Goal: Task Accomplishment & Management: Complete application form

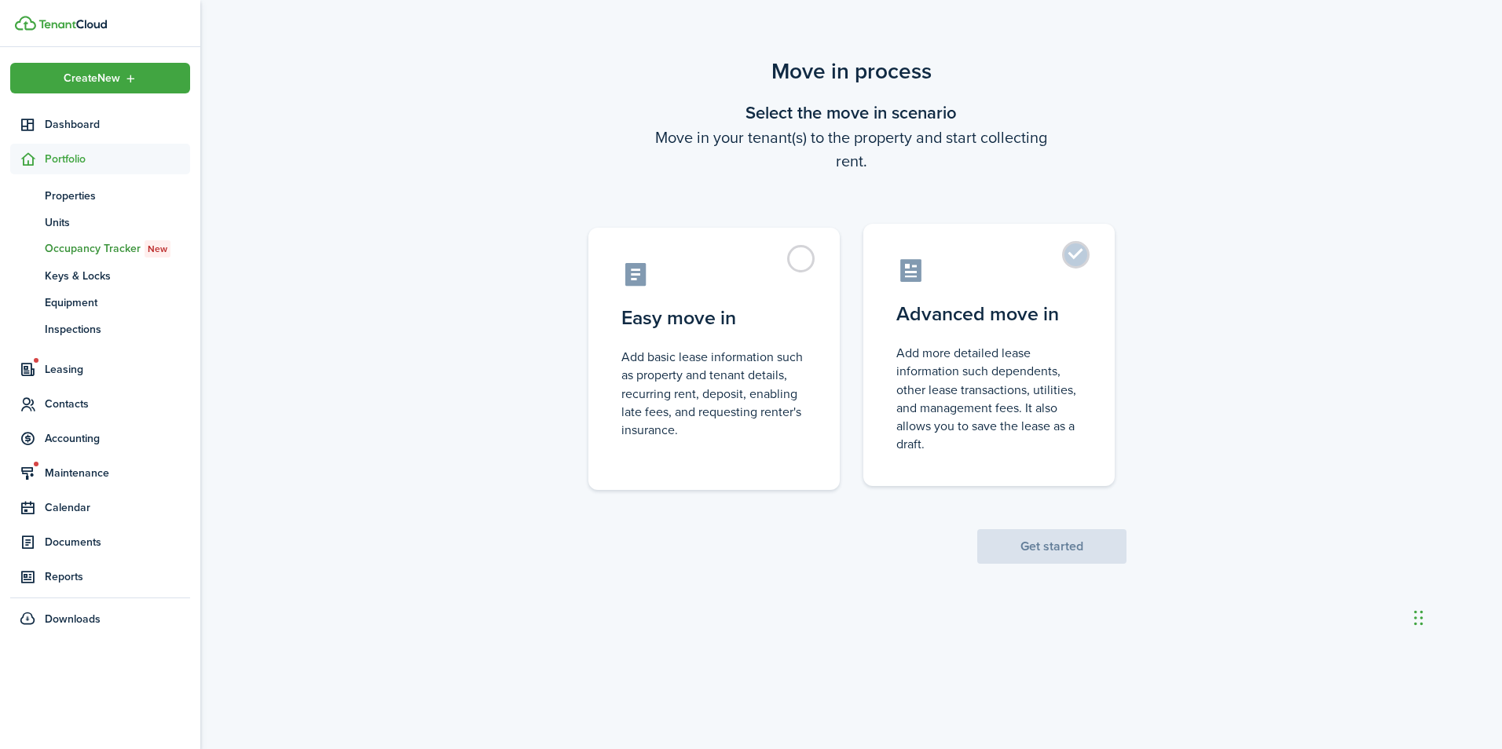
click at [976, 312] on control-radio-card-title "Advanced move in" at bounding box center [988, 314] width 185 height 28
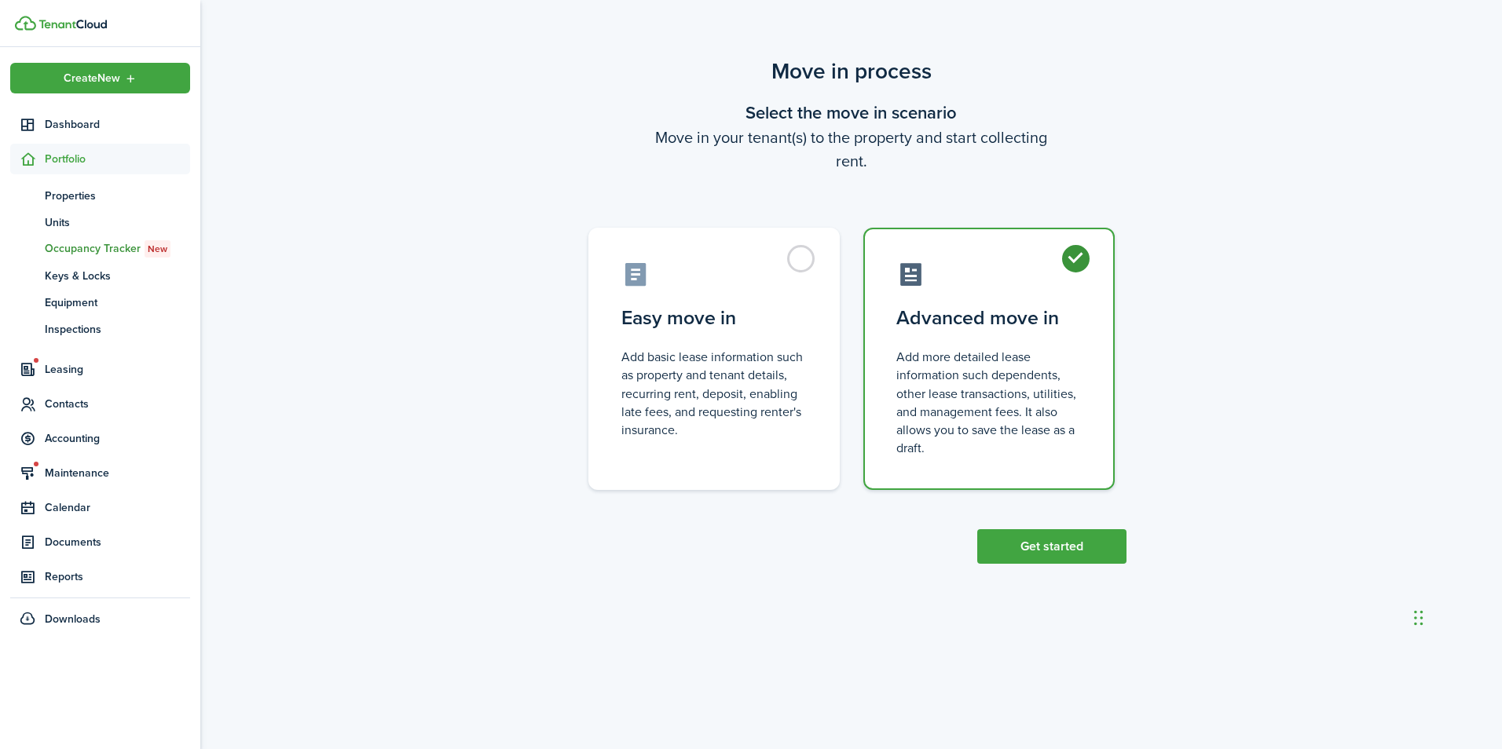
radio input "true"
click at [1030, 543] on button "Get started" at bounding box center [1051, 546] width 149 height 35
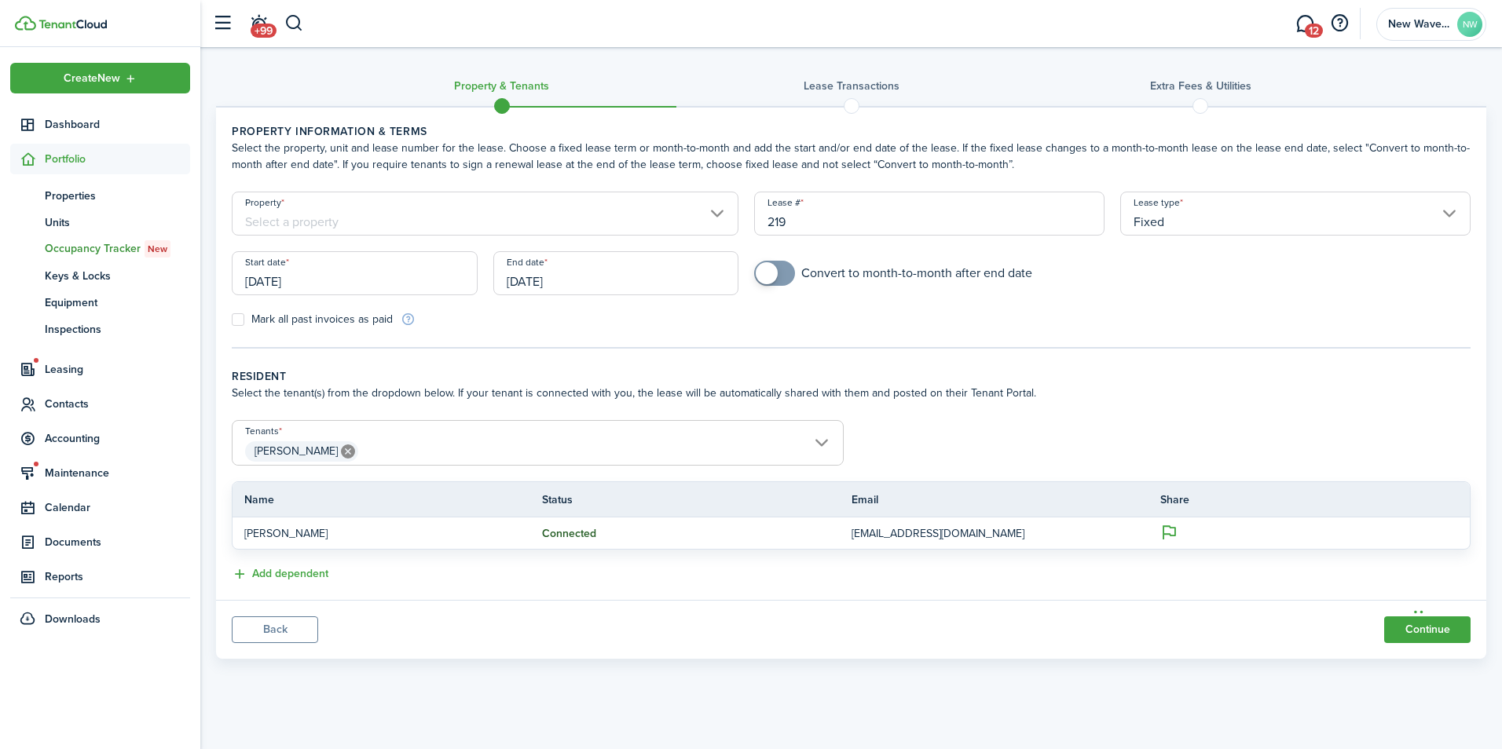
click at [306, 270] on input "[DATE]" at bounding box center [355, 273] width 246 height 44
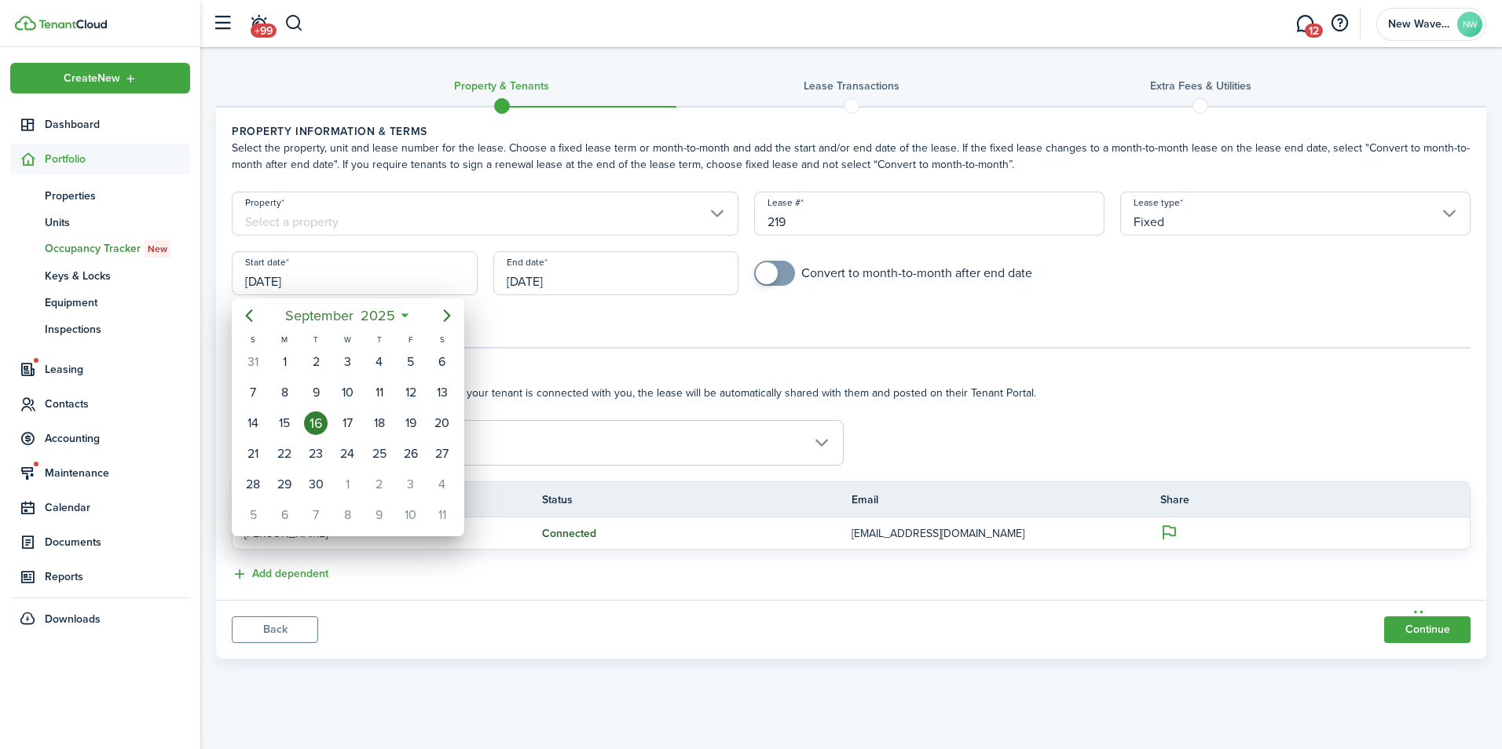
click at [433, 222] on div at bounding box center [750, 374] width 1753 height 1001
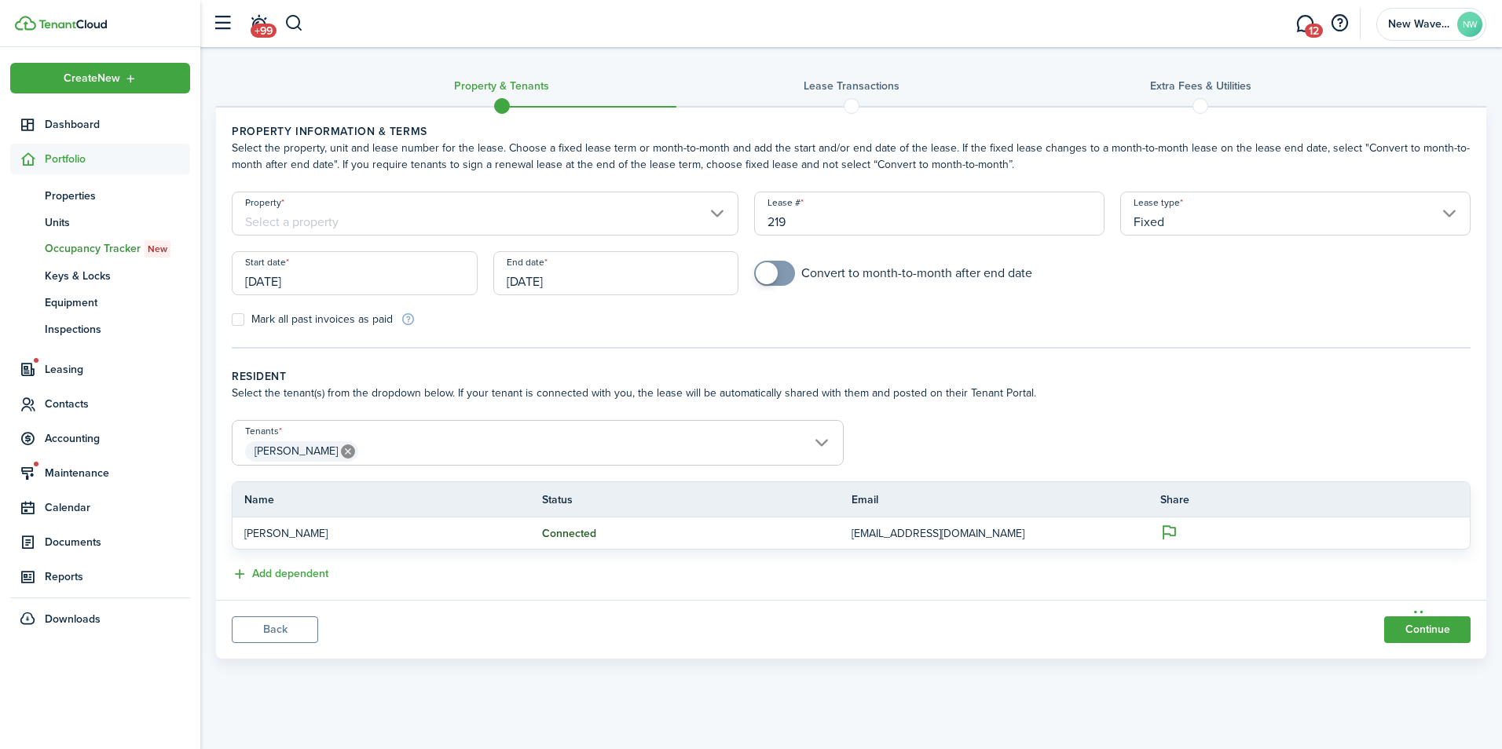
click at [433, 222] on input "Property" at bounding box center [485, 214] width 507 height 44
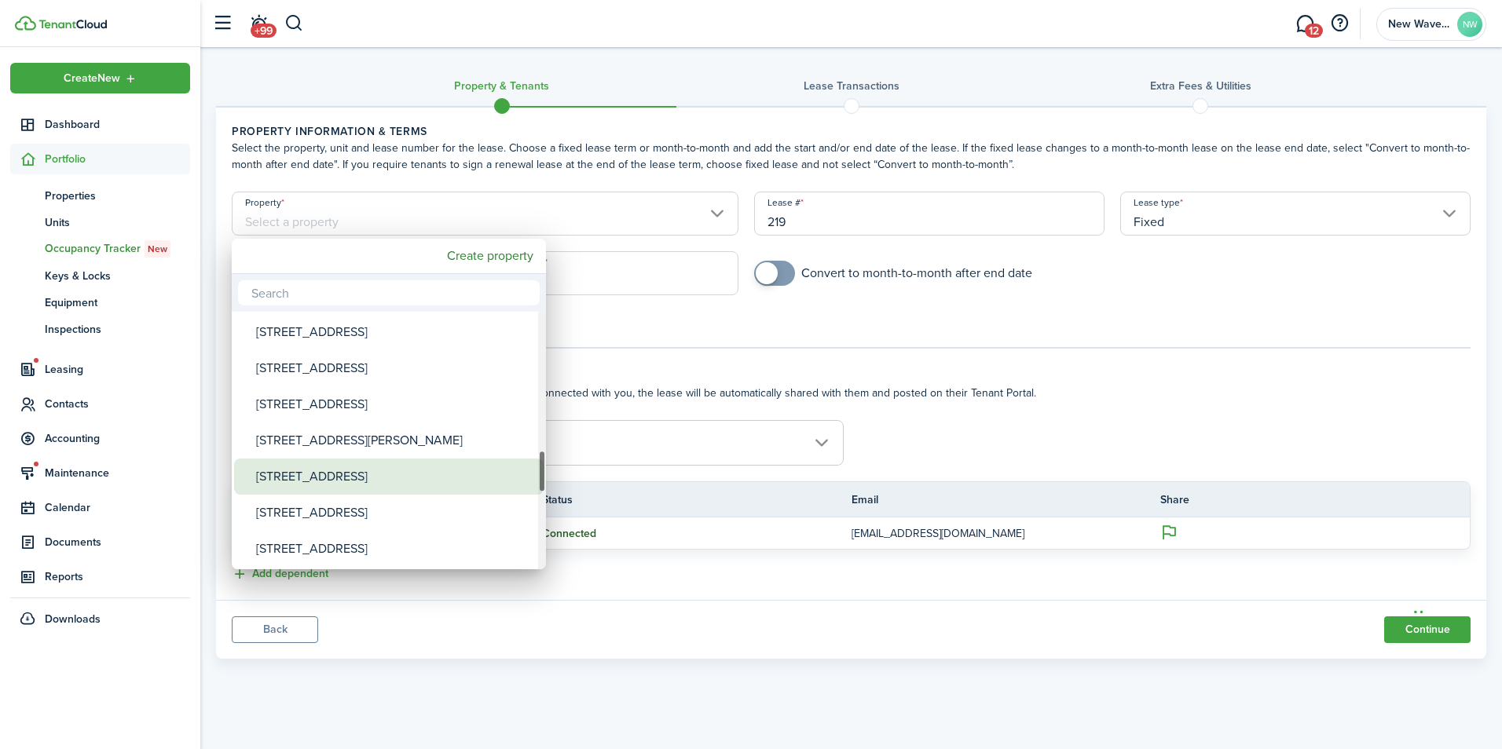
click at [320, 470] on div "[STREET_ADDRESS]" at bounding box center [395, 477] width 278 height 36
type input "[STREET_ADDRESS]"
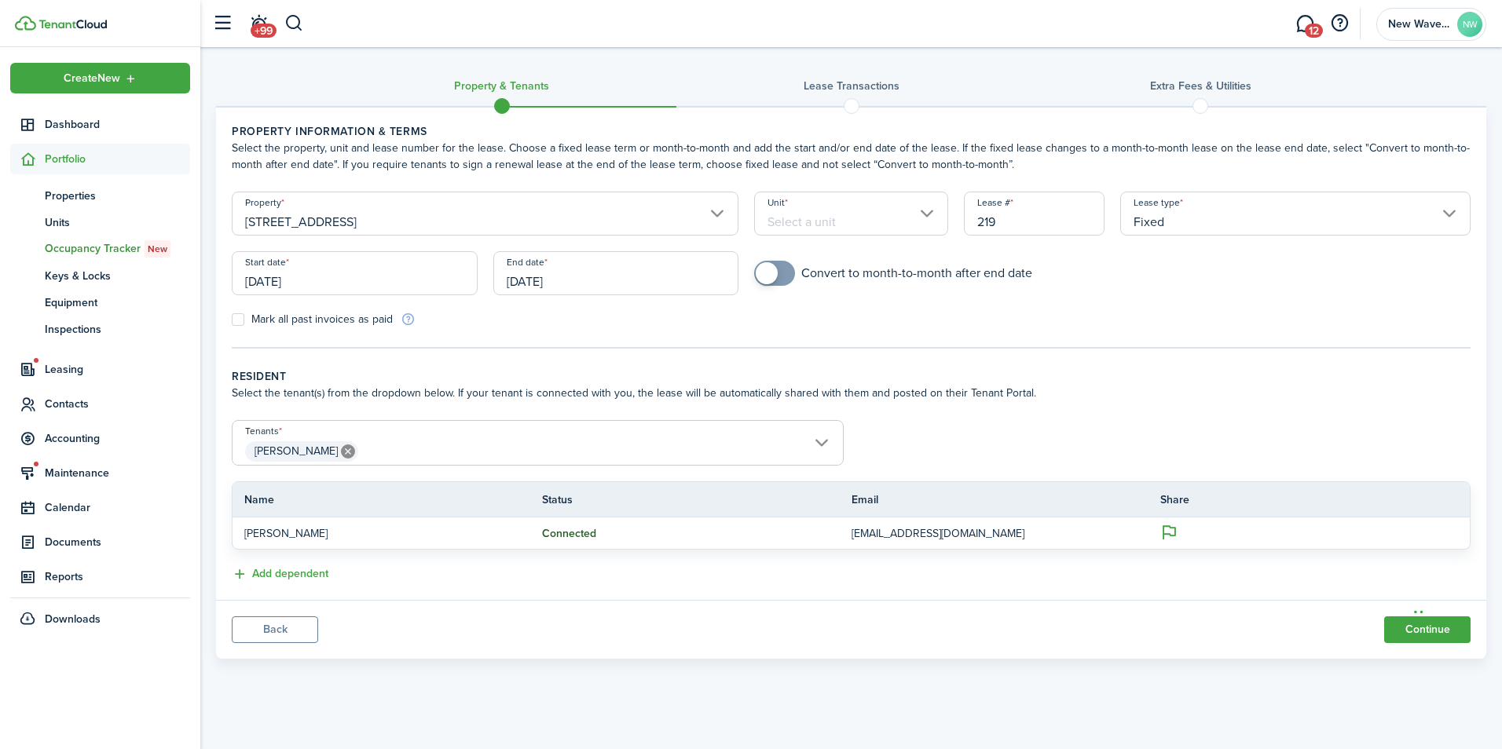
click at [865, 212] on input "Unit" at bounding box center [850, 214] width 193 height 44
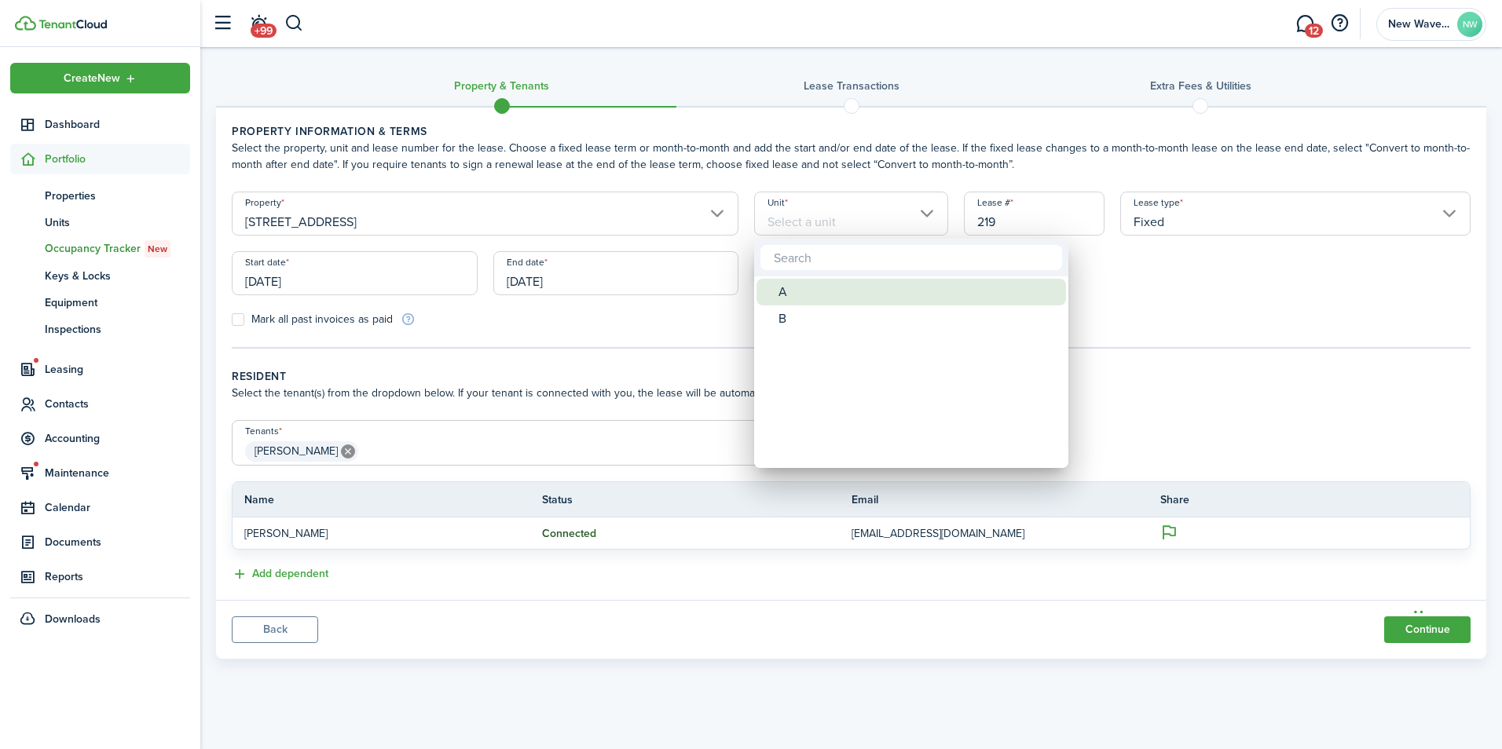
click at [767, 300] on span "Unit" at bounding box center [767, 292] width 22 height 22
type input "A"
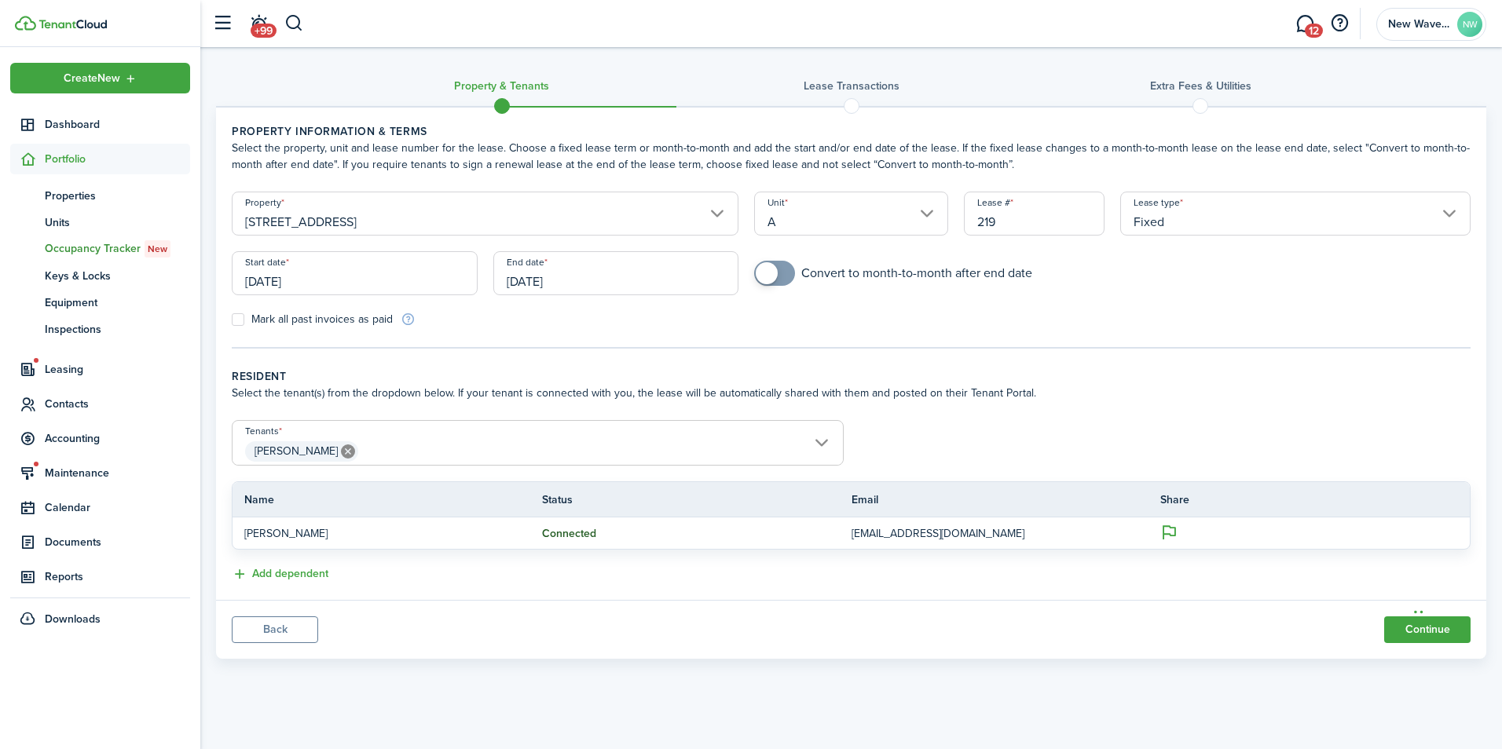
click at [997, 224] on input "219" at bounding box center [1034, 214] width 141 height 44
type input "2"
type input "1"
click at [1181, 263] on mobiscroll-switch "Convert to month-to-month after end date" at bounding box center [1112, 273] width 716 height 25
click at [339, 275] on input "[DATE]" at bounding box center [355, 273] width 246 height 44
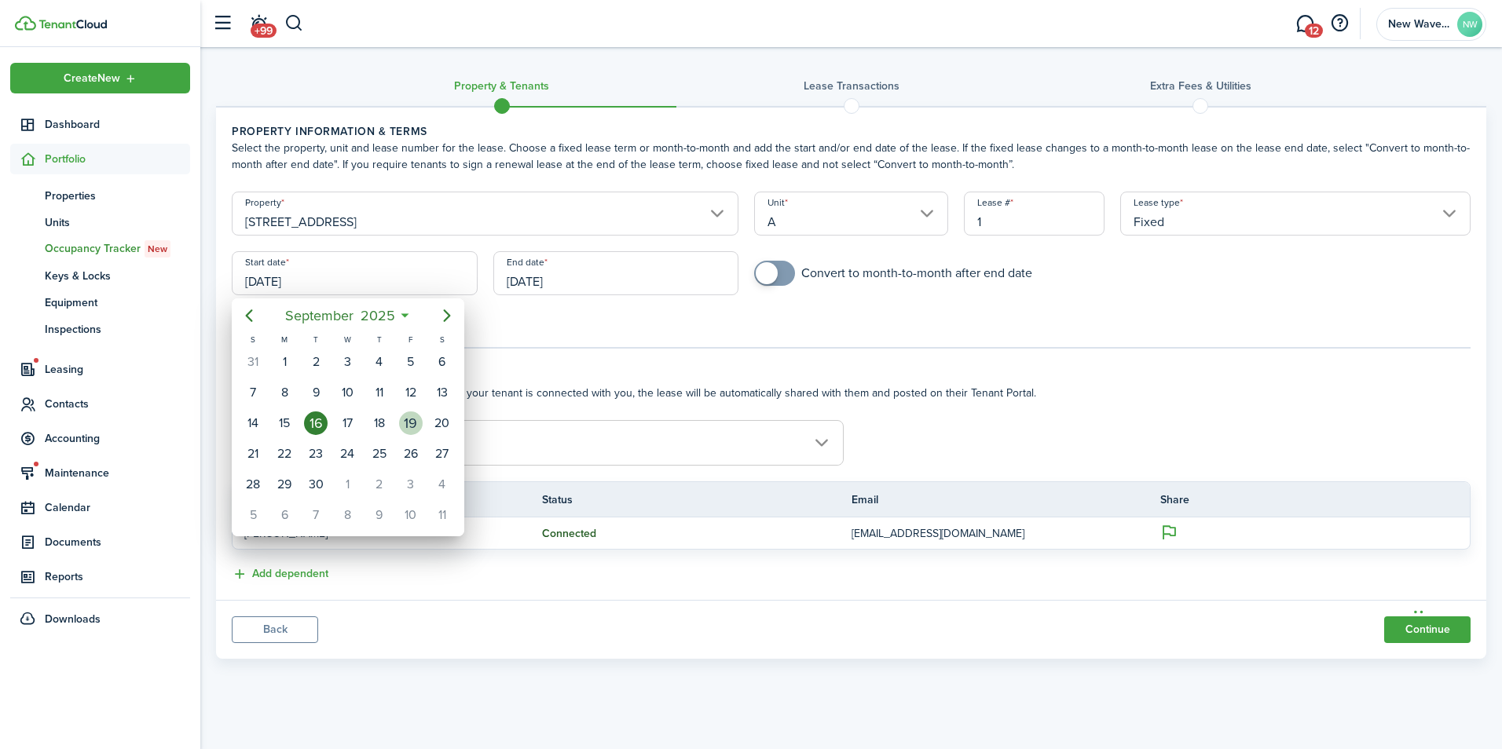
click at [412, 413] on div "19" at bounding box center [411, 424] width 24 height 24
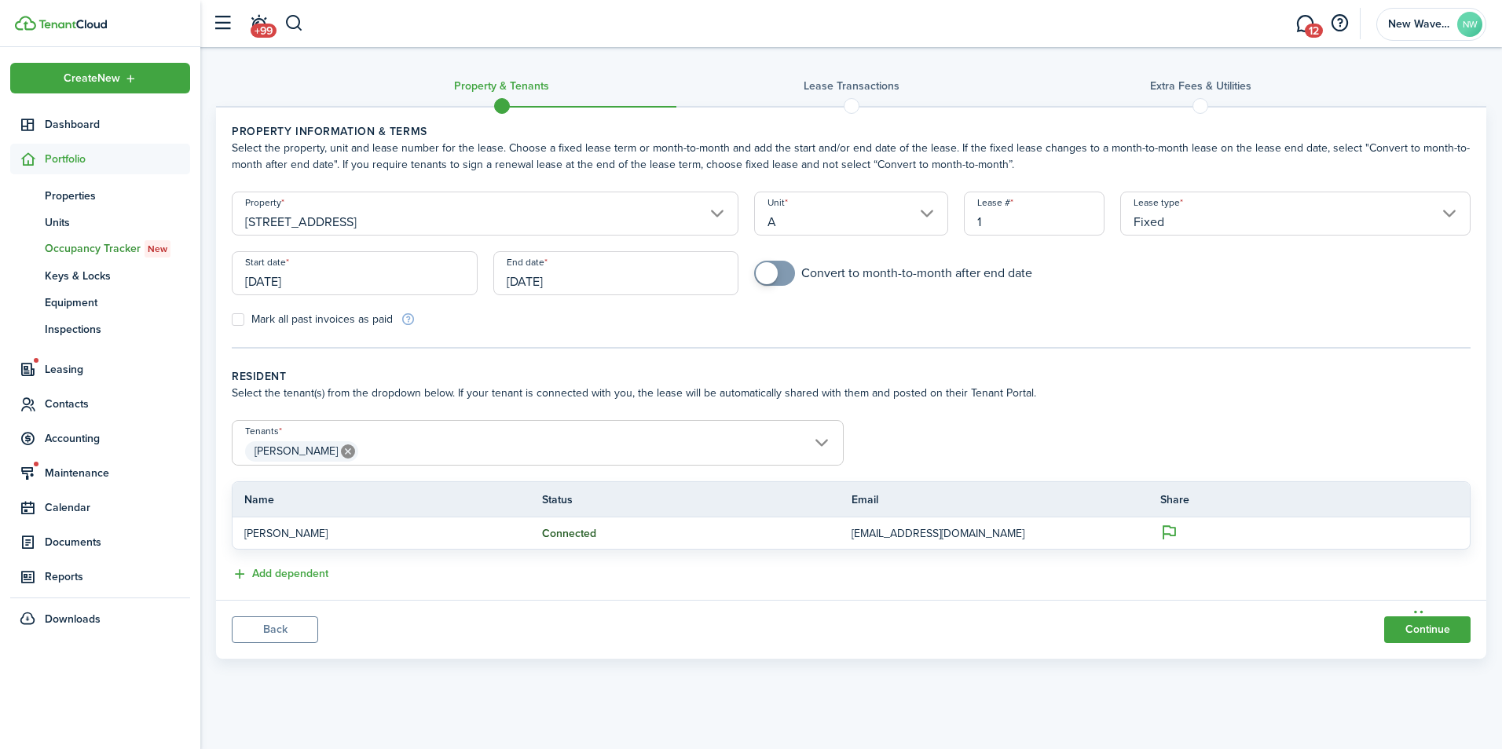
type input "[DATE]"
click at [590, 269] on input "[DATE]" at bounding box center [616, 273] width 246 height 44
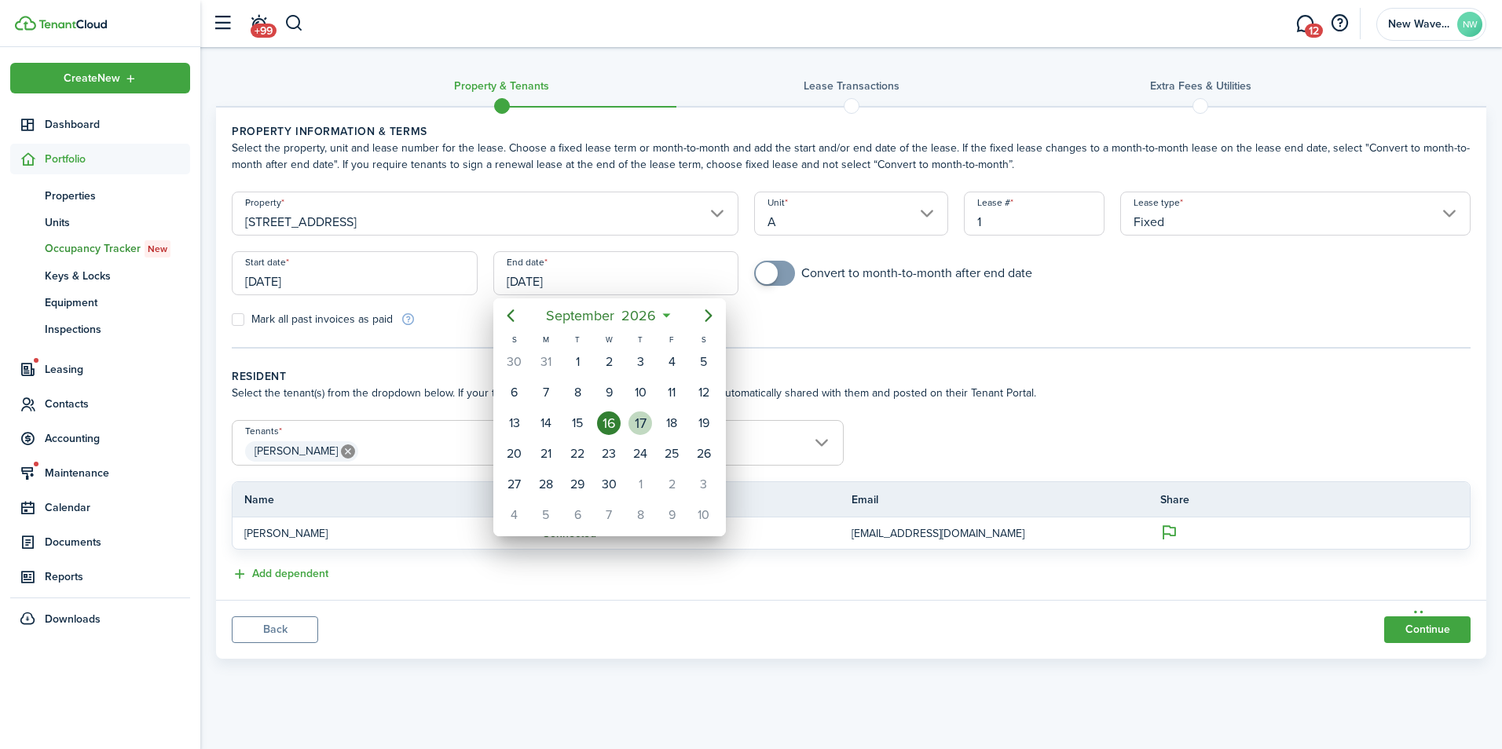
click at [643, 416] on div "17" at bounding box center [640, 424] width 24 height 24
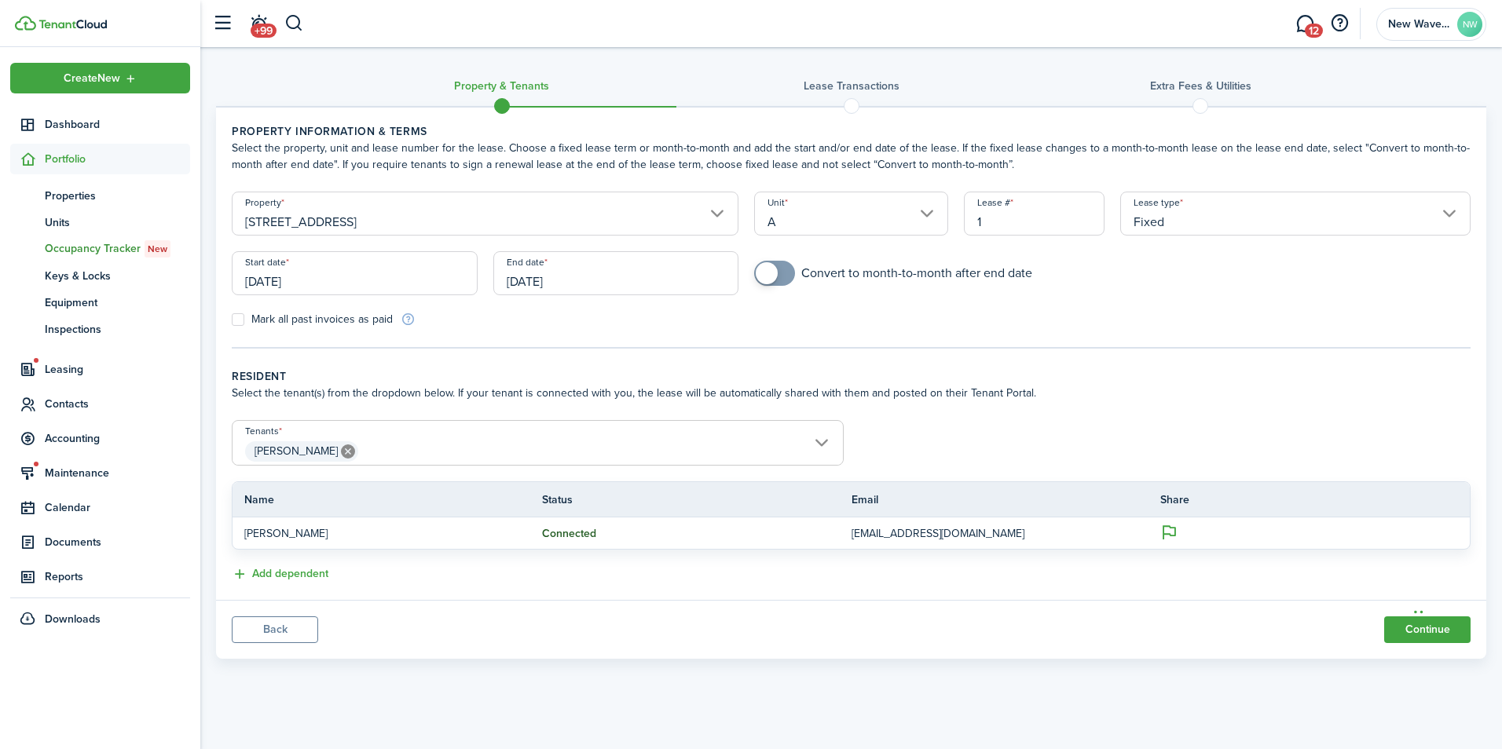
click at [639, 331] on tc-wizard-step "Property information & terms Select the property, unit and lease number for the…" at bounding box center [851, 235] width 1239 height 225
drag, startPoint x: 1419, startPoint y: 612, endPoint x: 1408, endPoint y: 233, distance: 378.7
click at [1408, 233] on div "Chat Widget" at bounding box center [1439, 243] width 79 height 75
click at [527, 267] on input "[DATE]" at bounding box center [616, 273] width 246 height 44
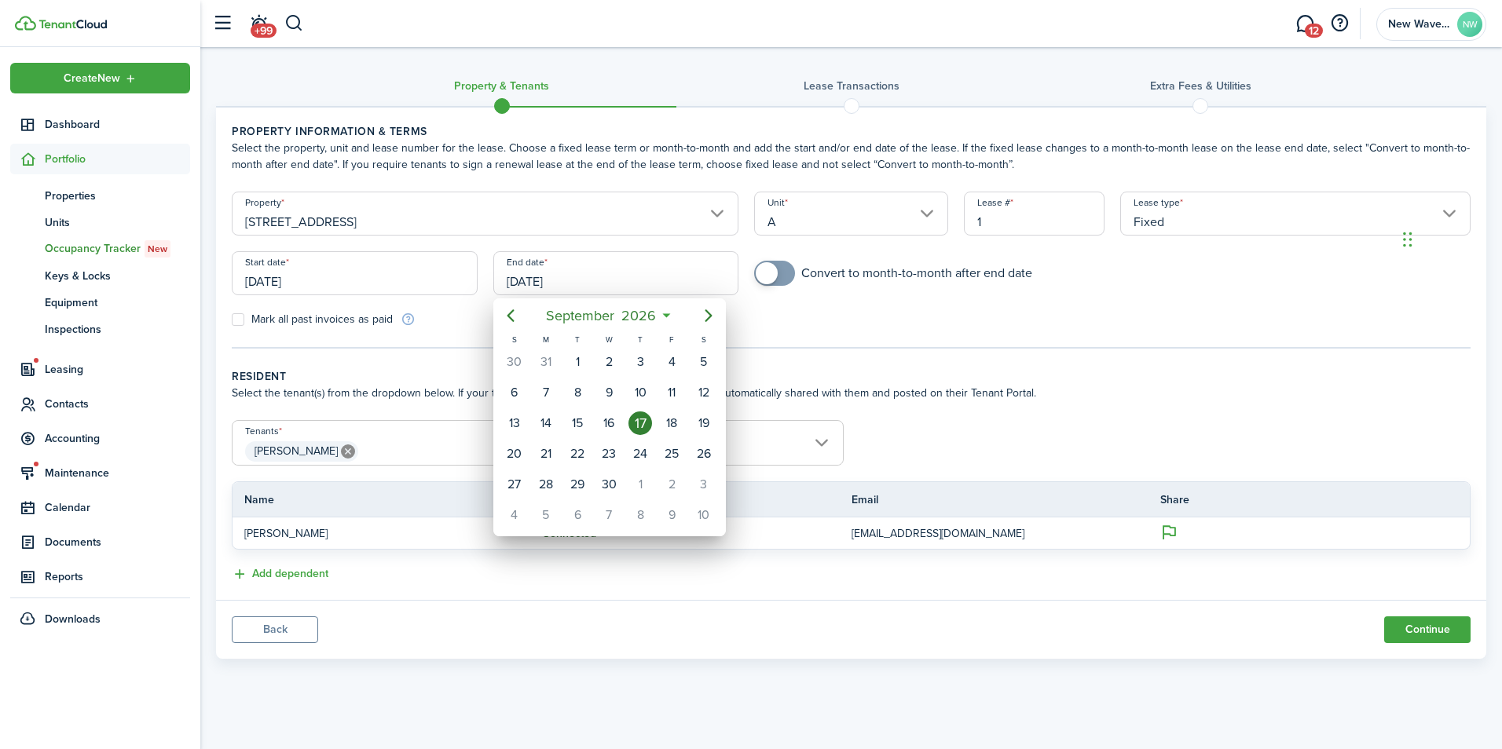
click at [298, 267] on div at bounding box center [750, 374] width 1753 height 1001
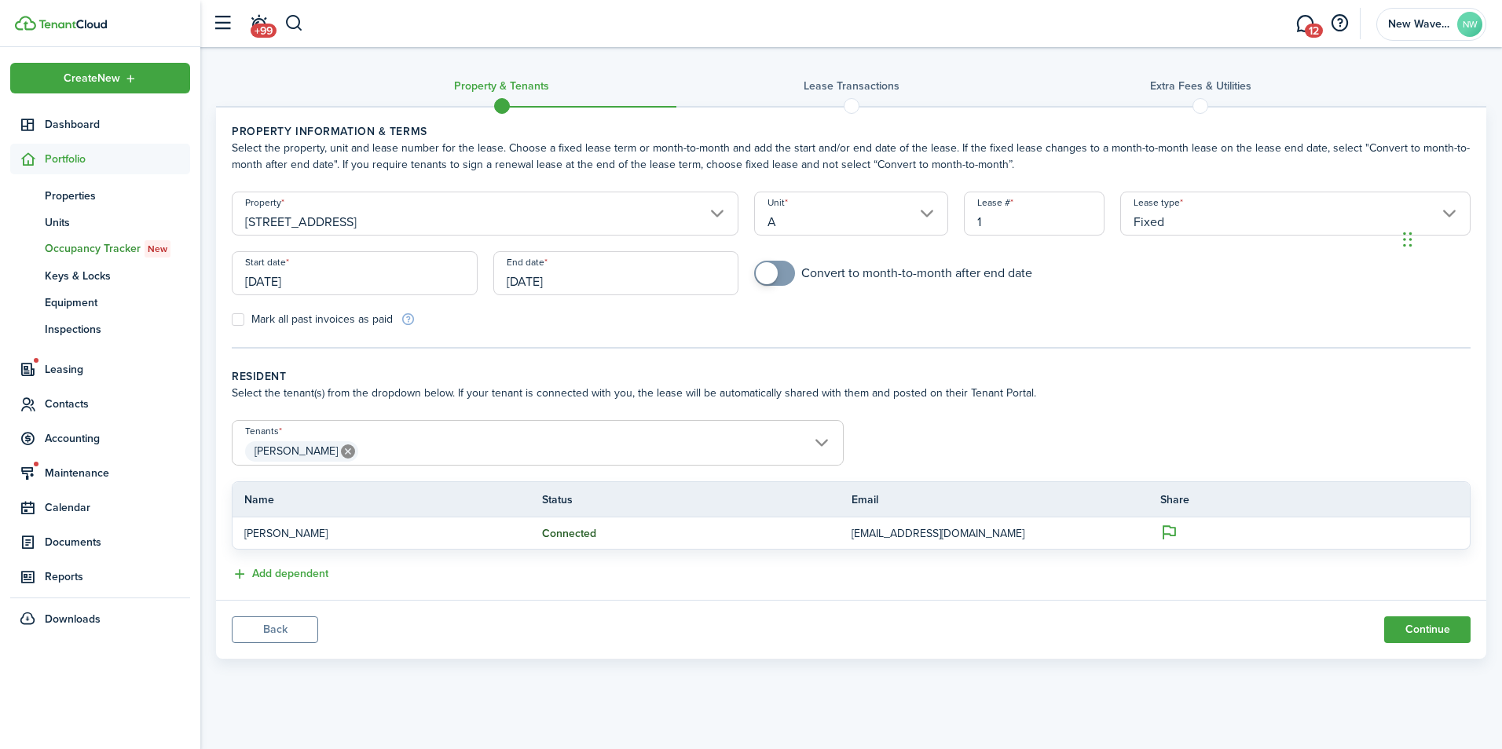
click at [301, 267] on input "[DATE]" at bounding box center [355, 273] width 246 height 44
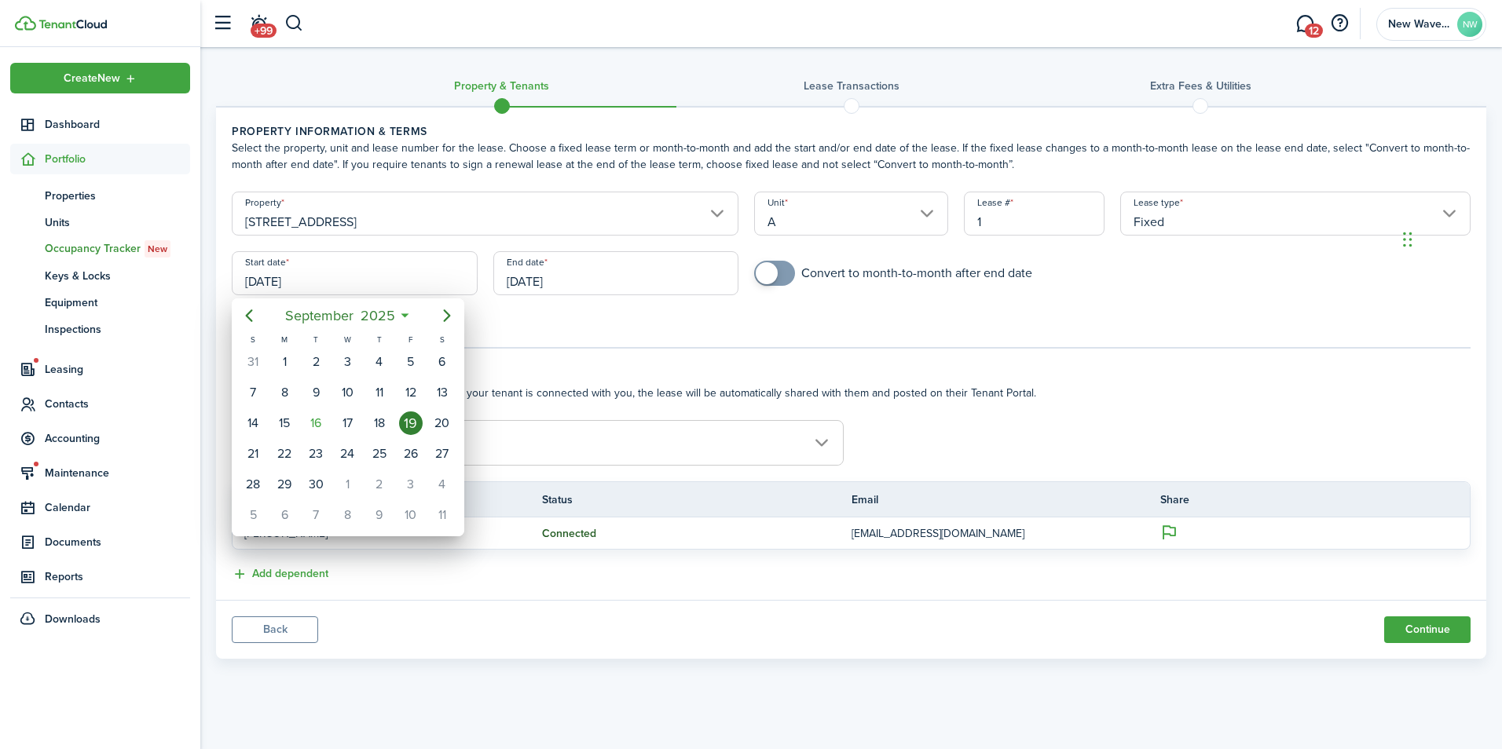
click at [410, 418] on div "19" at bounding box center [411, 424] width 24 height 24
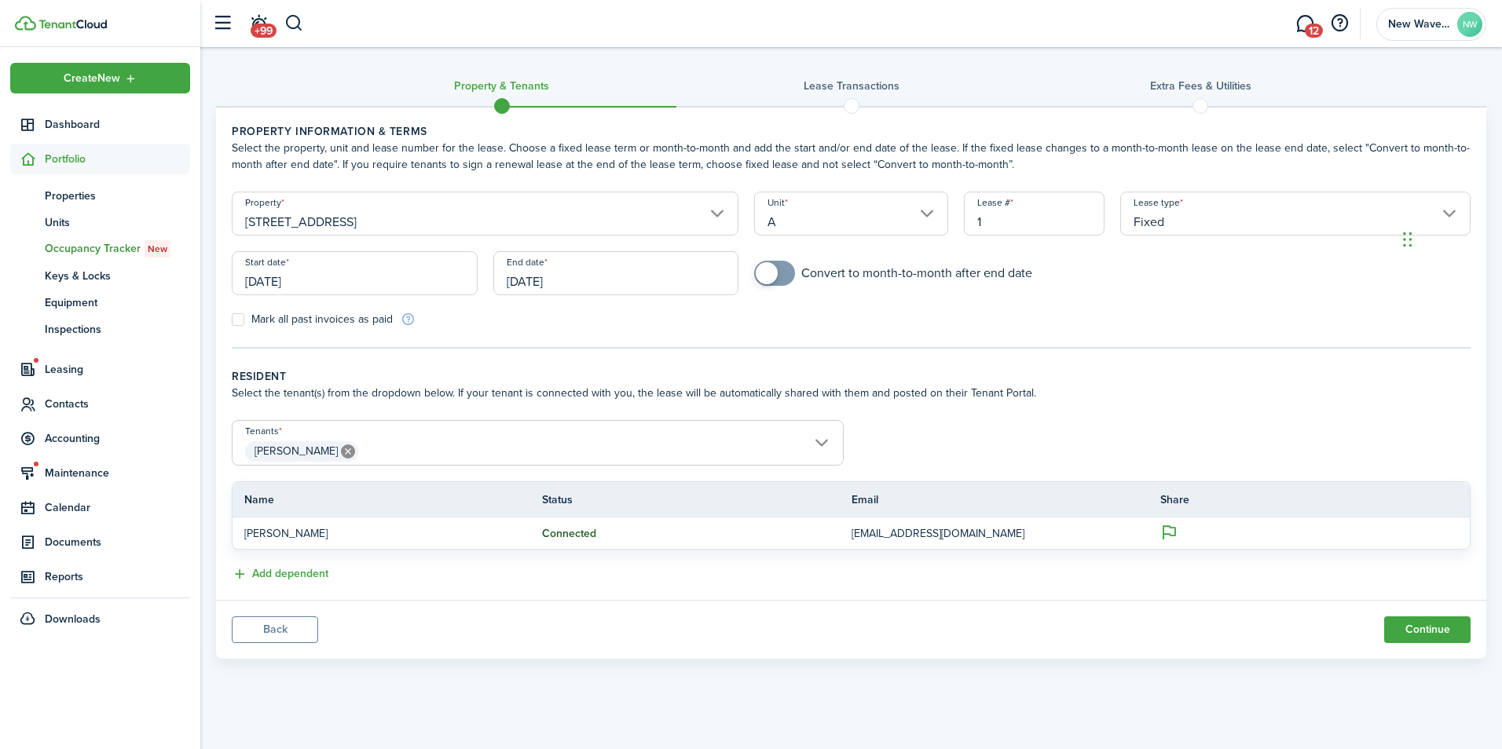
click at [541, 262] on input "[DATE]" at bounding box center [616, 273] width 246 height 44
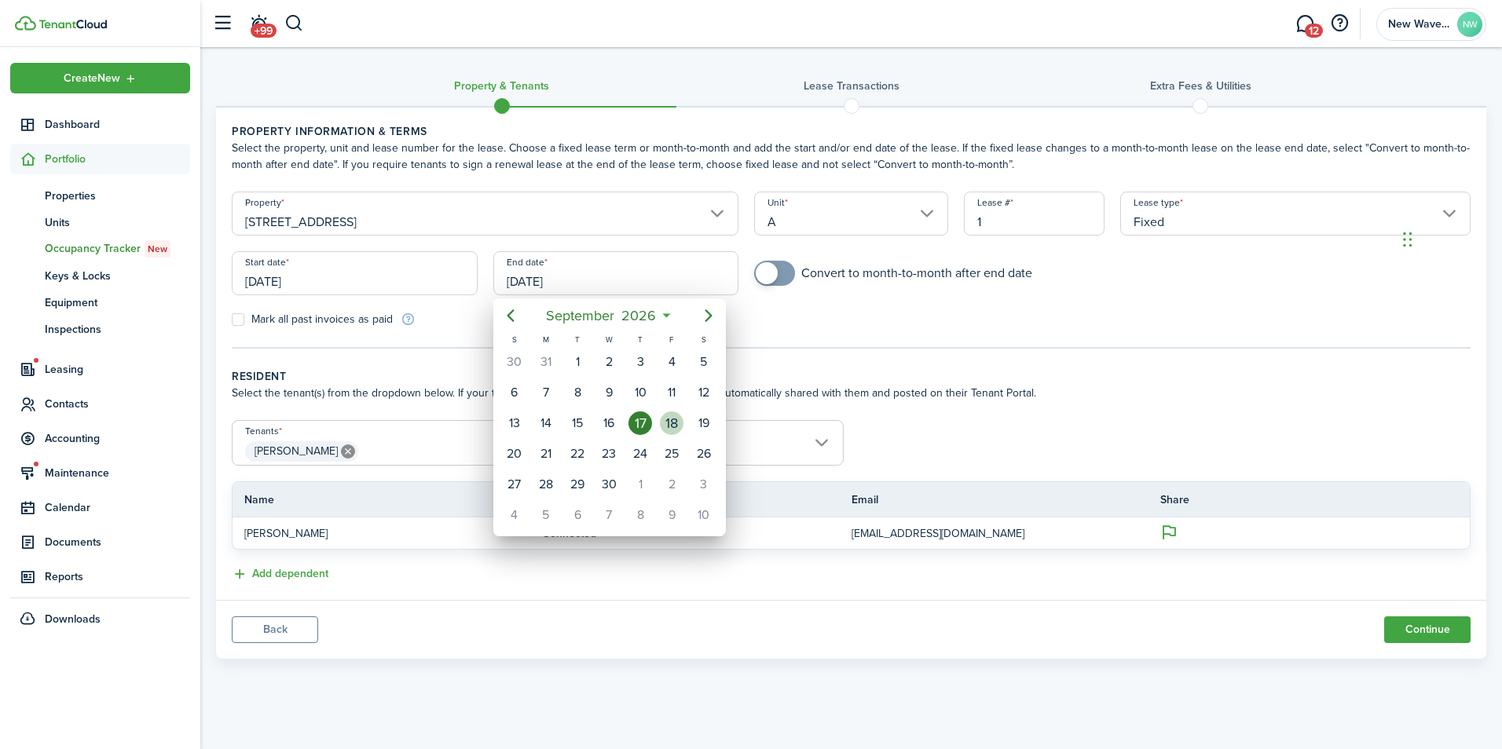
click at [659, 415] on div "18" at bounding box center [671, 423] width 31 height 30
type input "[DATE]"
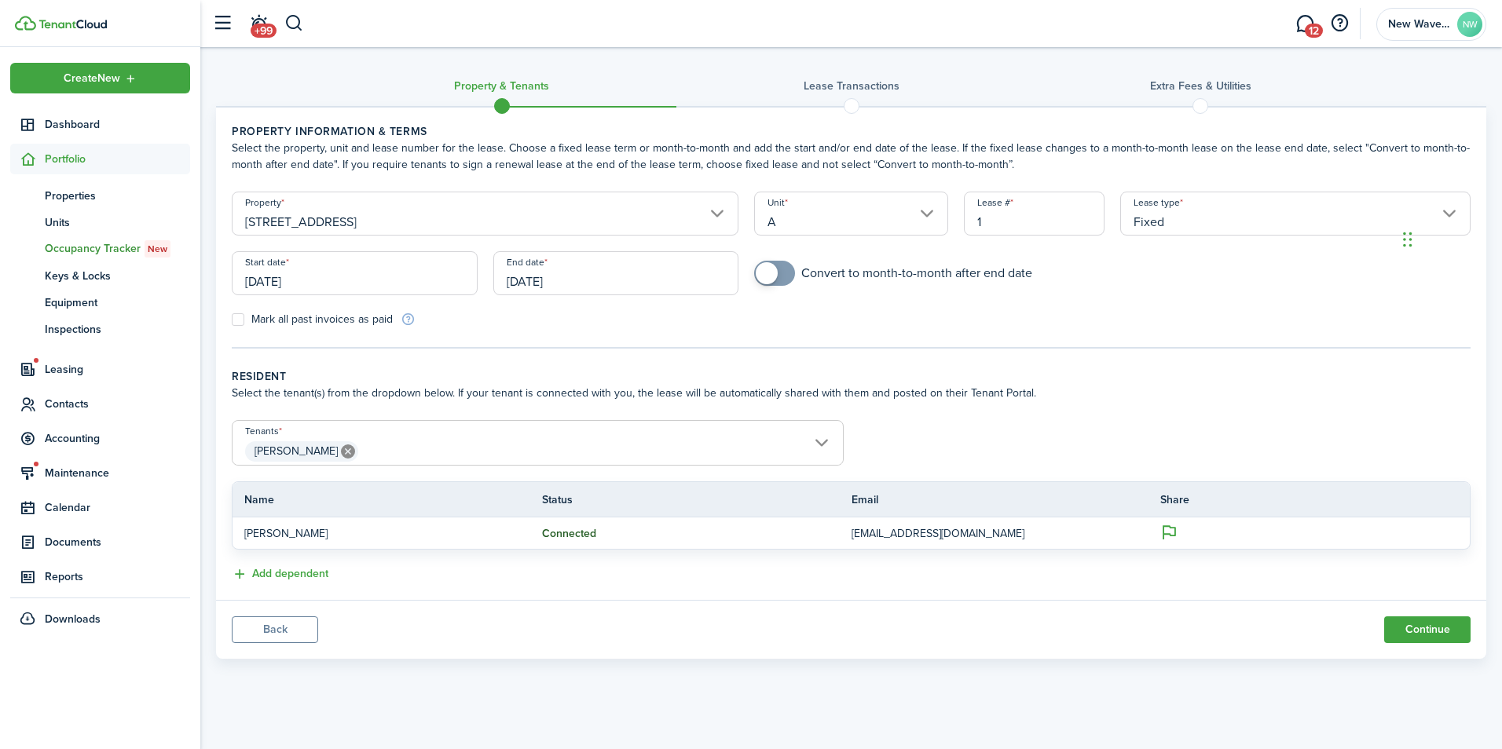
click at [646, 305] on div "End date [DATE]" at bounding box center [616, 281] width 262 height 60
click at [1412, 622] on button "Continue" at bounding box center [1427, 630] width 86 height 27
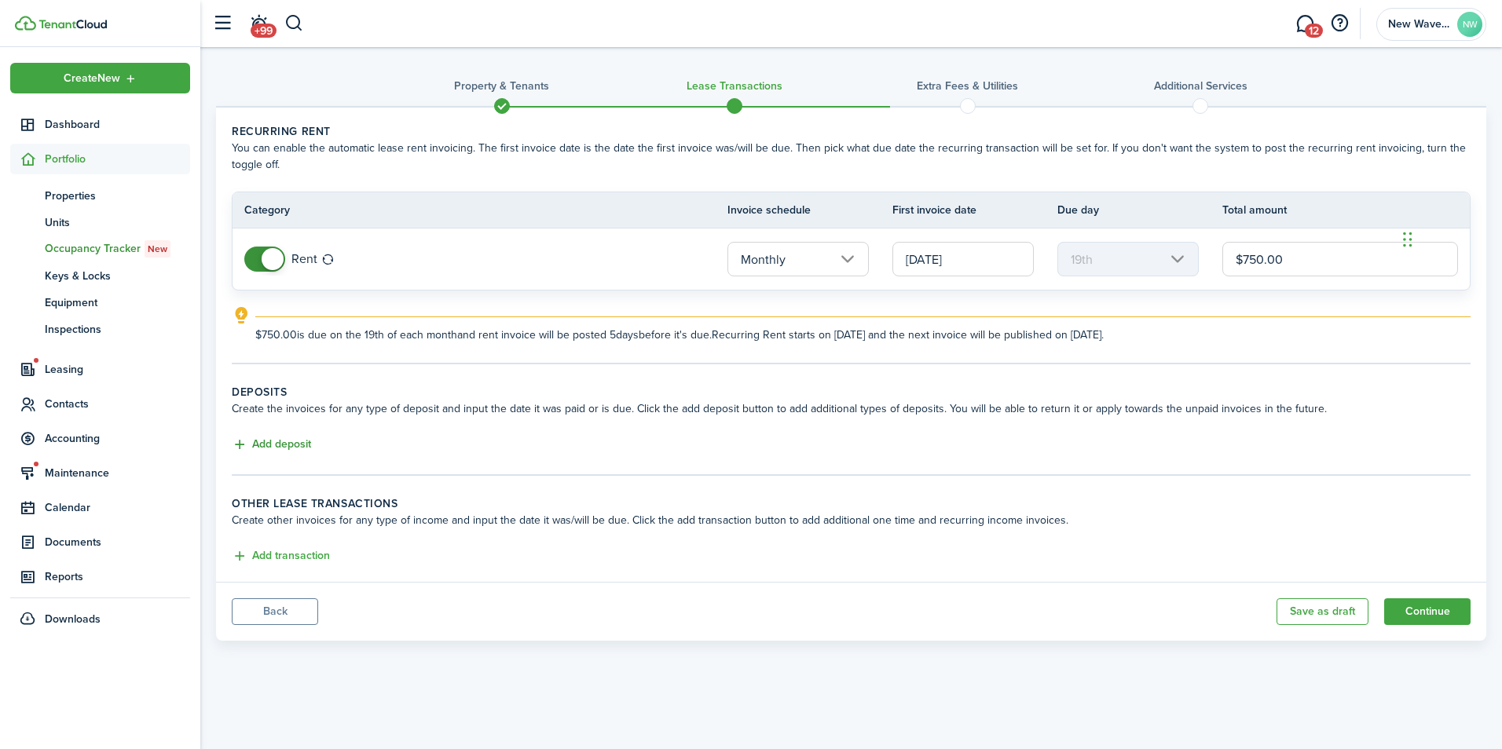
click at [272, 438] on button "Add deposit" at bounding box center [271, 445] width 79 height 18
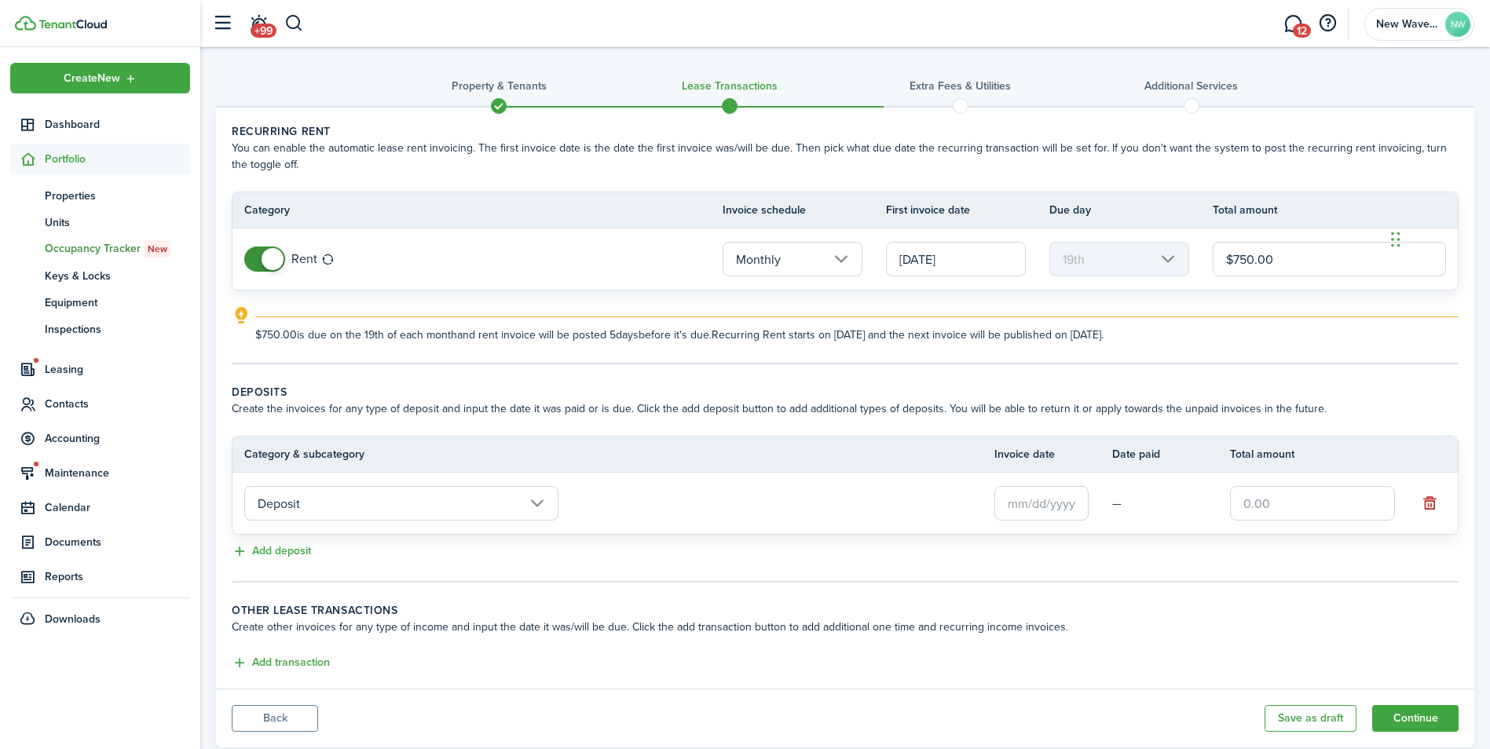
click at [1076, 496] on input "text" at bounding box center [1041, 503] width 94 height 35
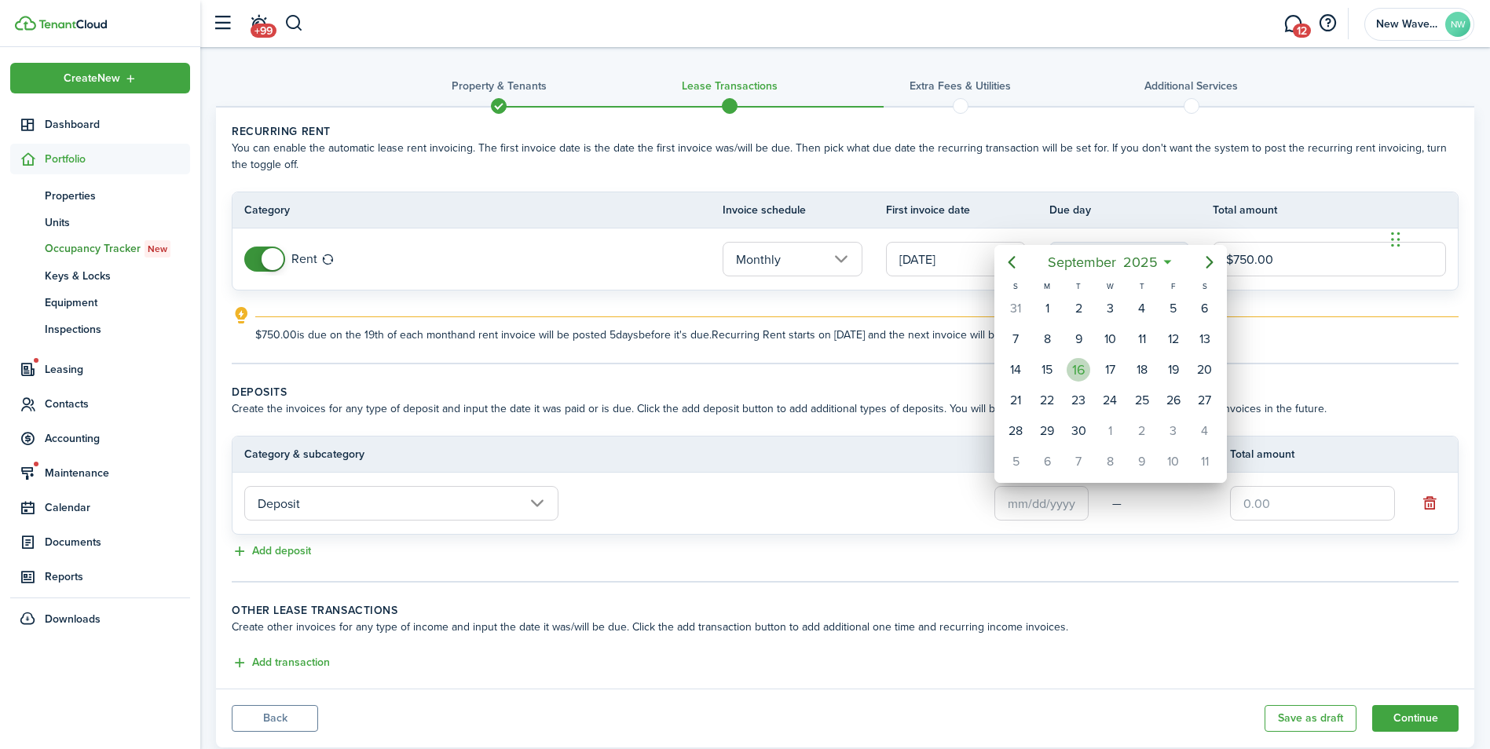
click at [1075, 372] on div "16" at bounding box center [1079, 370] width 24 height 24
type input "[DATE]"
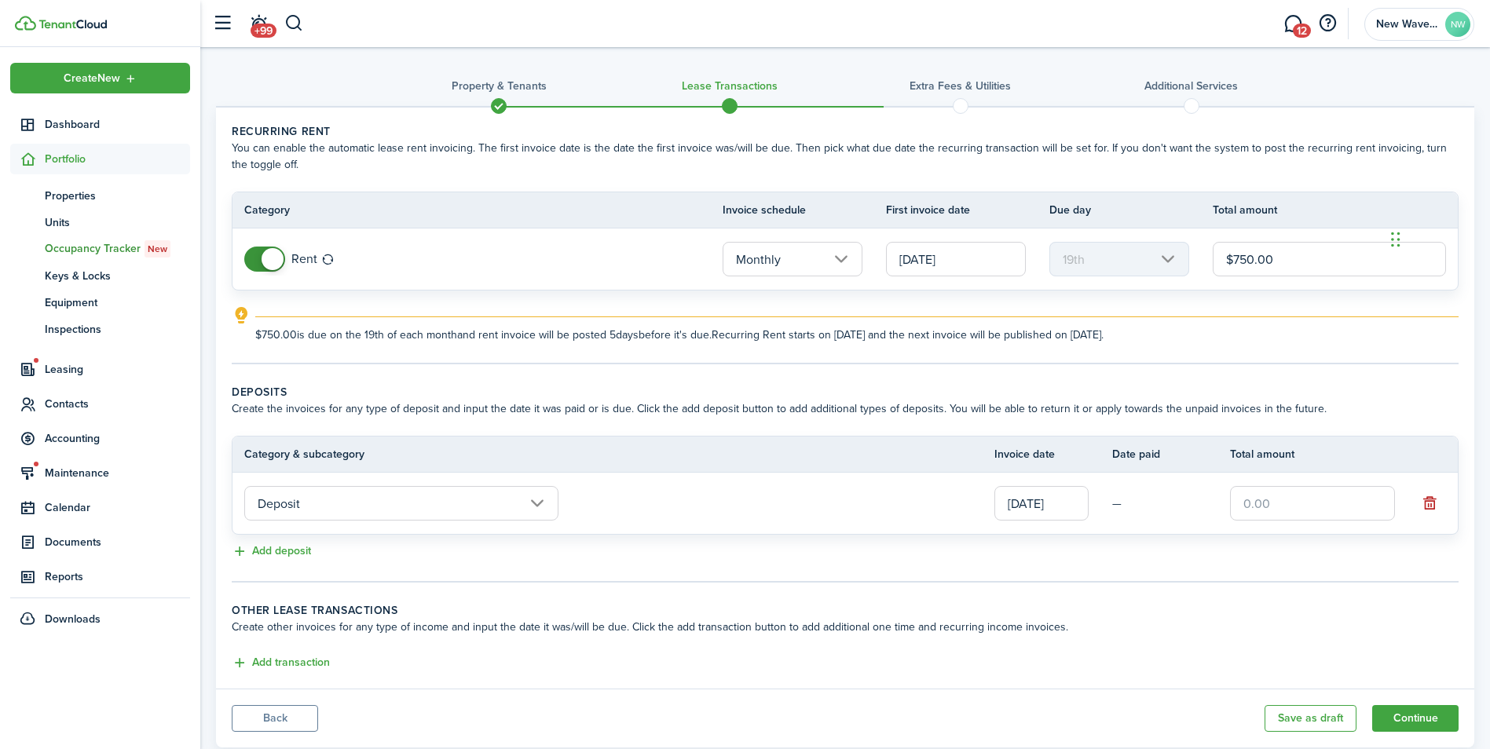
click at [1284, 504] on input "text" at bounding box center [1312, 503] width 165 height 35
type input "$750.00"
click at [963, 575] on tc-wizard-step "Deposits Create the invoices for any type of deposit and input the date it was …" at bounding box center [845, 483] width 1227 height 199
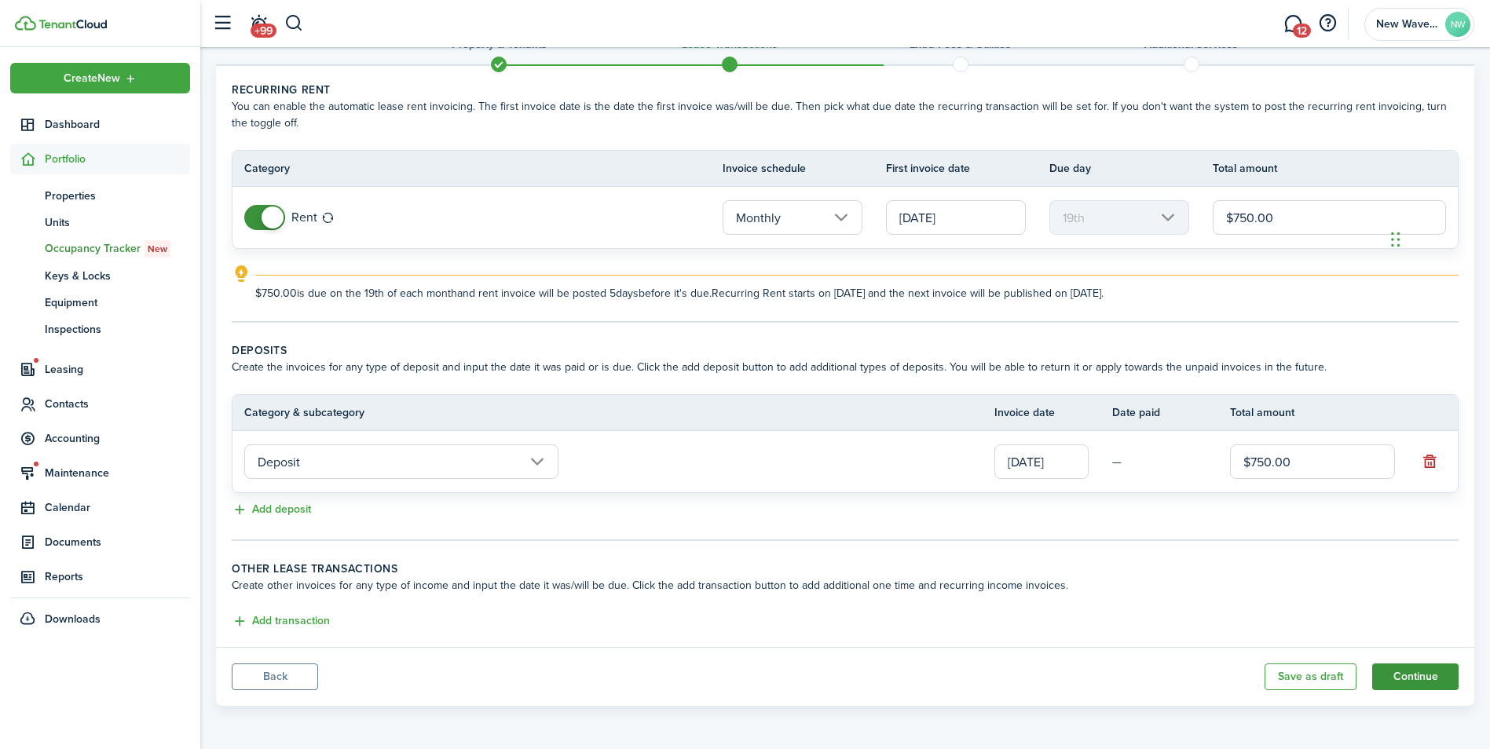
click at [1433, 666] on button "Continue" at bounding box center [1415, 677] width 86 height 27
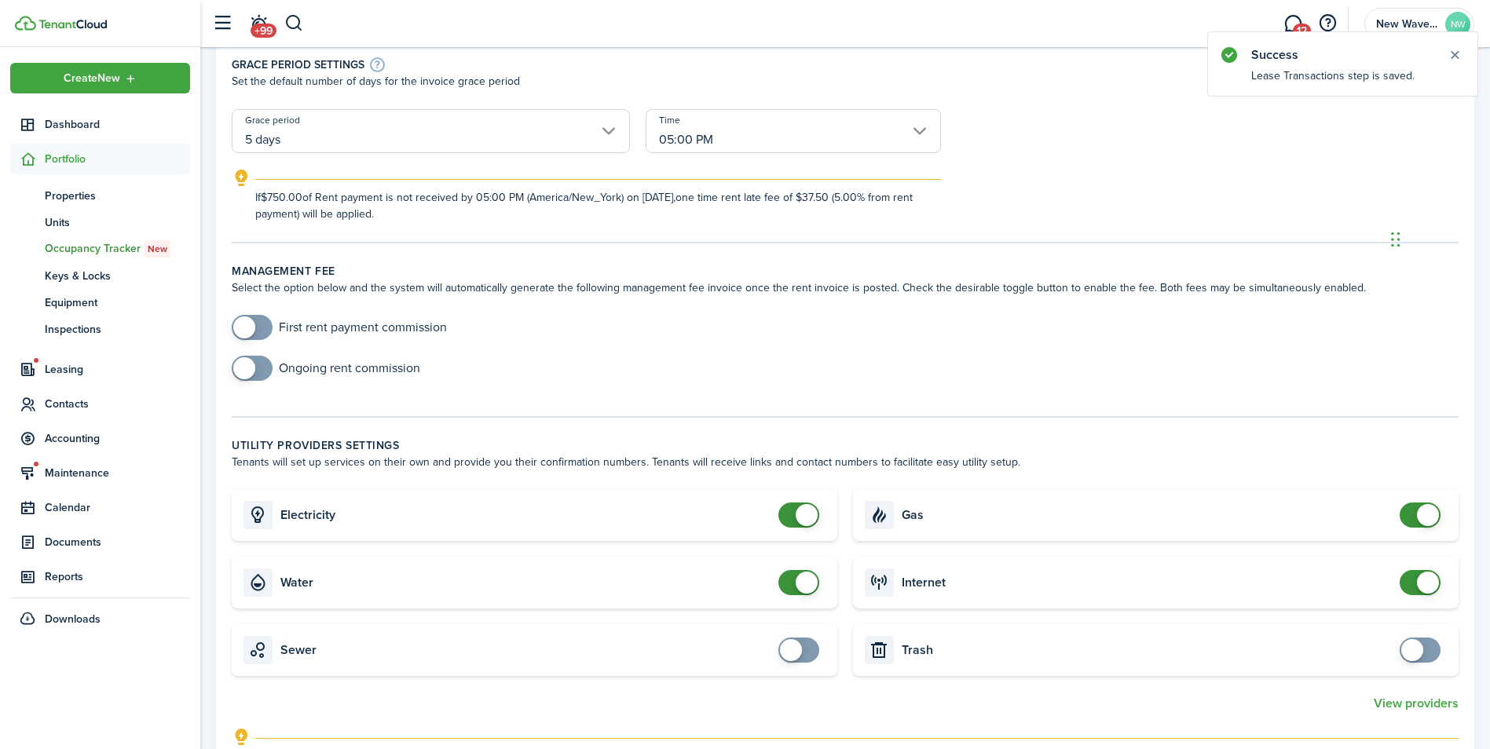
scroll to position [471, 0]
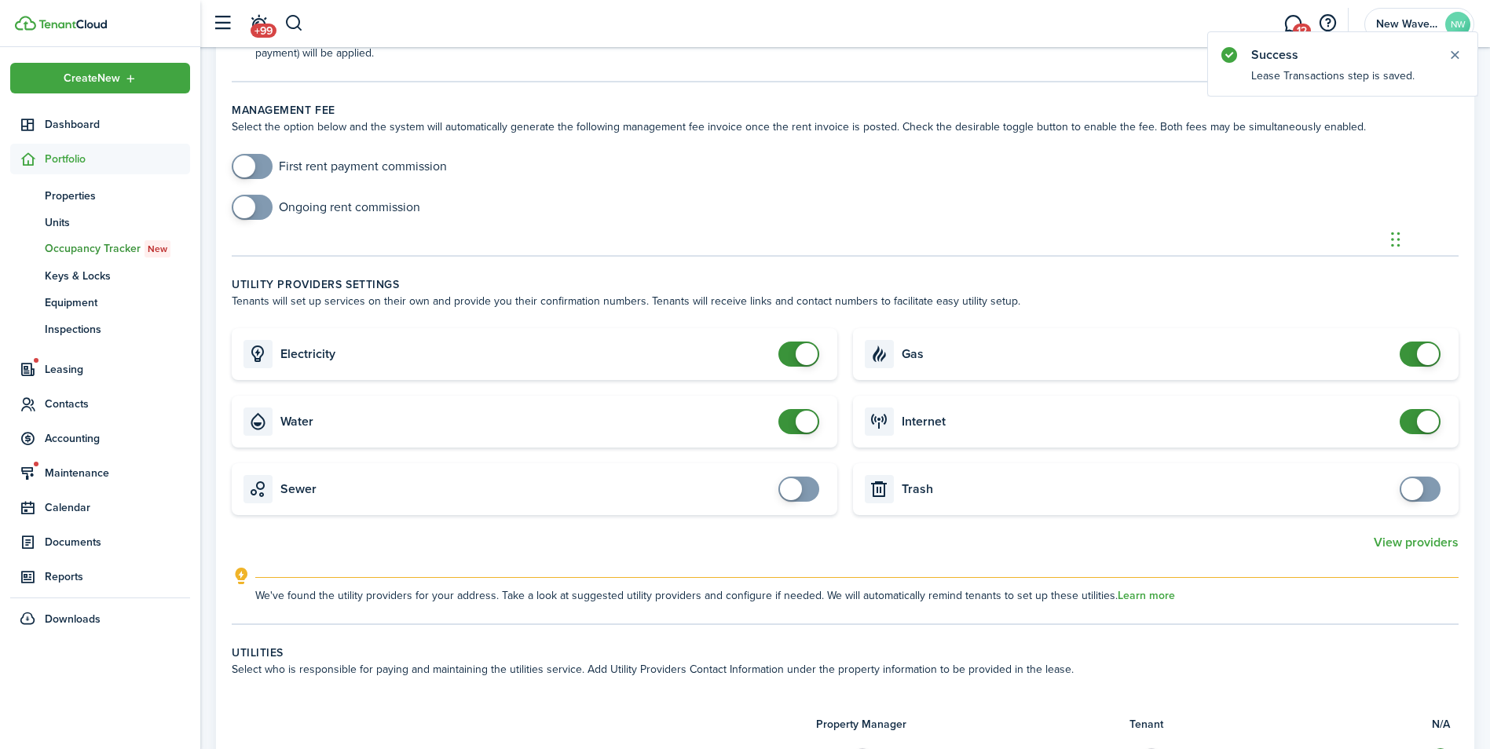
checkbox input "false"
click at [791, 422] on span at bounding box center [799, 421] width 16 height 25
checkbox input "false"
click at [791, 352] on span at bounding box center [799, 354] width 16 height 25
checkbox input "false"
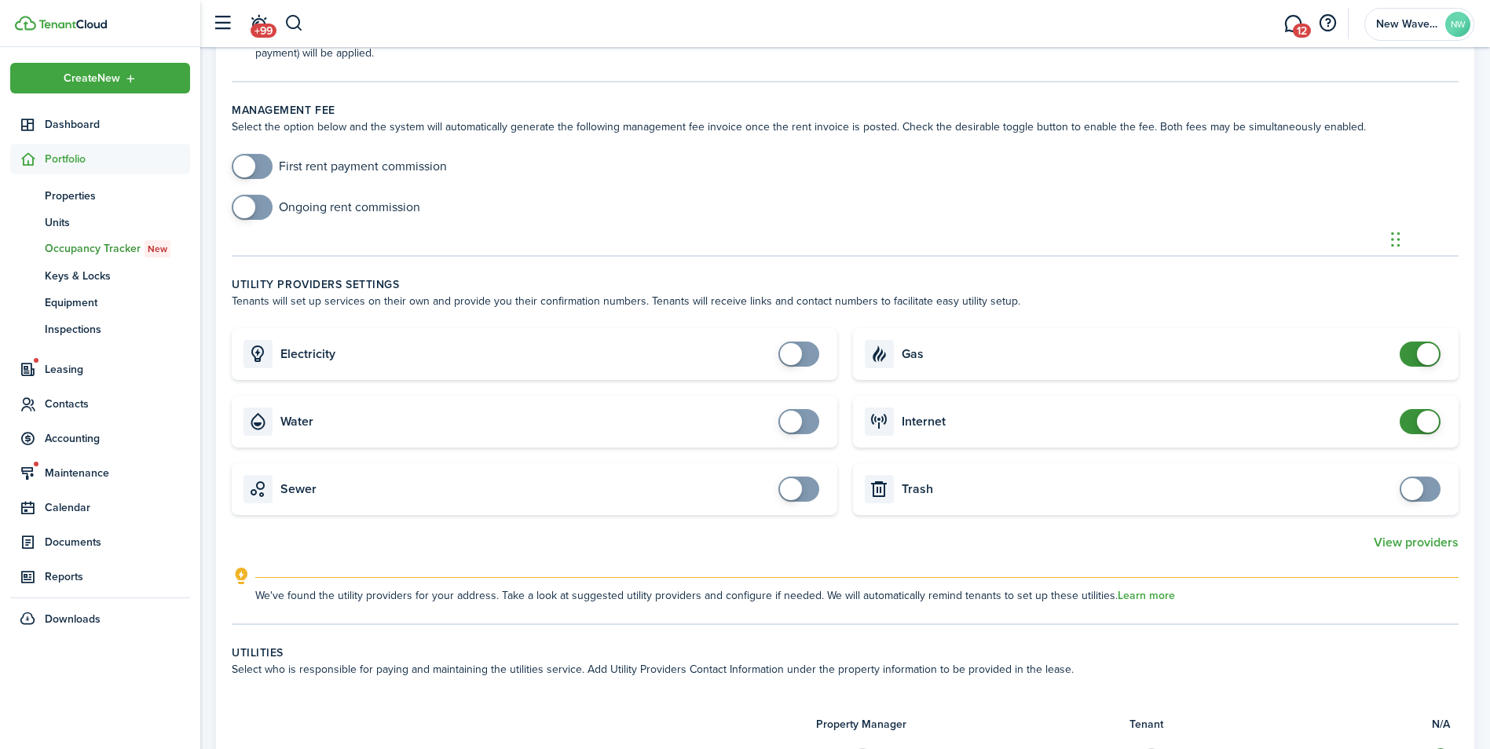
click at [1437, 358] on span at bounding box center [1428, 354] width 22 height 22
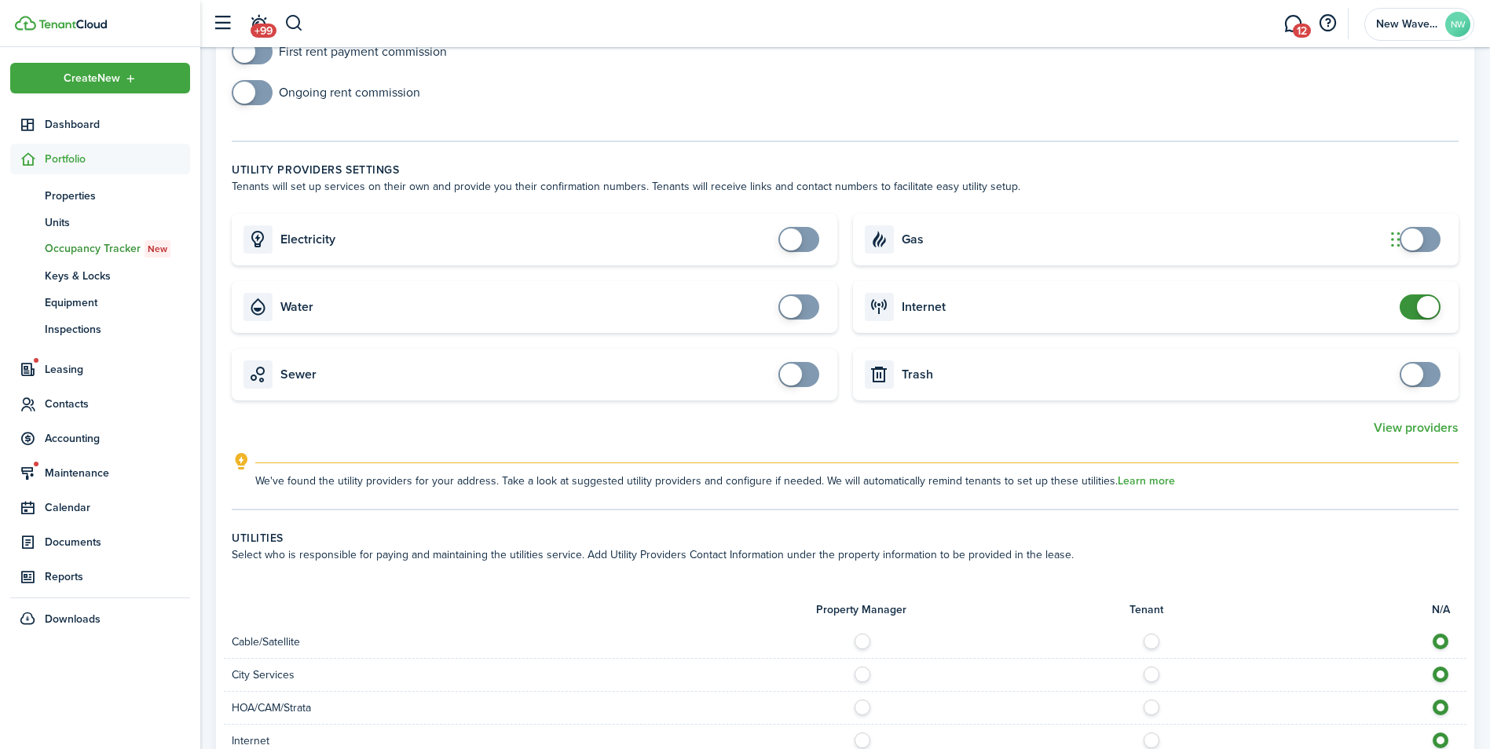
scroll to position [550, 0]
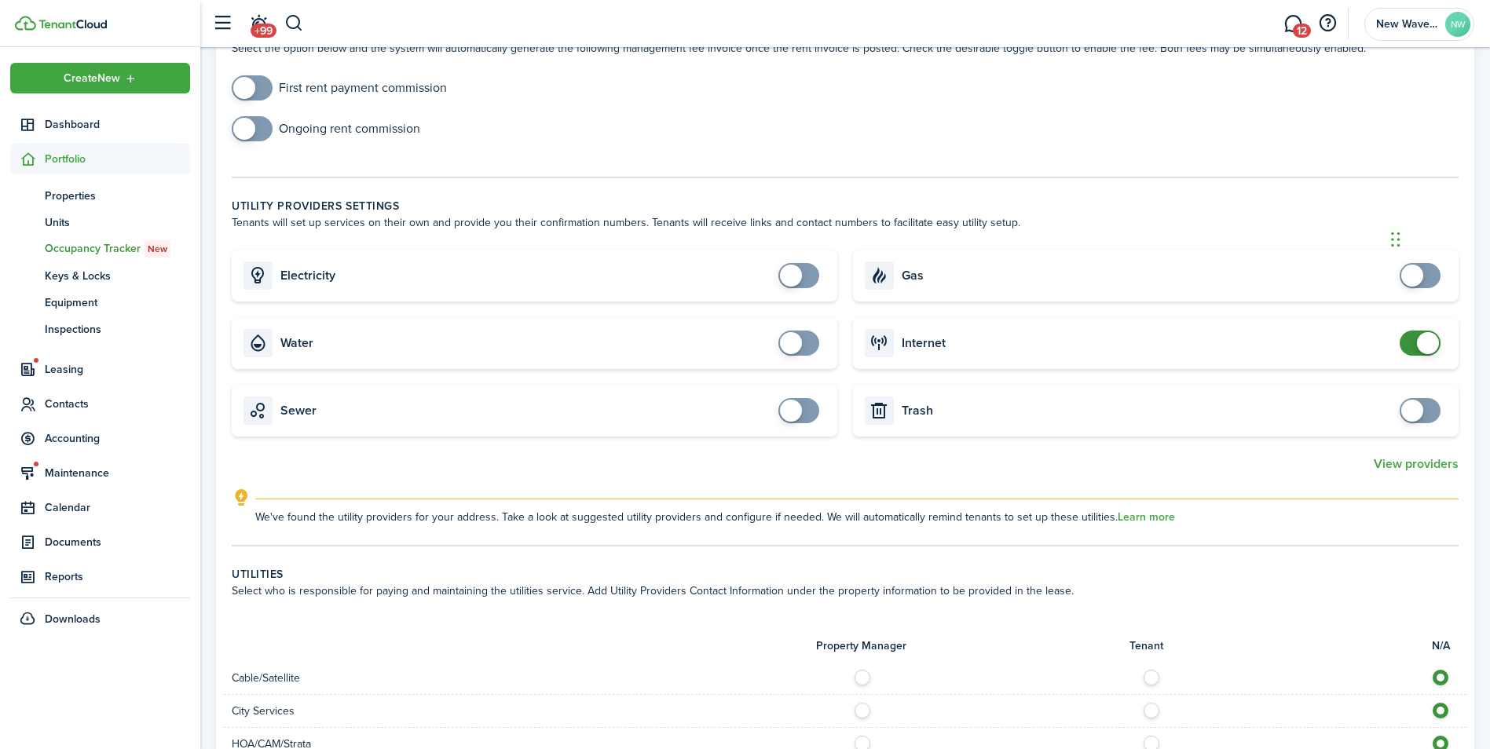
checkbox input "false"
click at [1424, 337] on span at bounding box center [1428, 343] width 22 height 22
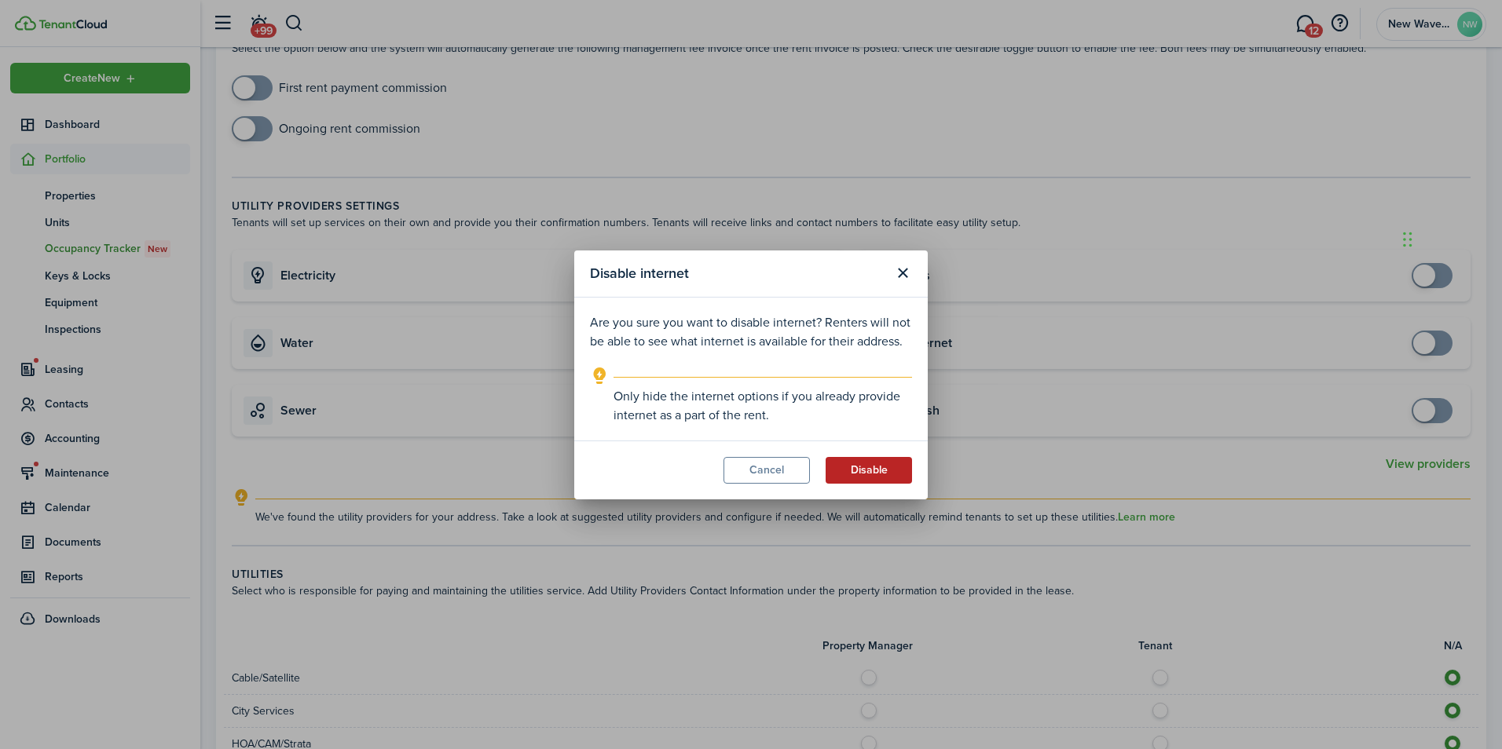
click at [866, 474] on button "Disable" at bounding box center [869, 470] width 86 height 27
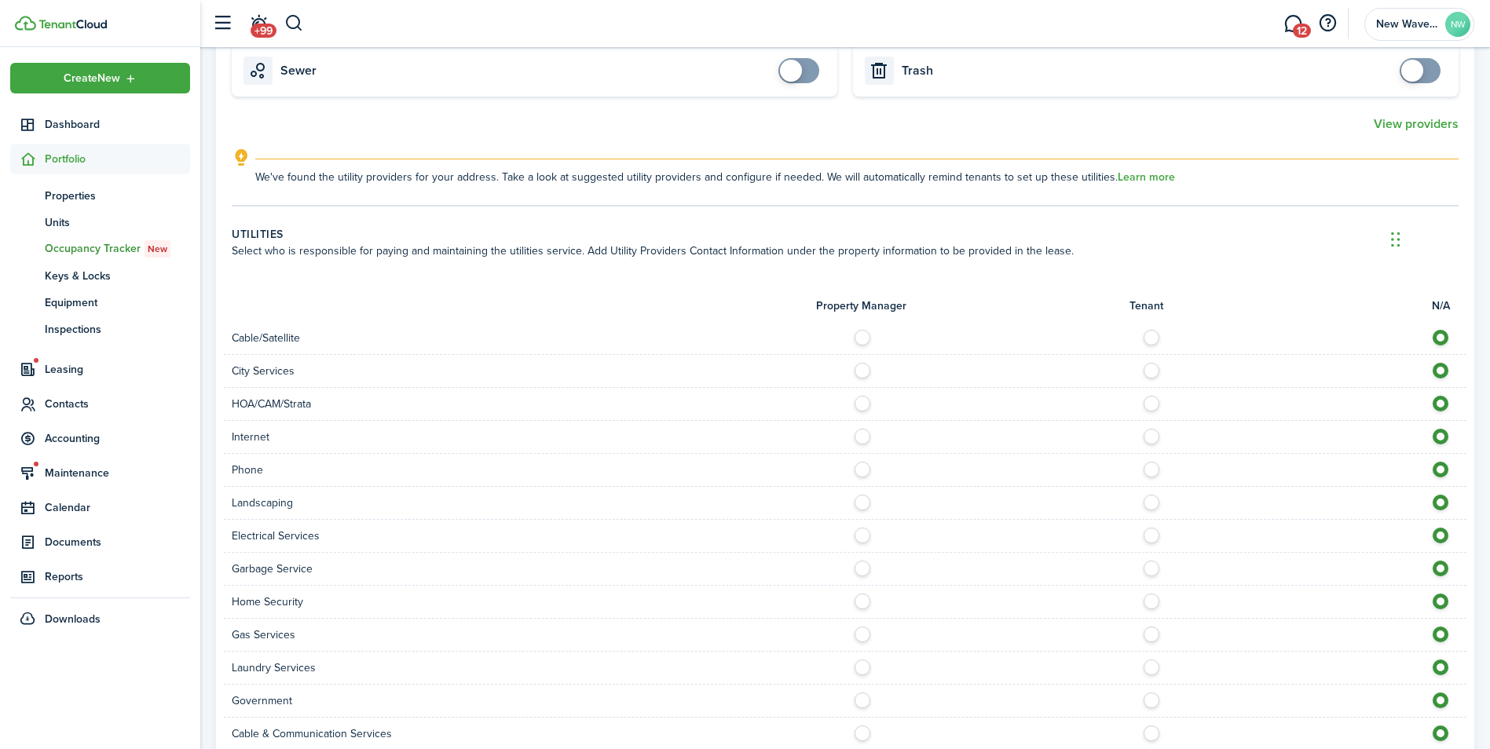
scroll to position [943, 0]
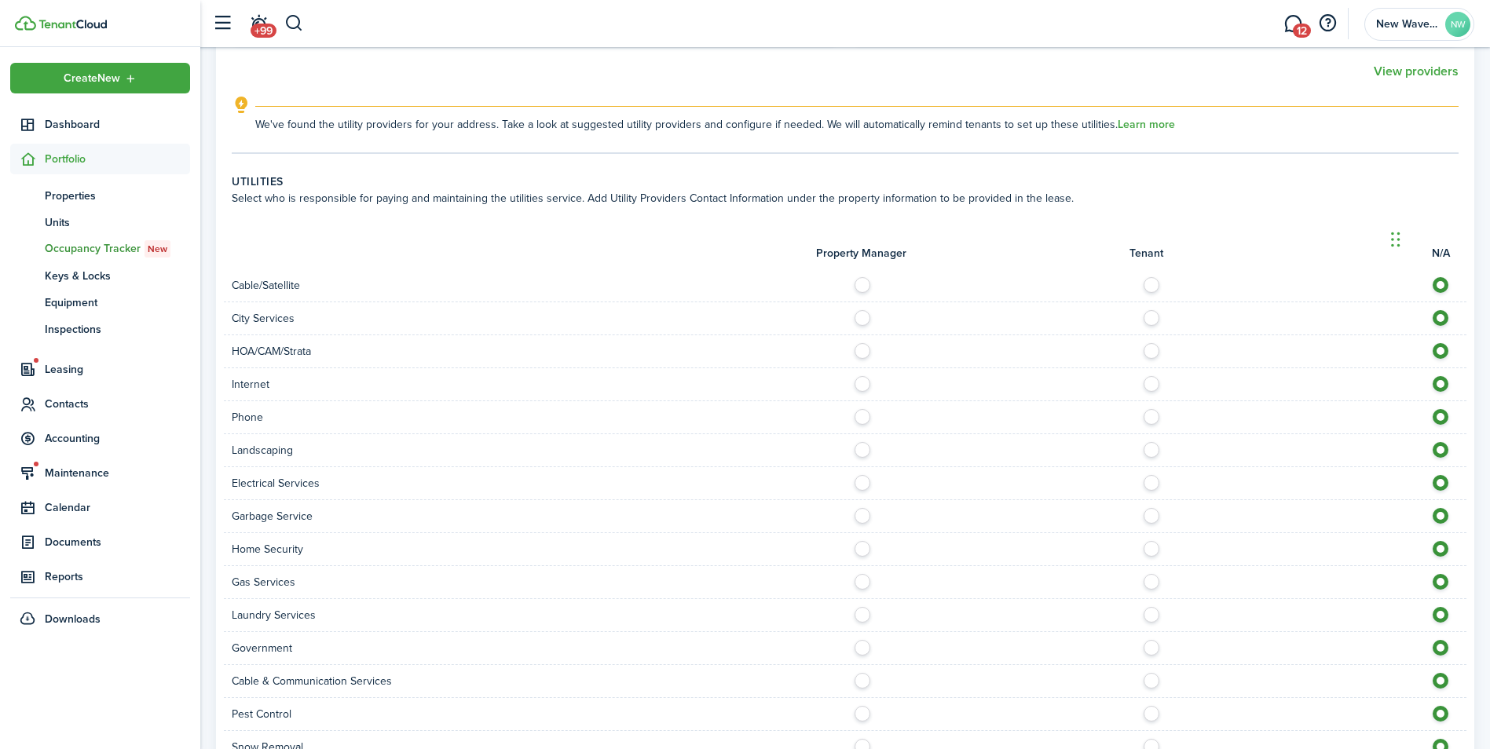
click at [1153, 384] on label at bounding box center [1155, 380] width 27 height 8
radio input "true"
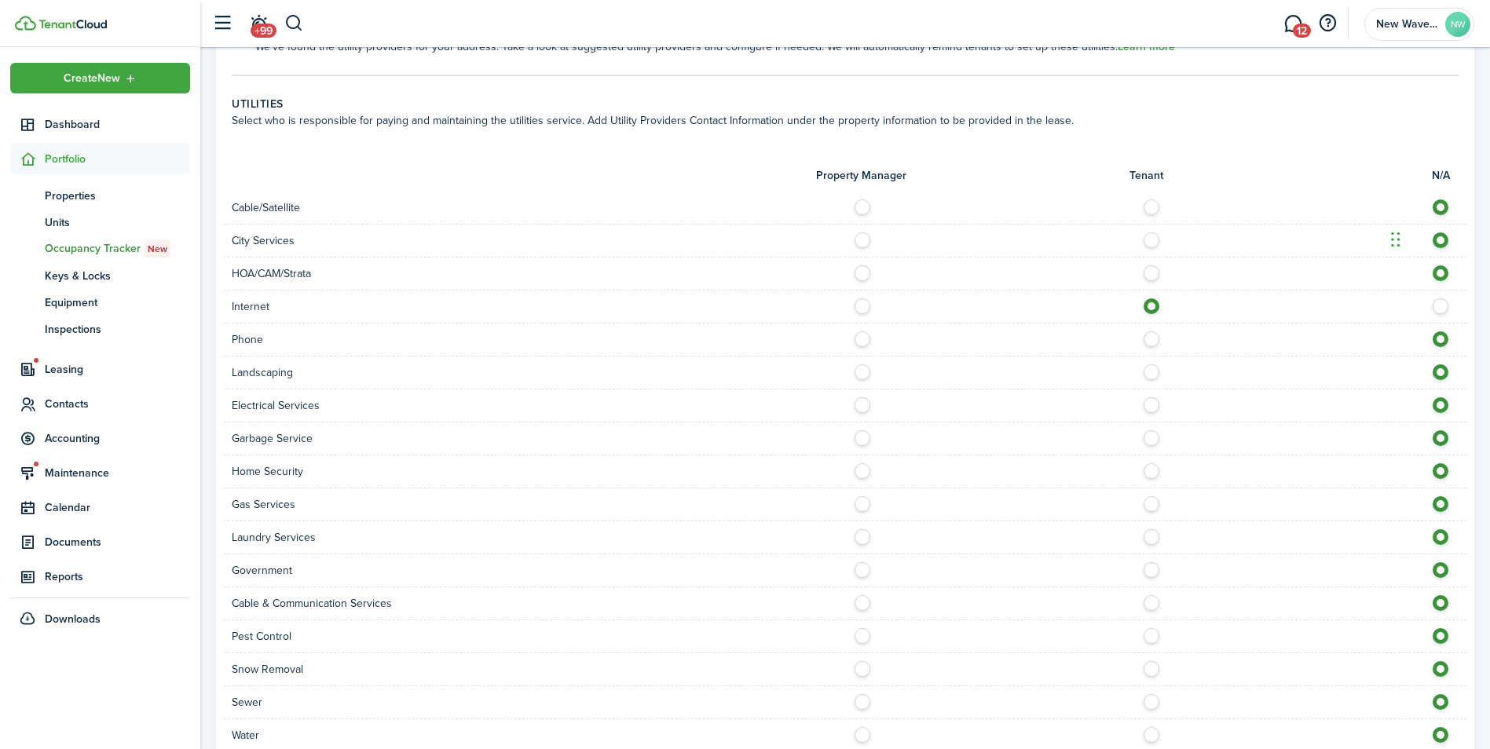
scroll to position [1021, 0]
click at [859, 365] on label at bounding box center [866, 368] width 27 height 8
radio input "true"
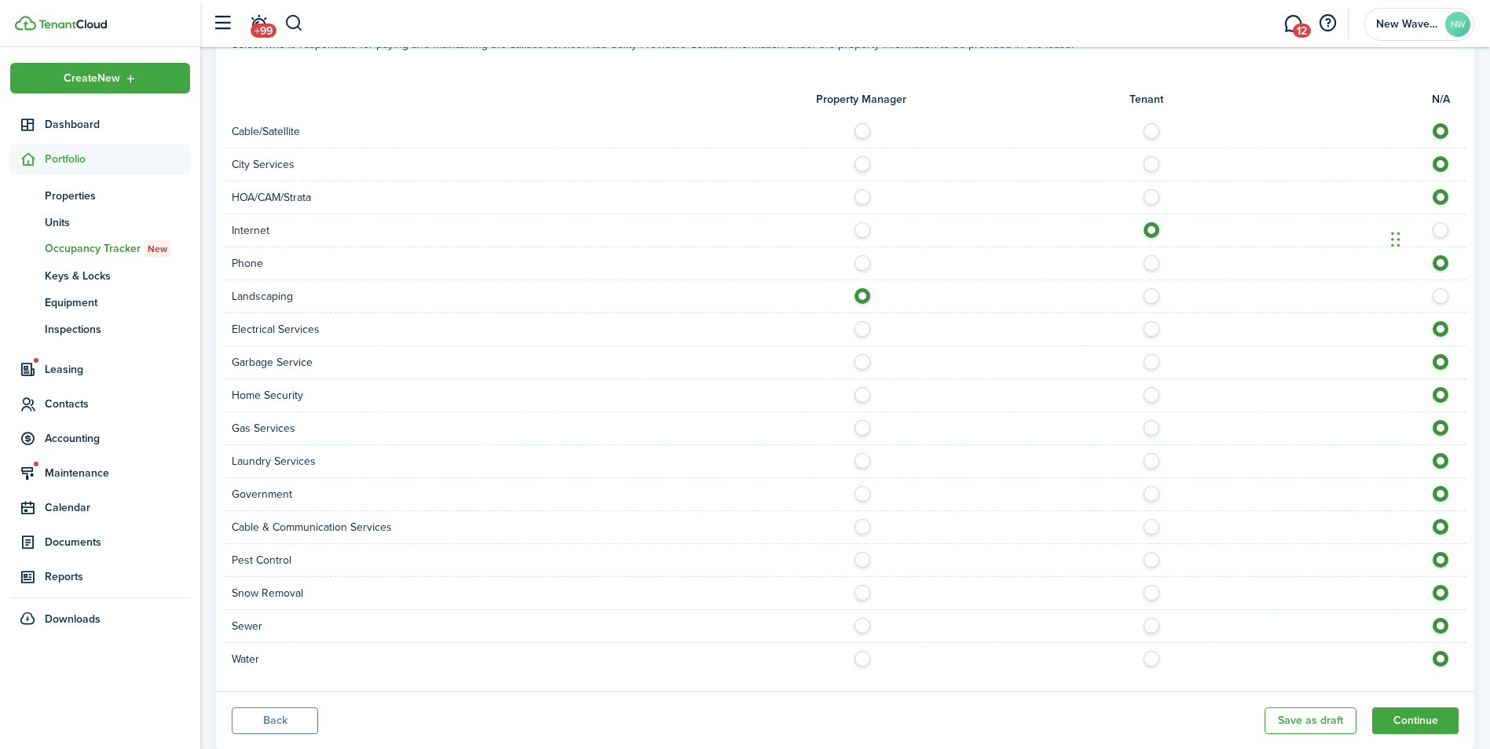
scroll to position [1100, 0]
click at [1148, 325] on label at bounding box center [1155, 322] width 27 height 8
radio input "true"
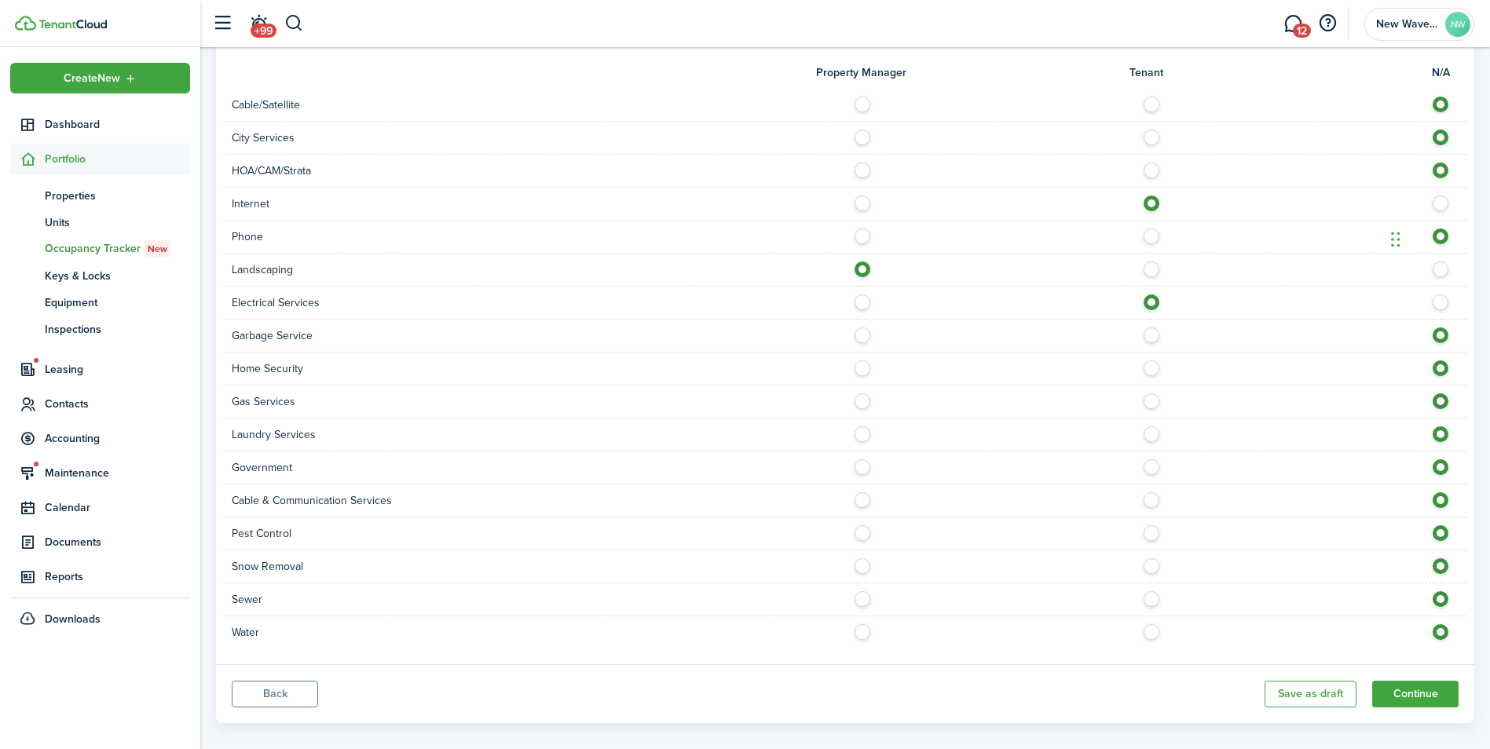
scroll to position [1140, 0]
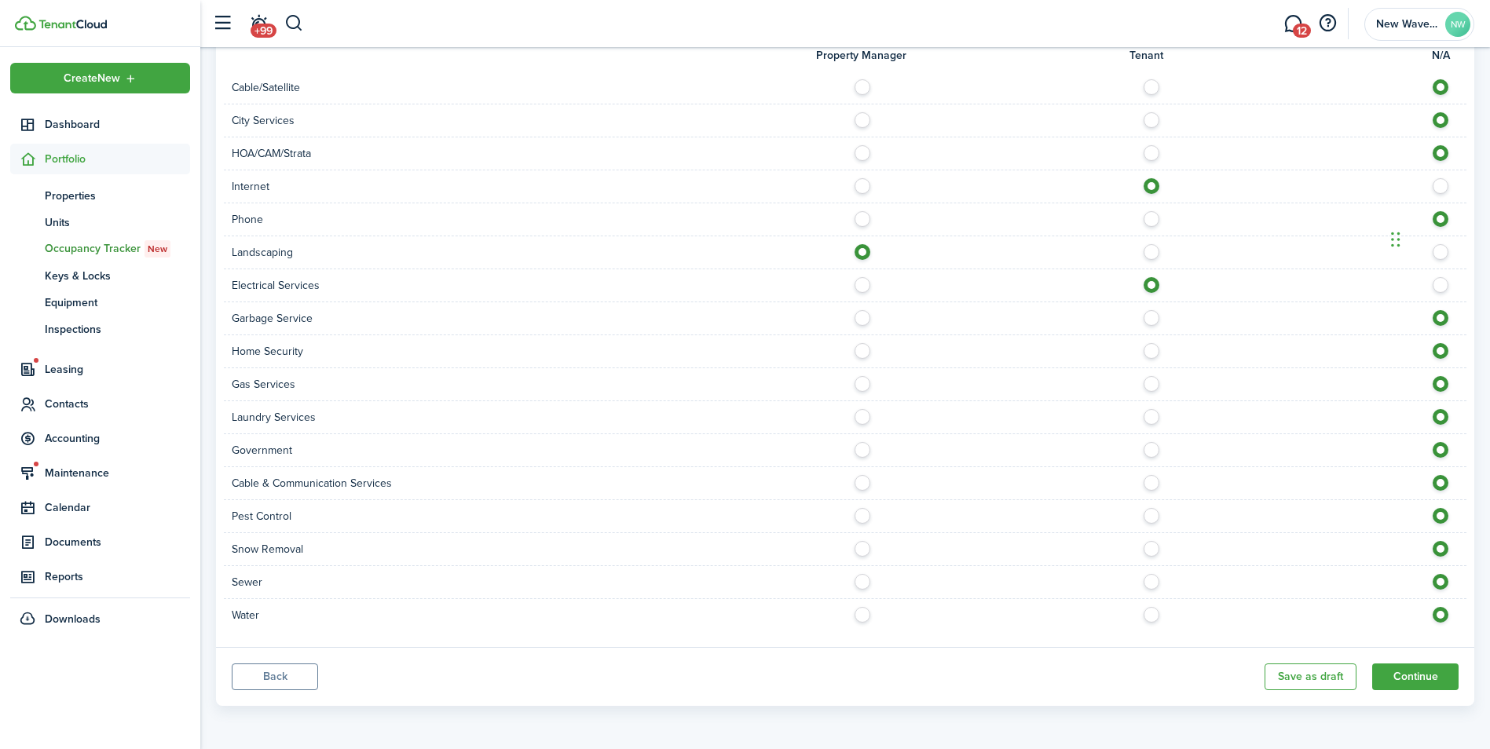
click at [856, 318] on label at bounding box center [866, 314] width 27 height 8
radio input "true"
click at [865, 581] on label at bounding box center [866, 578] width 27 height 8
radio input "true"
click at [862, 610] on label at bounding box center [866, 611] width 27 height 8
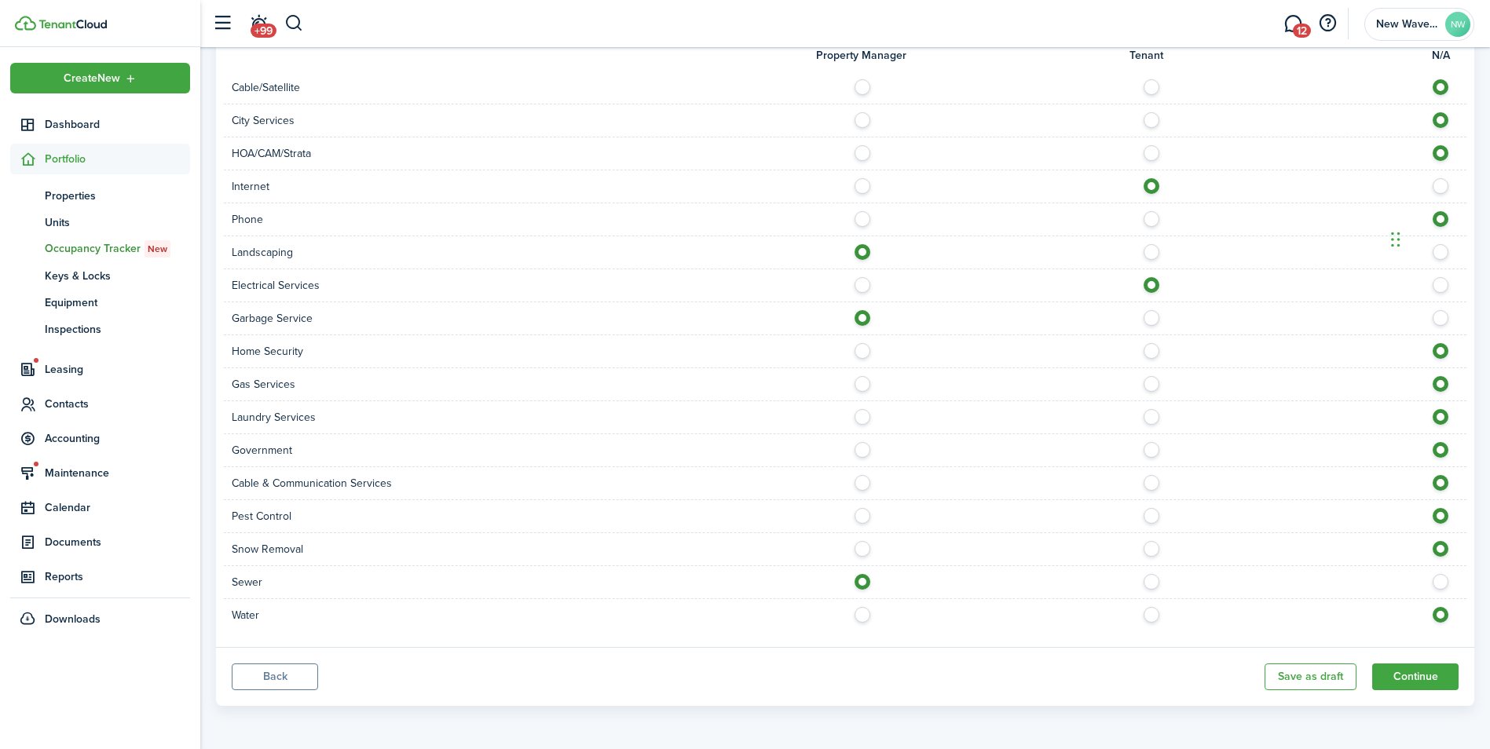
radio input "true"
click at [1154, 549] on label at bounding box center [1155, 545] width 27 height 8
radio input "true"
click at [1420, 675] on button "Continue" at bounding box center [1415, 677] width 86 height 27
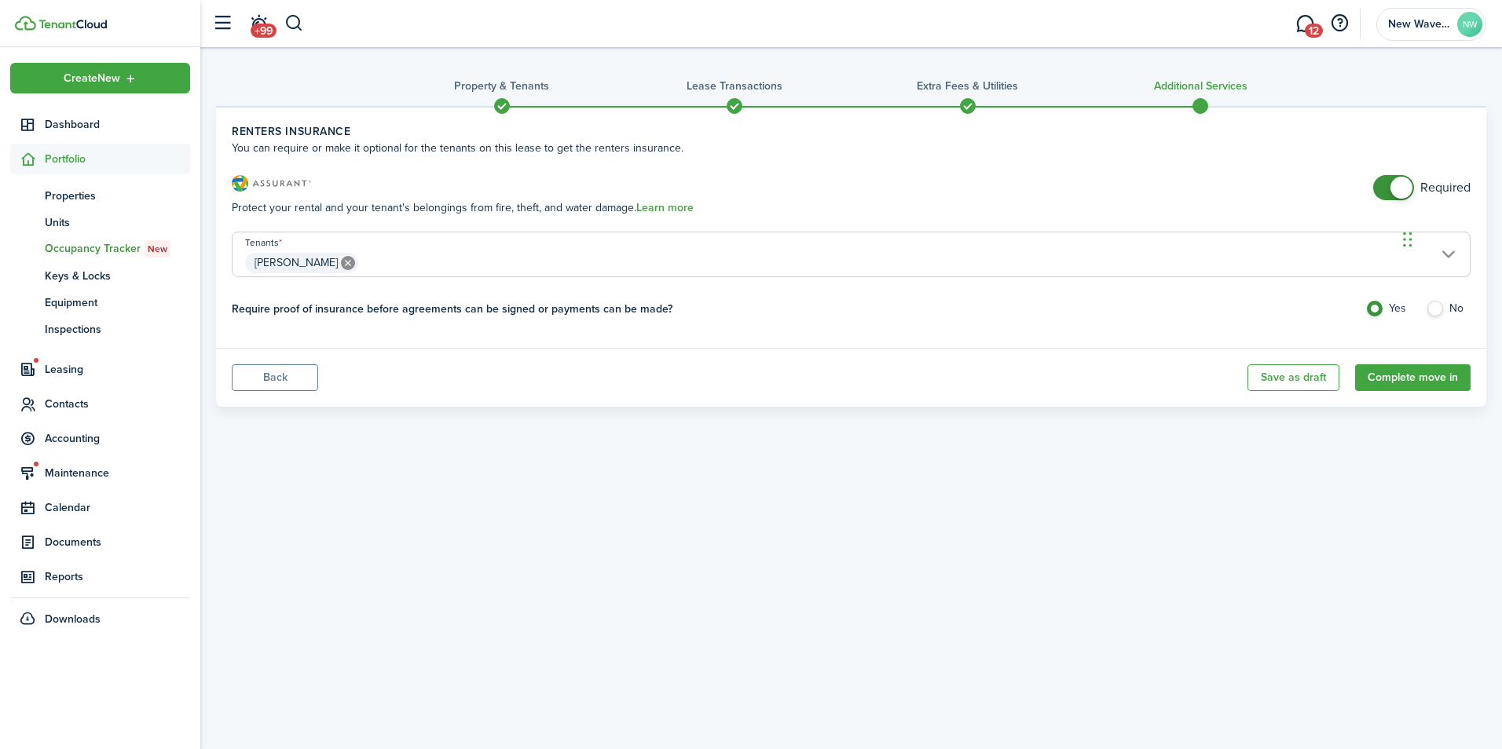
click at [887, 477] on div "Property & Tenants Lease Transactions Extra fees & Utilities Additional Service…" at bounding box center [850, 380] width 1301 height 667
click at [1426, 375] on button "Complete move in" at bounding box center [1412, 377] width 115 height 27
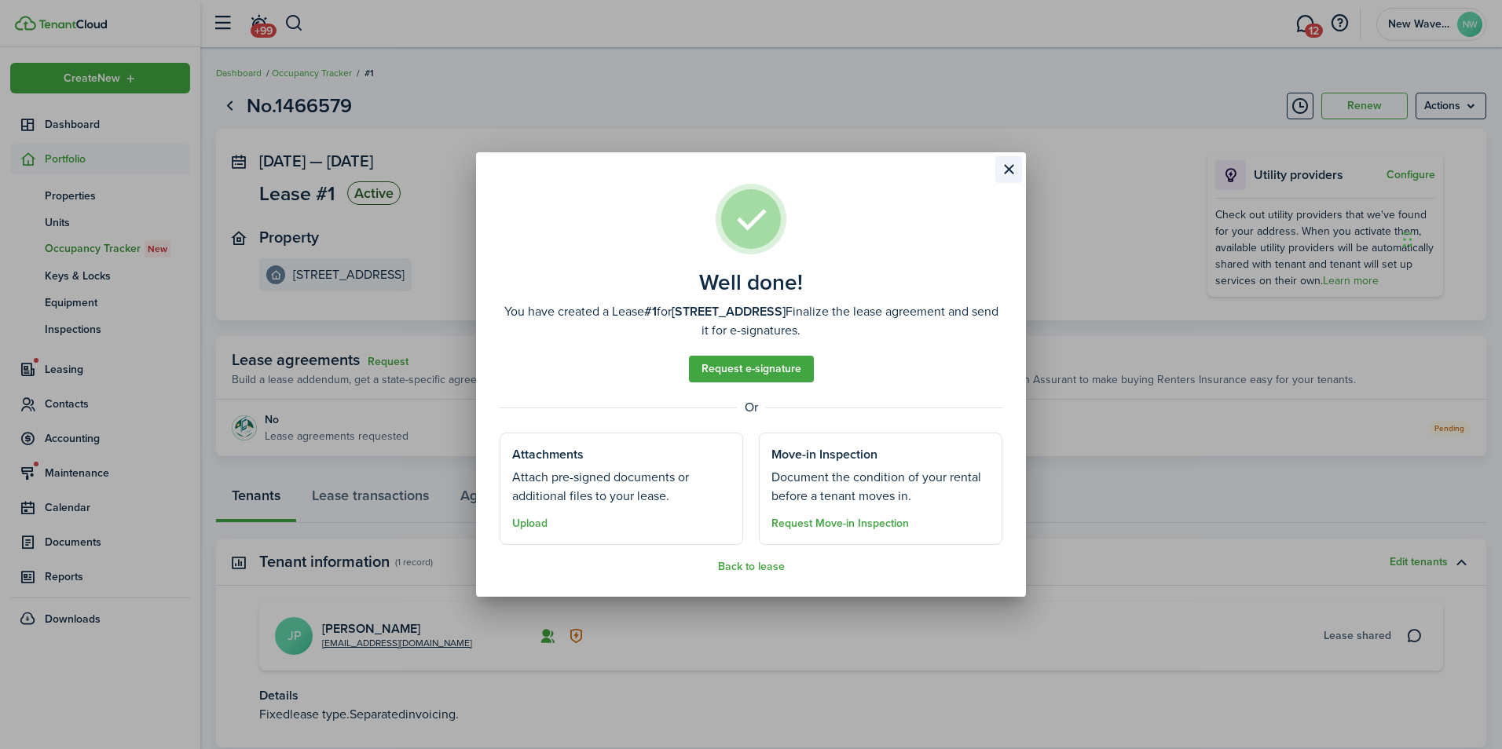
click at [1006, 163] on button "Close modal" at bounding box center [1008, 169] width 27 height 27
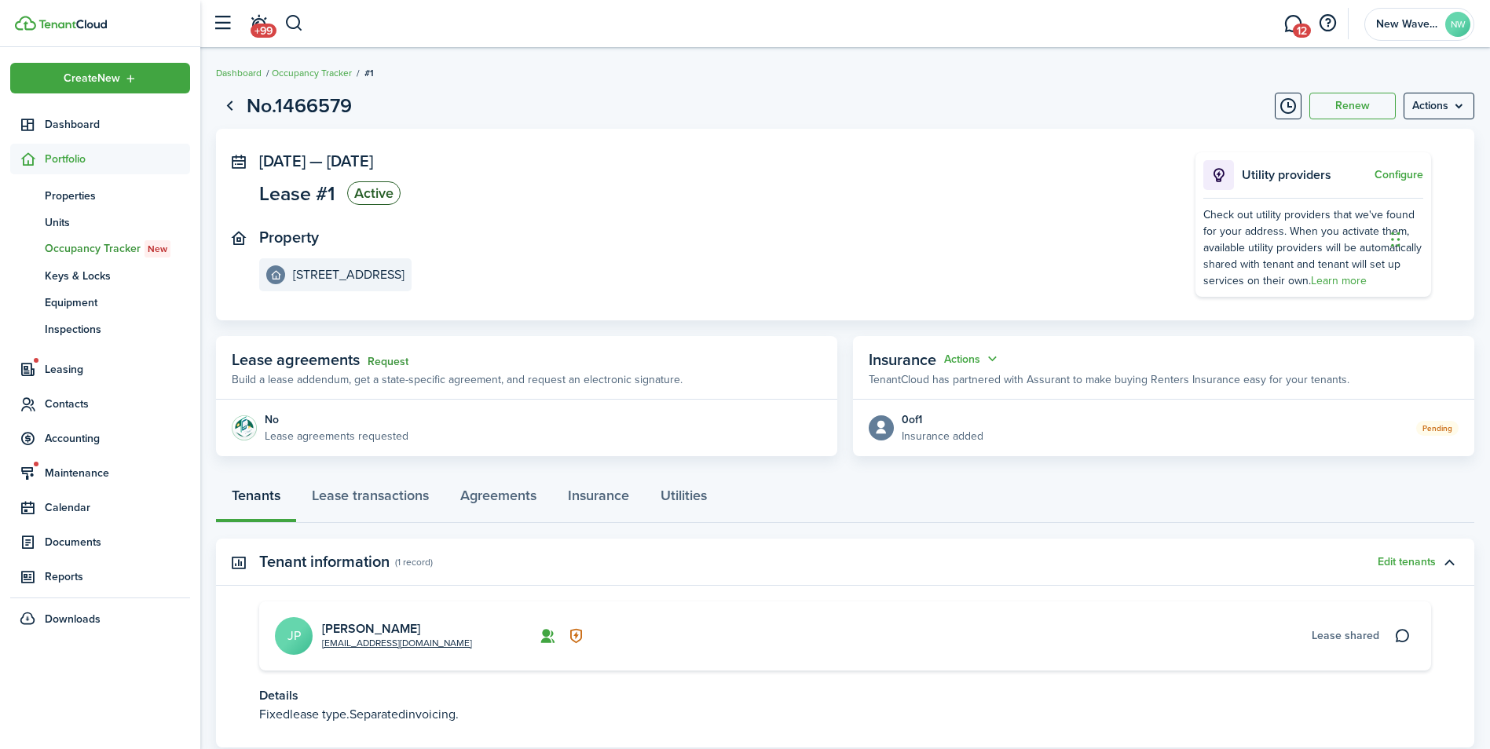
click at [375, 365] on link "Request" at bounding box center [388, 362] width 41 height 13
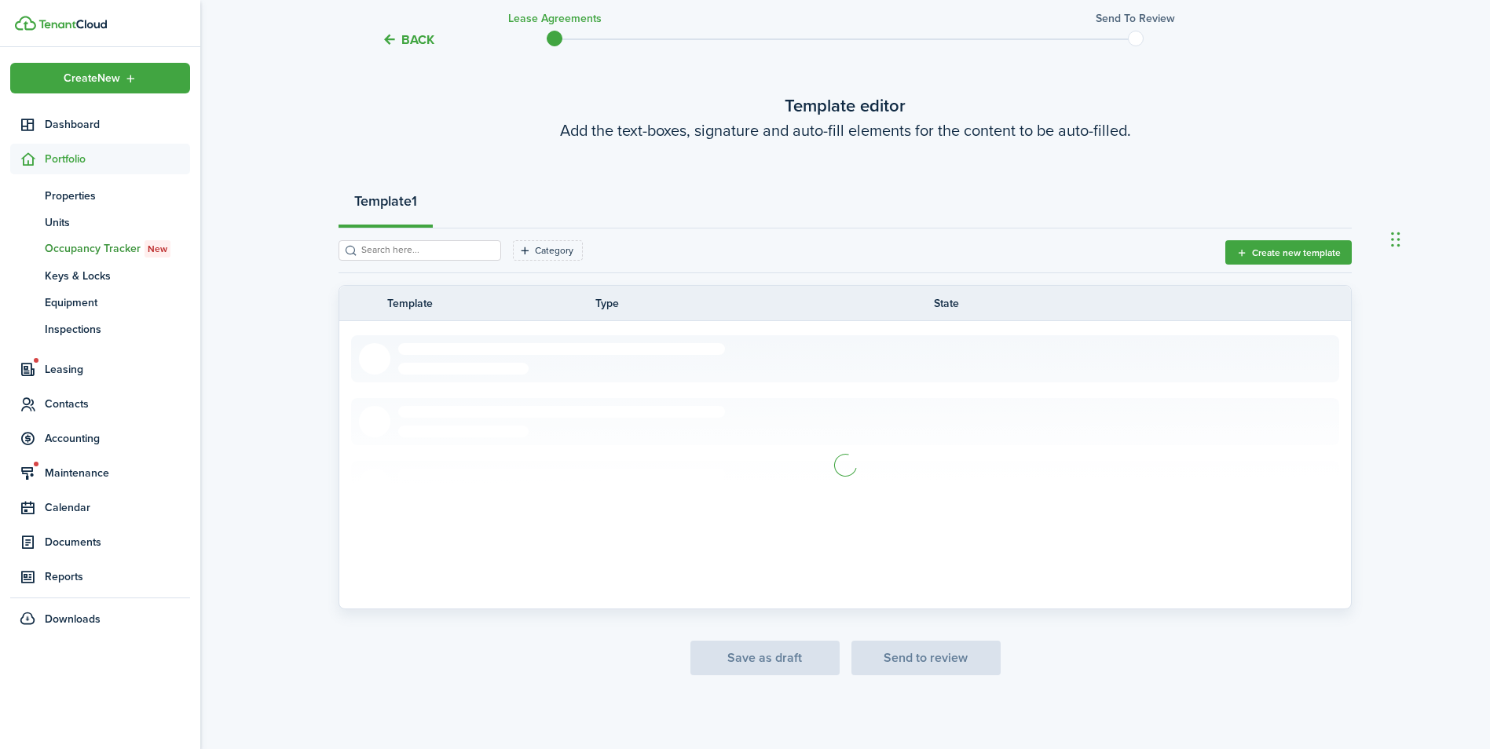
scroll to position [65, 0]
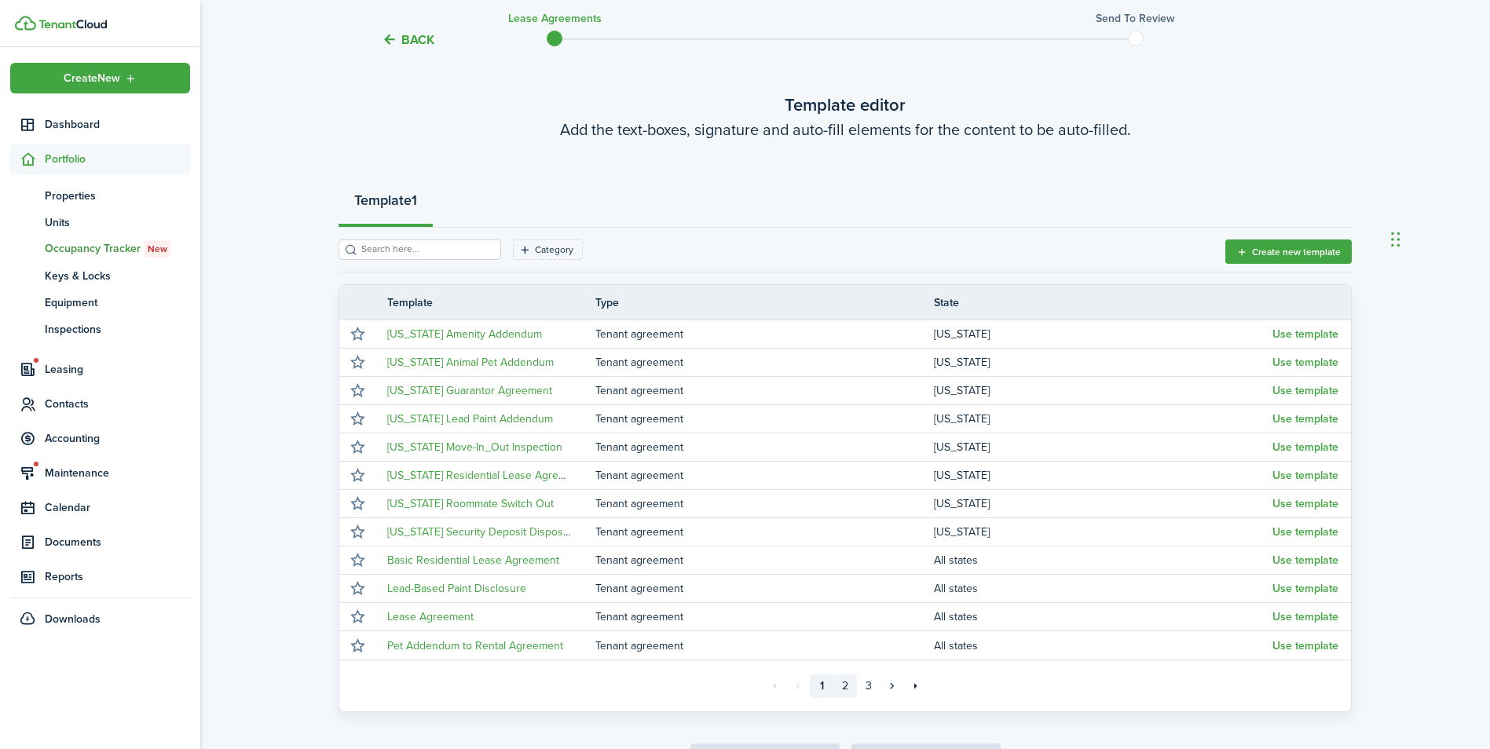
click at [853, 690] on link "2" at bounding box center [845, 687] width 24 height 24
click at [866, 685] on link "3" at bounding box center [869, 687] width 24 height 24
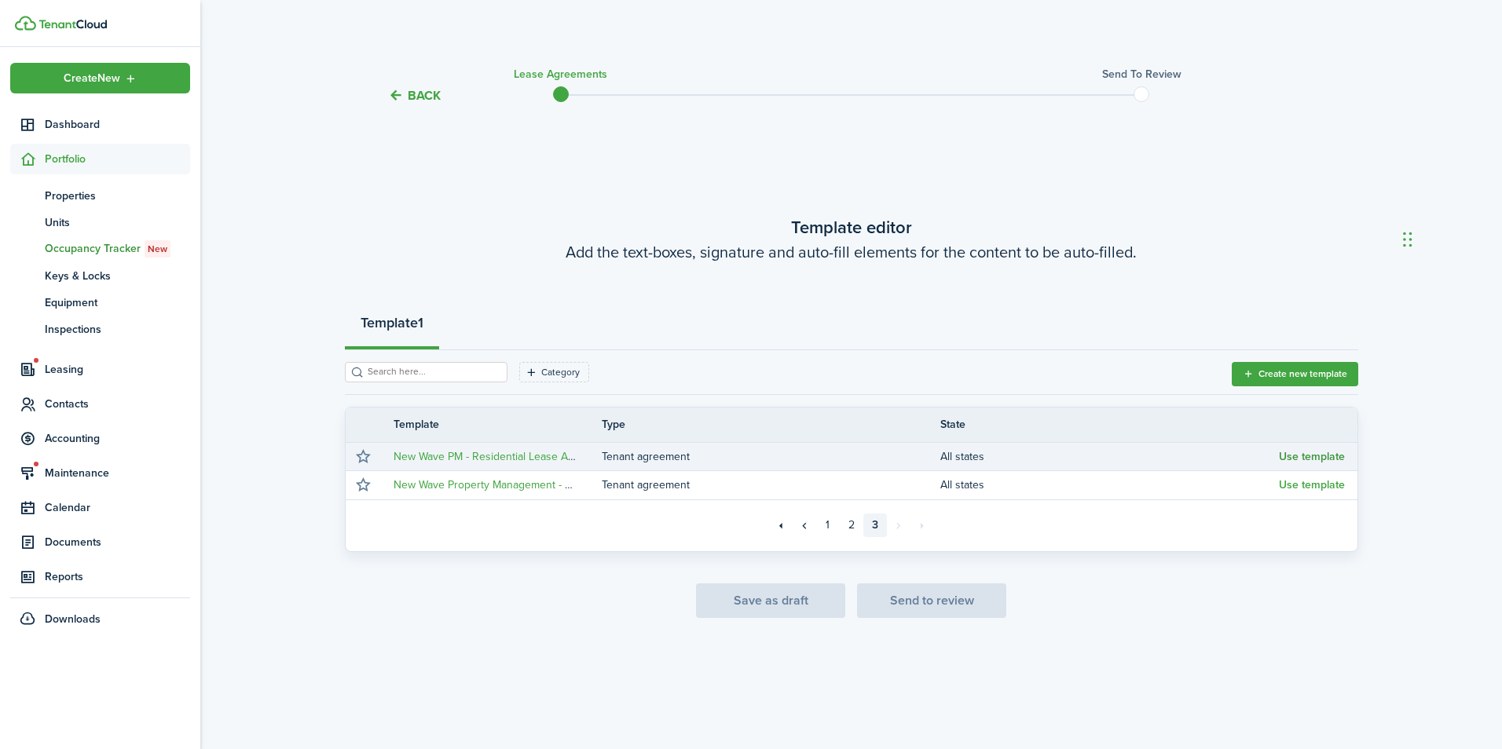
click at [1307, 456] on button "Use template" at bounding box center [1312, 457] width 66 height 13
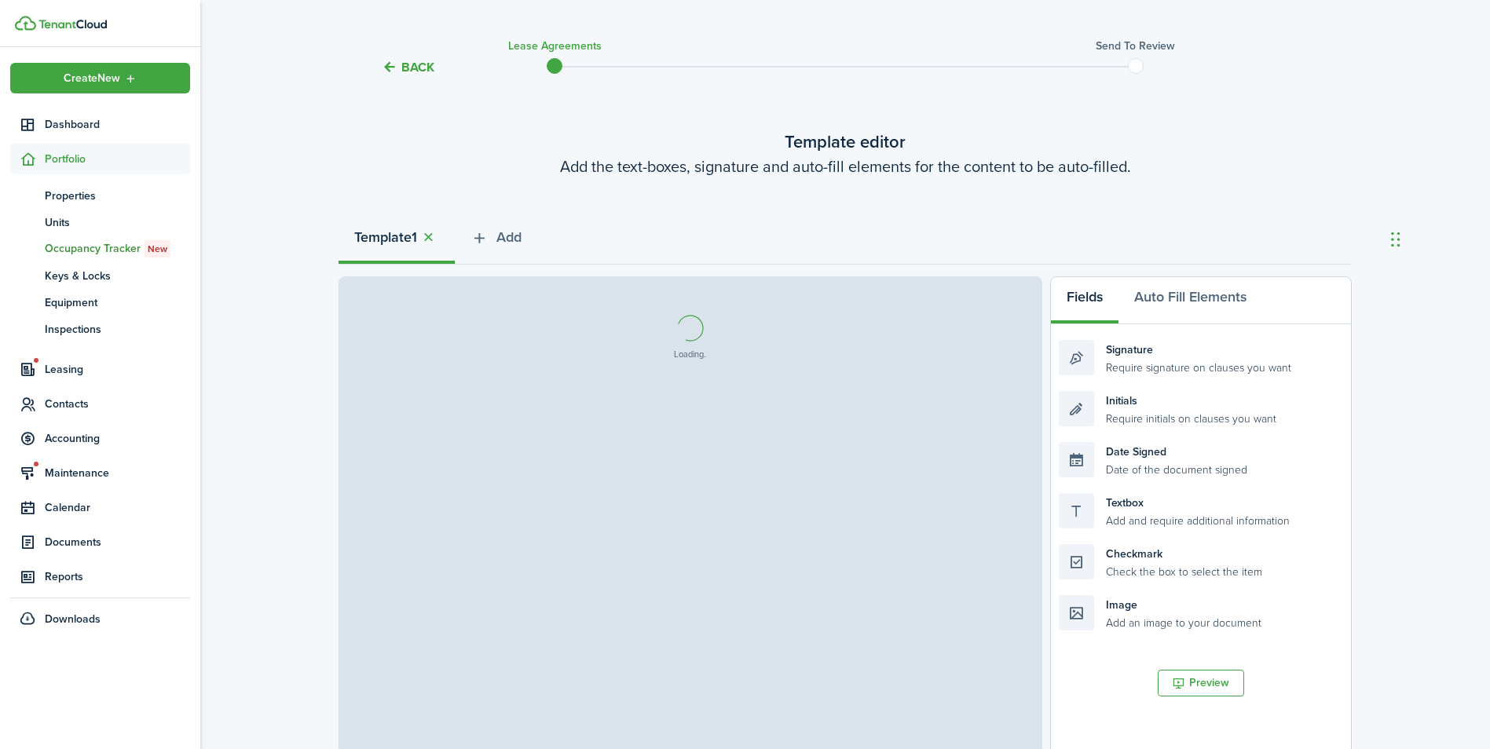
scroll to position [157, 0]
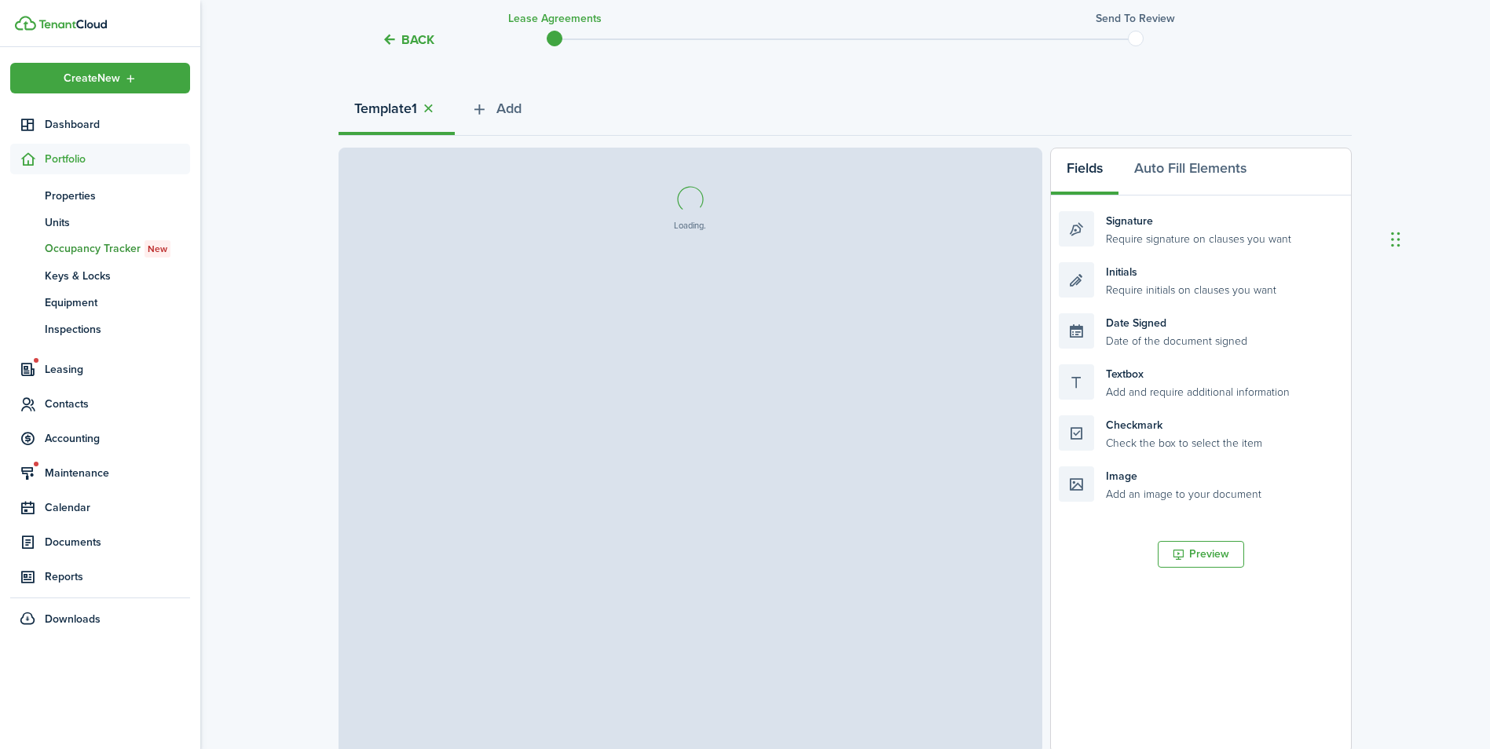
select select "fit"
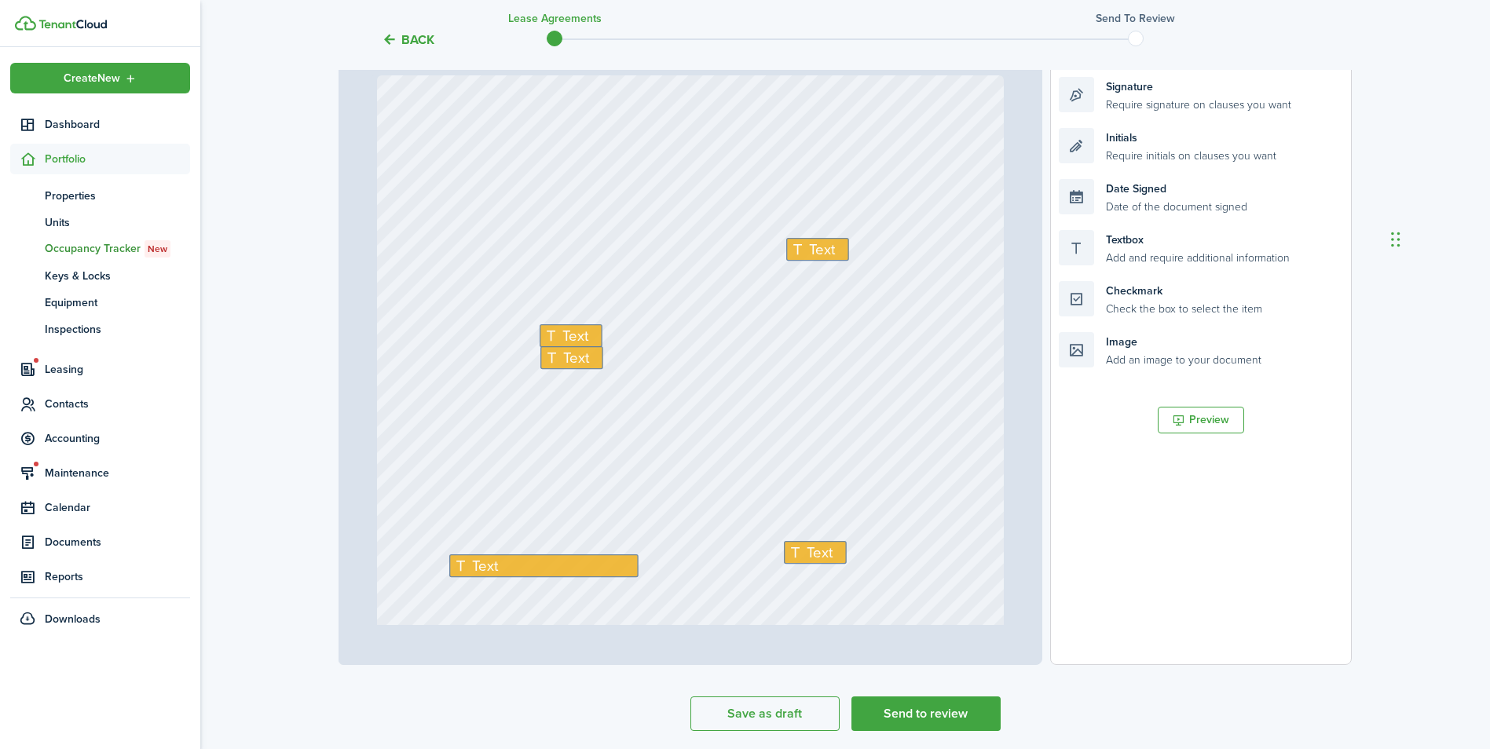
scroll to position [288, 0]
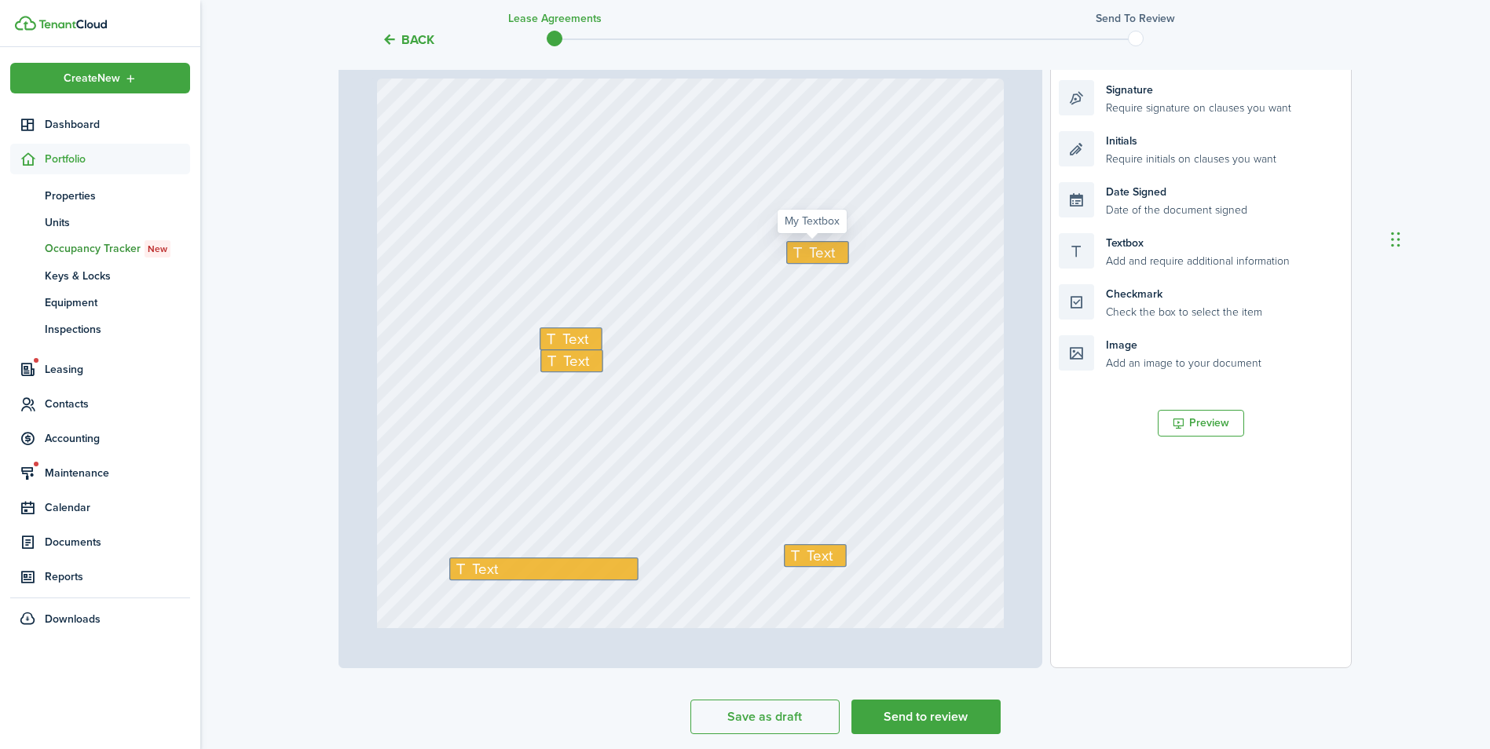
click at [801, 249] on icon at bounding box center [800, 252] width 19 height 15
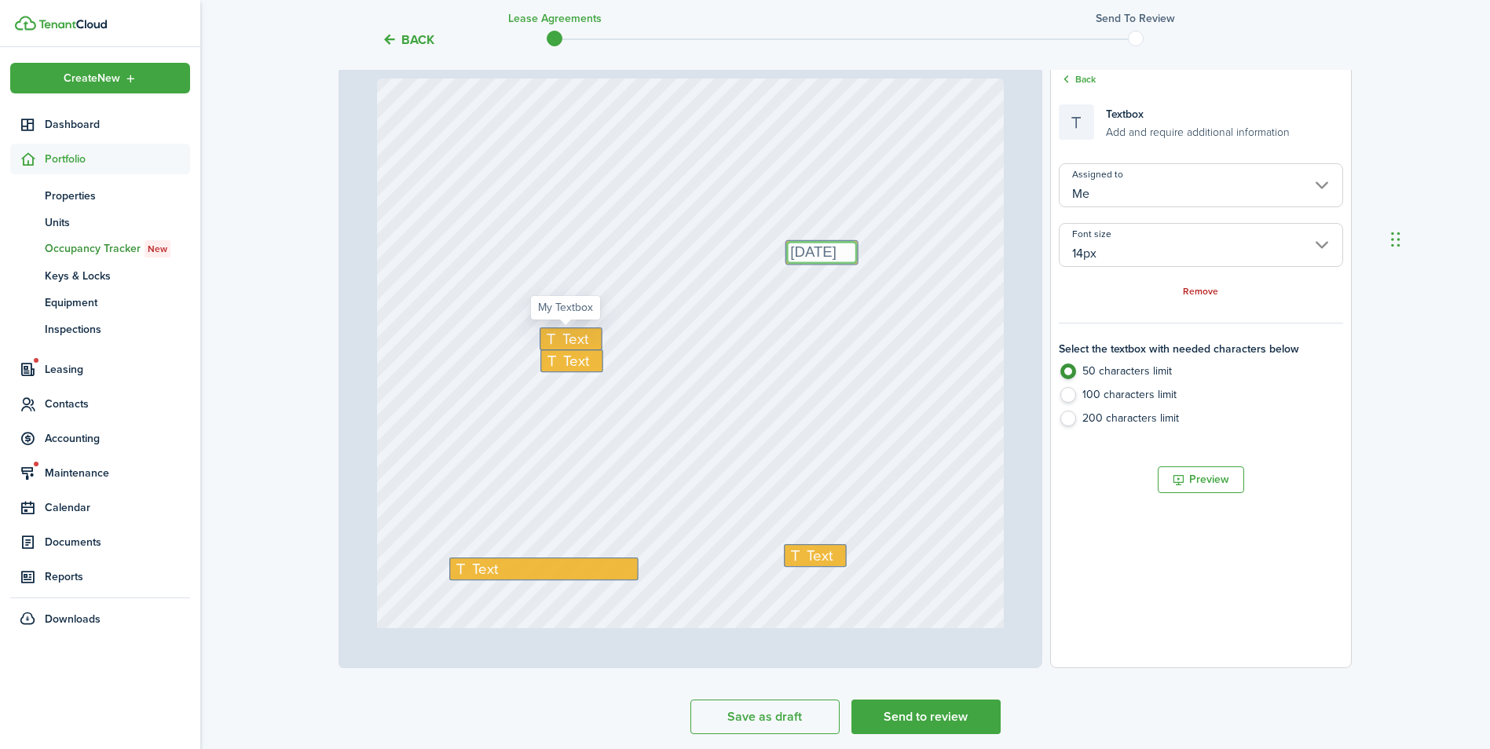
type textarea "[DATE]"
click at [548, 335] on icon at bounding box center [553, 338] width 19 height 15
click at [577, 333] on span "Text" at bounding box center [577, 339] width 26 height 22
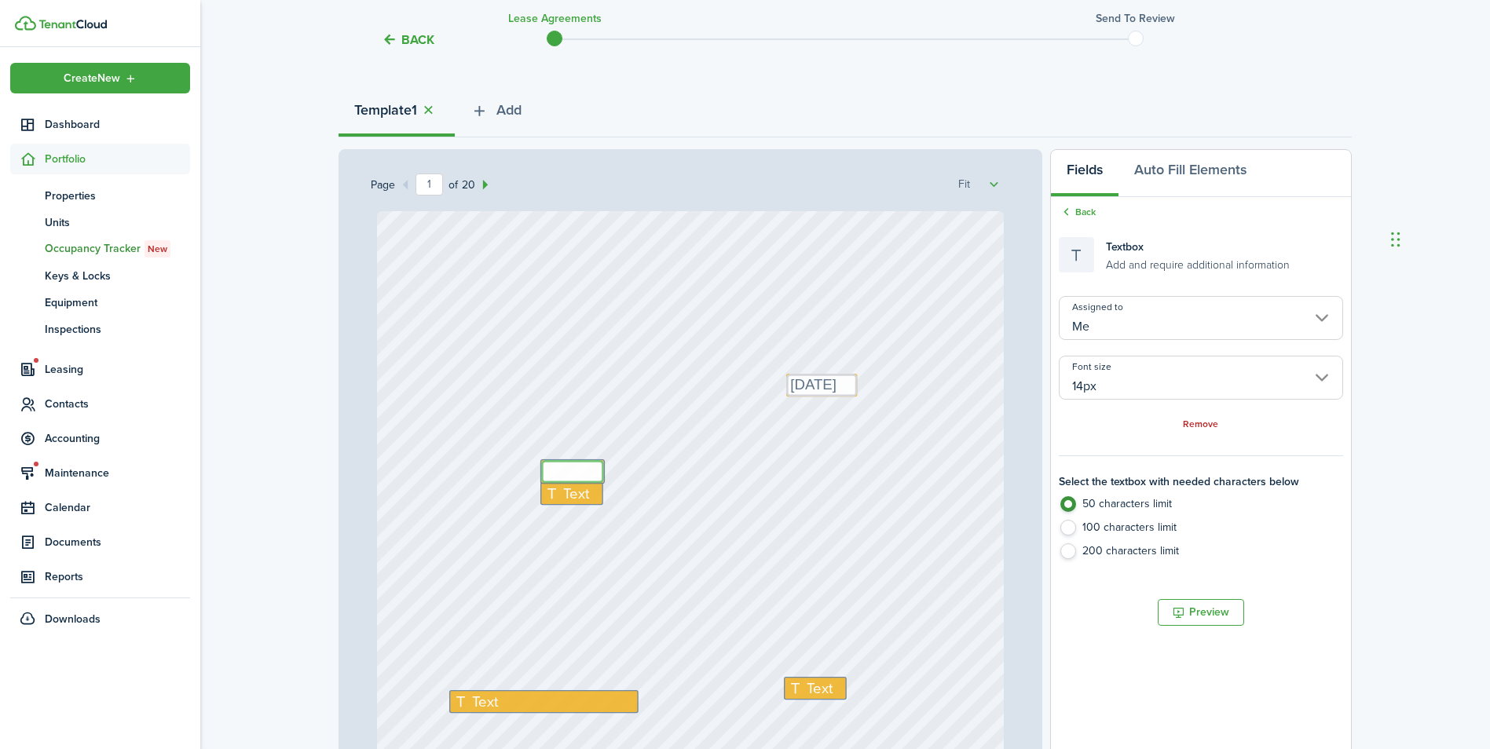
scroll to position [314, 0]
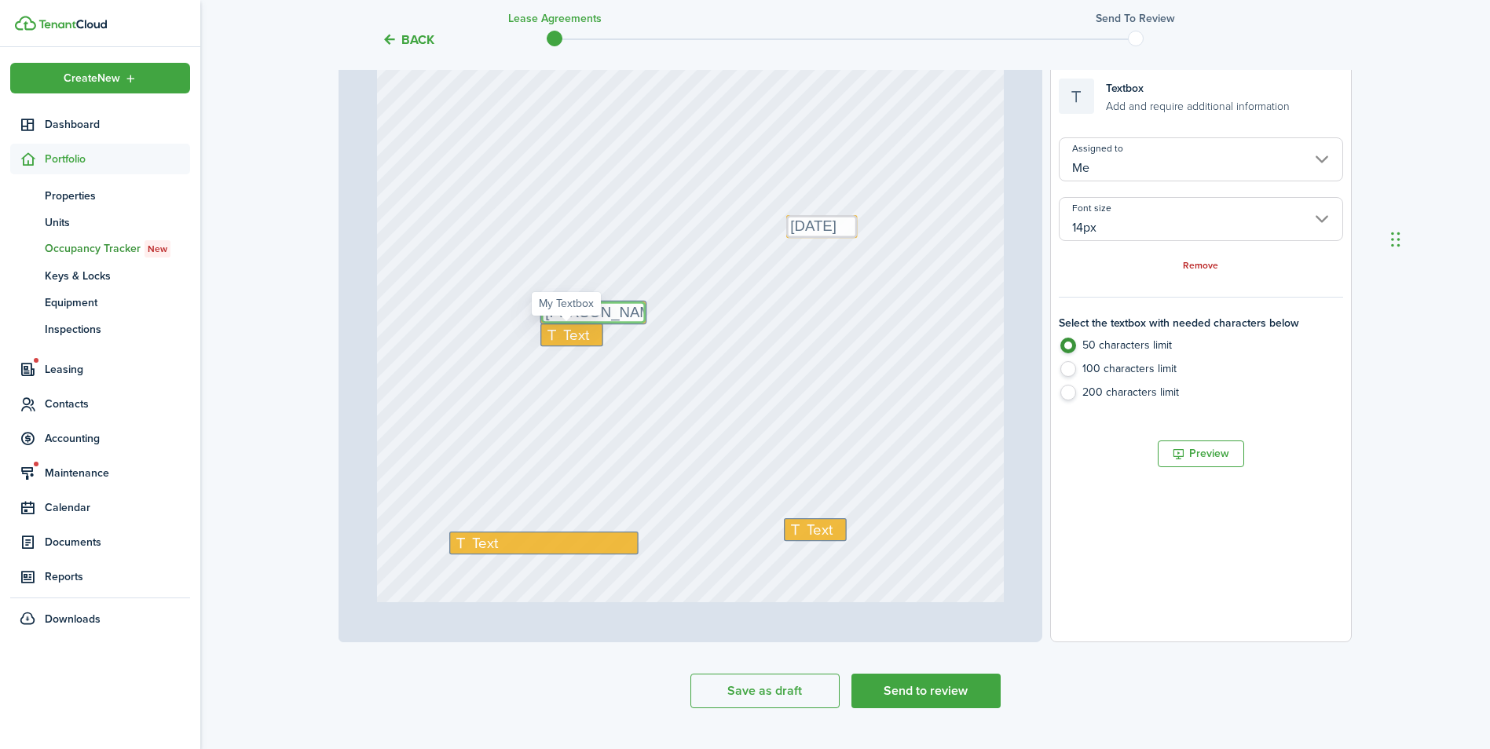
type textarea "[PERSON_NAME]"
click at [544, 335] on icon at bounding box center [553, 335] width 19 height 15
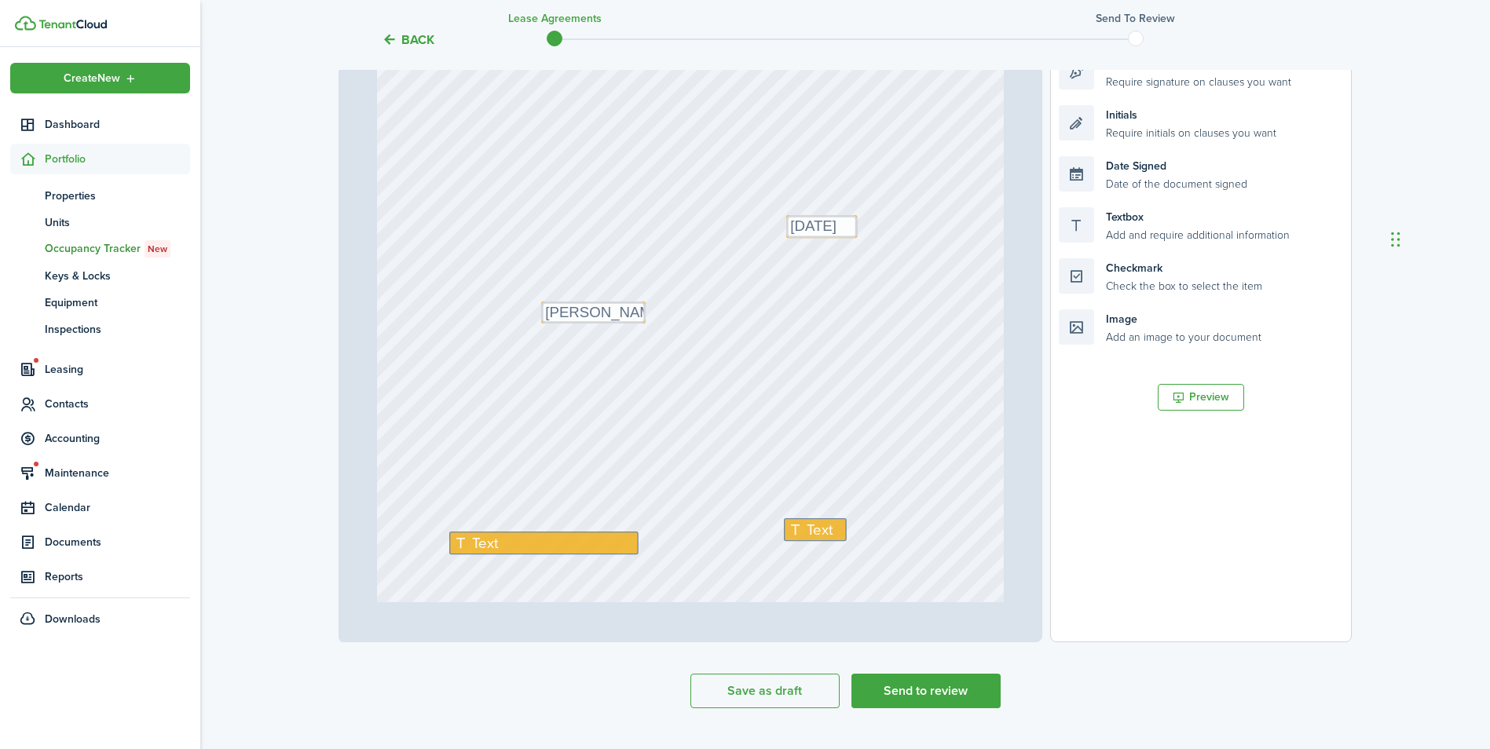
click at [586, 387] on div "Text Text Text [DATE] Text [PERSON_NAME]" at bounding box center [691, 466] width 628 height 827
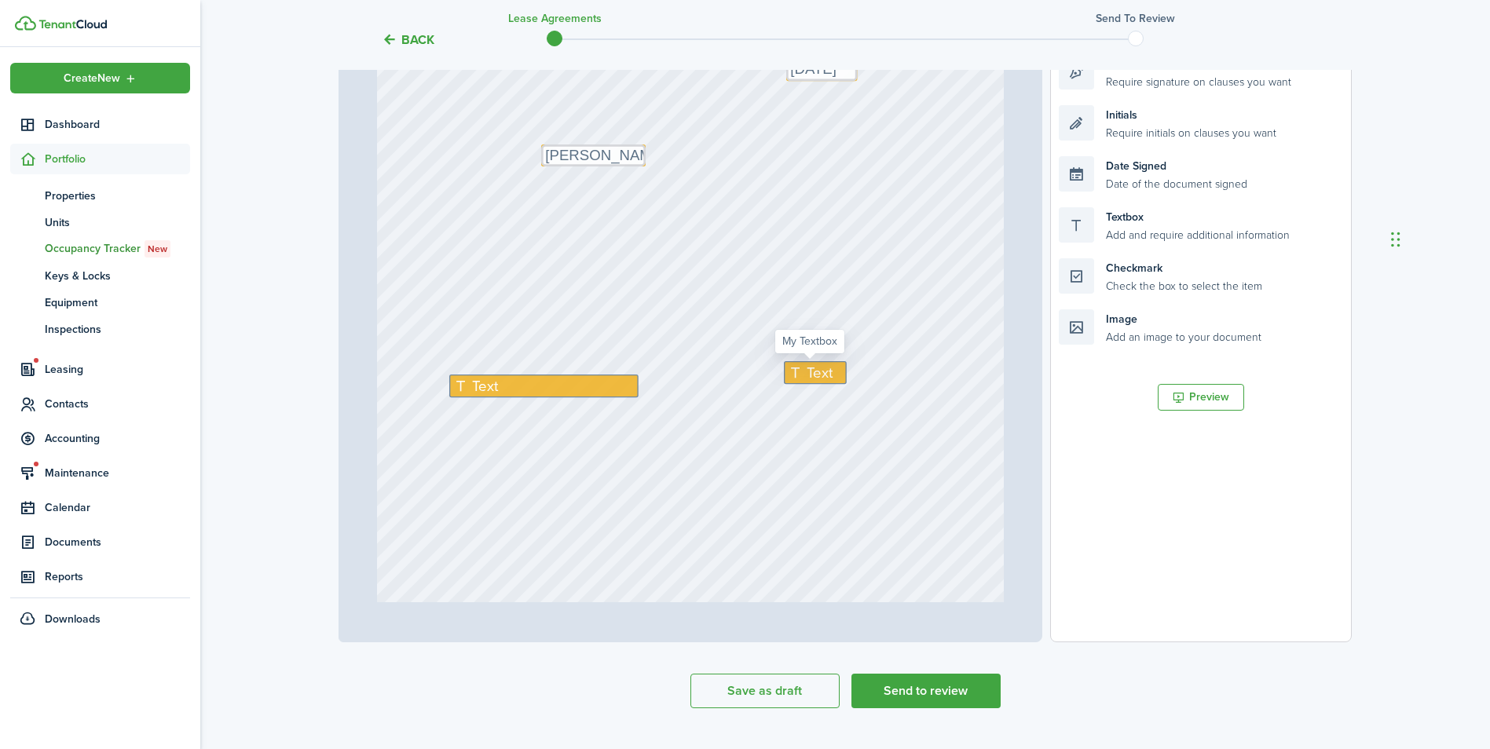
click at [804, 384] on div "Text" at bounding box center [815, 372] width 63 height 23
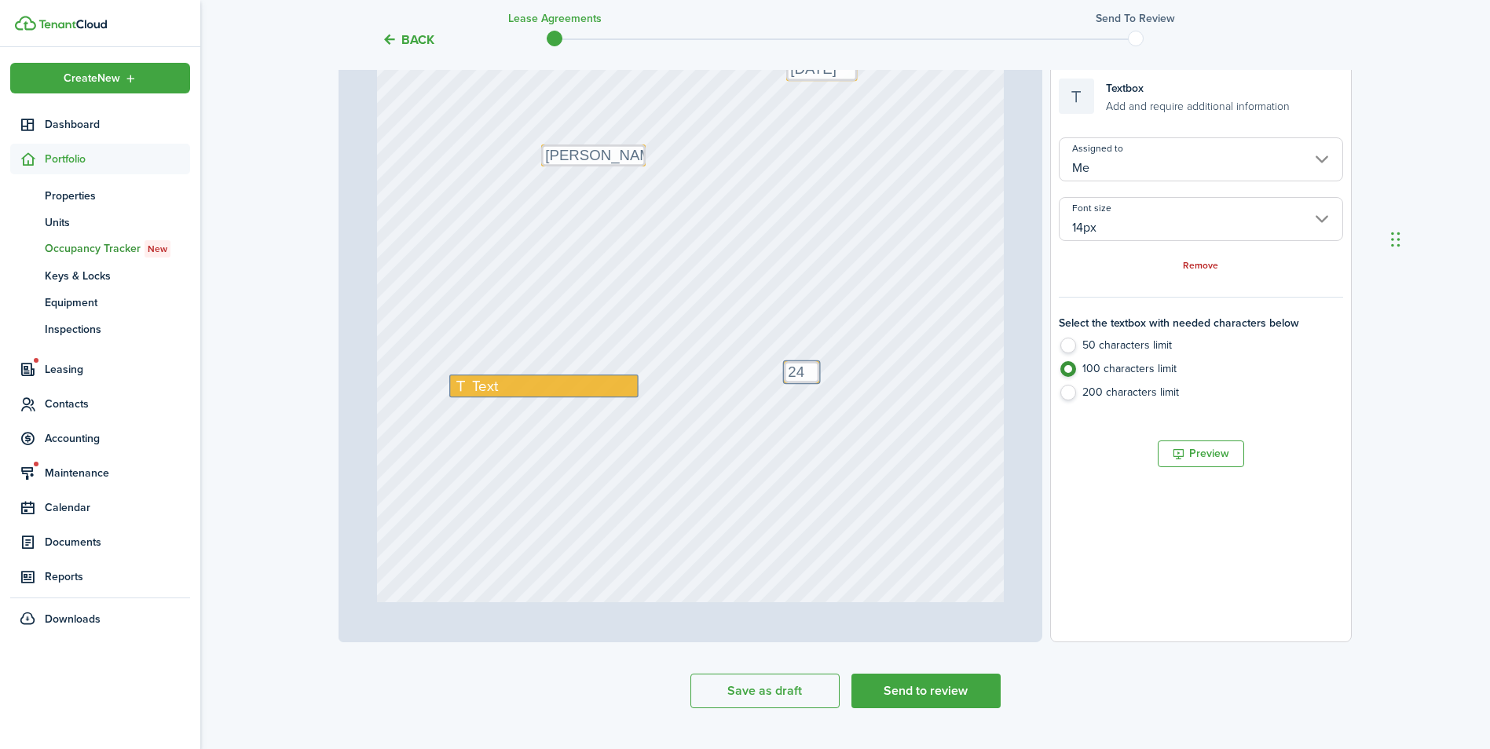
click at [890, 217] on div "Text 24 Text Text [DATE] Text [PERSON_NAME]" at bounding box center [691, 309] width 628 height 827
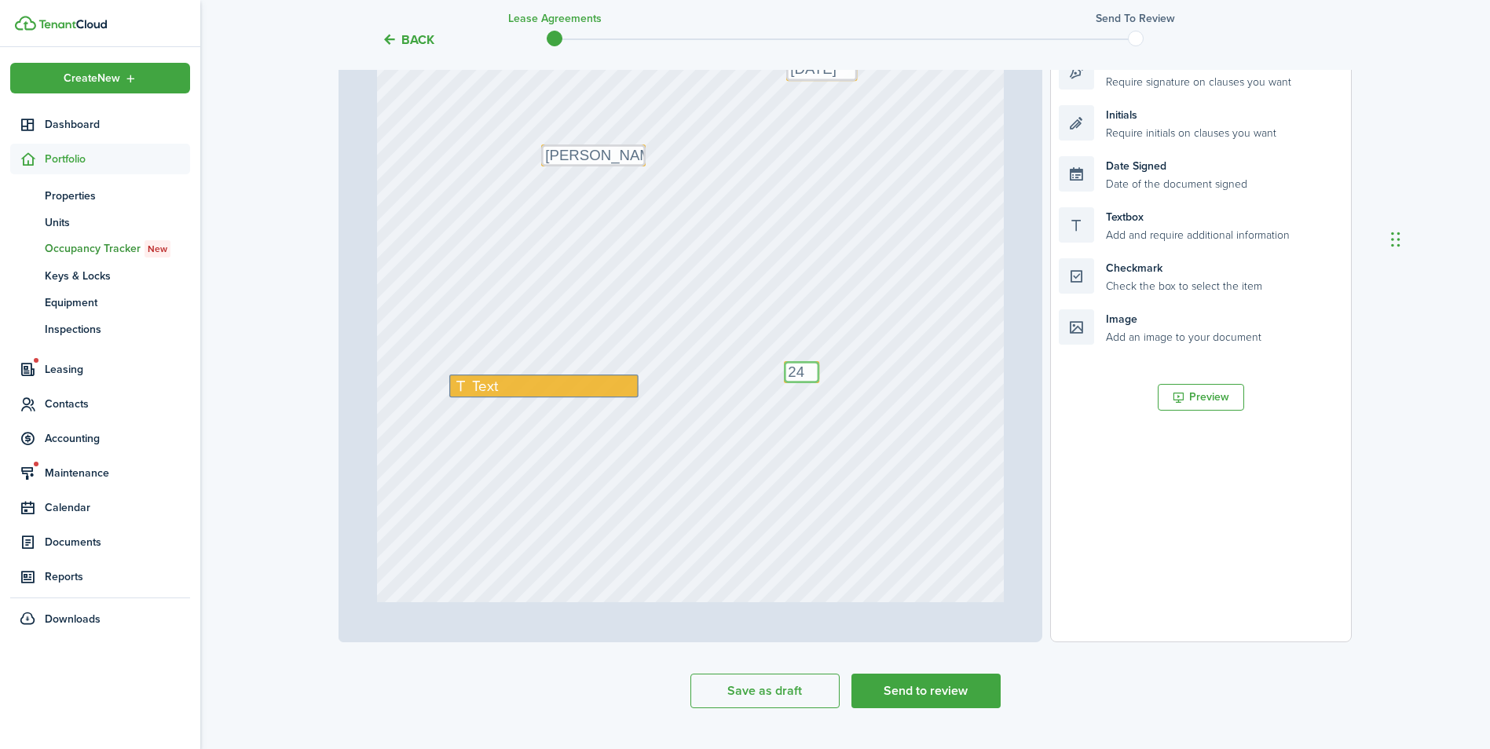
click at [800, 374] on textarea "24" at bounding box center [801, 372] width 35 height 22
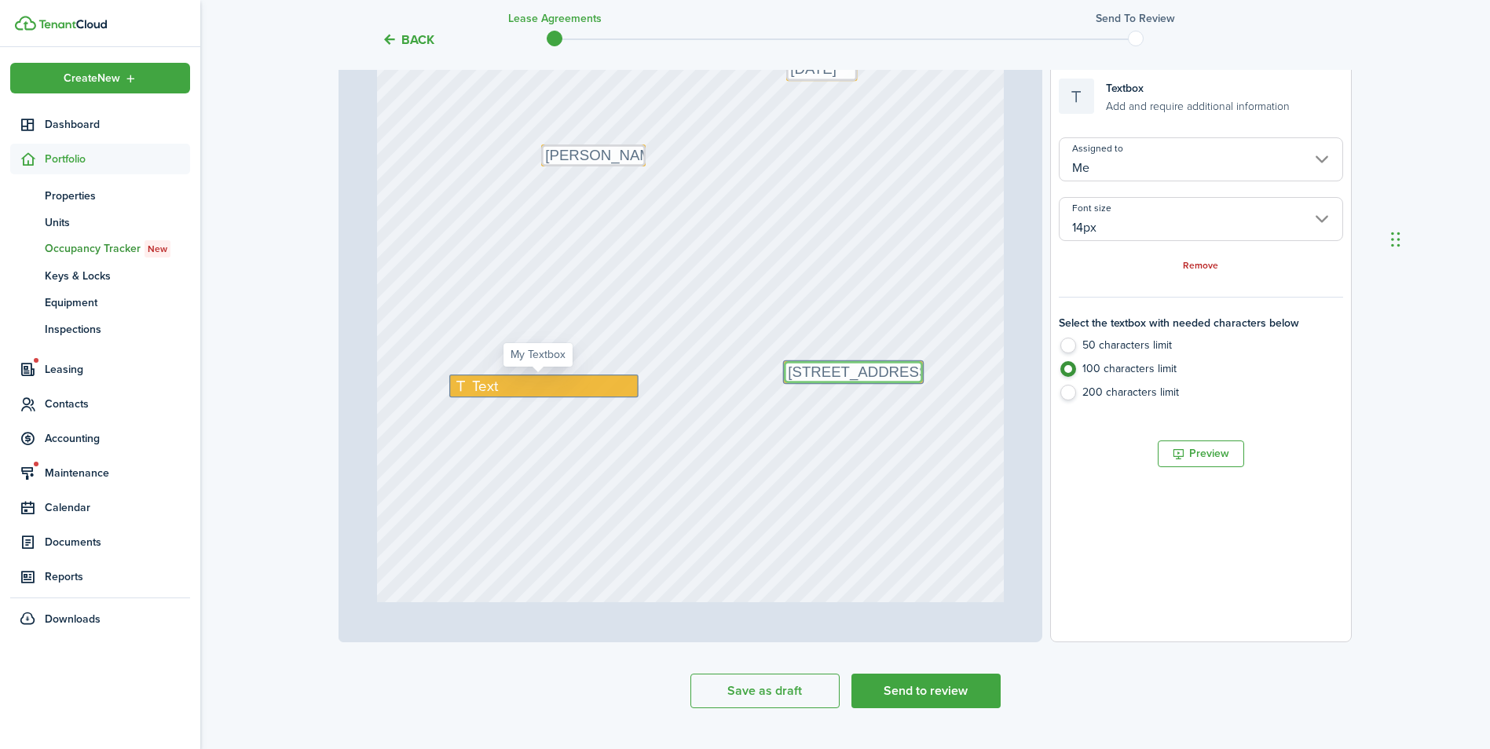
type textarea "[STREET_ADDRESS]"
click at [570, 384] on div "Text" at bounding box center [543, 386] width 189 height 23
type textarea "[GEOGRAPHIC_DATA] MD 21532"
click at [624, 434] on div "Text [STREET_ADDRESS] Text [GEOGRAPHIC_DATA] MD 21532 Text [DATE] Text [PERSON_…" at bounding box center [691, 309] width 628 height 827
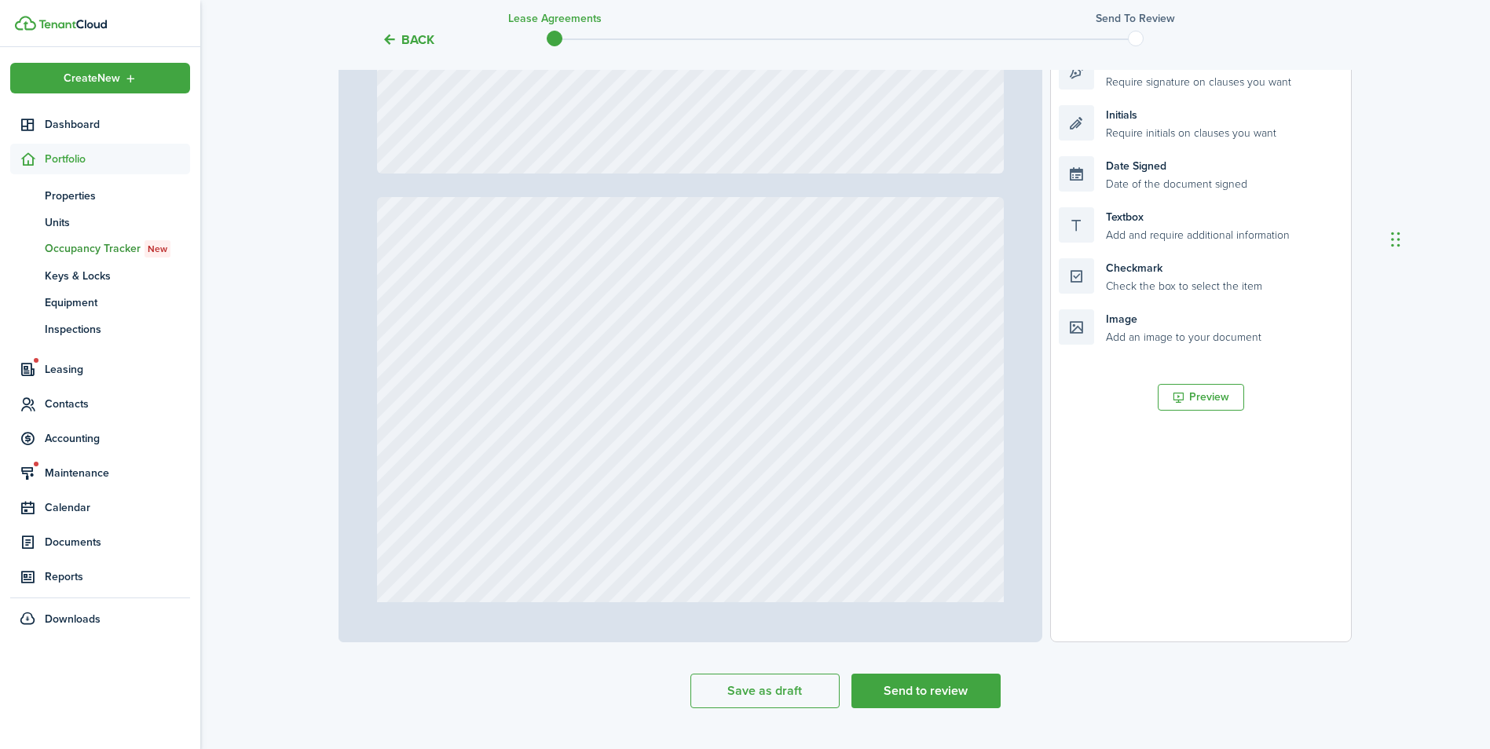
type input "2"
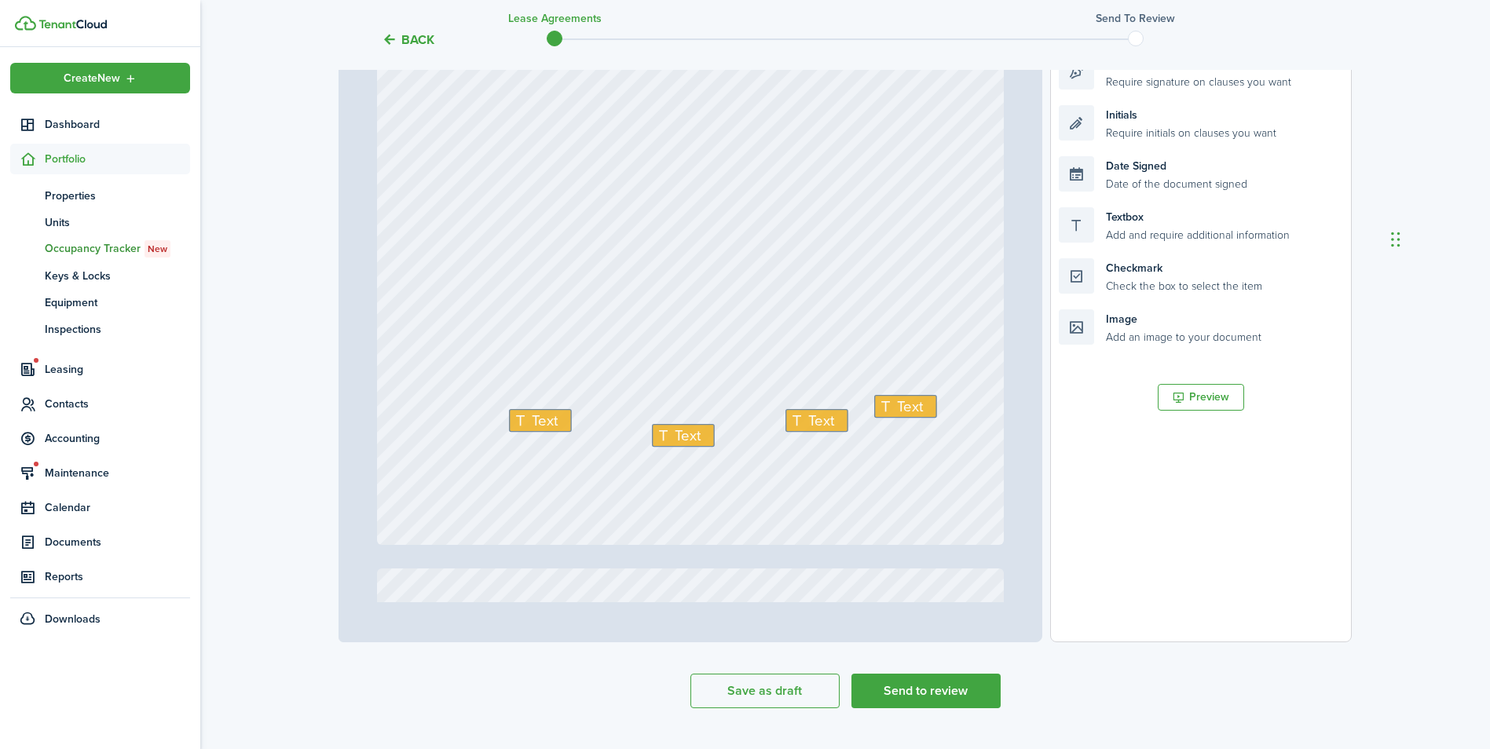
scroll to position [1335, 0]
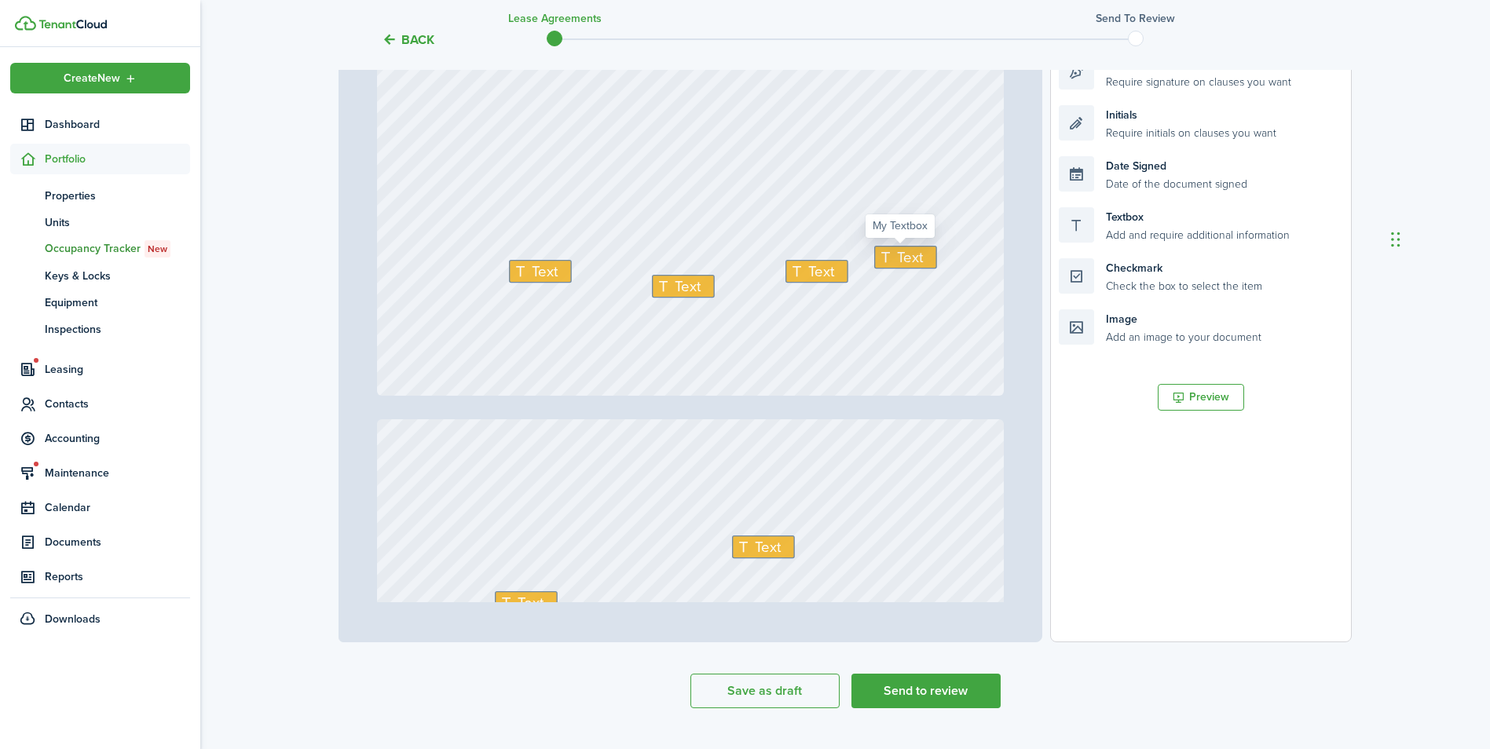
click at [888, 257] on icon at bounding box center [887, 258] width 19 height 15
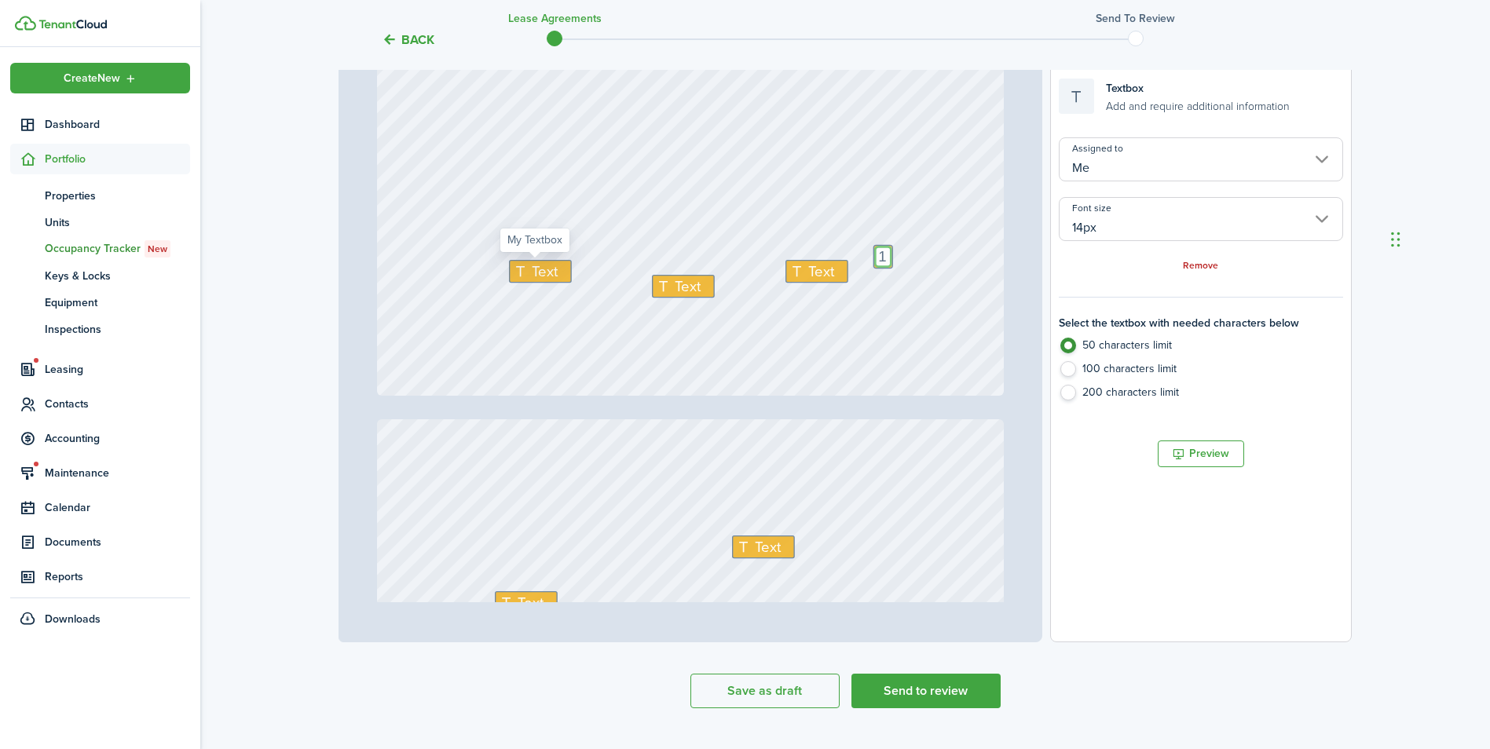
type textarea "1"
click at [517, 266] on icon at bounding box center [522, 271] width 19 height 15
type textarea "0."
click at [800, 269] on icon at bounding box center [799, 271] width 19 height 15
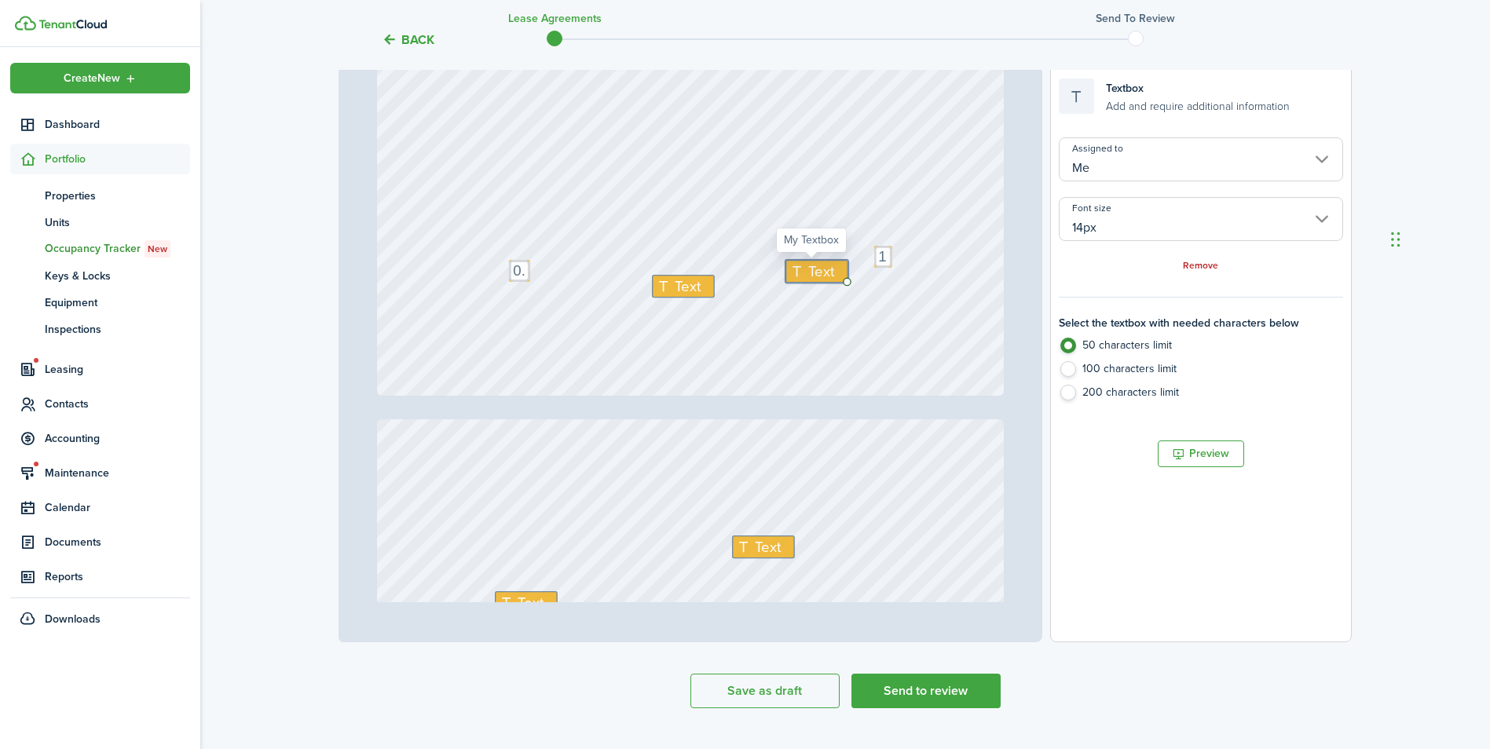
click at [800, 269] on icon at bounding box center [799, 271] width 19 height 15
click at [1166, 694] on div "Save as draft Send to review" at bounding box center [845, 691] width 1013 height 35
click at [797, 274] on textarea "9/" at bounding box center [795, 271] width 21 height 22
type textarea "[DATE]"
click at [679, 294] on span "Text" at bounding box center [688, 286] width 26 height 22
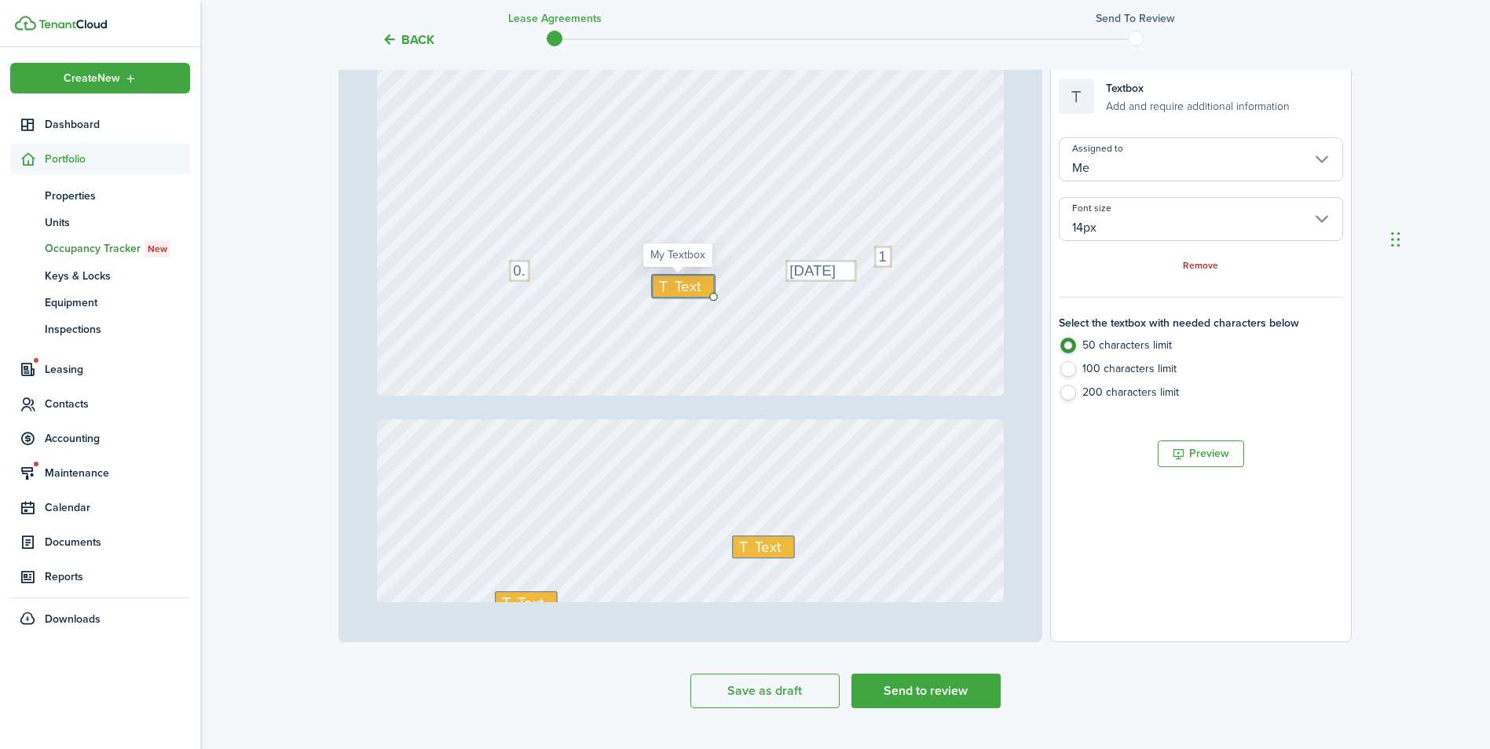
click at [679, 294] on span "Text" at bounding box center [688, 286] width 26 height 22
type textarea "[DATE]"
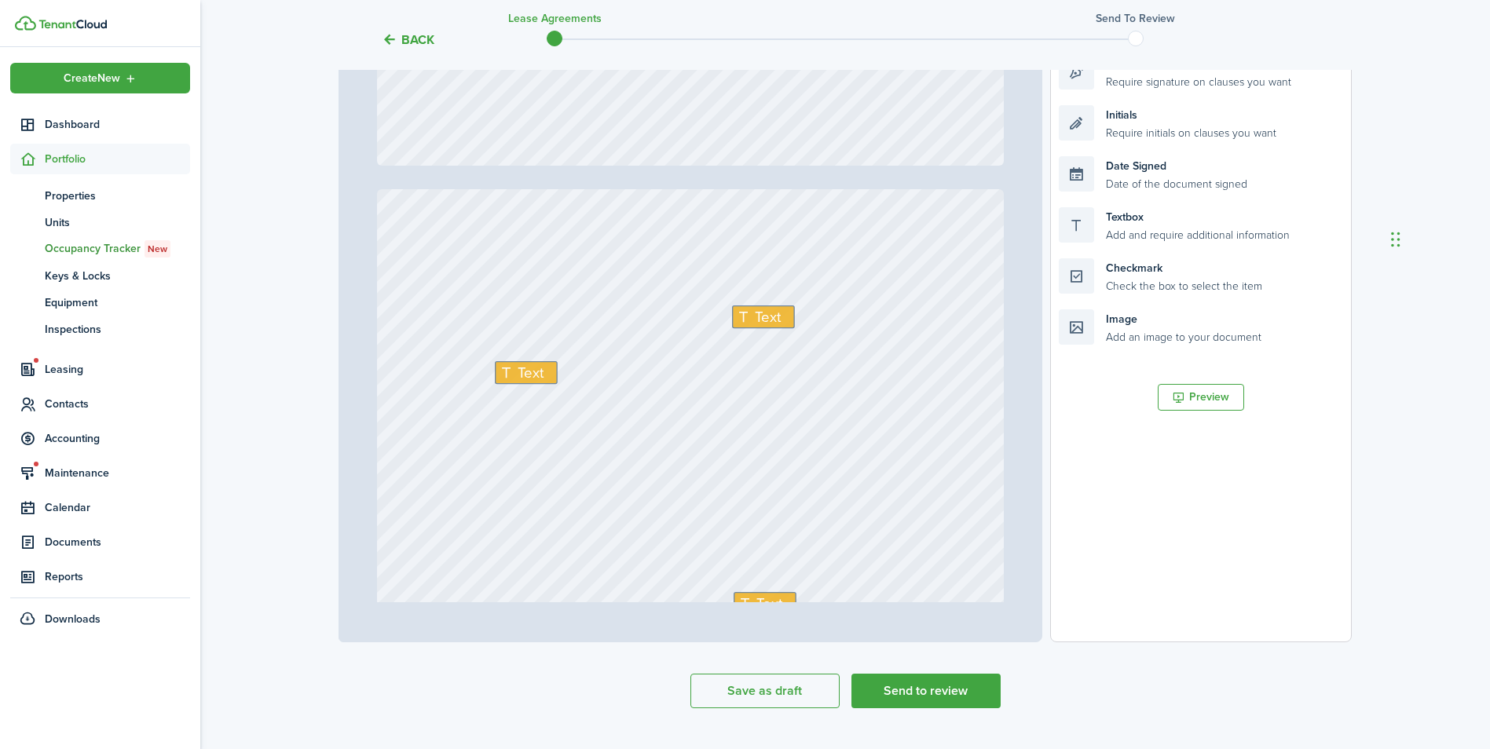
scroll to position [1571, 0]
click at [755, 316] on span "Text" at bounding box center [768, 311] width 26 height 22
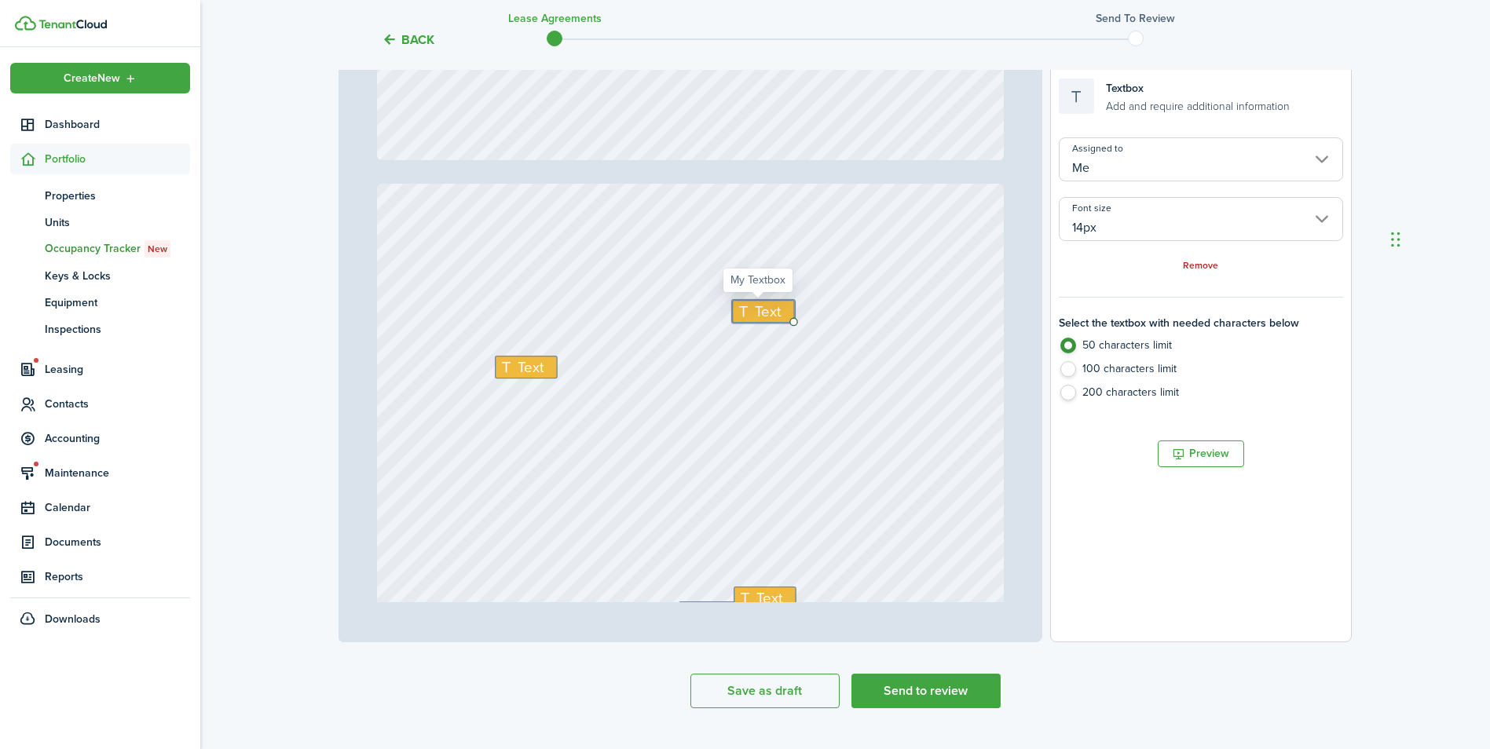
click at [755, 316] on span "Text" at bounding box center [768, 311] width 26 height 22
type textarea "9000.00"
click at [622, 467] on div "Text Text Text Text 9000.00 Text" at bounding box center [691, 597] width 628 height 827
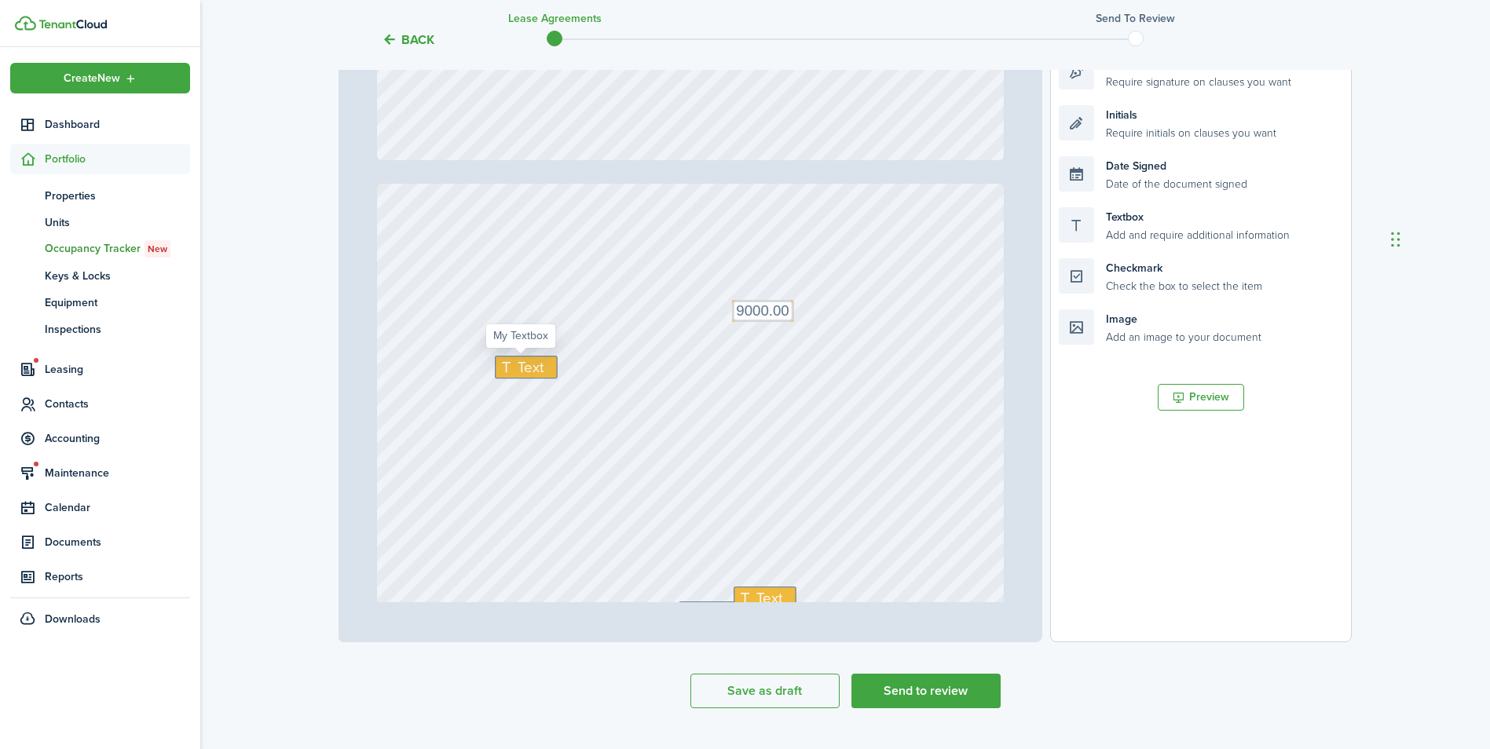
click at [525, 369] on span "Text" at bounding box center [531, 367] width 26 height 22
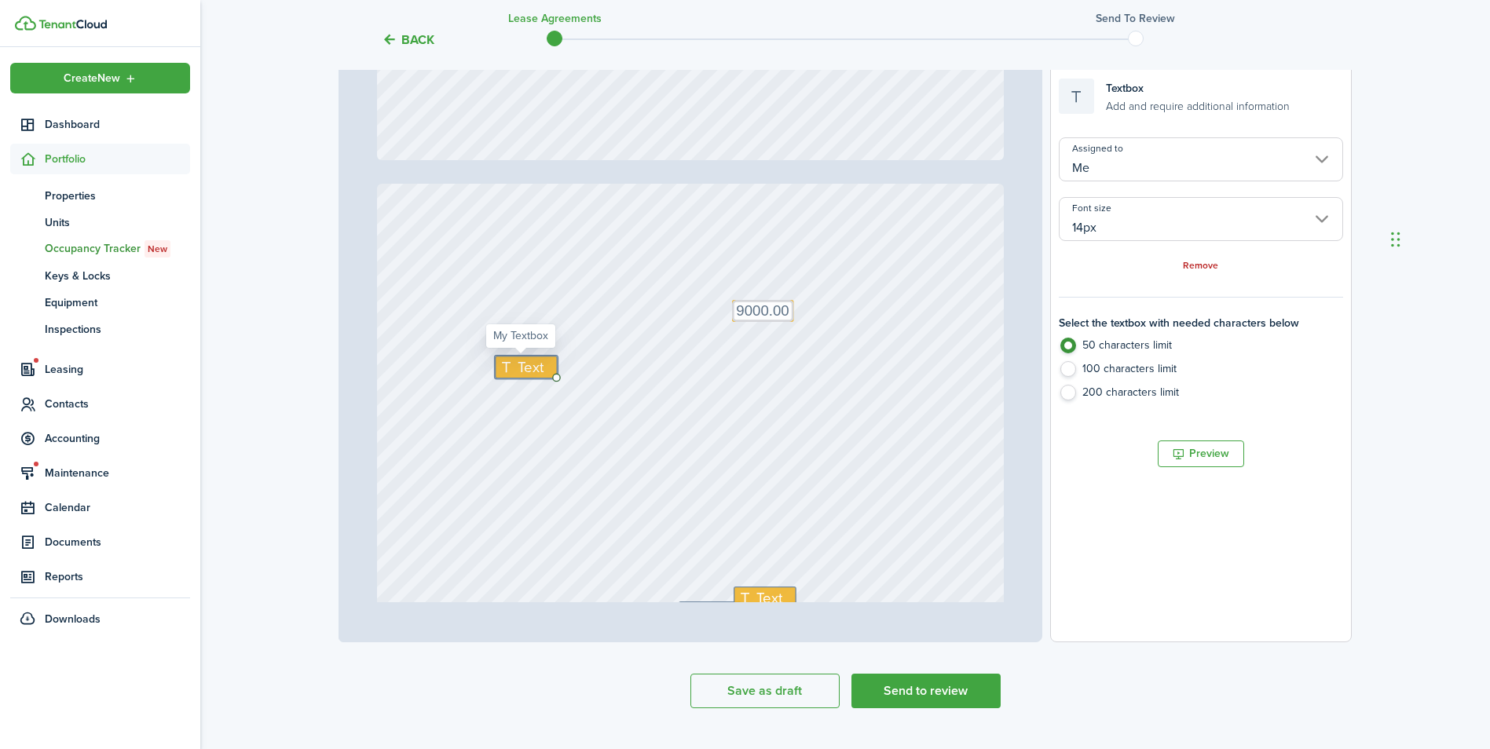
click at [525, 369] on span "Text" at bounding box center [531, 367] width 26 height 22
type textarea "750.00"
click at [715, 459] on div "Text Text Text 750.00 Text 9000.00 Text" at bounding box center [691, 597] width 628 height 827
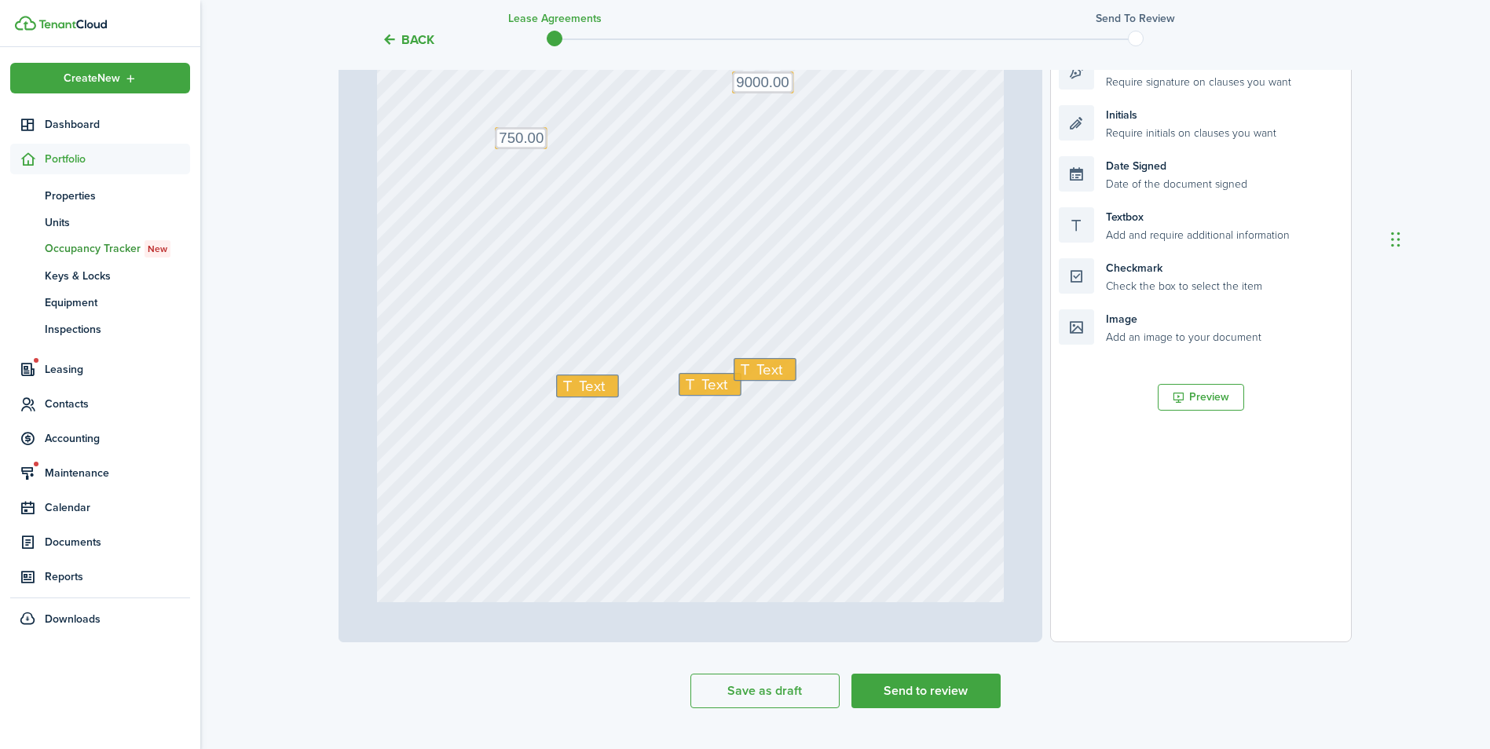
scroll to position [1807, 0]
click at [761, 372] on span "Text" at bounding box center [769, 363] width 26 height 22
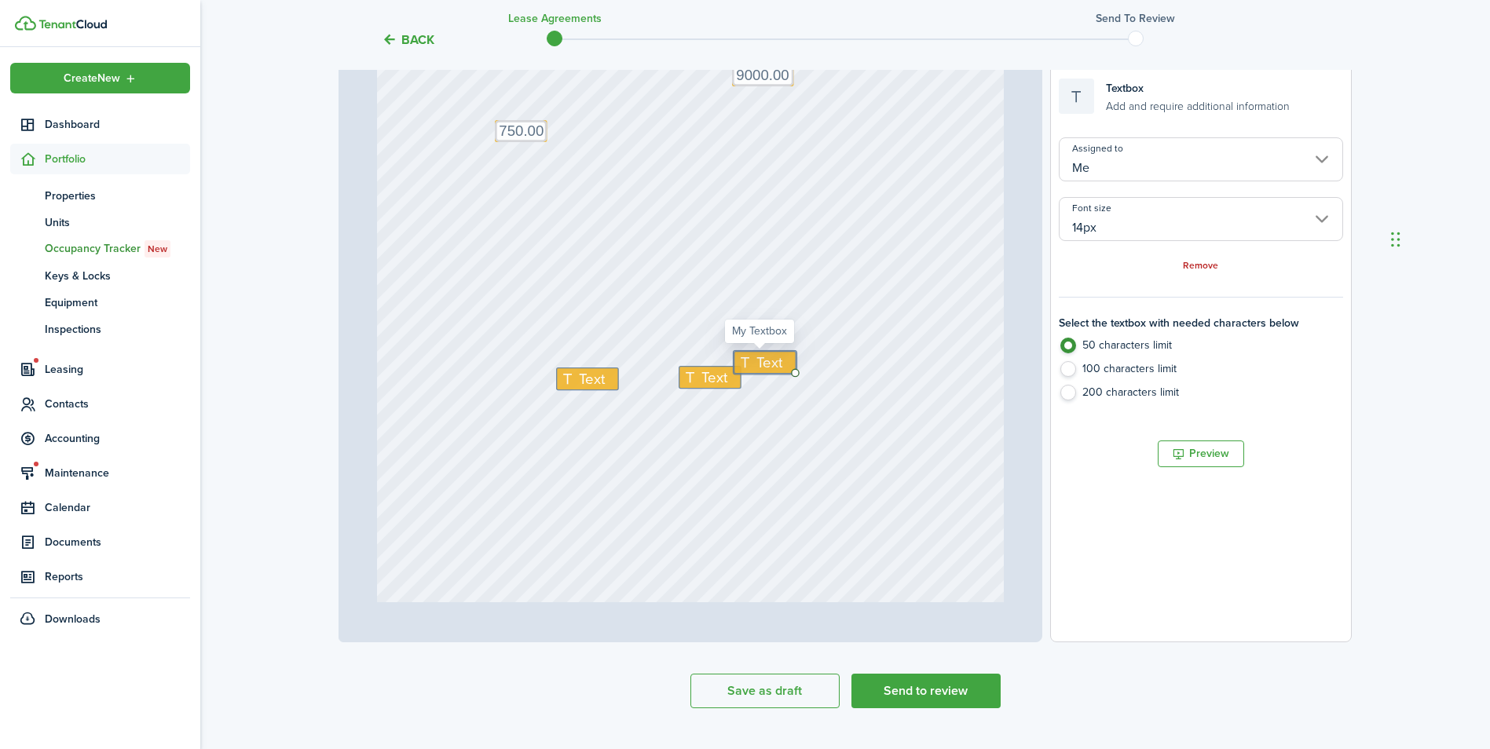
click at [761, 372] on span "Text" at bounding box center [769, 363] width 26 height 22
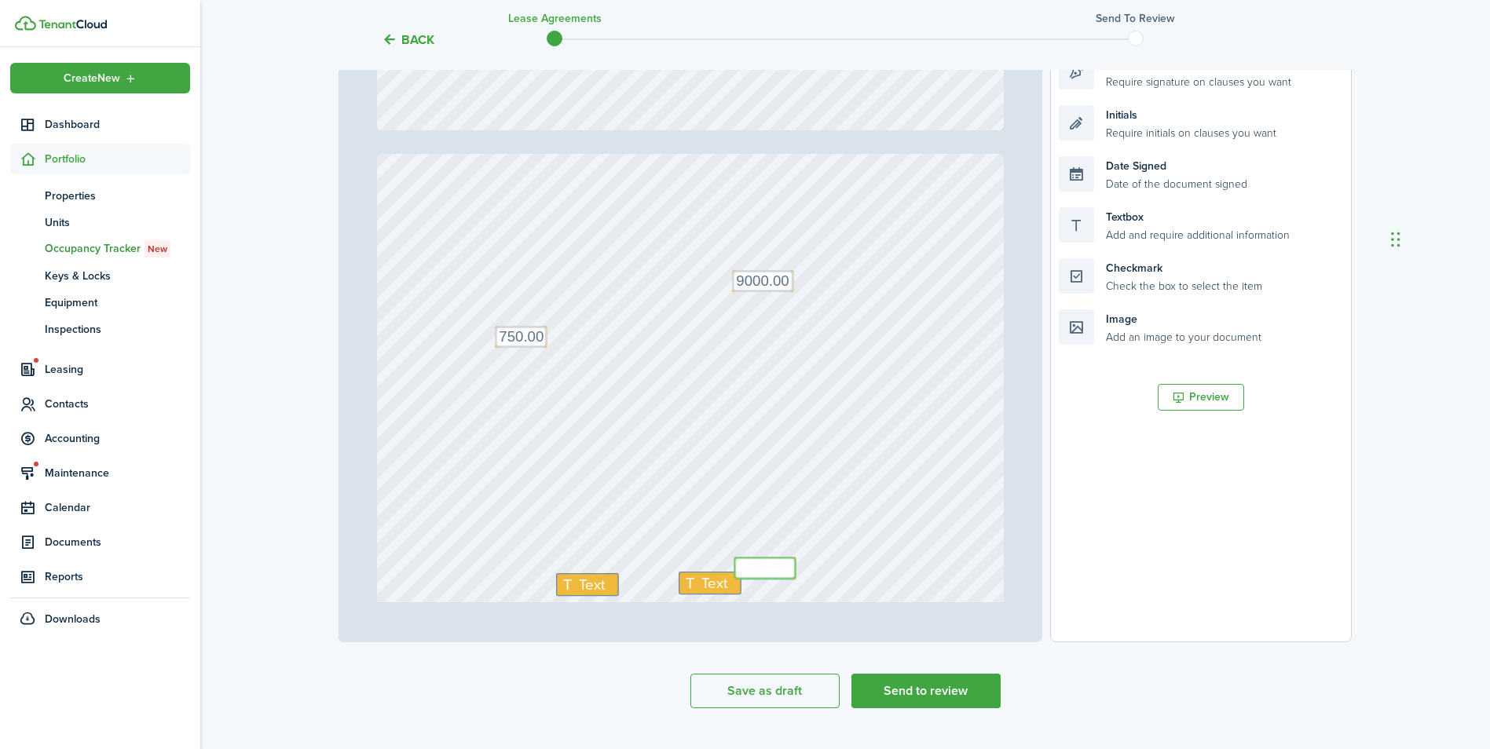
type input "3"
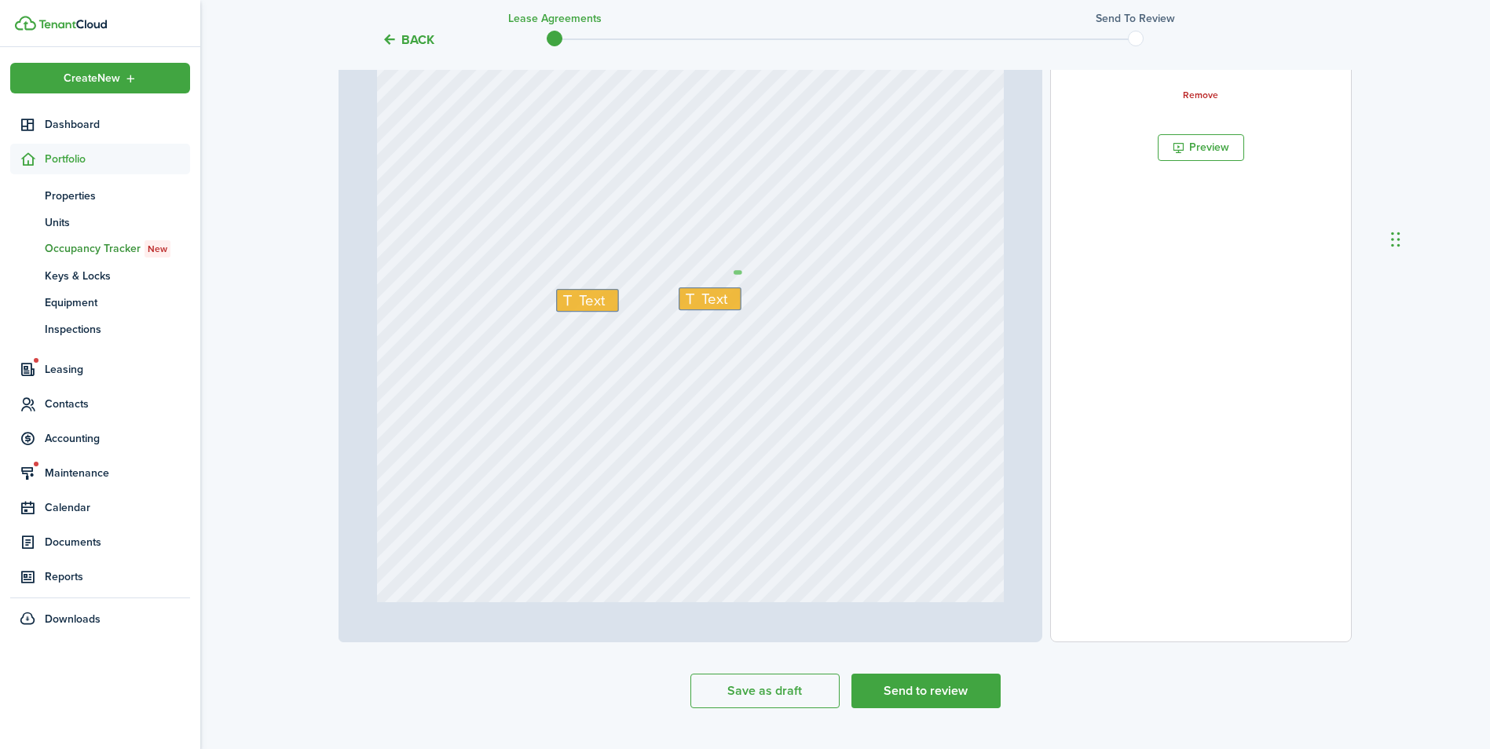
scroll to position [0, 0]
type textarea "19th"
click at [752, 298] on div "Text Text 19th Text 750.00 Text 9000.00 Text" at bounding box center [691, 283] width 628 height 827
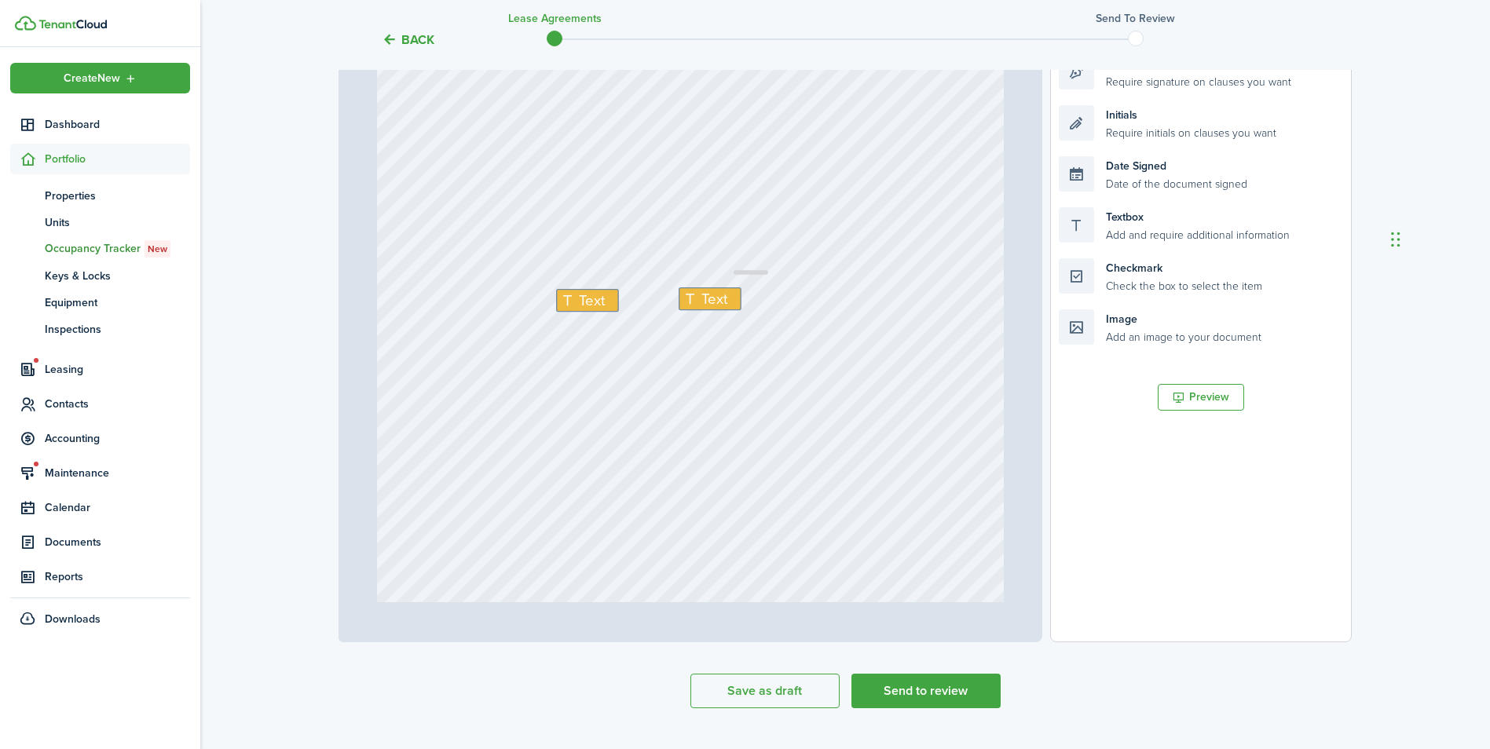
click at [754, 282] on div "Text Text 19th Text 750.00 Text 9000.00 Text" at bounding box center [691, 283] width 628 height 827
click at [749, 282] on div "Text Text 19th Text 750.00 Text 9000.00 Text" at bounding box center [691, 283] width 628 height 827
click at [747, 269] on div "Text Text 19th Text 750.00 Text 9000.00 Text" at bounding box center [691, 283] width 628 height 827
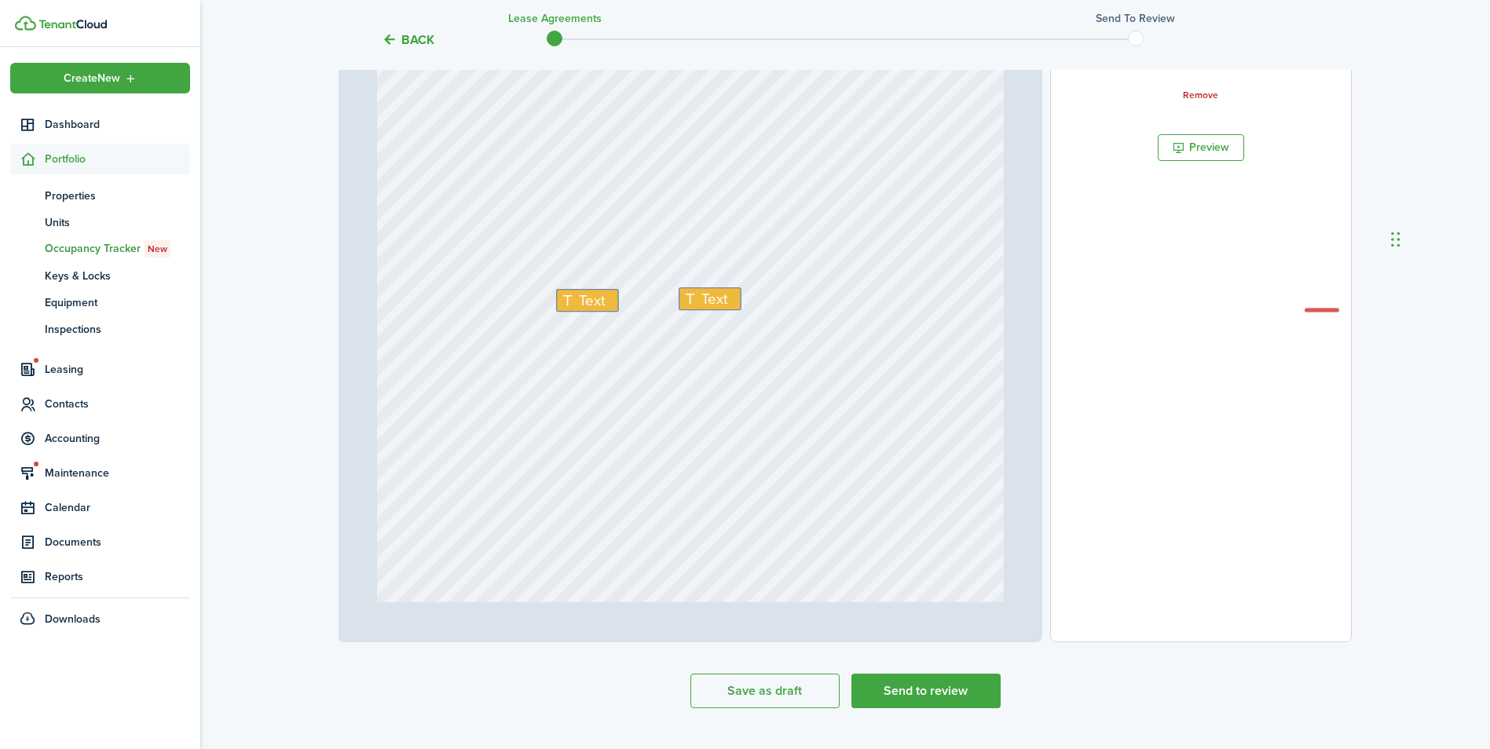
drag, startPoint x: 745, startPoint y: 271, endPoint x: 1347, endPoint y: 302, distance: 602.5
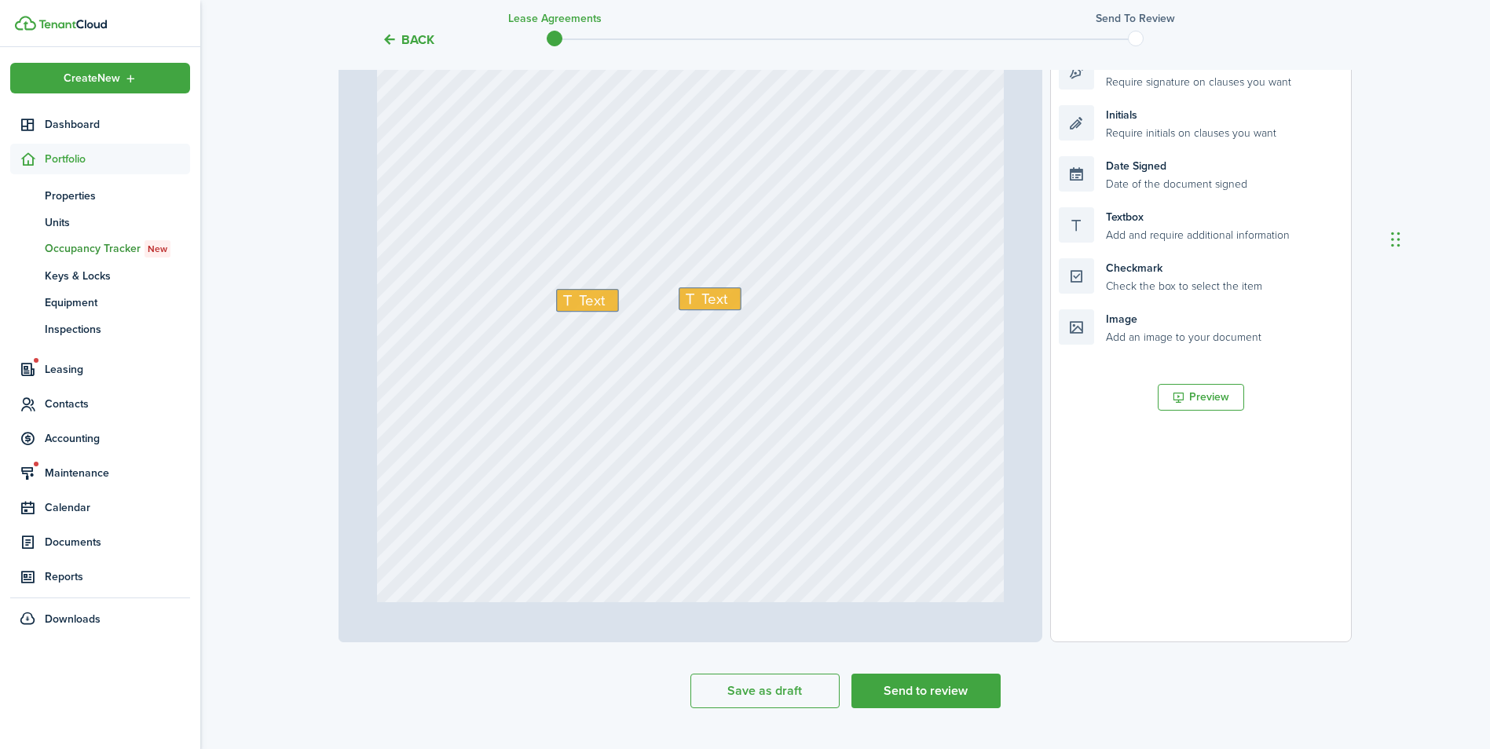
click at [780, 363] on div "Text Text 750.00 Text 9000.00 Text" at bounding box center [691, 283] width 628 height 827
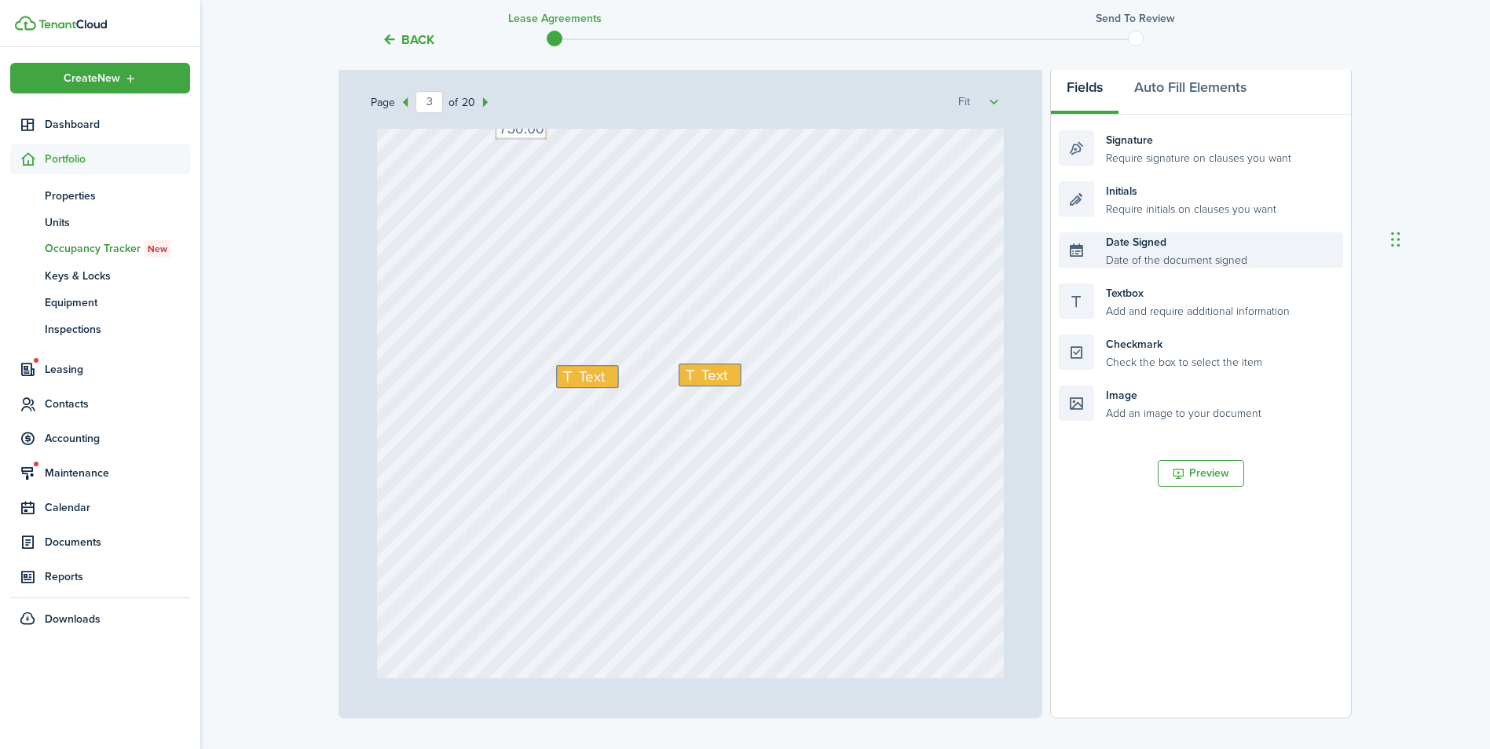
scroll to position [236, 0]
drag, startPoint x: 1143, startPoint y: 313, endPoint x: 810, endPoint y: 378, distance: 339.2
click at [810, 378] on div "Page 3 of 20 50% 75% 100% 150% 200% Fit [GEOGRAPHIC_DATA][STREET_ADDRESS] Text …" at bounding box center [845, 395] width 1013 height 652
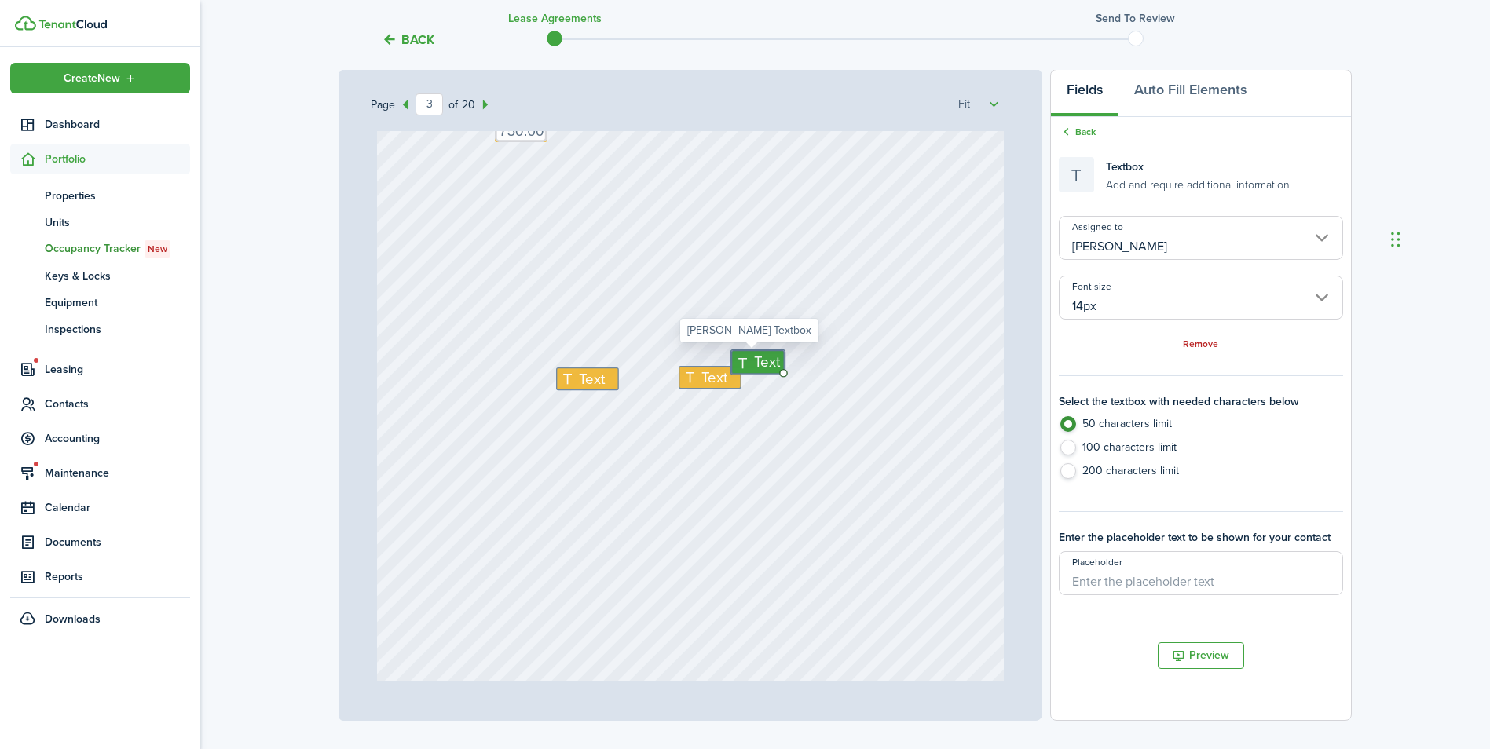
click at [1085, 247] on input "[PERSON_NAME]" at bounding box center [1201, 238] width 284 height 44
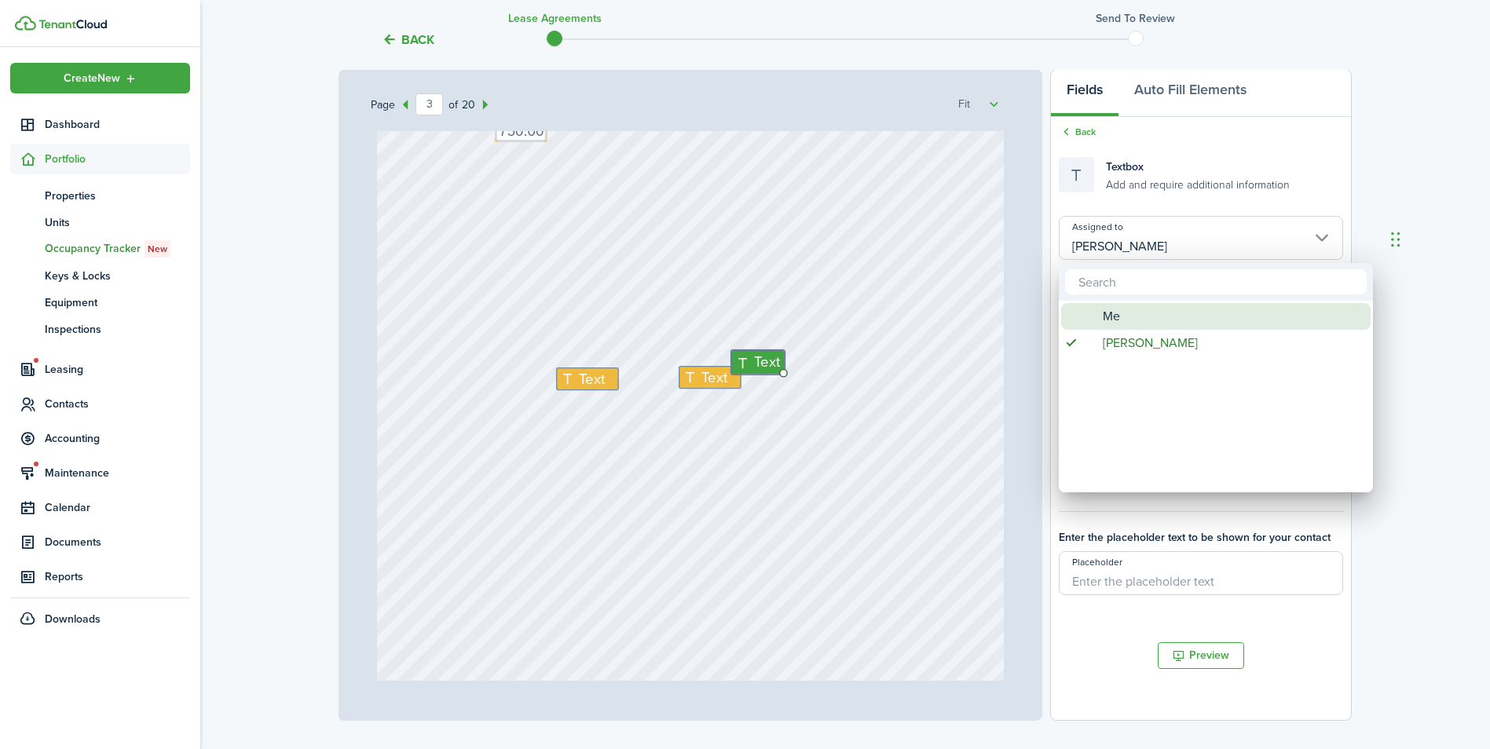
click at [1085, 324] on div "Me" at bounding box center [1222, 316] width 278 height 27
type input "Me"
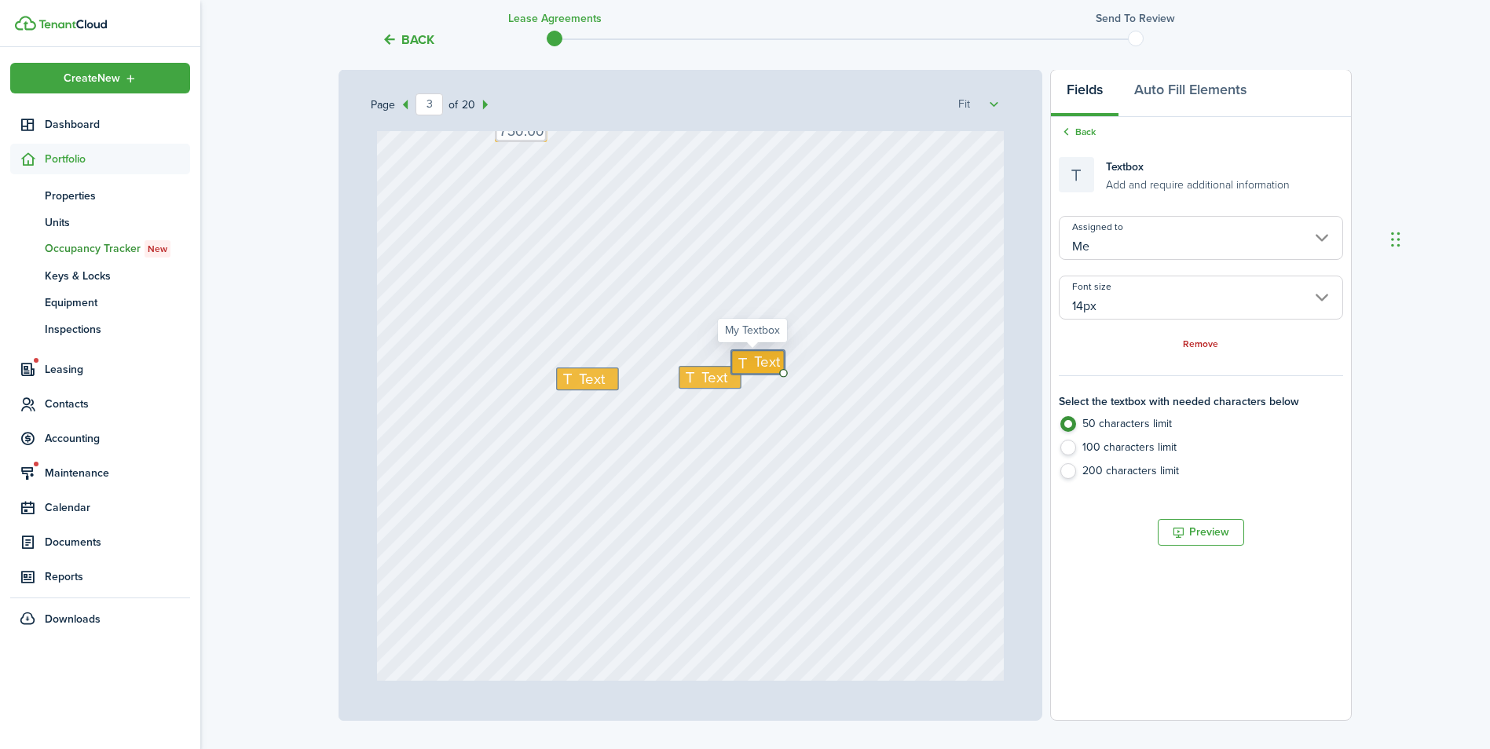
click at [760, 362] on span "Text" at bounding box center [768, 362] width 26 height 22
type textarea "19th"
click at [826, 442] on div "Text Text 750.00 Text 9000.00 Text Text 19th" at bounding box center [691, 361] width 628 height 827
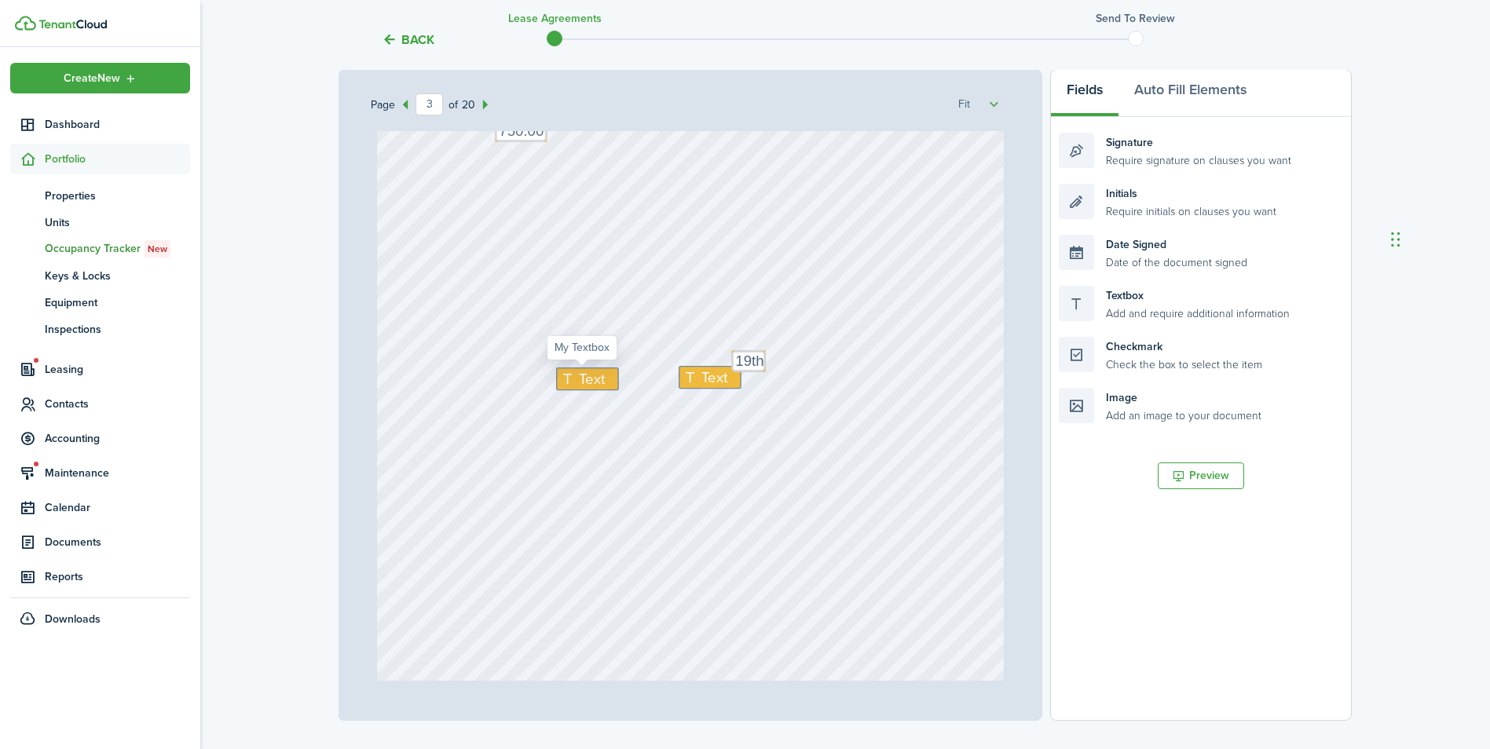
click at [562, 381] on icon at bounding box center [569, 379] width 19 height 15
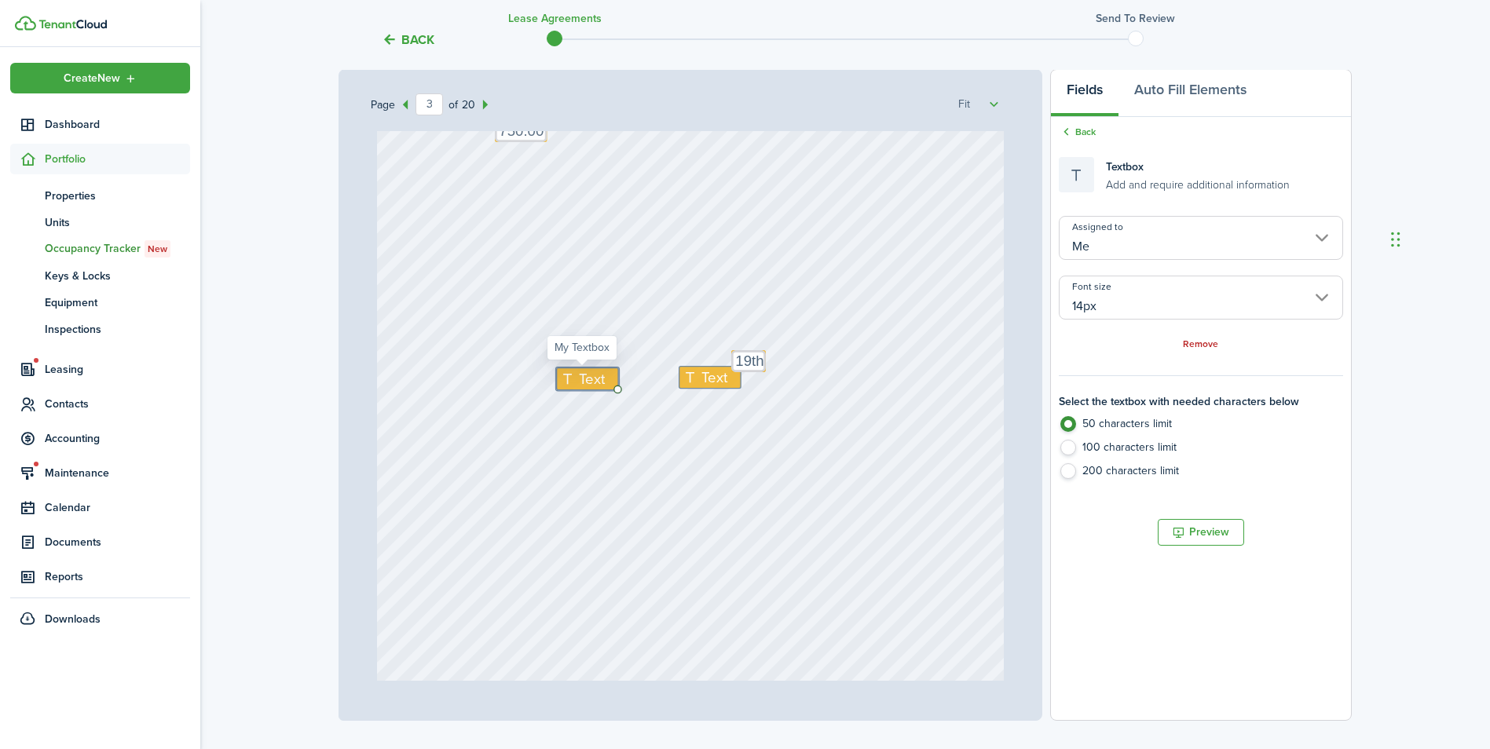
click at [562, 381] on icon at bounding box center [569, 379] width 19 height 15
drag, startPoint x: 968, startPoint y: 659, endPoint x: 931, endPoint y: 641, distance: 41.8
click at [968, 658] on div "Text Text 750.00 Text 9000.00 Text Text 19th" at bounding box center [691, 361] width 628 height 827
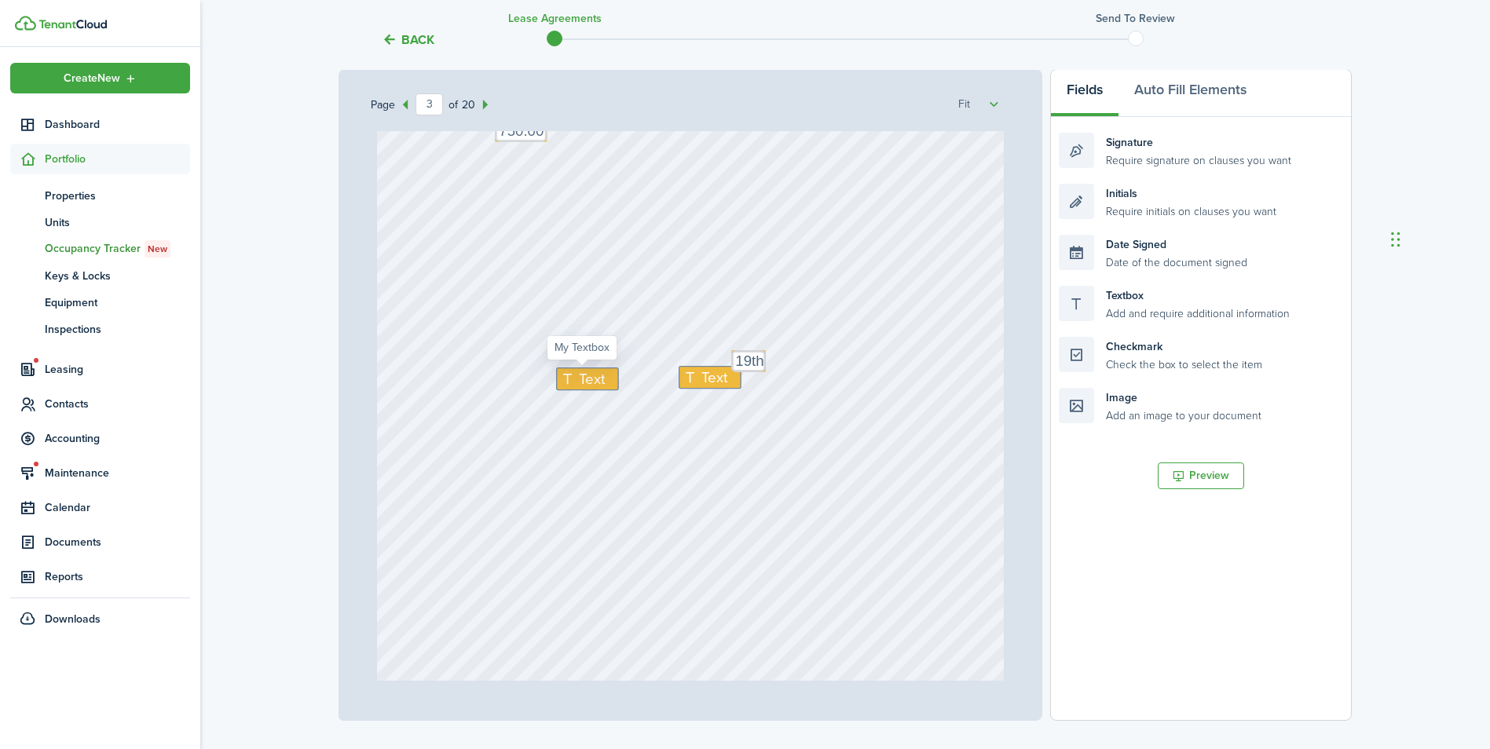
click at [570, 378] on icon at bounding box center [569, 379] width 19 height 15
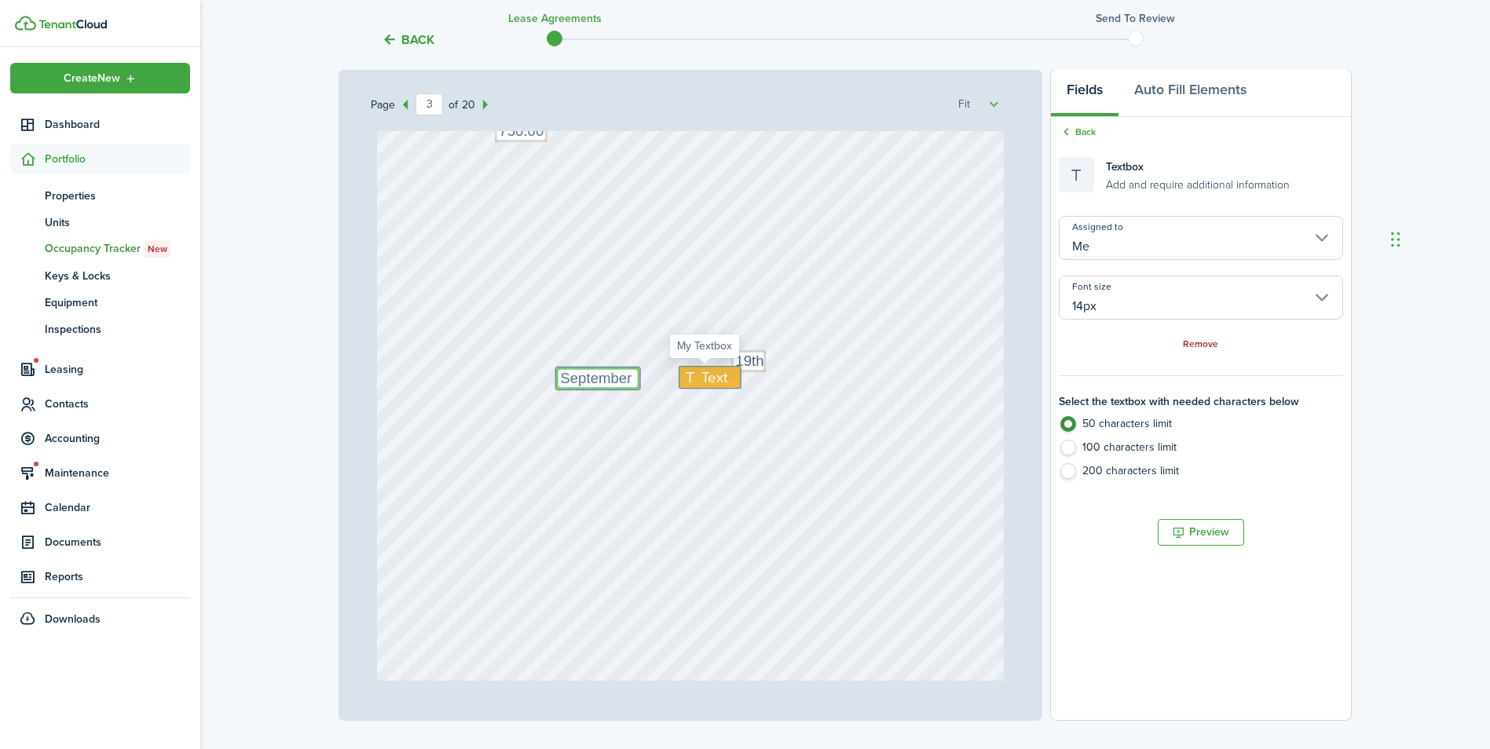
type textarea "September"
click at [687, 375] on icon at bounding box center [692, 378] width 19 height 15
type textarea "2025"
click at [835, 485] on div "Text 2025 Text 750.00 Text 9000.00 Text September Text 19th" at bounding box center [691, 361] width 628 height 827
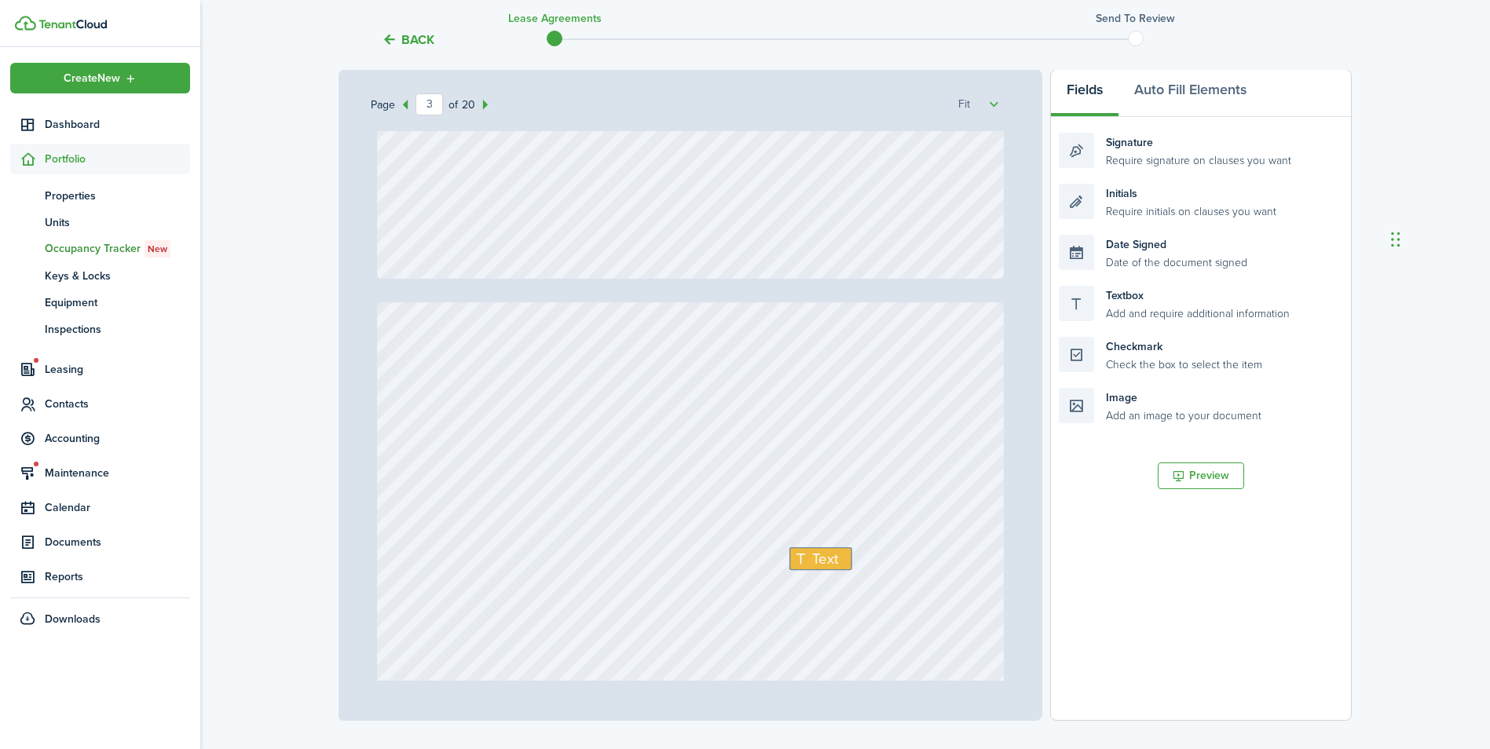
type input "4"
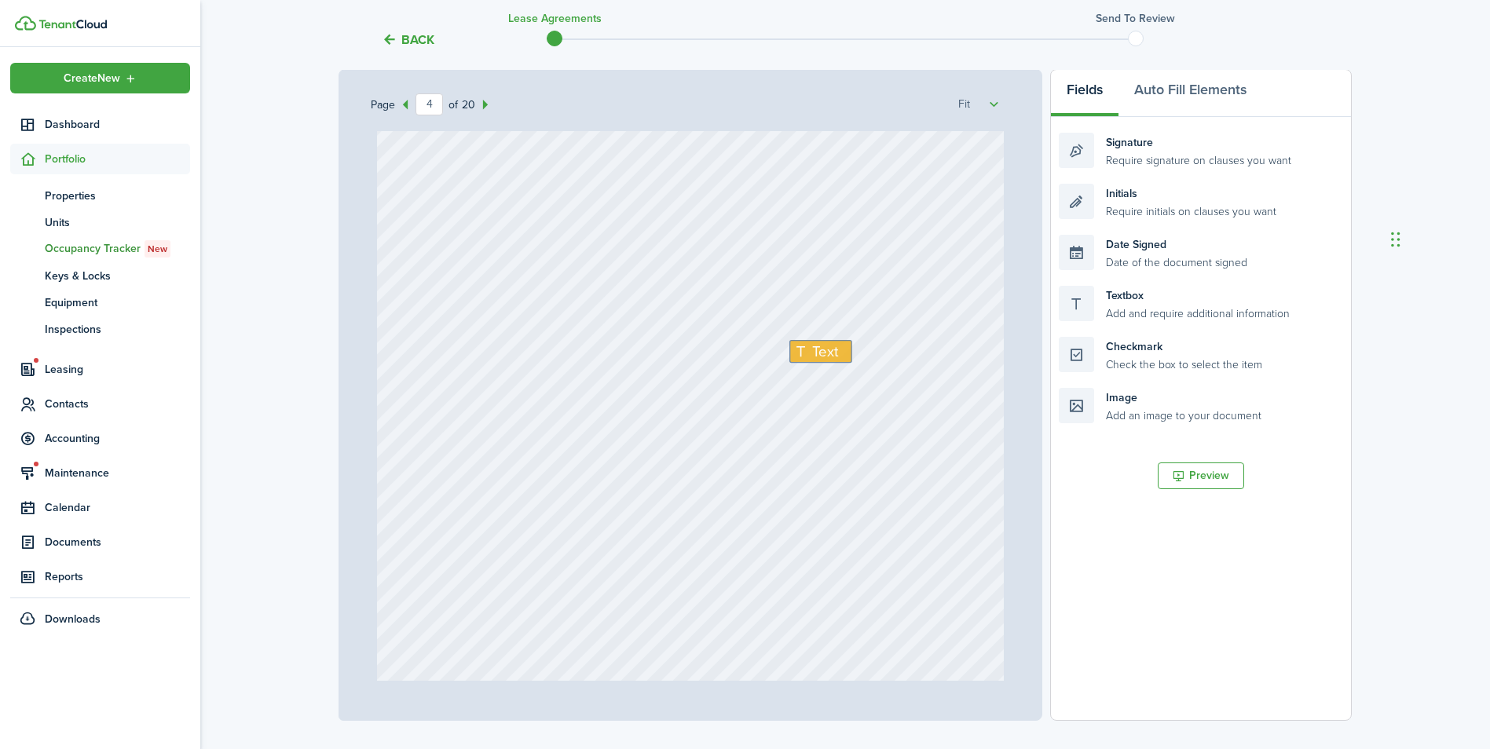
scroll to position [2592, 0]
click at [812, 357] on span "Text" at bounding box center [825, 349] width 26 height 22
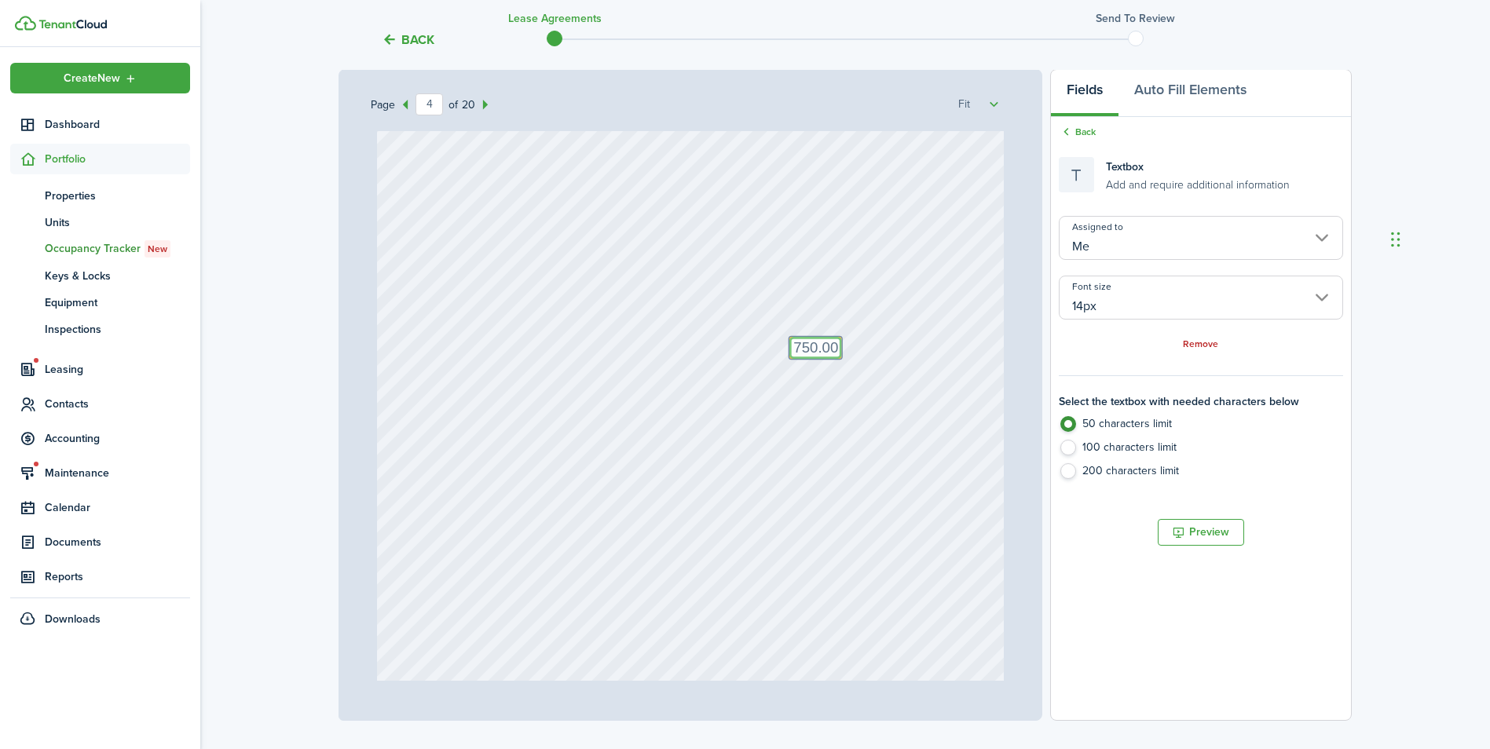
type textarea "750.00"
click at [769, 417] on div "Text 750.00 Text" at bounding box center [691, 505] width 628 height 827
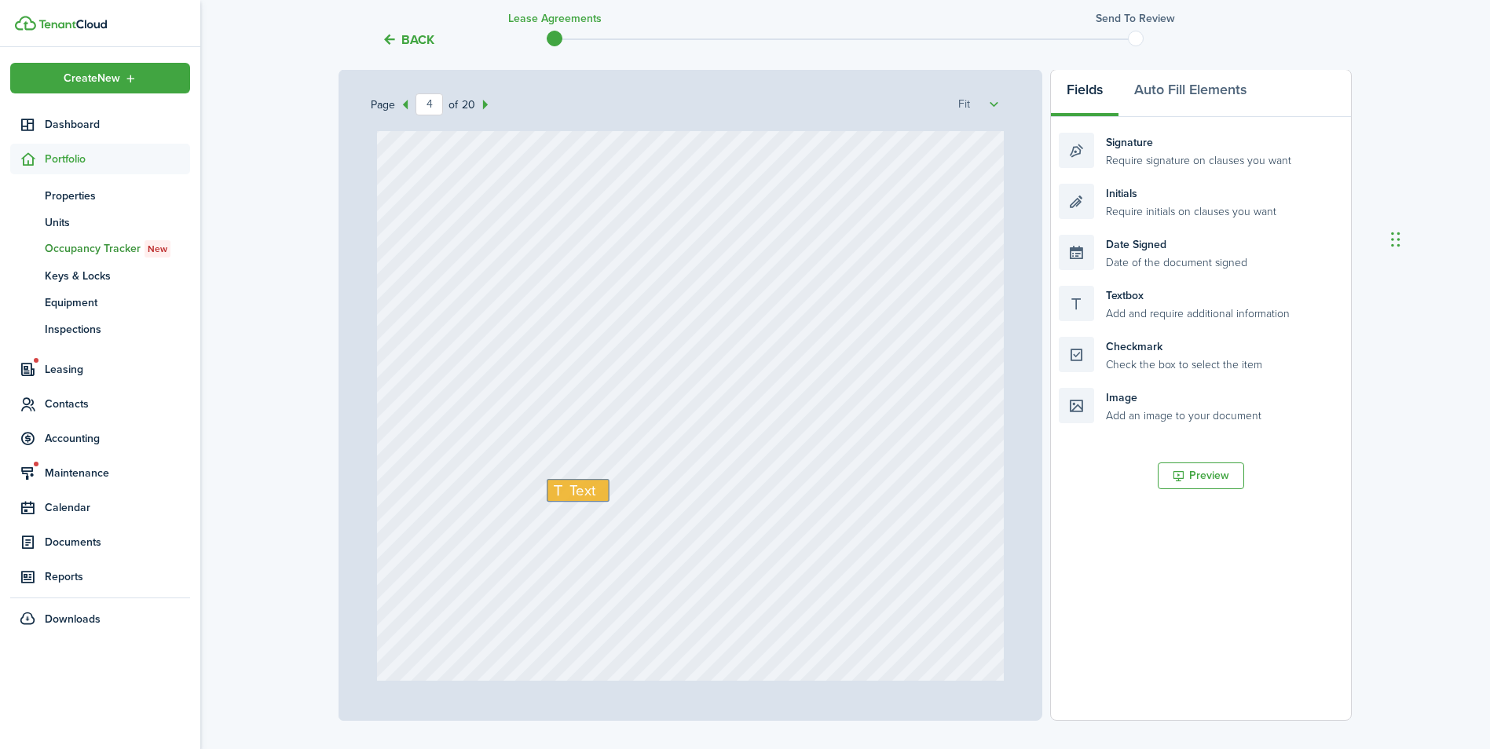
scroll to position [2828, 0]
click at [557, 488] on icon at bounding box center [560, 487] width 19 height 15
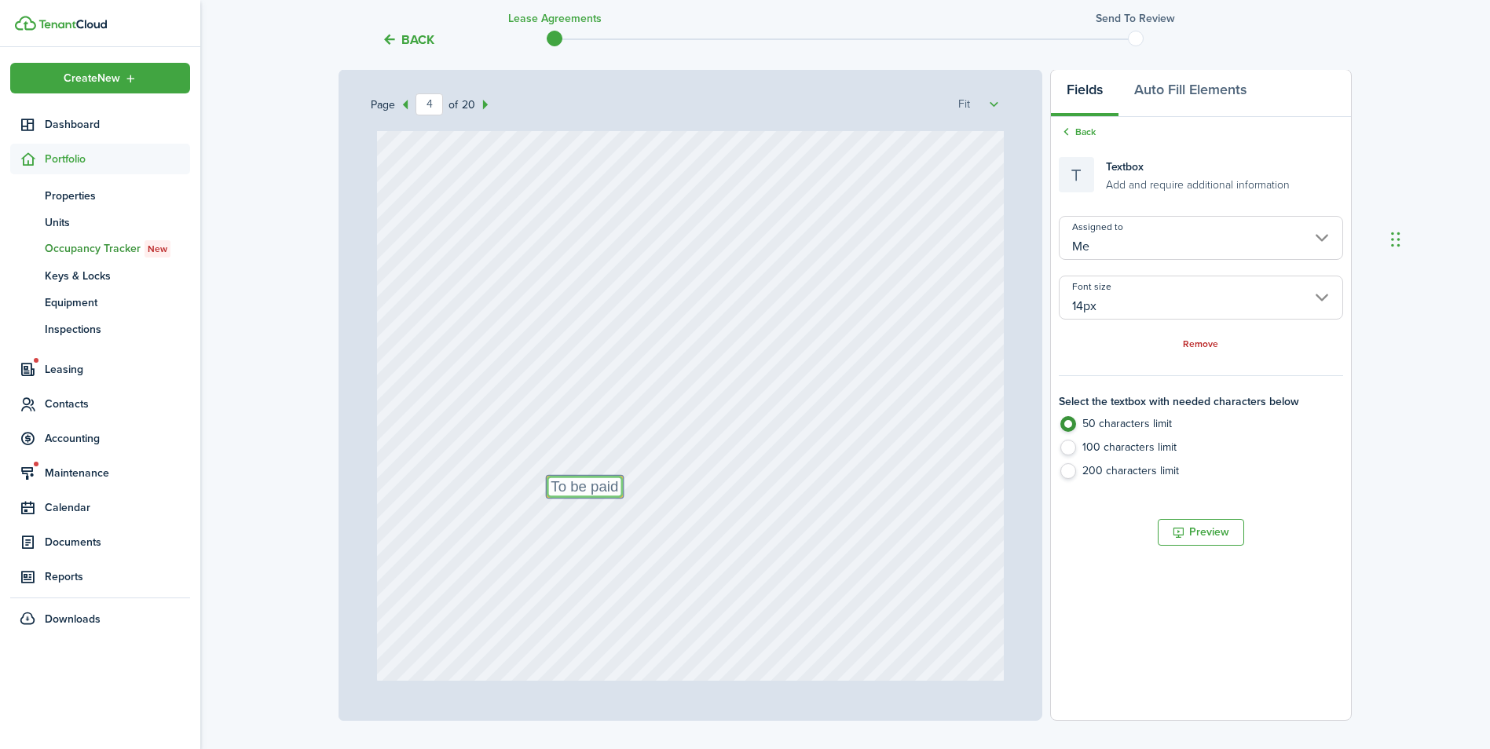
type textarea "To be paid"
click at [691, 479] on div "Text 750.00 Text To be paid" at bounding box center [691, 269] width 628 height 827
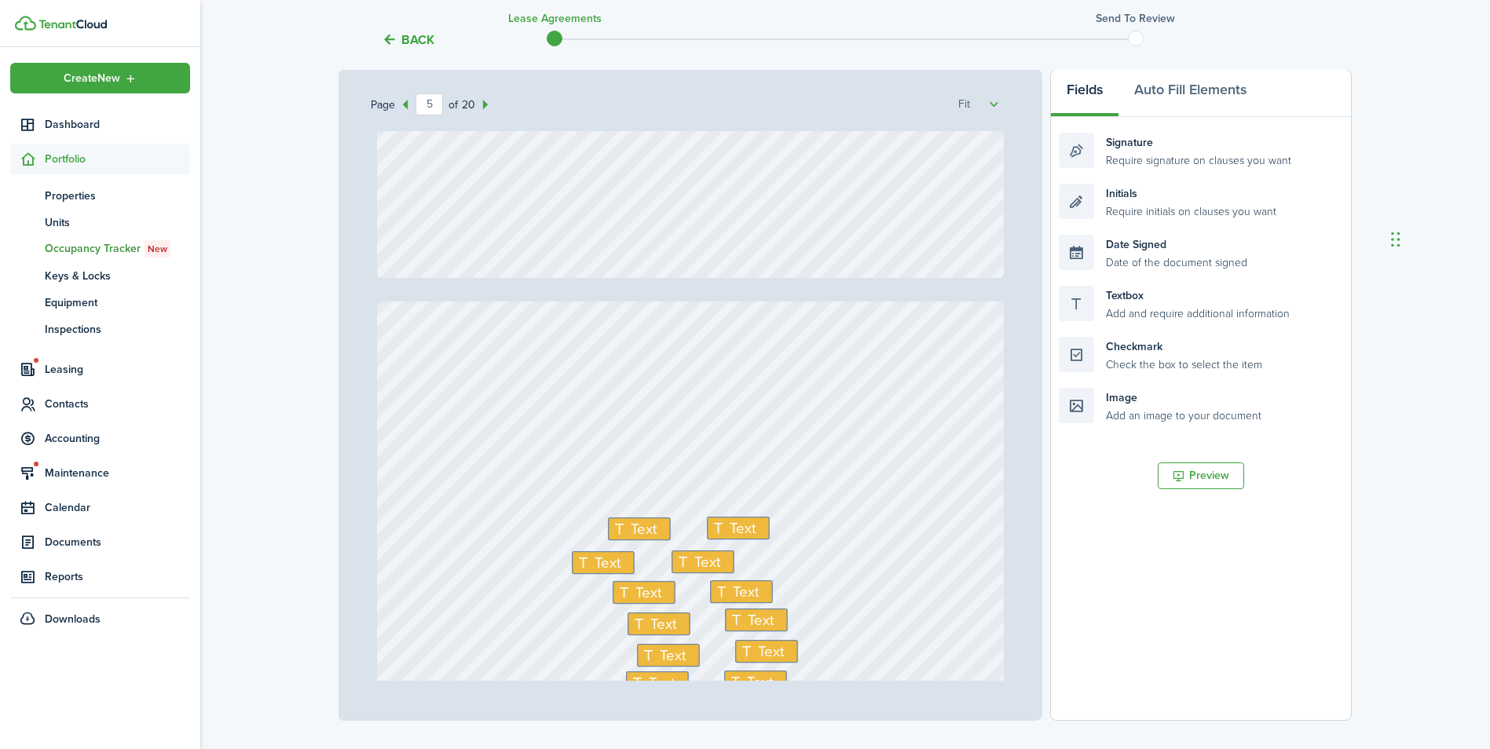
type input "6"
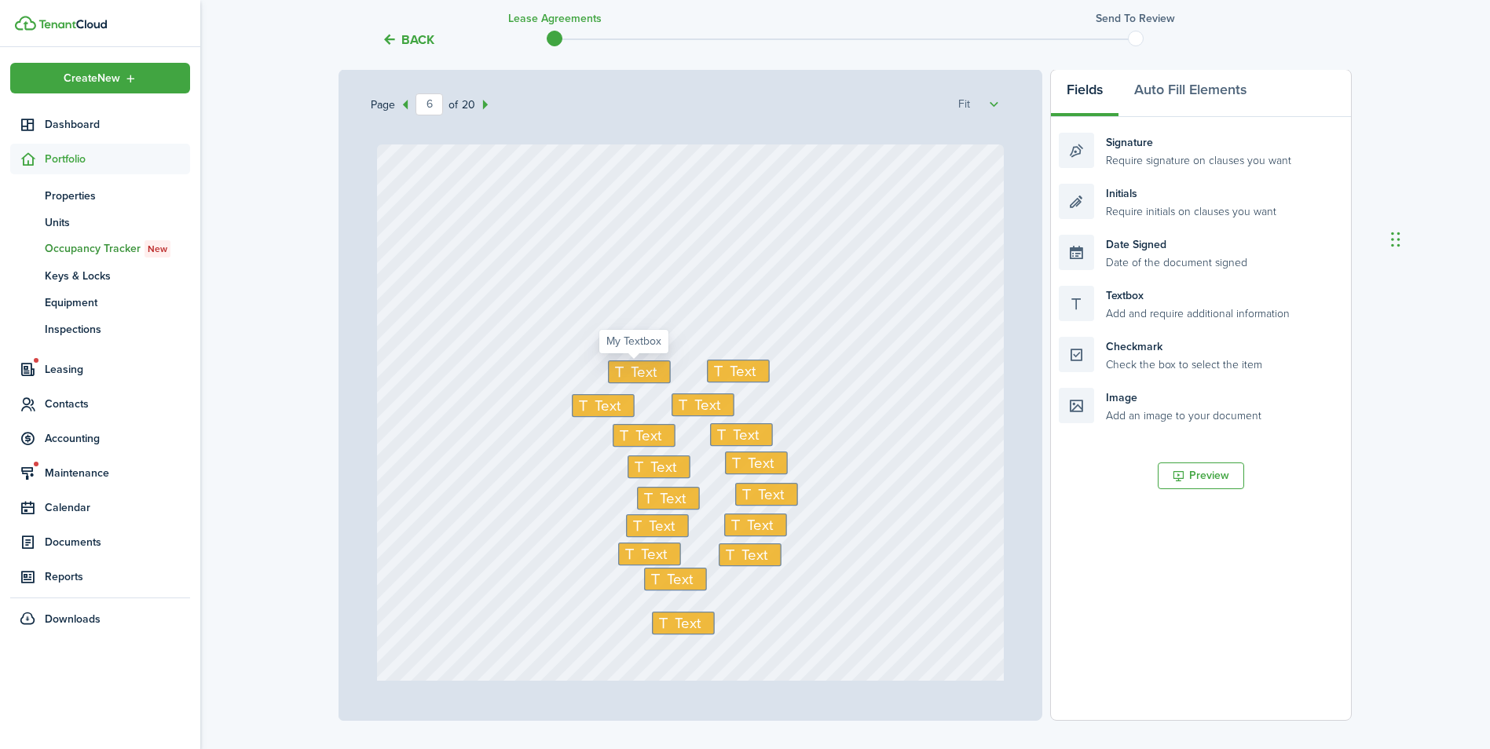
click at [645, 375] on span "Text" at bounding box center [644, 372] width 26 height 22
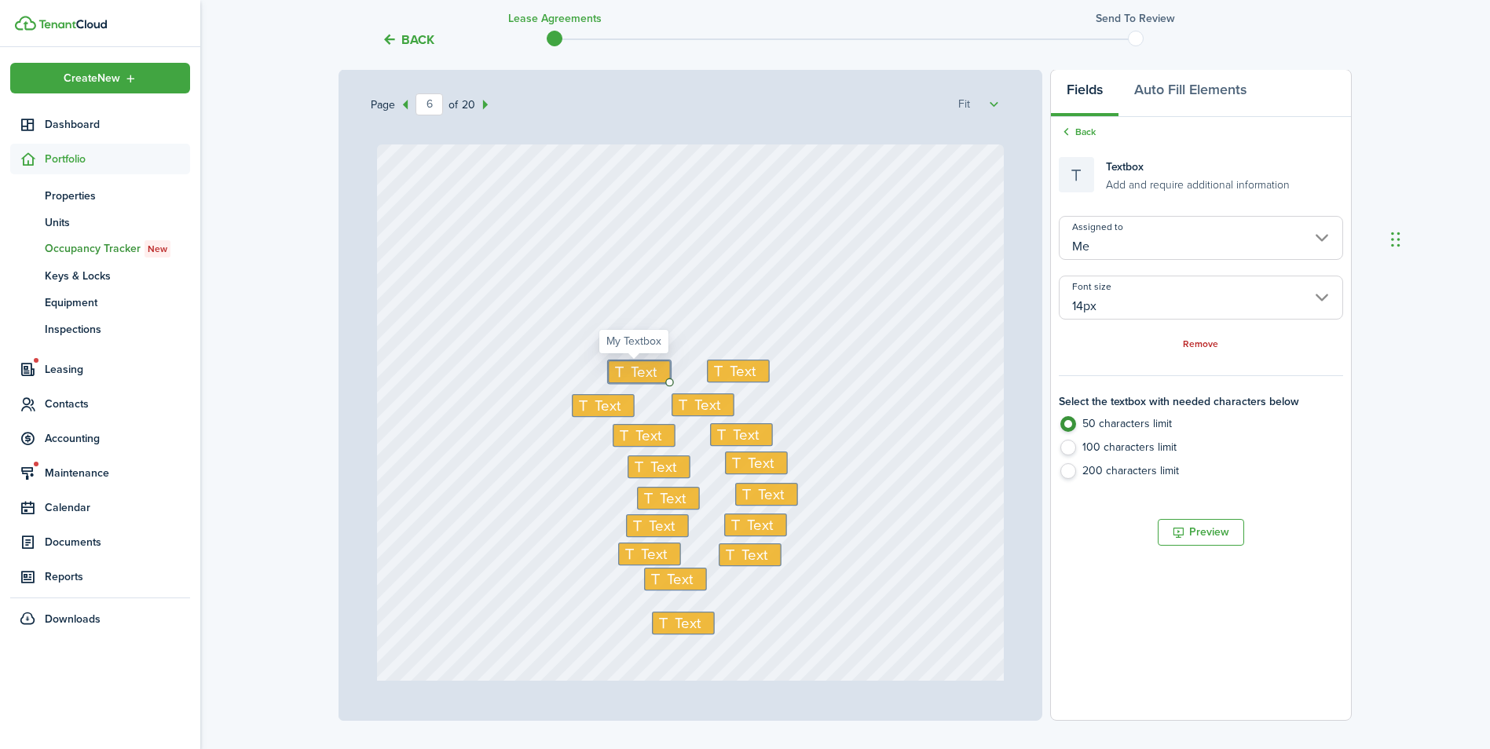
click at [645, 375] on span "Text" at bounding box center [644, 372] width 26 height 22
type textarea "x"
click at [596, 408] on span "Text" at bounding box center [608, 406] width 26 height 22
type textarea "x"
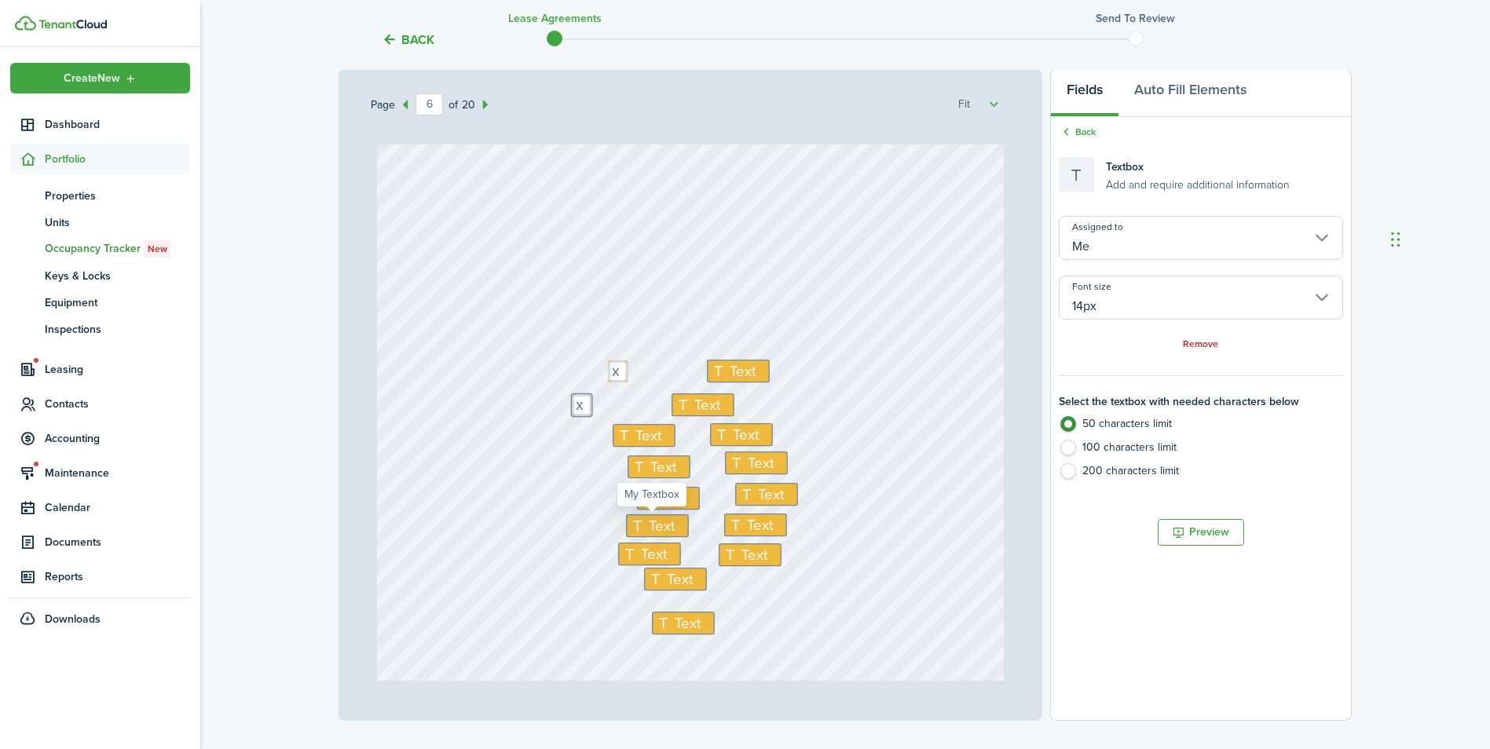
click at [657, 527] on span "Text" at bounding box center [662, 526] width 26 height 22
type textarea "x"
click at [633, 556] on icon at bounding box center [632, 554] width 19 height 15
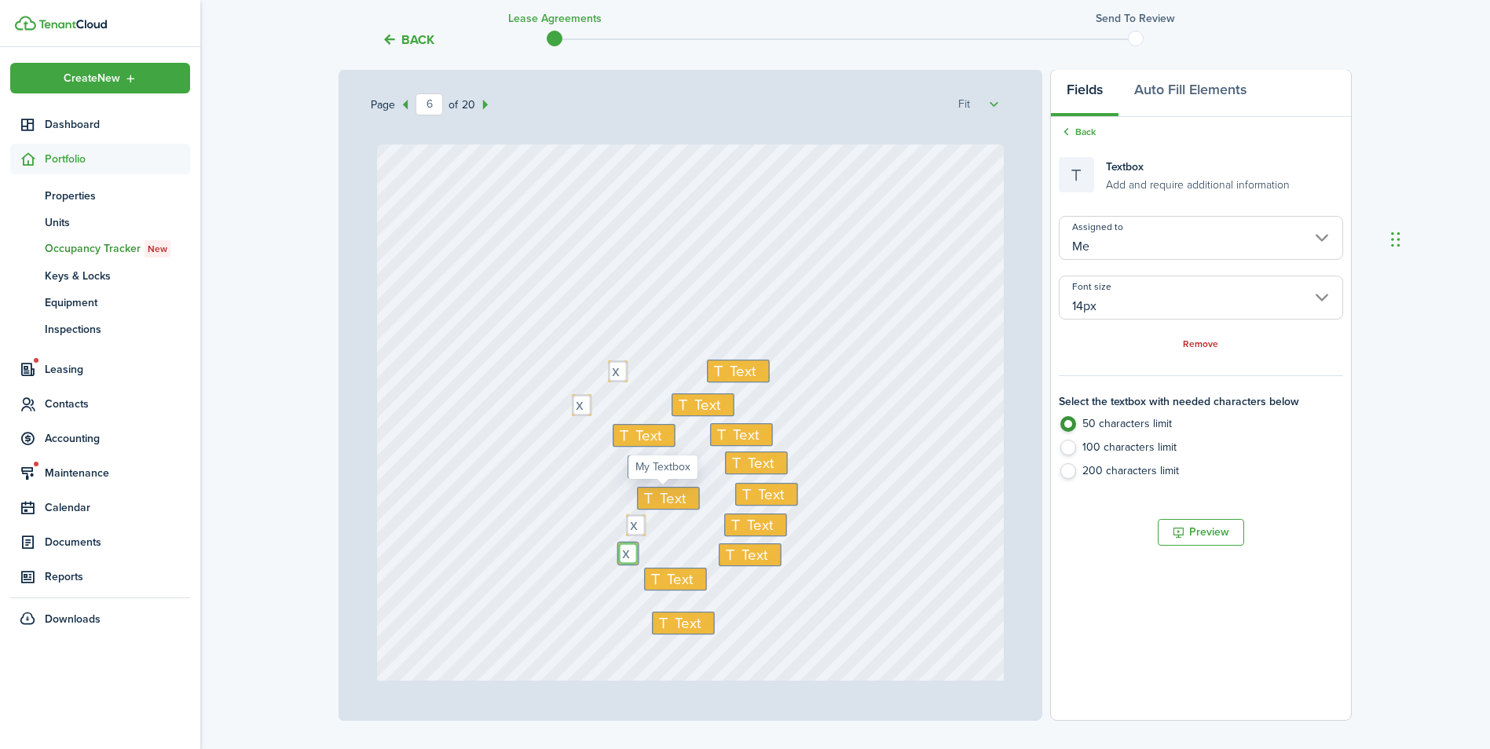
type textarea "x"
click at [661, 504] on span "Text" at bounding box center [673, 499] width 26 height 22
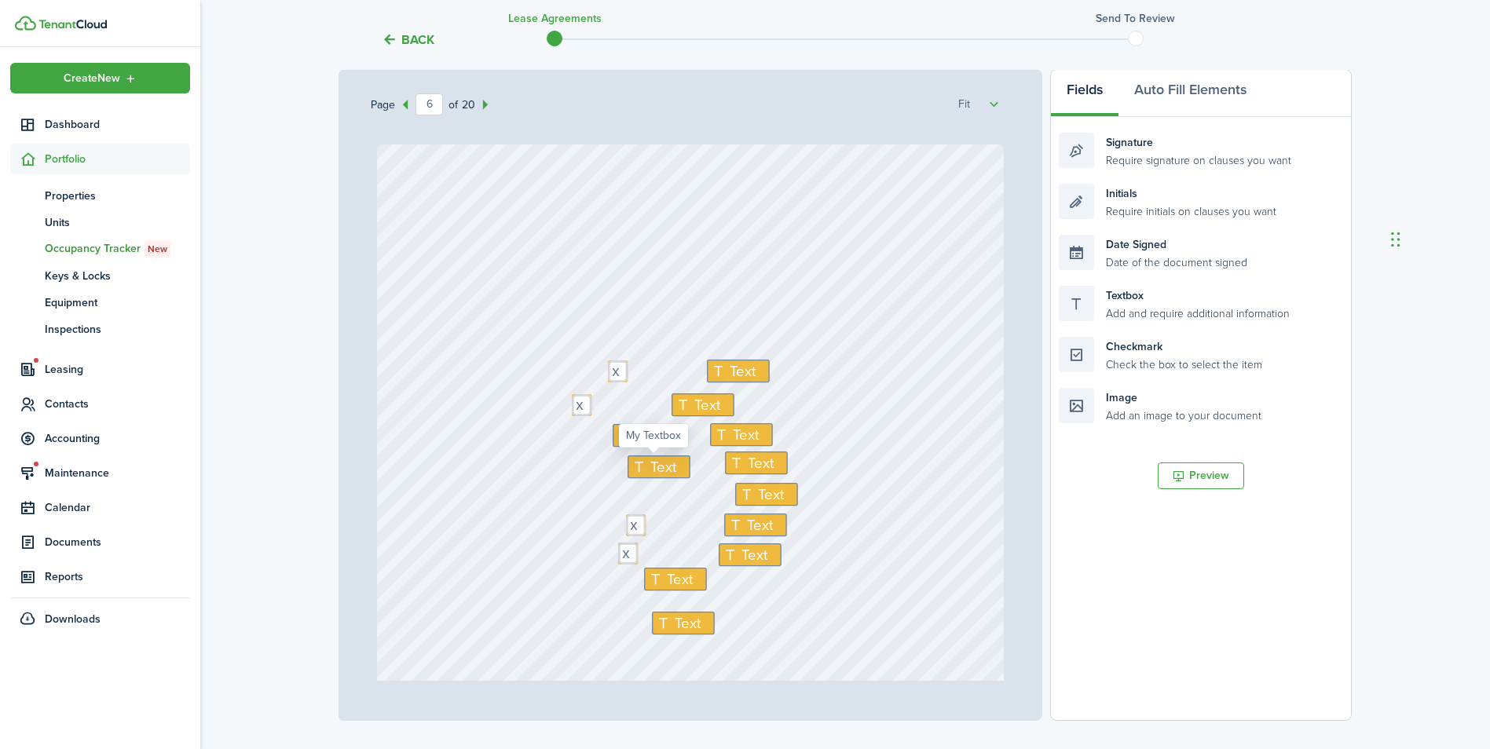
click at [664, 463] on span "Text" at bounding box center [663, 467] width 26 height 22
click at [660, 445] on div "Text" at bounding box center [644, 435] width 63 height 23
click at [694, 412] on span "Text" at bounding box center [707, 405] width 26 height 22
click at [737, 369] on span "Text" at bounding box center [743, 372] width 26 height 22
click at [759, 433] on div "Text" at bounding box center [741, 434] width 63 height 23
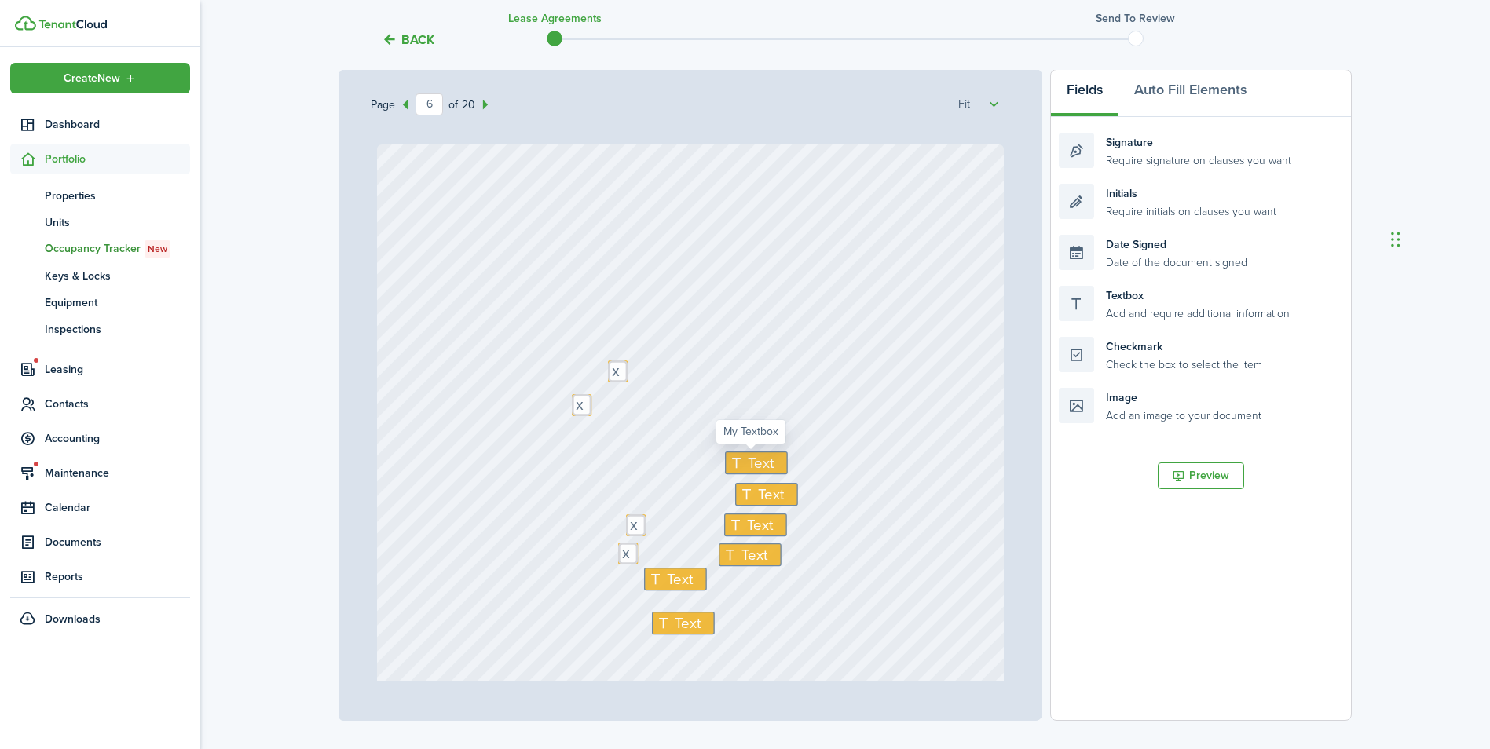
click at [749, 458] on span "Text" at bounding box center [762, 463] width 26 height 22
click at [759, 493] on span "Text" at bounding box center [772, 495] width 26 height 22
click at [754, 523] on span "Text" at bounding box center [760, 525] width 26 height 22
click at [749, 558] on span "Text" at bounding box center [754, 555] width 26 height 22
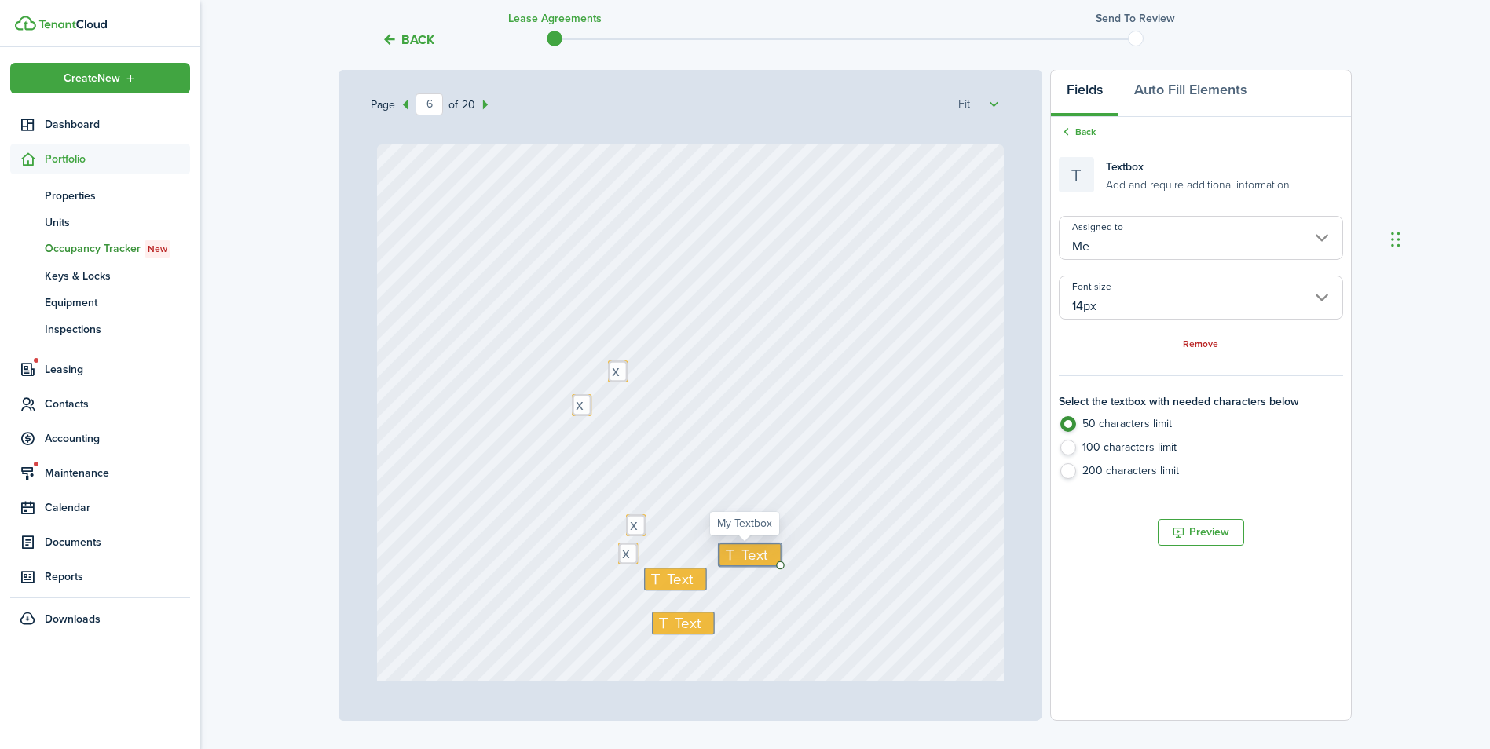
click at [749, 558] on span "Text" at bounding box center [754, 555] width 26 height 22
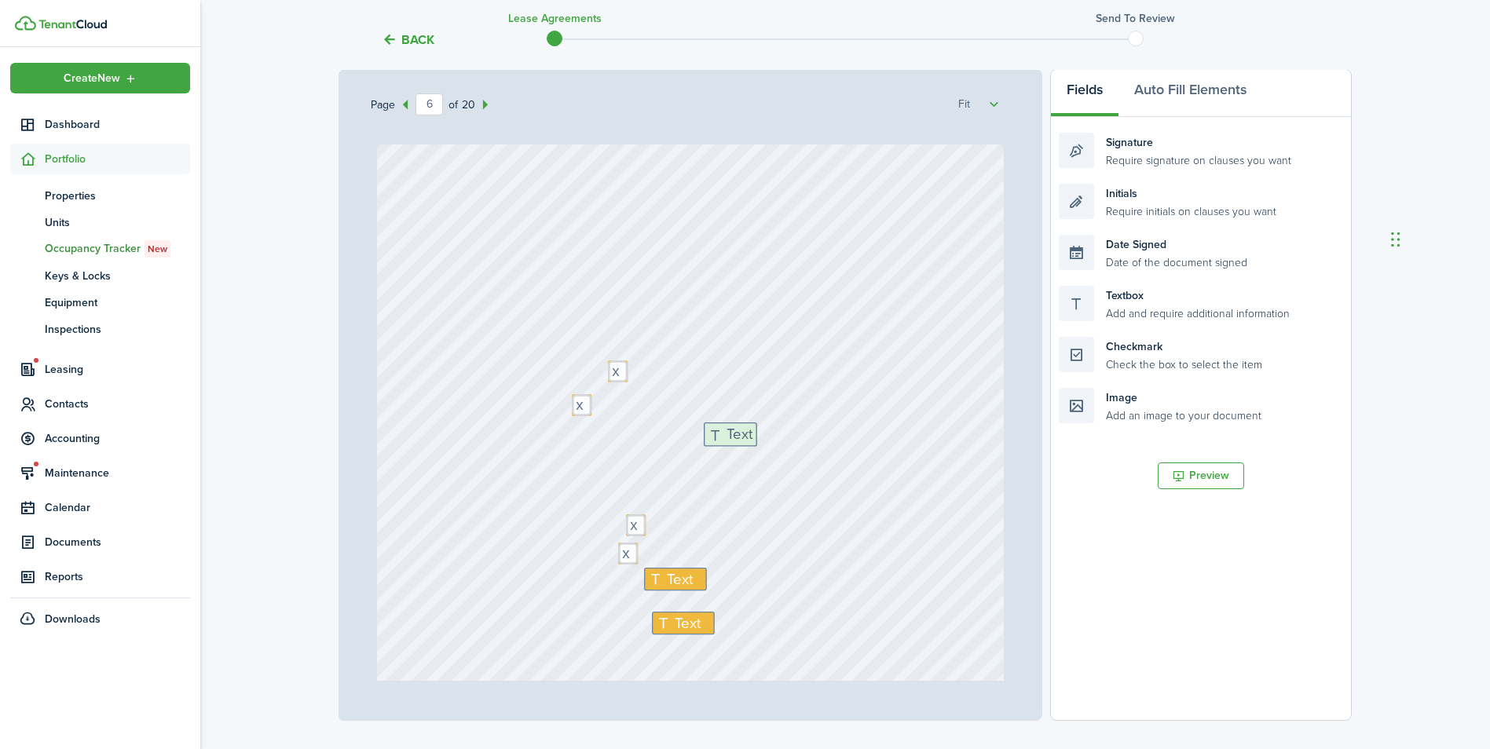
drag, startPoint x: 1149, startPoint y: 314, endPoint x: 794, endPoint y: 451, distance: 380.4
click at [794, 451] on div "Page 6 of 20 50% 75% 100% 150% 200% Fit [GEOGRAPHIC_DATA][STREET_ADDRESS] Text …" at bounding box center [845, 395] width 1013 height 652
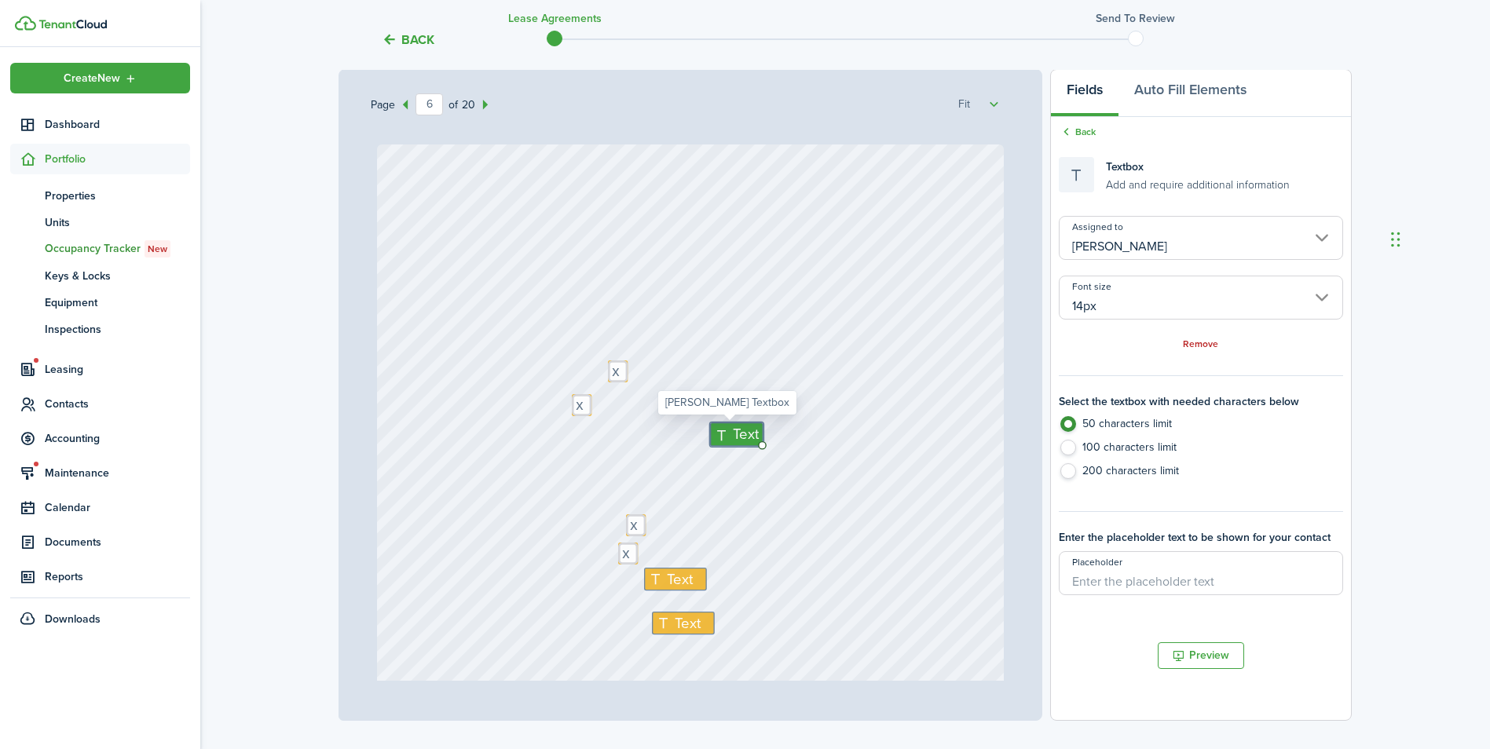
click at [1143, 243] on input "[PERSON_NAME]" at bounding box center [1201, 238] width 284 height 44
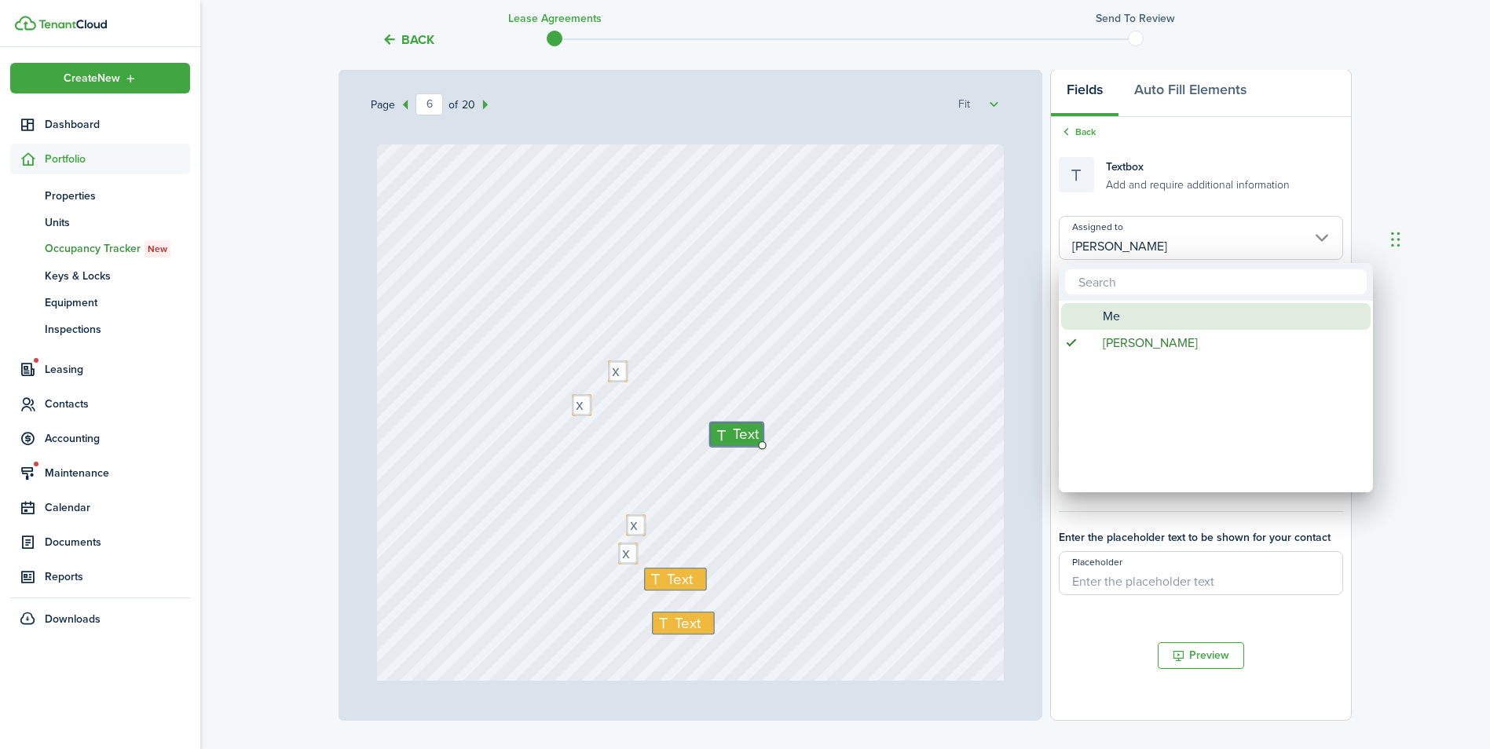
click at [1107, 313] on span "Me" at bounding box center [1111, 316] width 17 height 27
type input "Me"
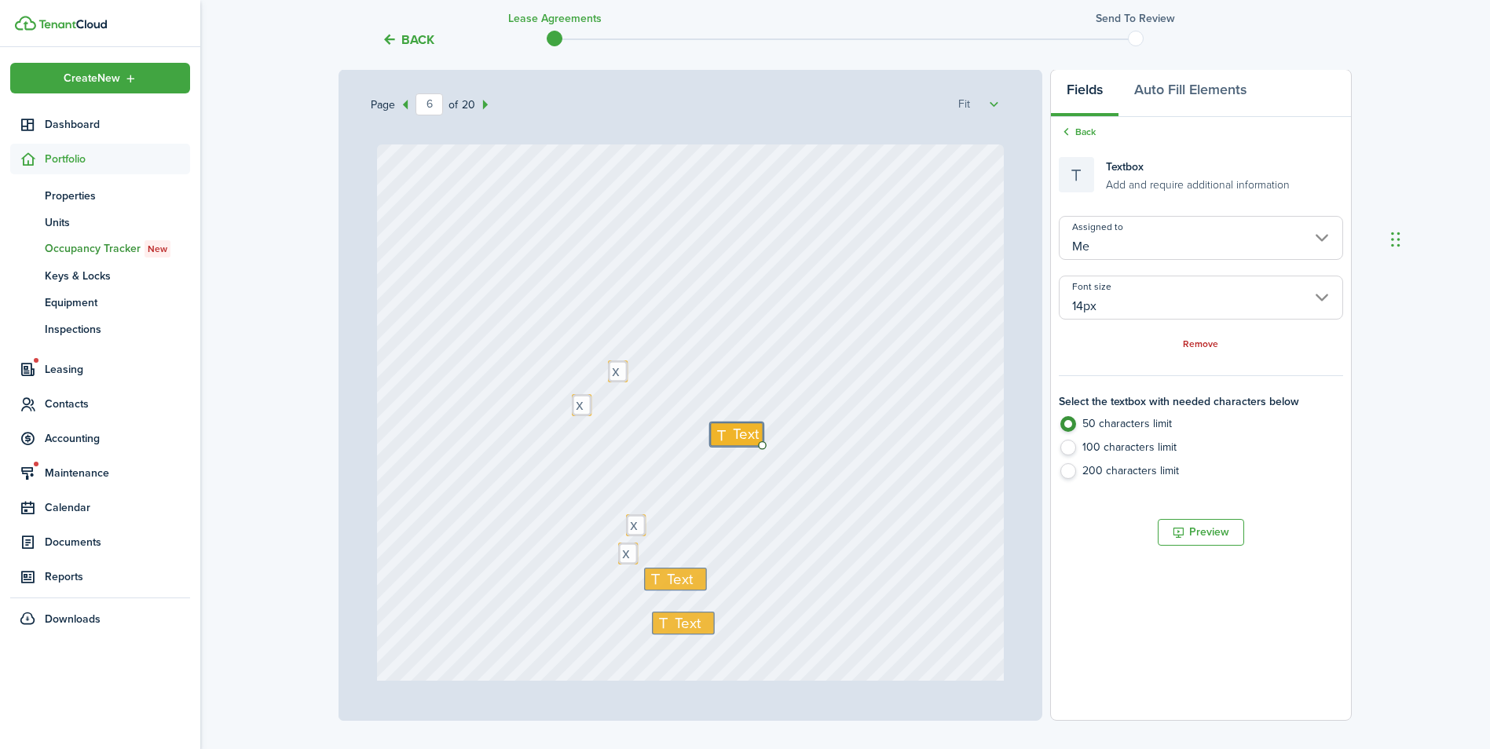
click at [888, 313] on div "Text Text x Text x Text Text x Text Text x Text Text Text Text Text Text Text T…" at bounding box center [691, 558] width 628 height 827
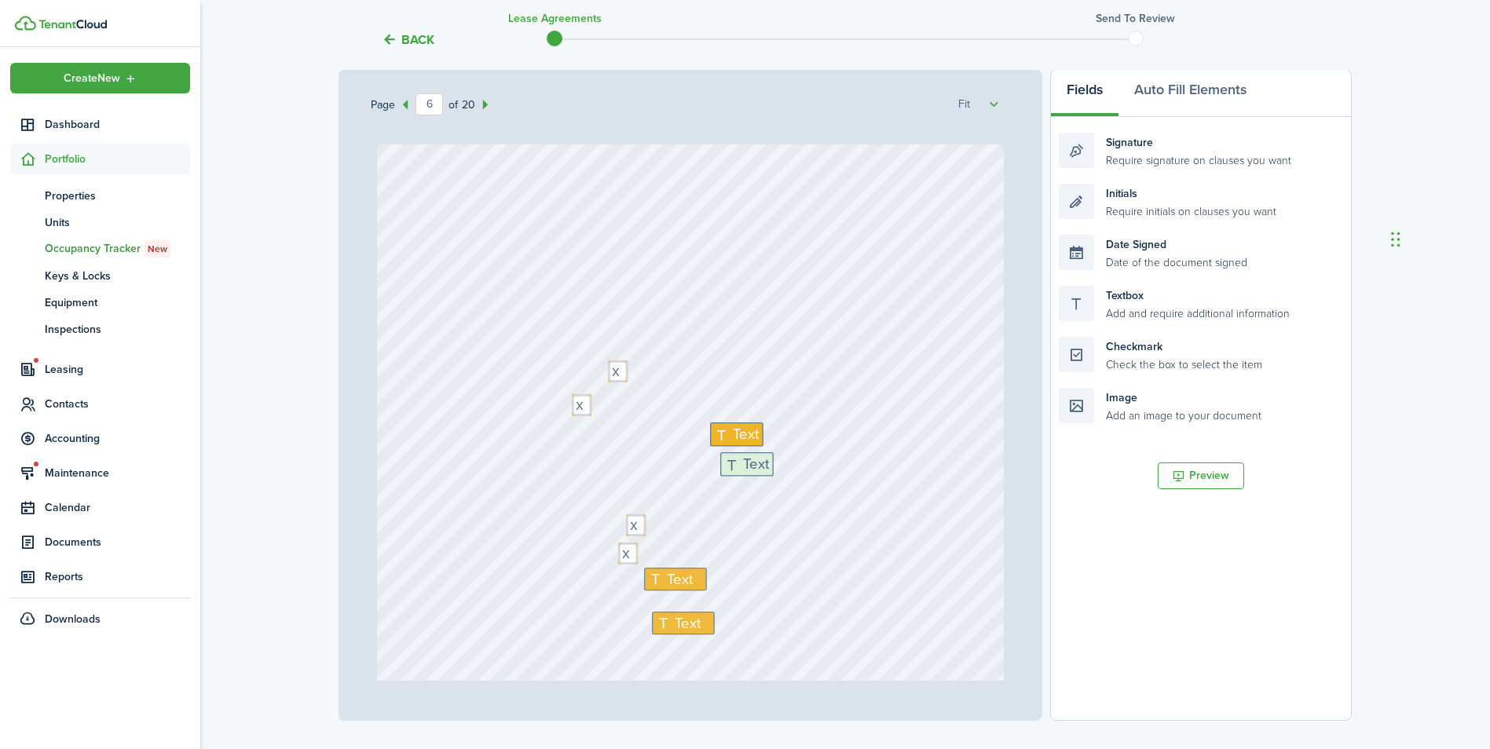
drag, startPoint x: 1124, startPoint y: 309, endPoint x: 785, endPoint y: 476, distance: 377.3
click at [785, 476] on div "Page 6 of 20 50% 75% 100% 150% 200% Fit [GEOGRAPHIC_DATA][STREET_ADDRESS] Text …" at bounding box center [845, 395] width 1013 height 652
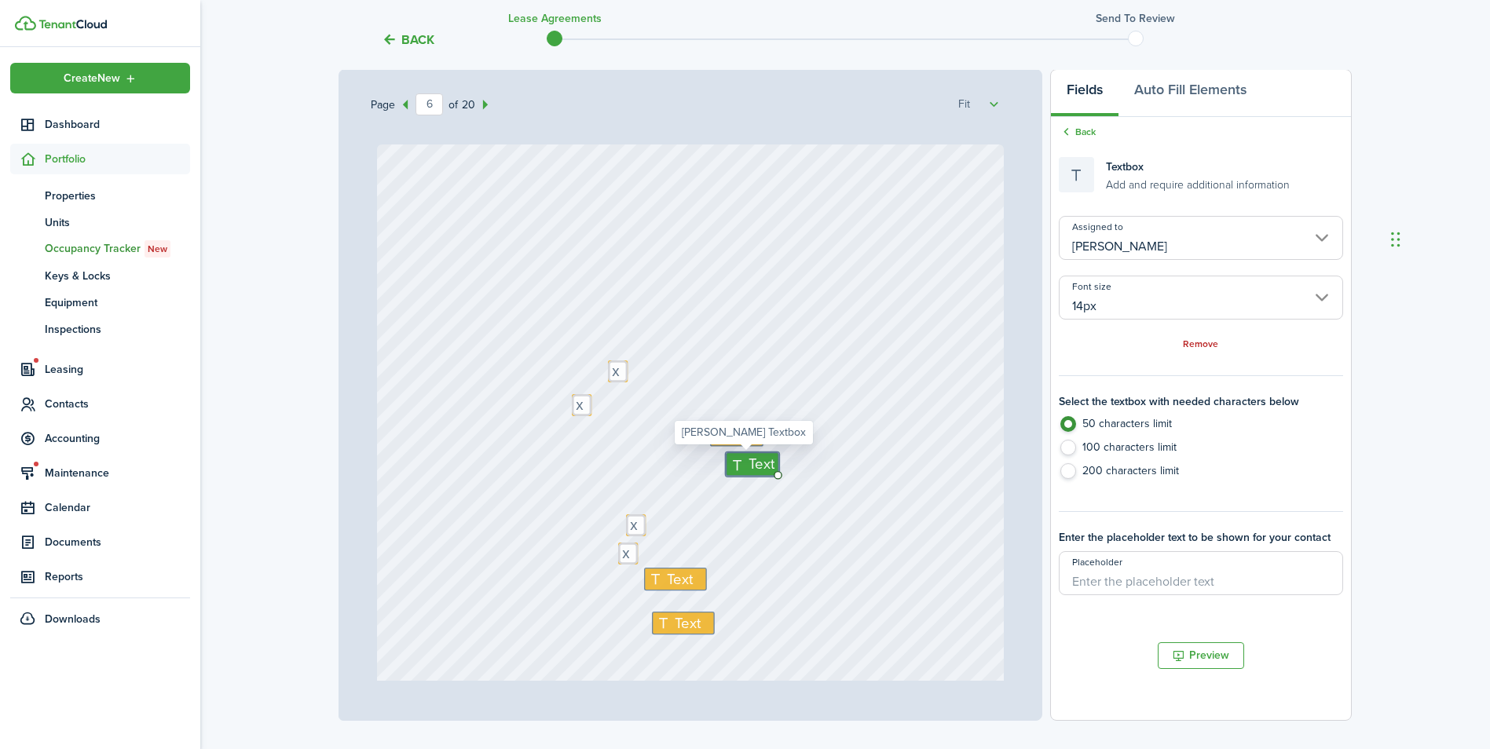
click at [1168, 240] on input "[PERSON_NAME]" at bounding box center [1201, 238] width 284 height 44
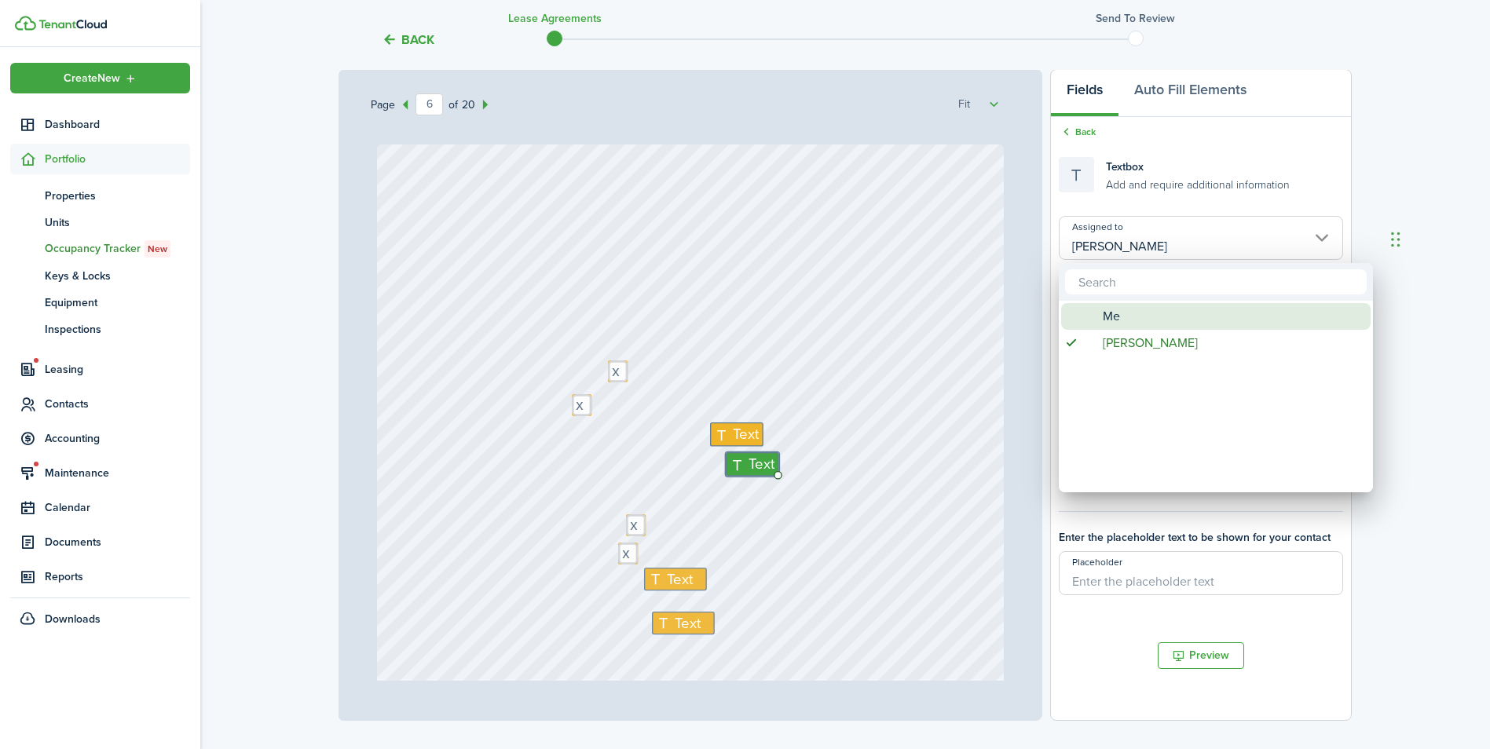
click at [1101, 314] on div "Me" at bounding box center [1222, 316] width 278 height 27
type input "Me"
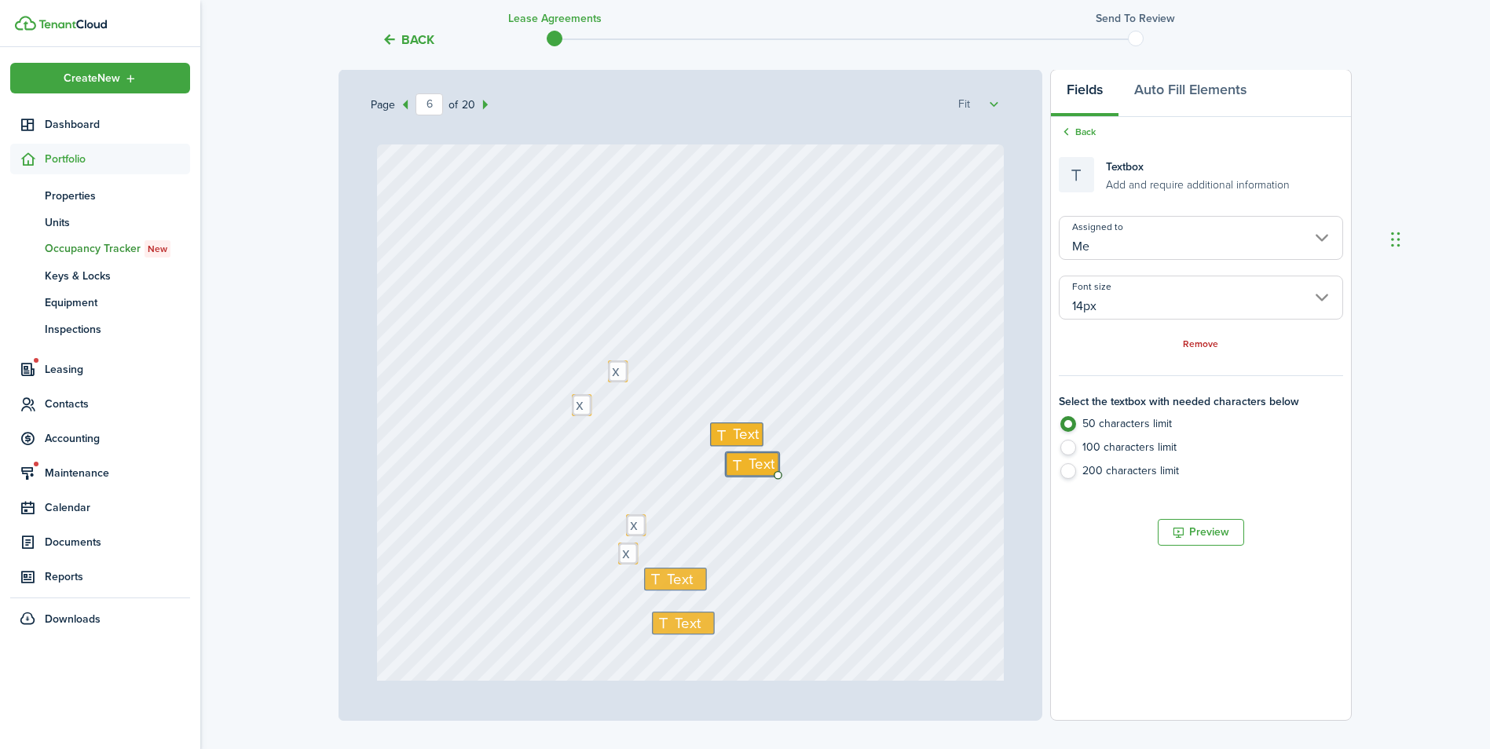
click at [914, 324] on div "Text Text x Text x Text Text x Text Text x Text Text Text Text Text Text Text T…" at bounding box center [691, 558] width 628 height 827
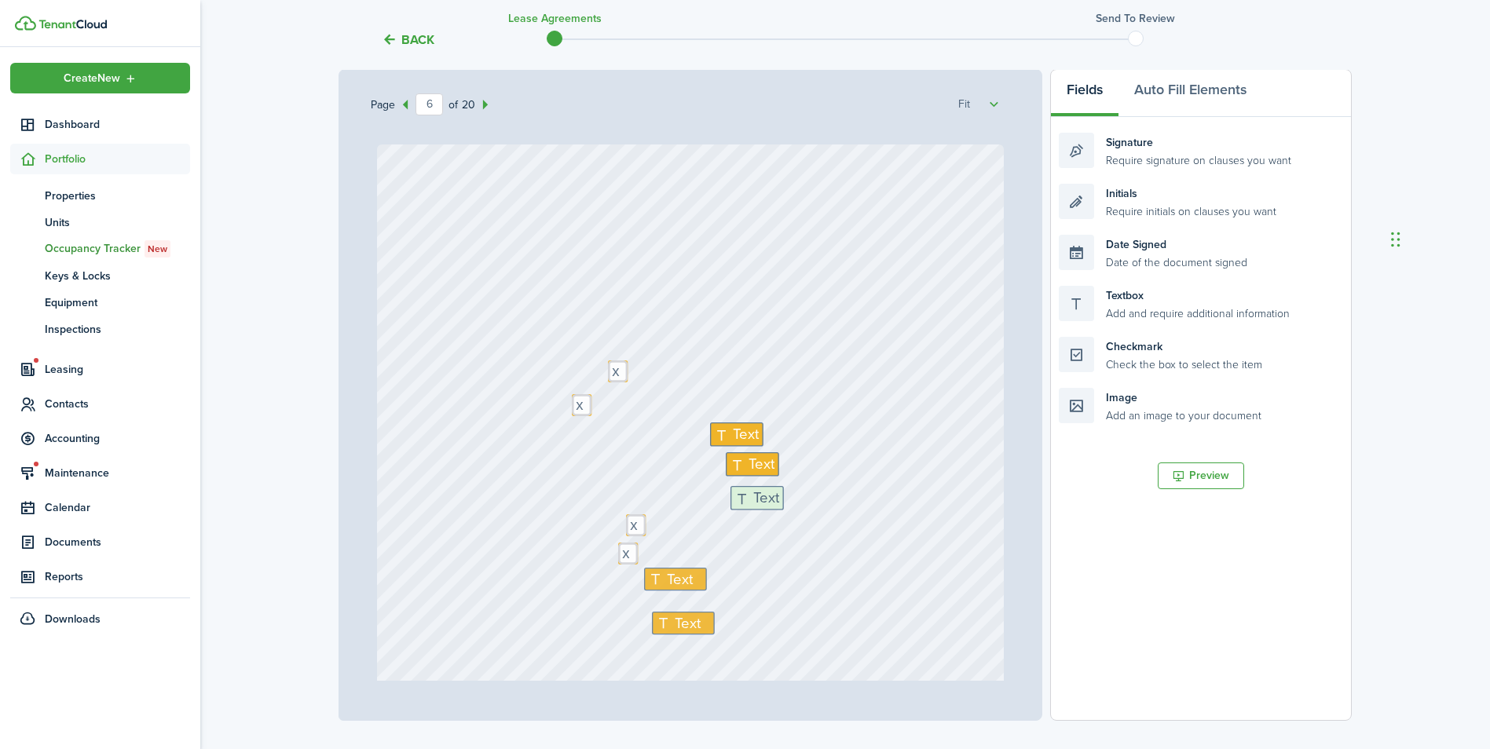
drag, startPoint x: 1134, startPoint y: 310, endPoint x: 806, endPoint y: 511, distance: 384.6
click at [806, 511] on div "Page 6 of 20 50% 75% 100% 150% 200% Fit [GEOGRAPHIC_DATA][STREET_ADDRESS] Text …" at bounding box center [845, 395] width 1013 height 652
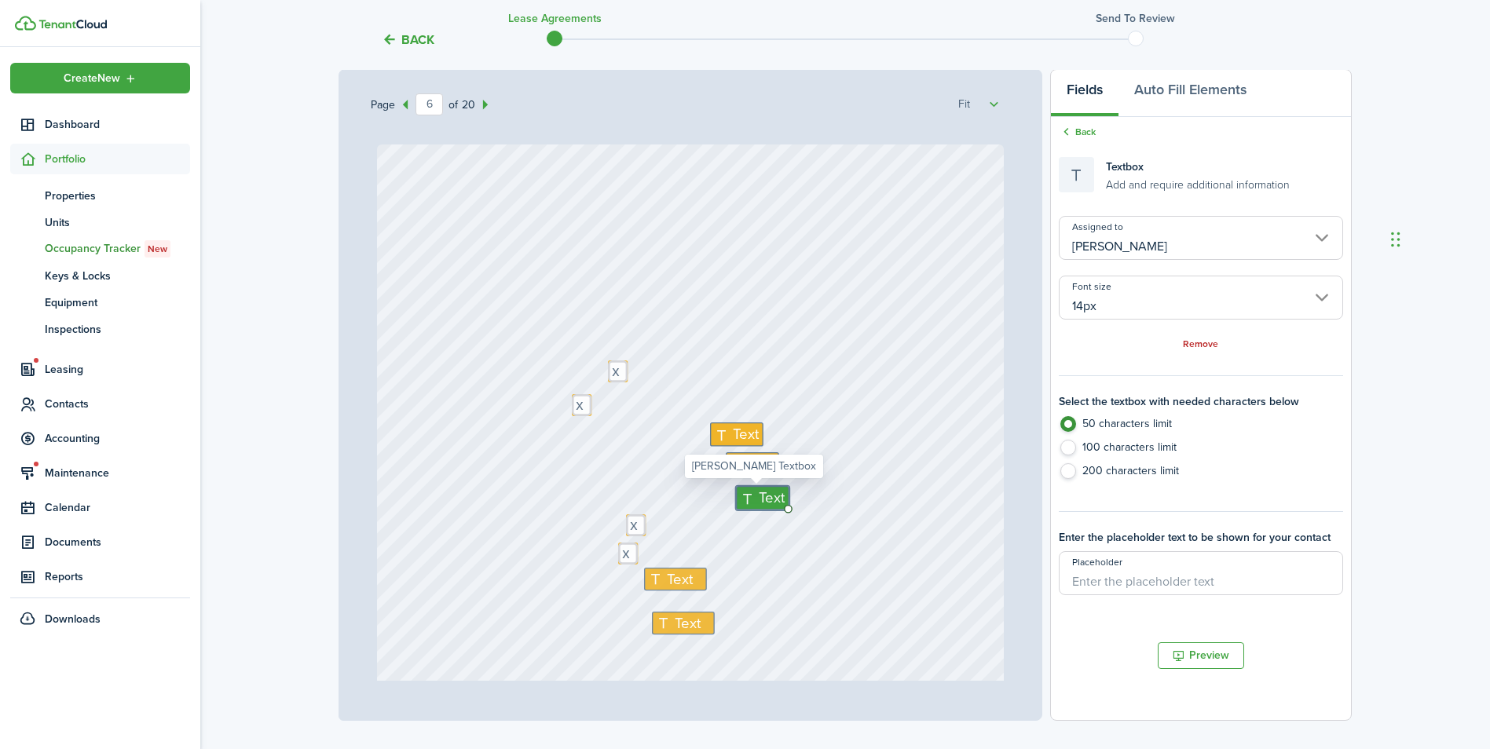
click at [760, 497] on span "Text" at bounding box center [773, 498] width 26 height 22
click at [1116, 244] on input "[PERSON_NAME]" at bounding box center [1201, 238] width 284 height 44
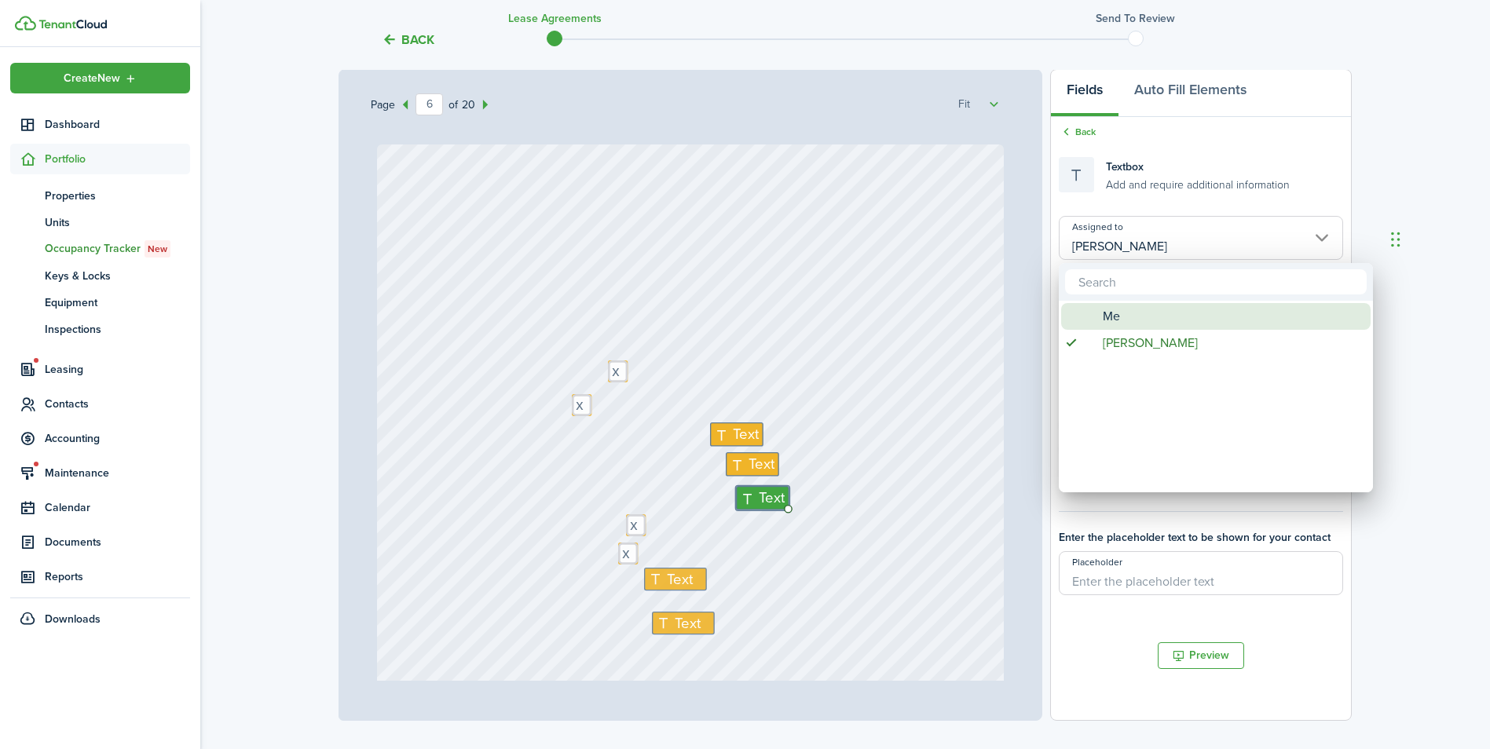
click at [1097, 316] on div "Me" at bounding box center [1222, 316] width 278 height 27
type input "Me"
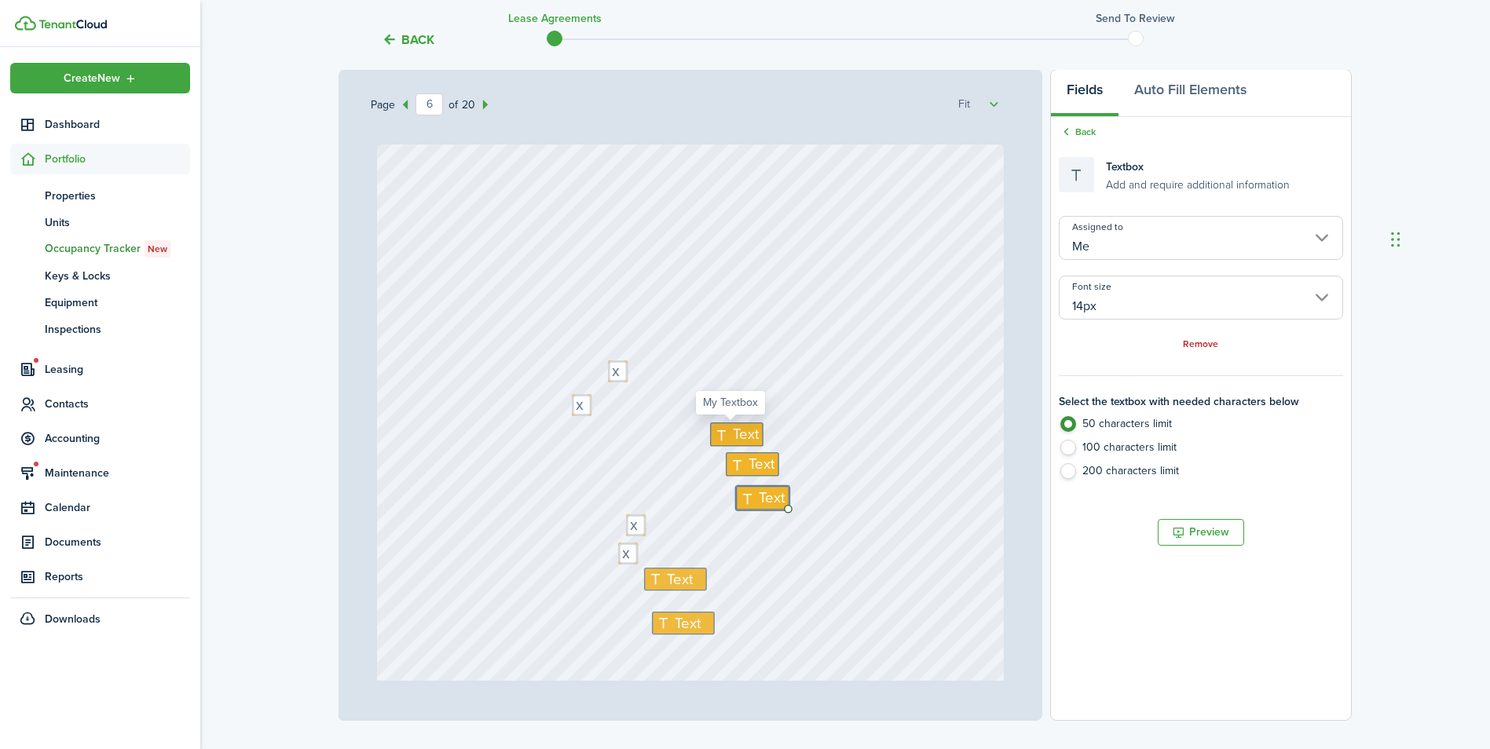
click at [724, 430] on icon at bounding box center [723, 434] width 19 height 15
type textarea "x"
click at [749, 463] on span "Text" at bounding box center [762, 464] width 26 height 22
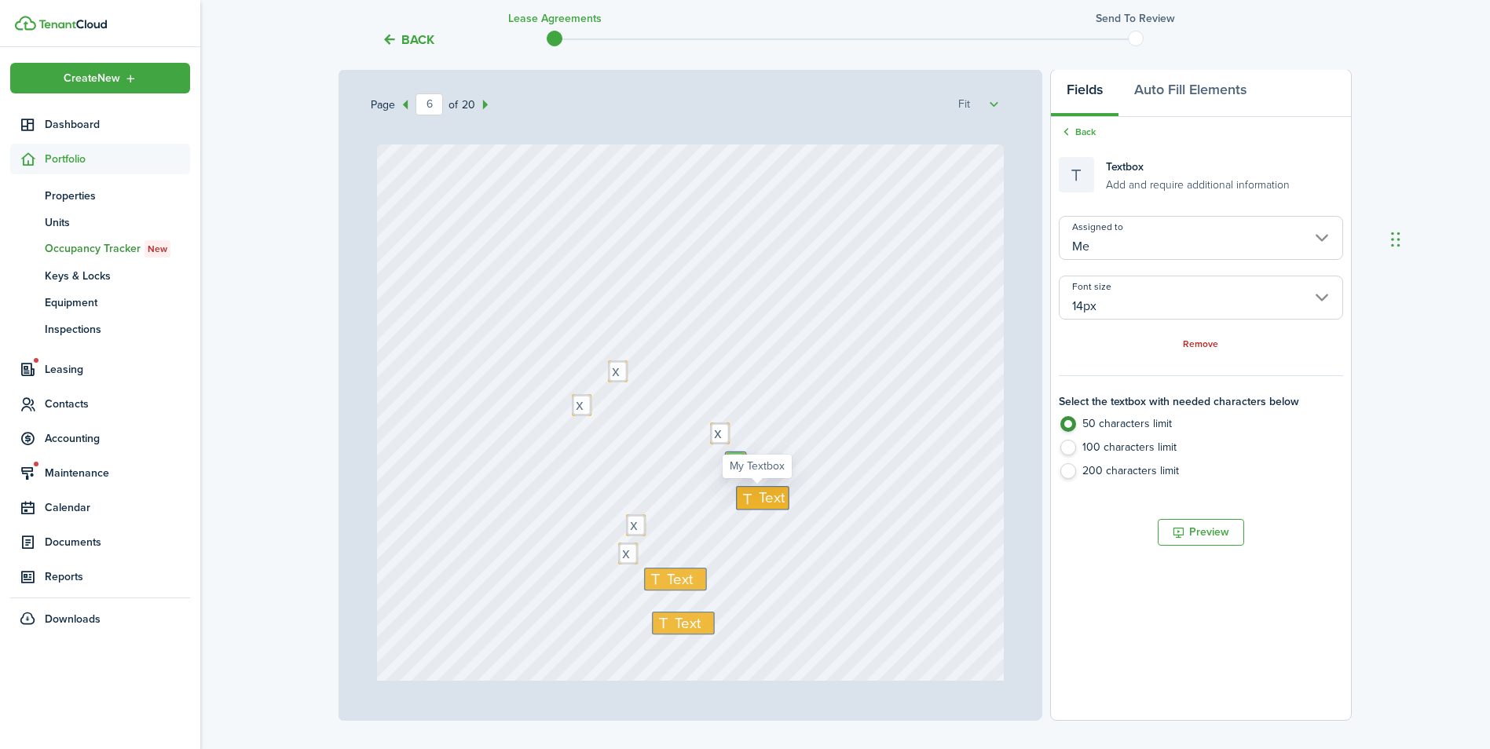
type textarea "x"
click at [760, 500] on span "Text" at bounding box center [773, 498] width 26 height 22
type textarea "x"
click at [860, 524] on div "Text Text x Text x Text Text x Text Text x Text Text Text Text Text Text Text T…" at bounding box center [691, 558] width 628 height 827
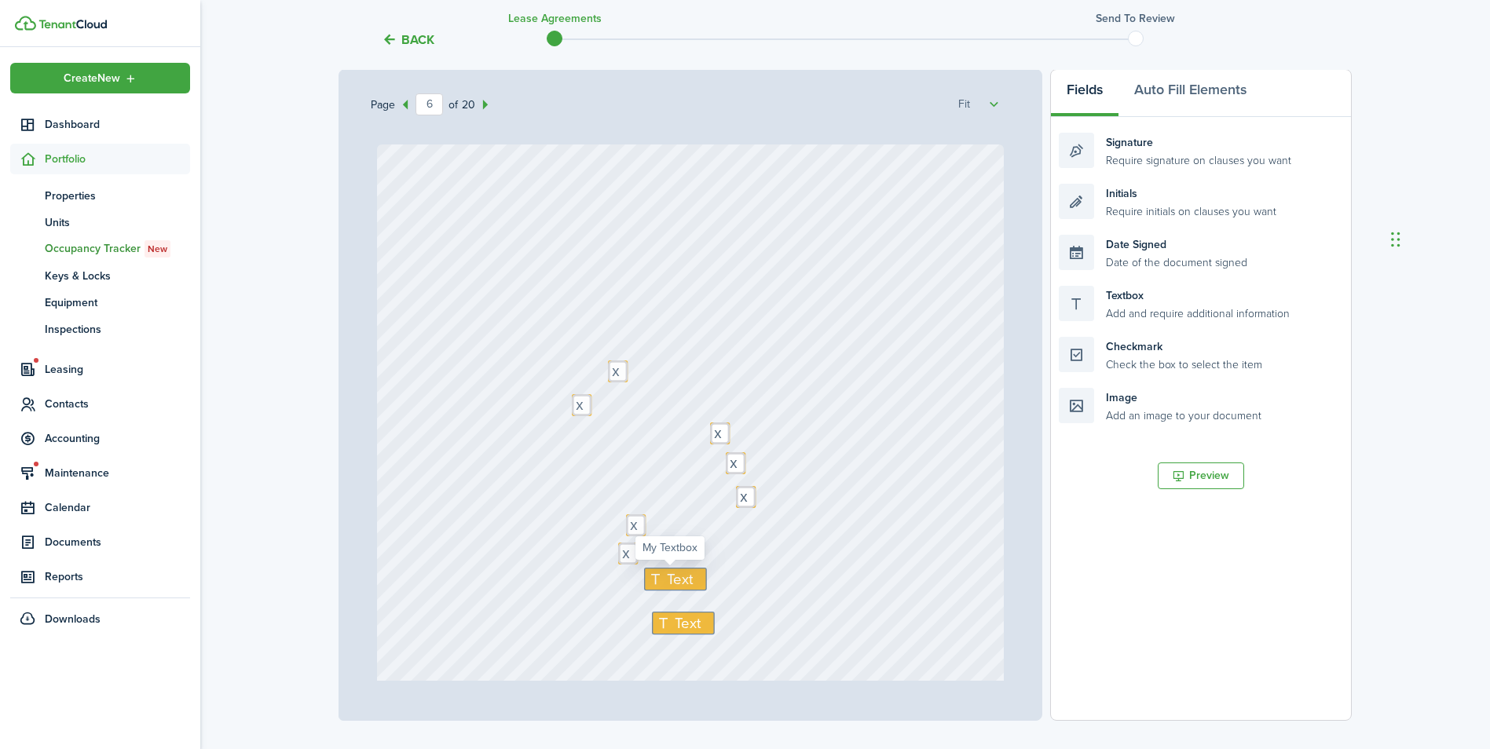
click at [697, 578] on div "Text" at bounding box center [675, 579] width 63 height 23
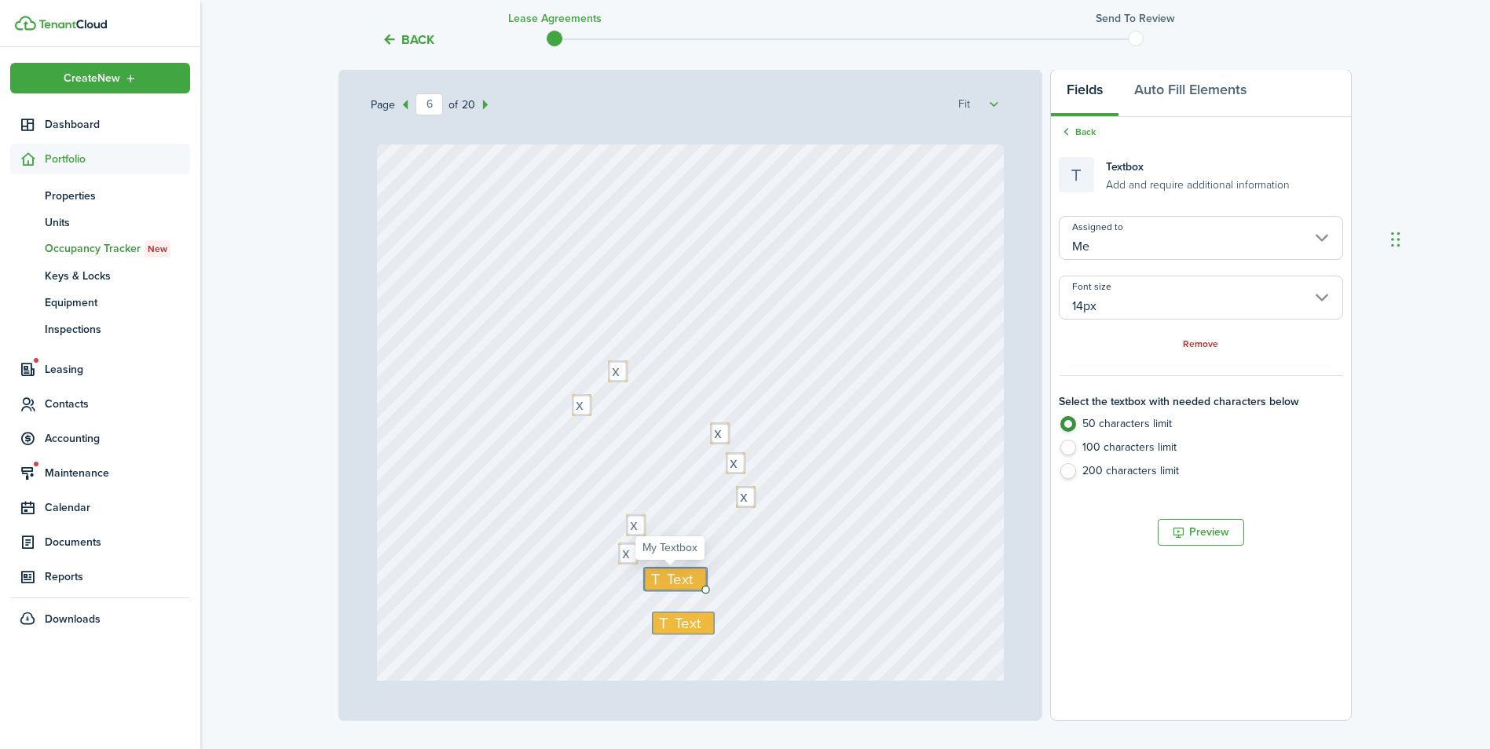
click at [682, 584] on span "Text" at bounding box center [681, 579] width 26 height 22
type textarea "N/A"
click at [781, 600] on div "Text Text x Text x Text Text x Text Text x Text Text Text Text Text Text N/A Te…" at bounding box center [691, 558] width 628 height 827
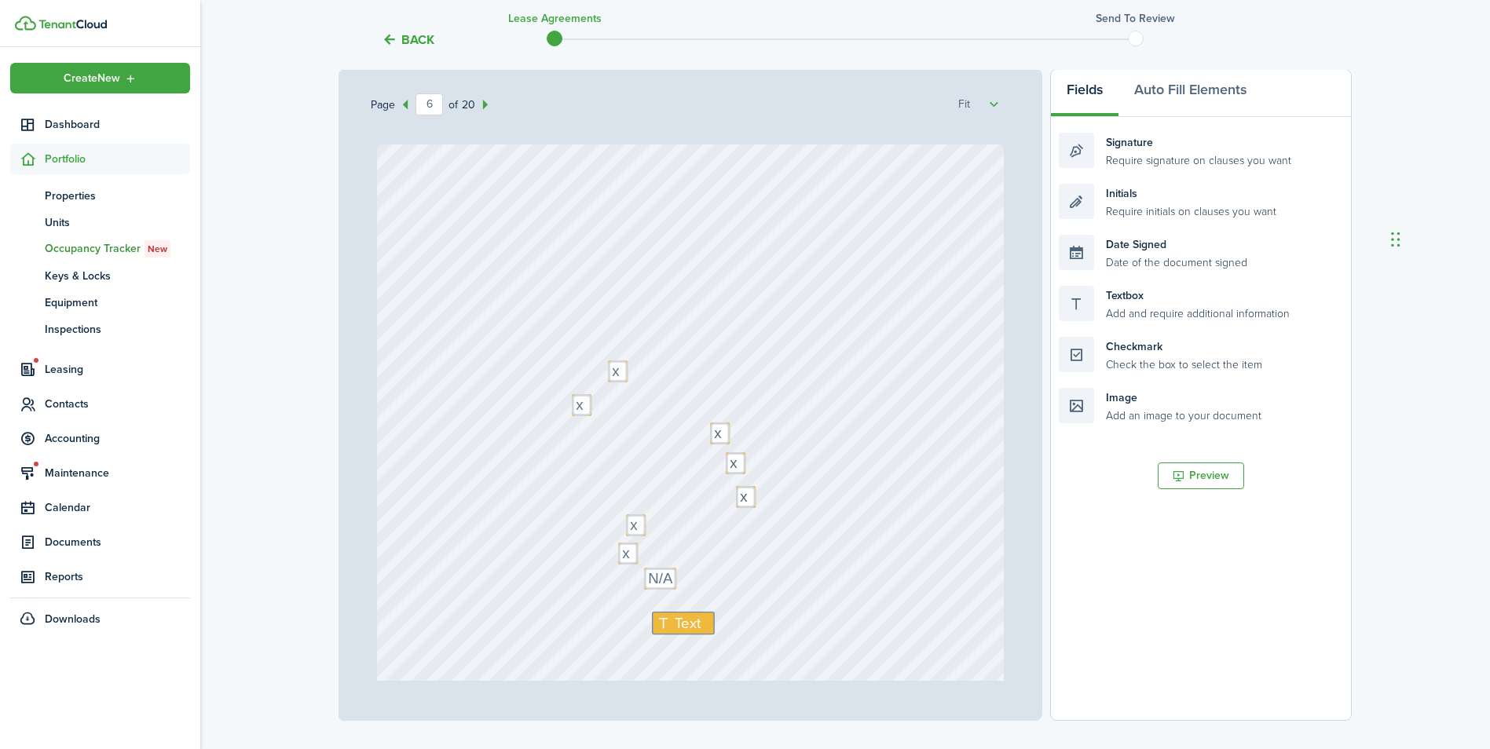
scroll to position [4320, 0]
click at [675, 551] on span "Text" at bounding box center [688, 545] width 26 height 22
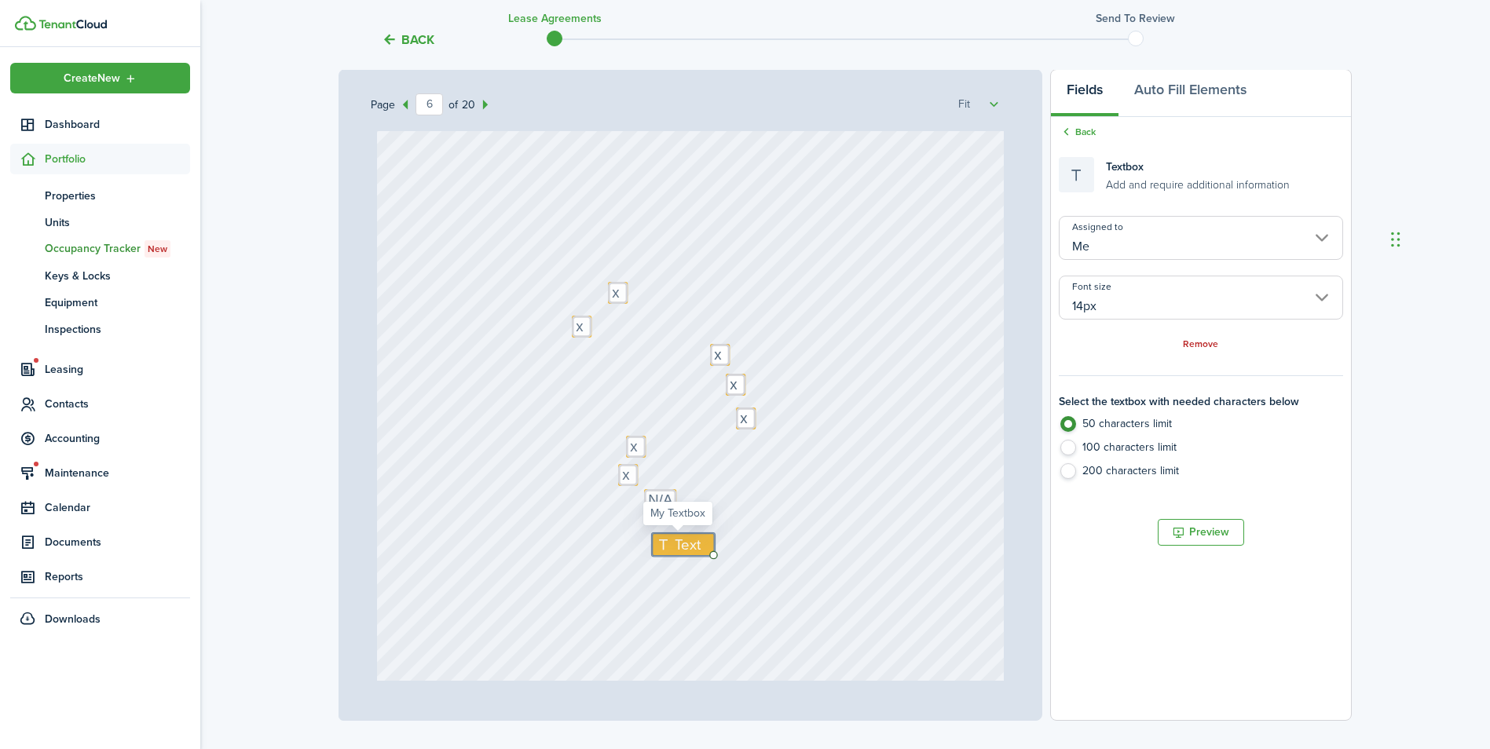
click at [675, 551] on span "Text" at bounding box center [688, 545] width 26 height 22
type textarea "Water, trash and sewage."
click at [496, 593] on div "Text Text x Text x Text Water, trash and sewage. Text x Text Text x Text Text T…" at bounding box center [691, 479] width 628 height 827
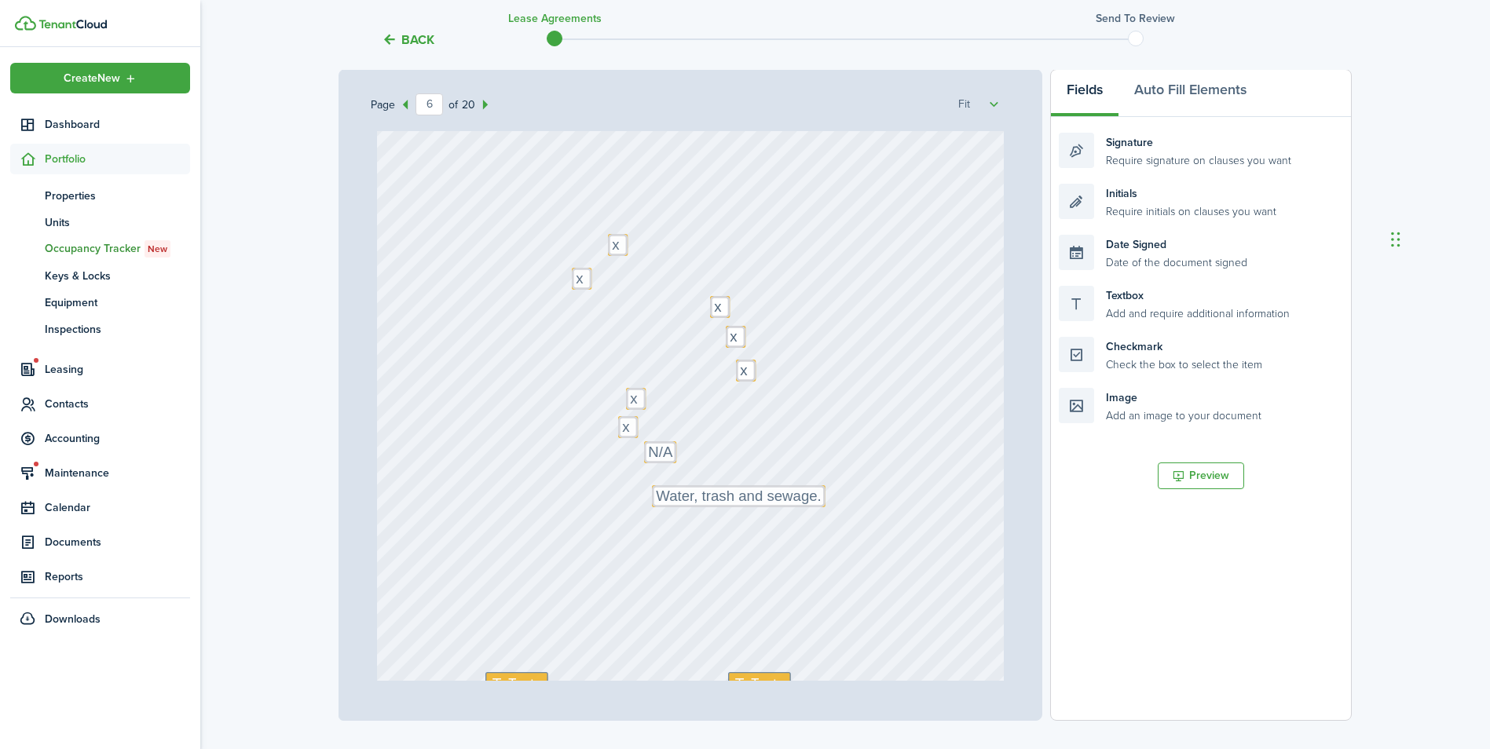
scroll to position [4477, 0]
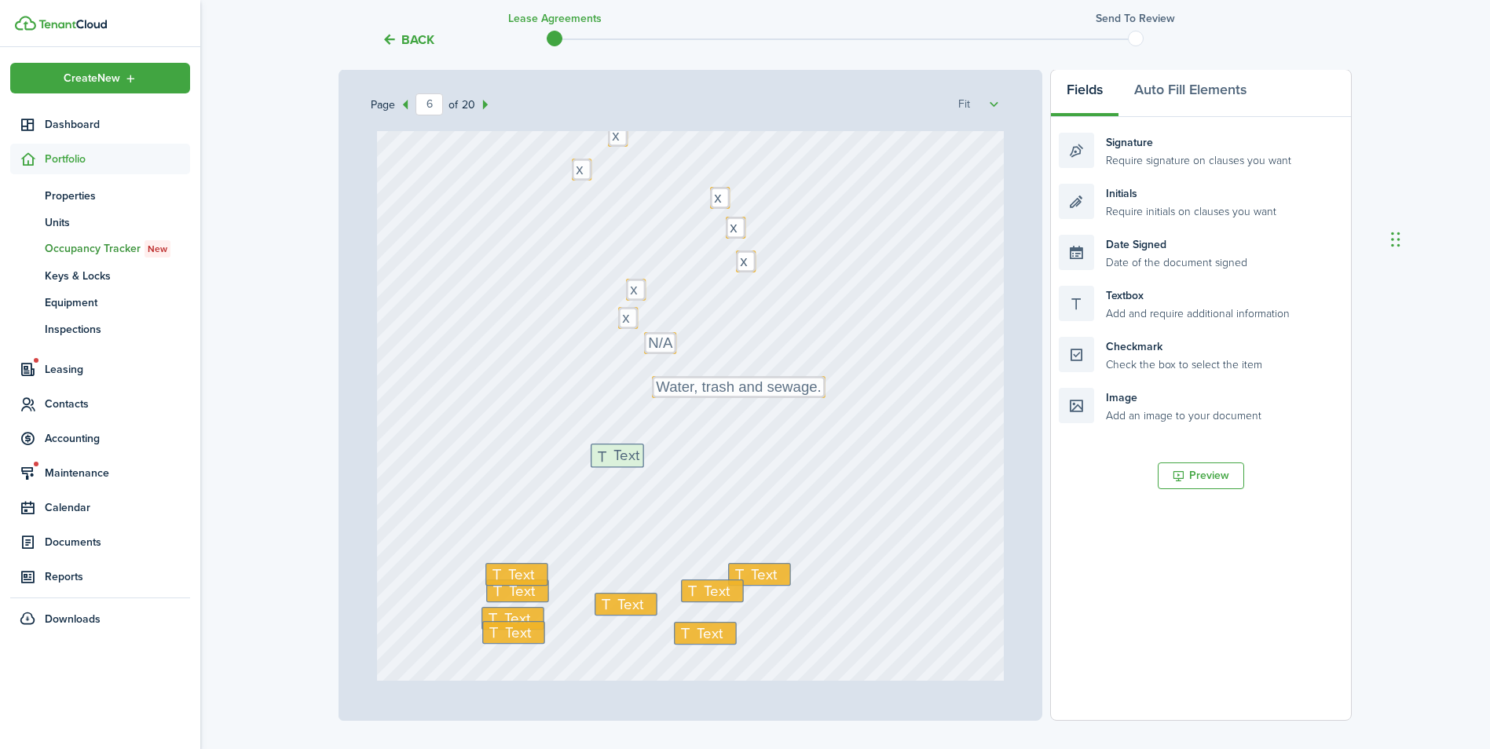
drag, startPoint x: 1126, startPoint y: 313, endPoint x: 671, endPoint y: 470, distance: 481.9
click at [671, 470] on div "Page 6 of 20 50% 75% 100% 150% 200% Fit [GEOGRAPHIC_DATA][STREET_ADDRESS] Text …" at bounding box center [845, 395] width 1013 height 652
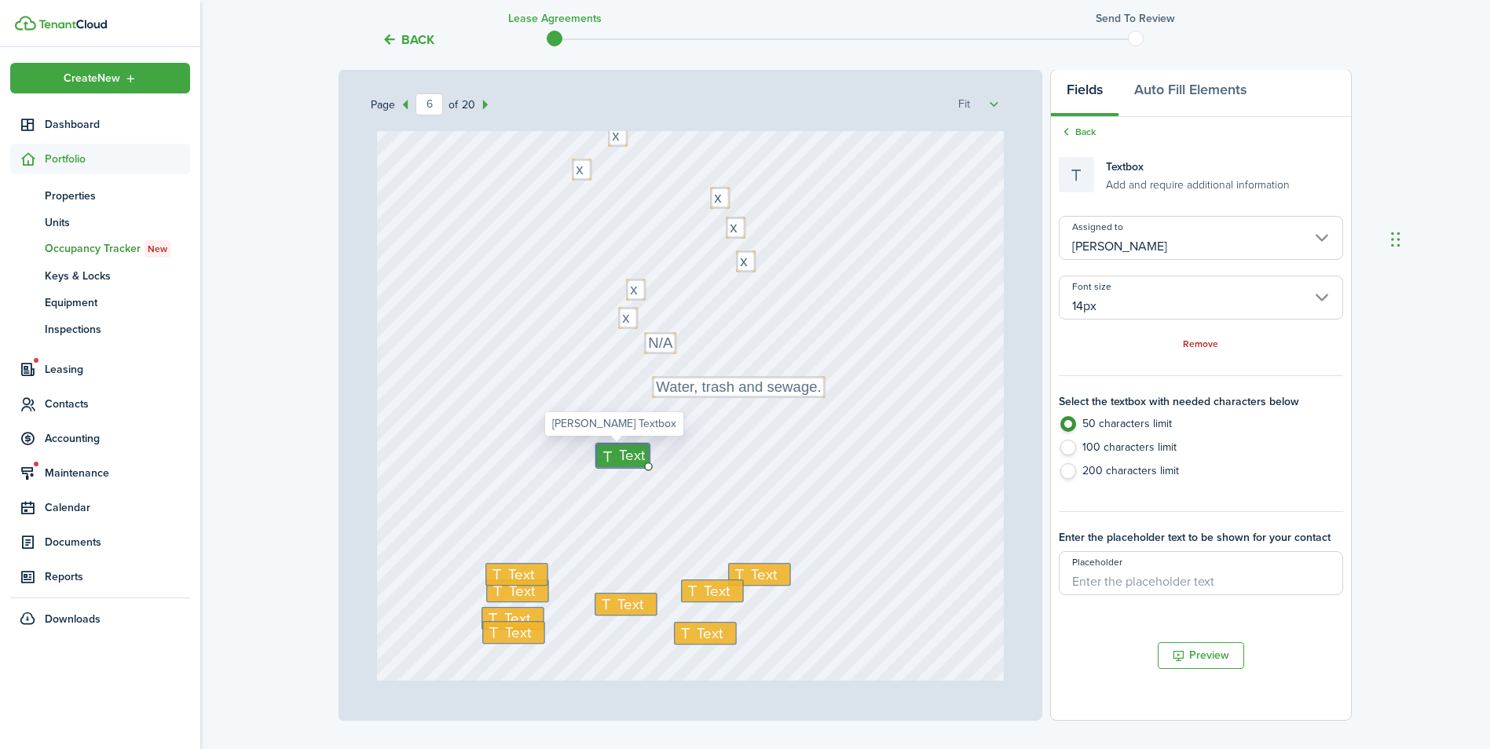
click at [1126, 240] on input "[PERSON_NAME]" at bounding box center [1201, 238] width 284 height 44
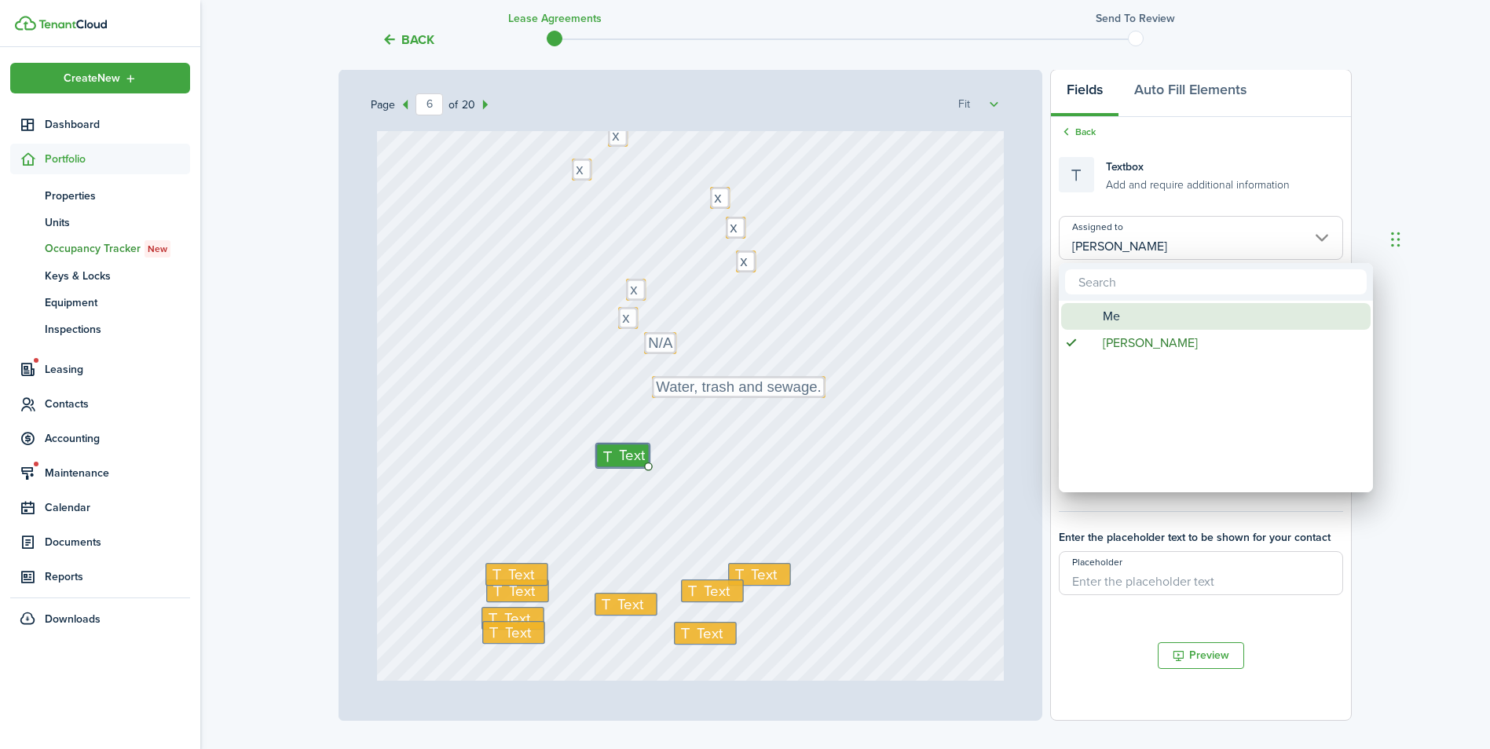
click at [1107, 315] on span "Me" at bounding box center [1111, 316] width 17 height 27
type input "Me"
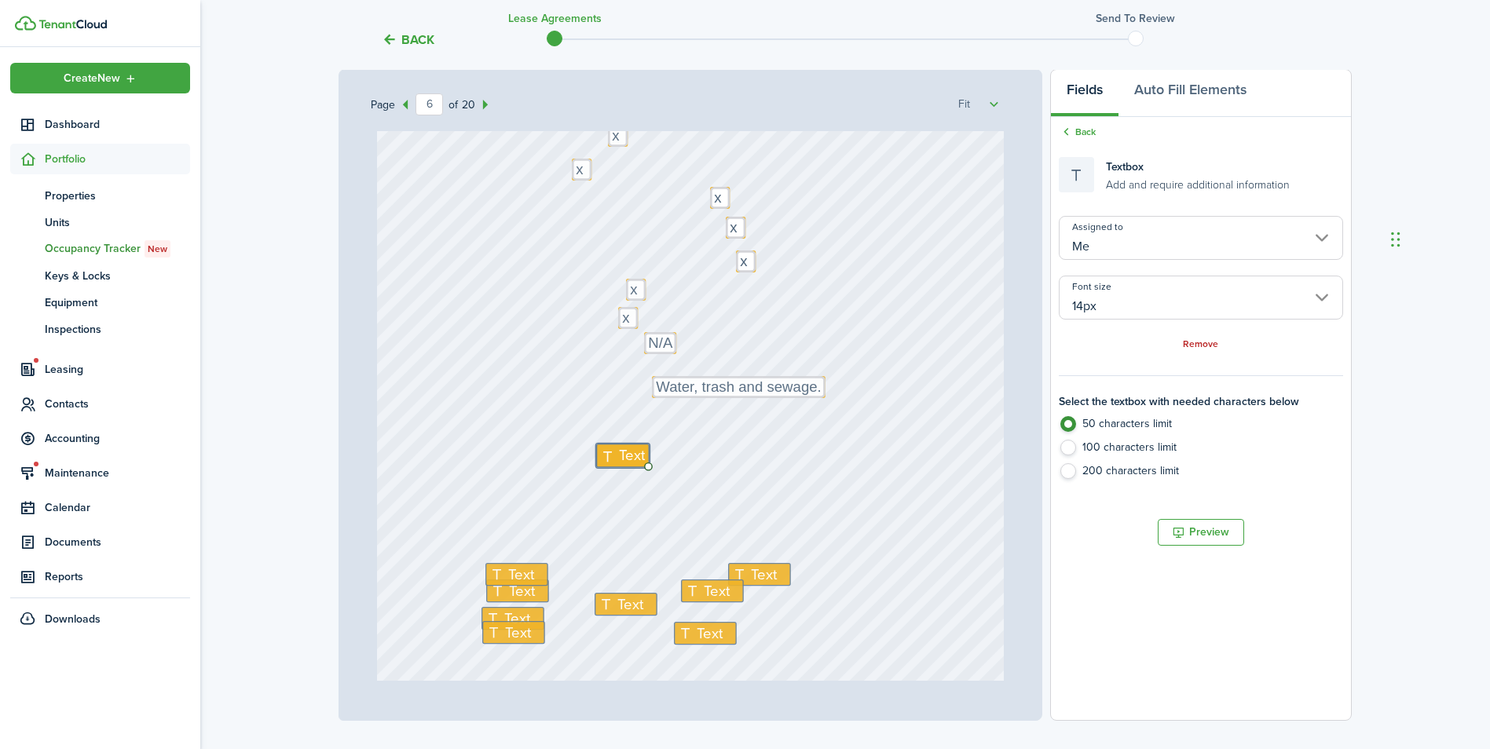
click at [1087, 444] on label "100 characters limit" at bounding box center [1201, 452] width 284 height 24
radio input "false"
radio input "true"
click at [620, 454] on span "Text" at bounding box center [633, 456] width 26 height 22
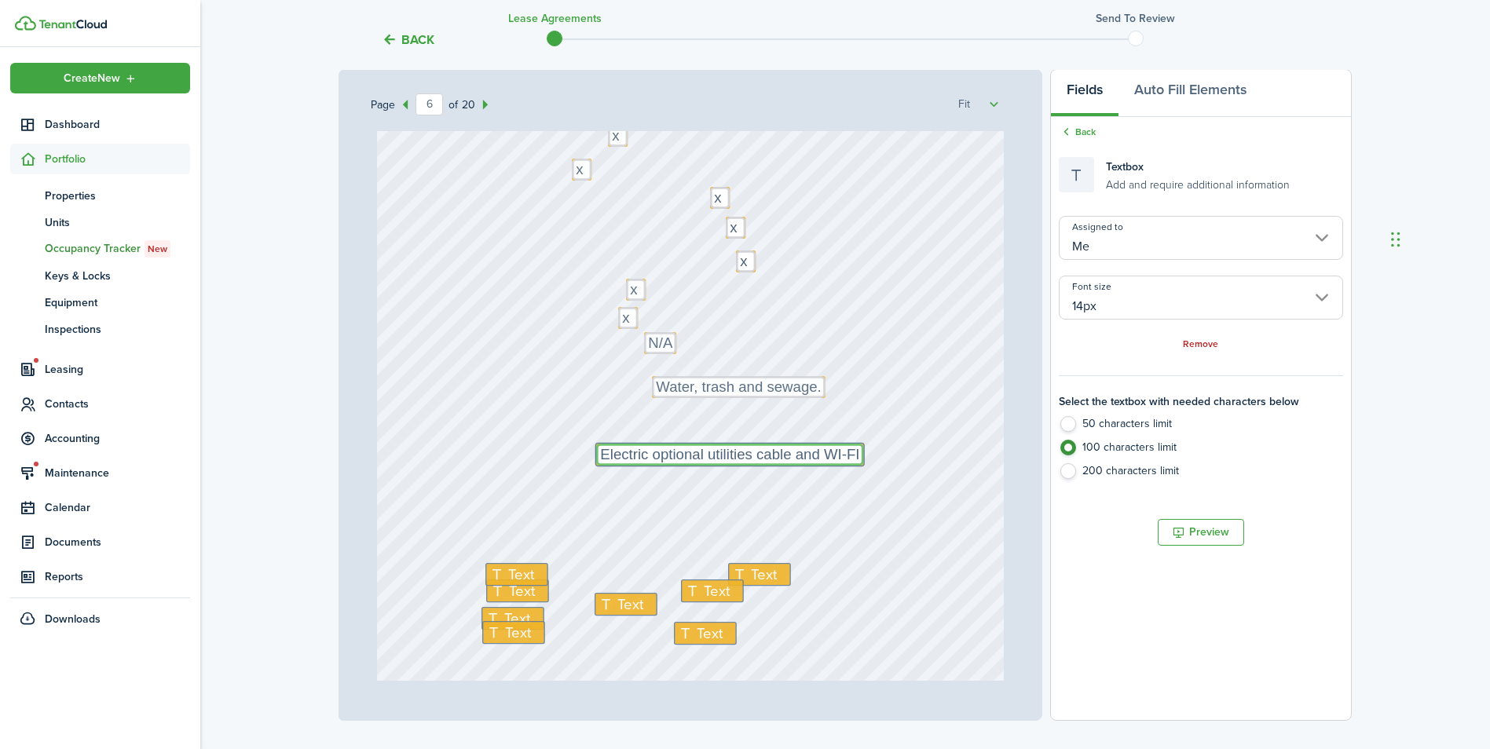
type textarea "Electric optional utilities cable and WI-FI"
click at [513, 459] on div "Text Text x Text x Text Water, trash and sewage. Text x Text Text x Text Text T…" at bounding box center [691, 322] width 628 height 827
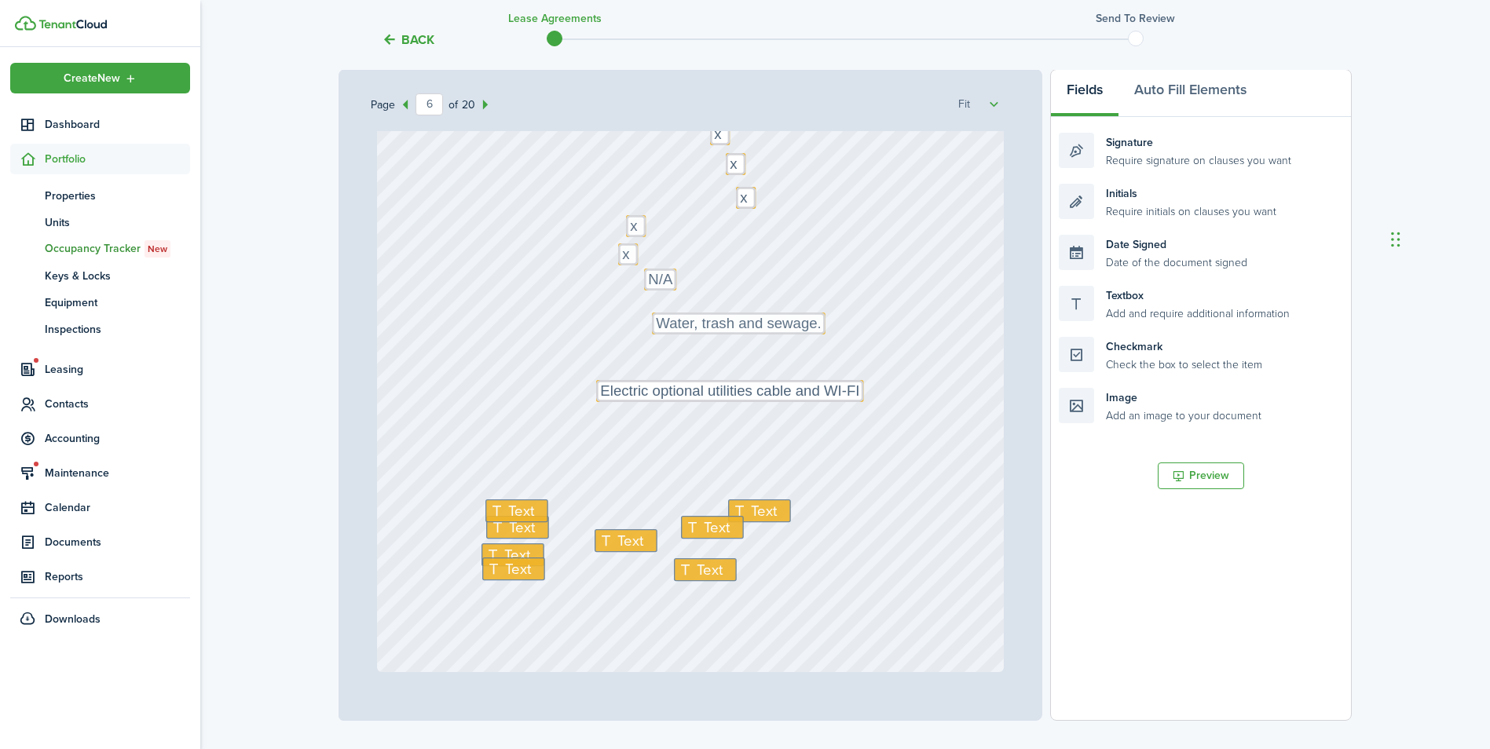
scroll to position [4634, 0]
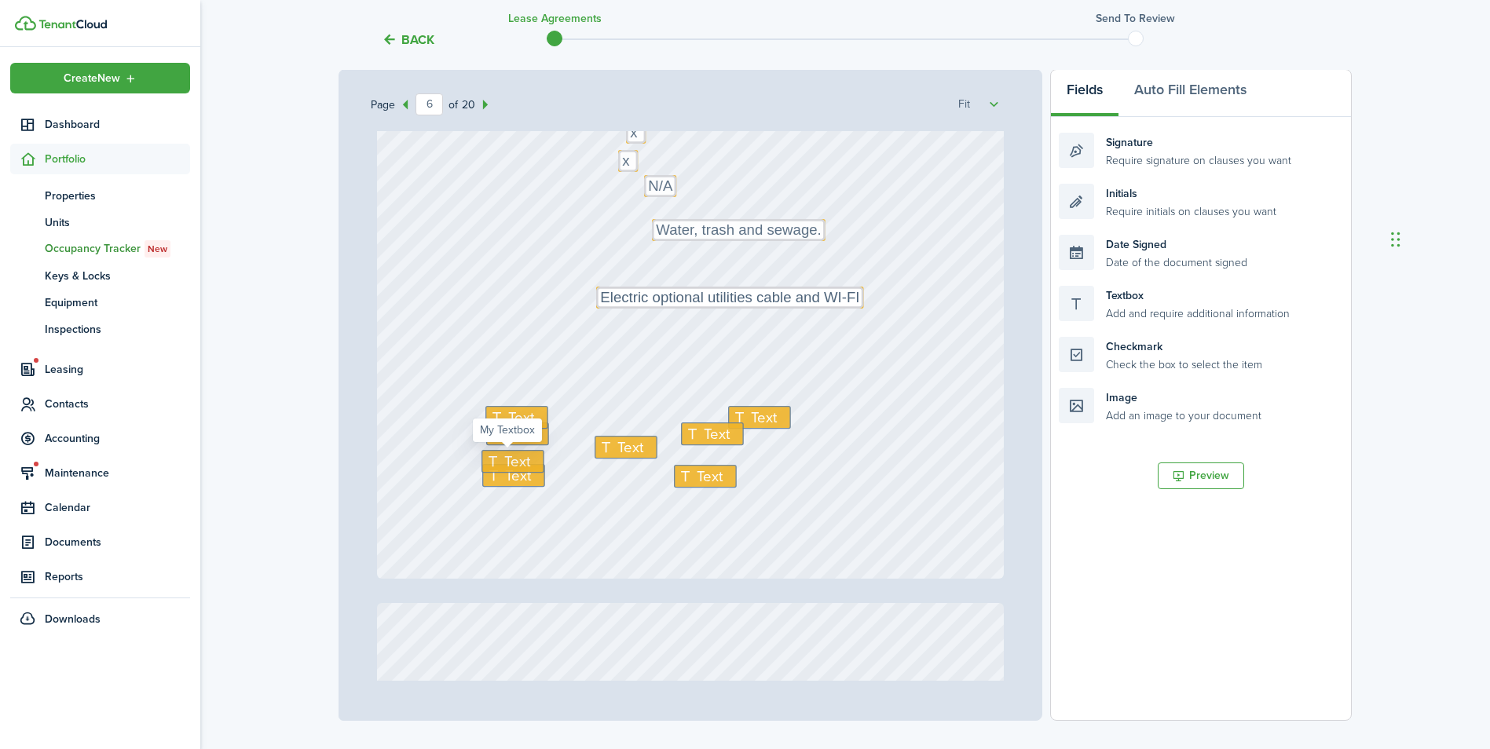
click at [505, 460] on span "Text" at bounding box center [517, 462] width 26 height 22
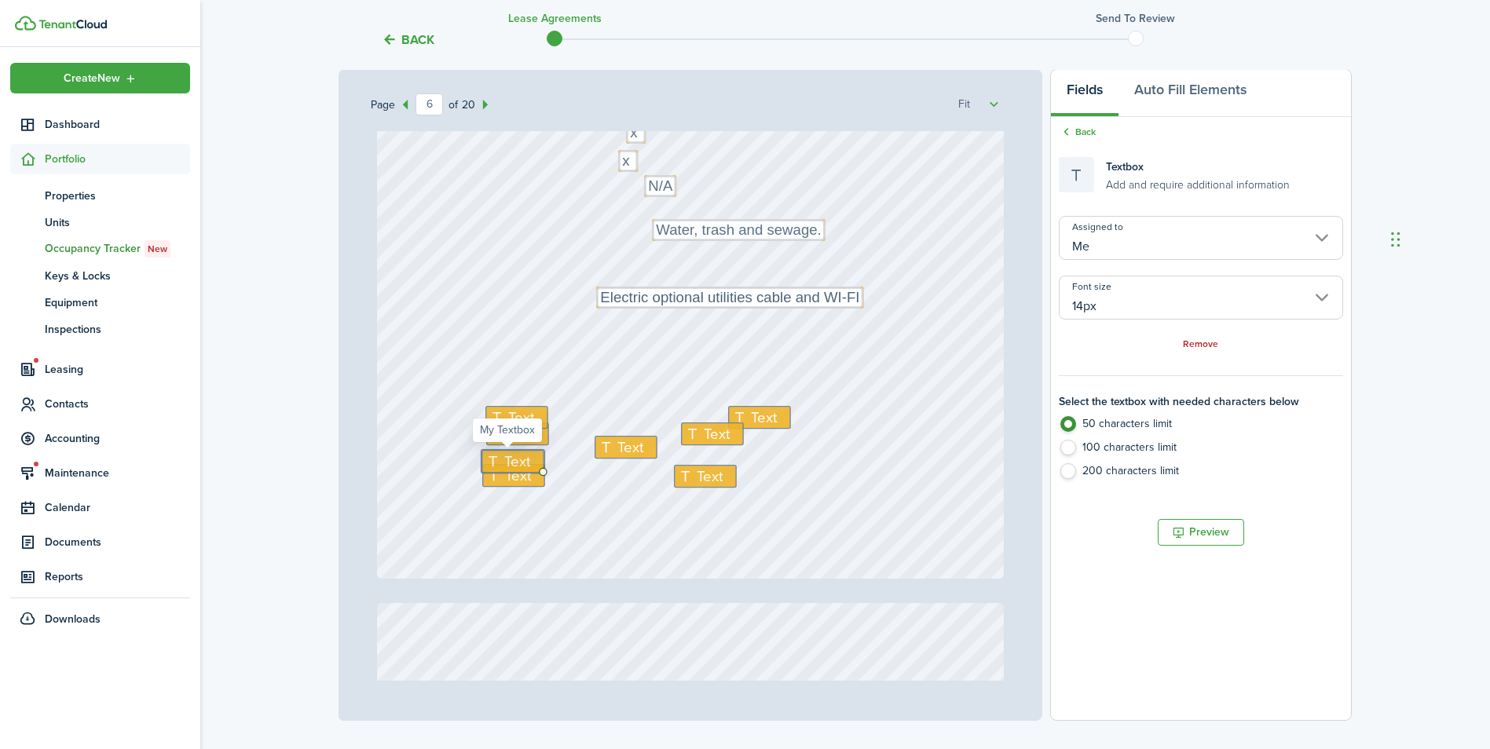
click at [505, 460] on span "Text" at bounding box center [517, 462] width 26 height 22
type textarea "x"
click at [594, 462] on div "Text x Text x Text x Text Water, trash and sewage. Text x Text Text x Text Text…" at bounding box center [691, 165] width 628 height 827
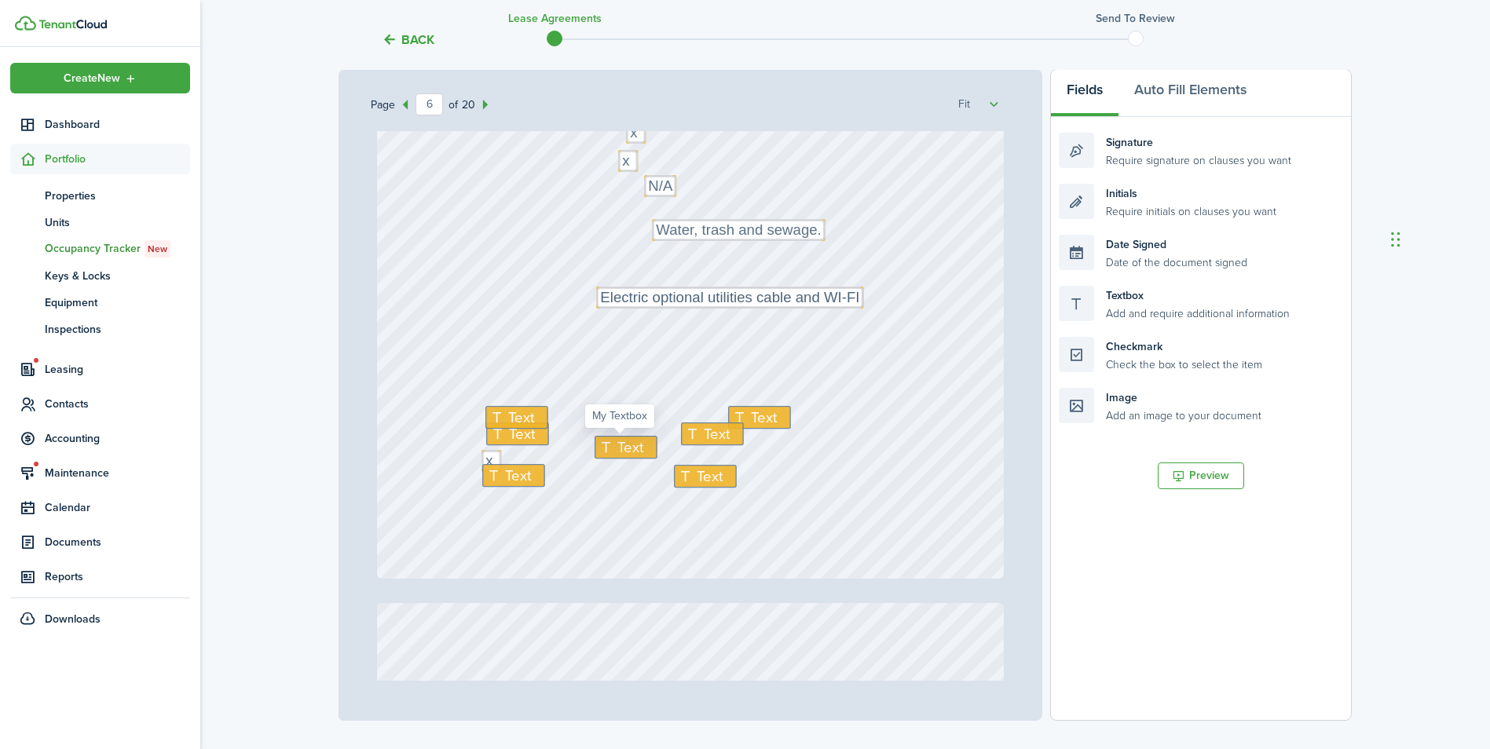
click at [617, 445] on span "Text" at bounding box center [630, 448] width 26 height 22
click at [525, 413] on span "Text" at bounding box center [521, 418] width 26 height 22
click at [518, 434] on span "Text" at bounding box center [522, 434] width 26 height 22
click at [717, 443] on span "Text" at bounding box center [717, 434] width 26 height 22
click at [751, 420] on span "Text" at bounding box center [764, 418] width 26 height 22
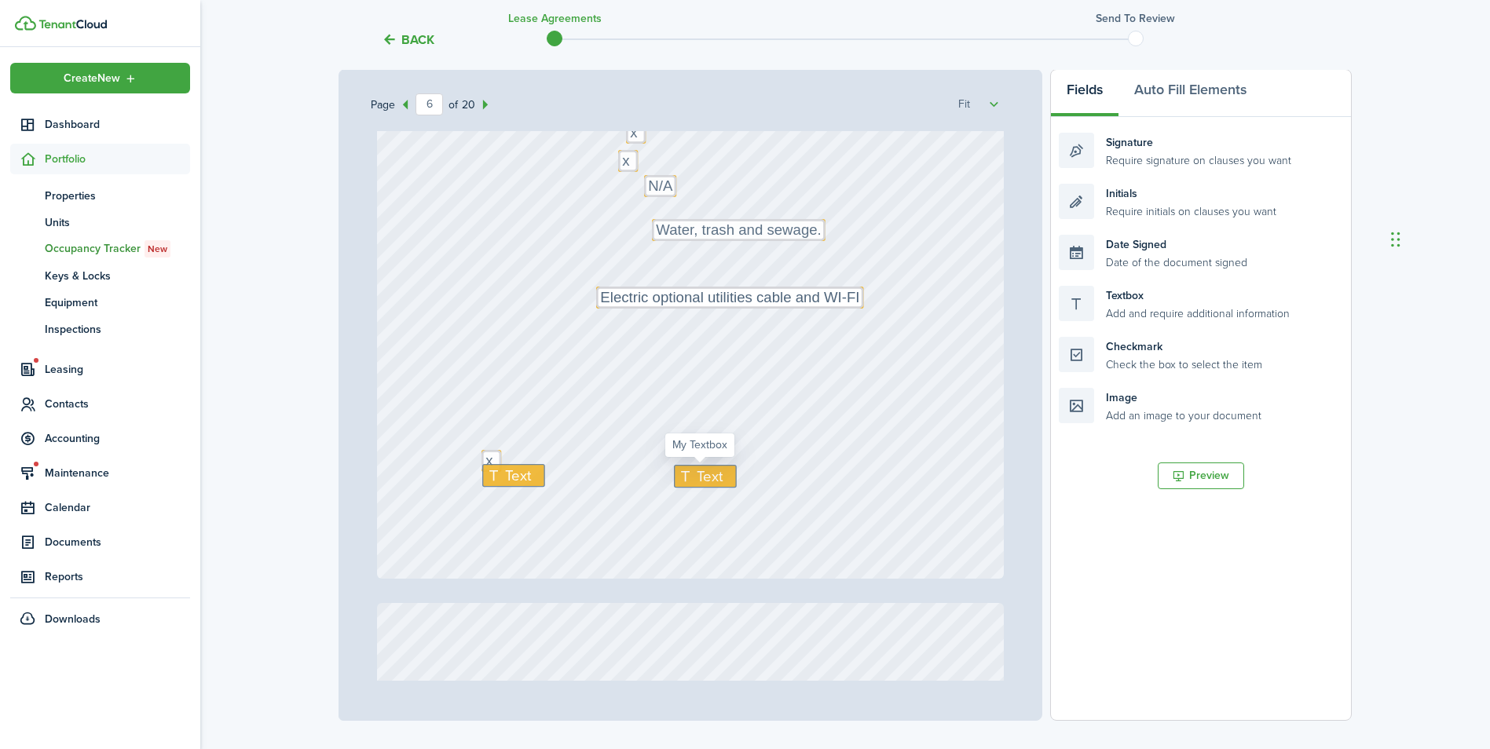
click at [726, 473] on div "Text" at bounding box center [705, 476] width 63 height 23
click at [536, 472] on div "Text" at bounding box center [513, 475] width 63 height 23
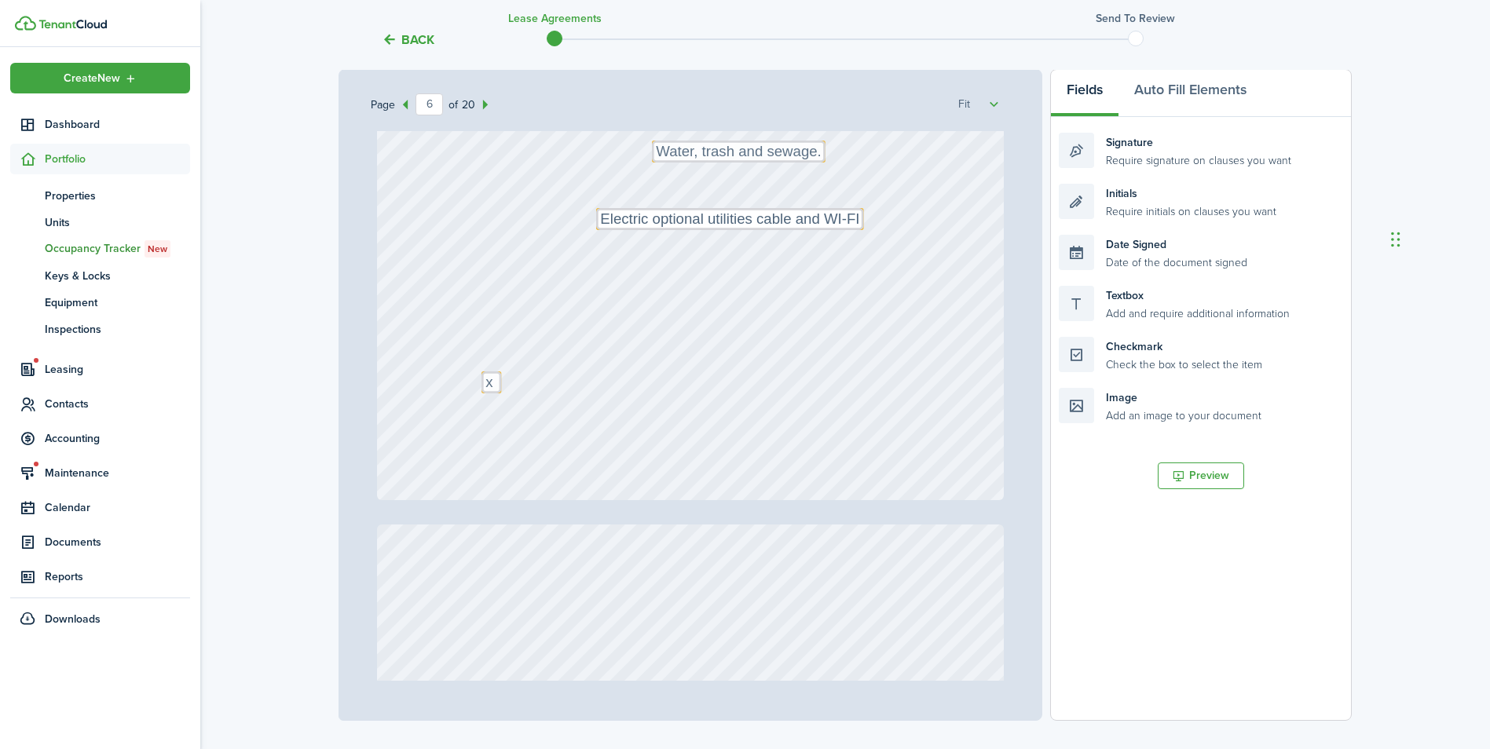
click at [681, 474] on div "Text x Text x Text x Text Water, trash and sewage. Text x Text x Text N/A Text …" at bounding box center [691, 86] width 628 height 827
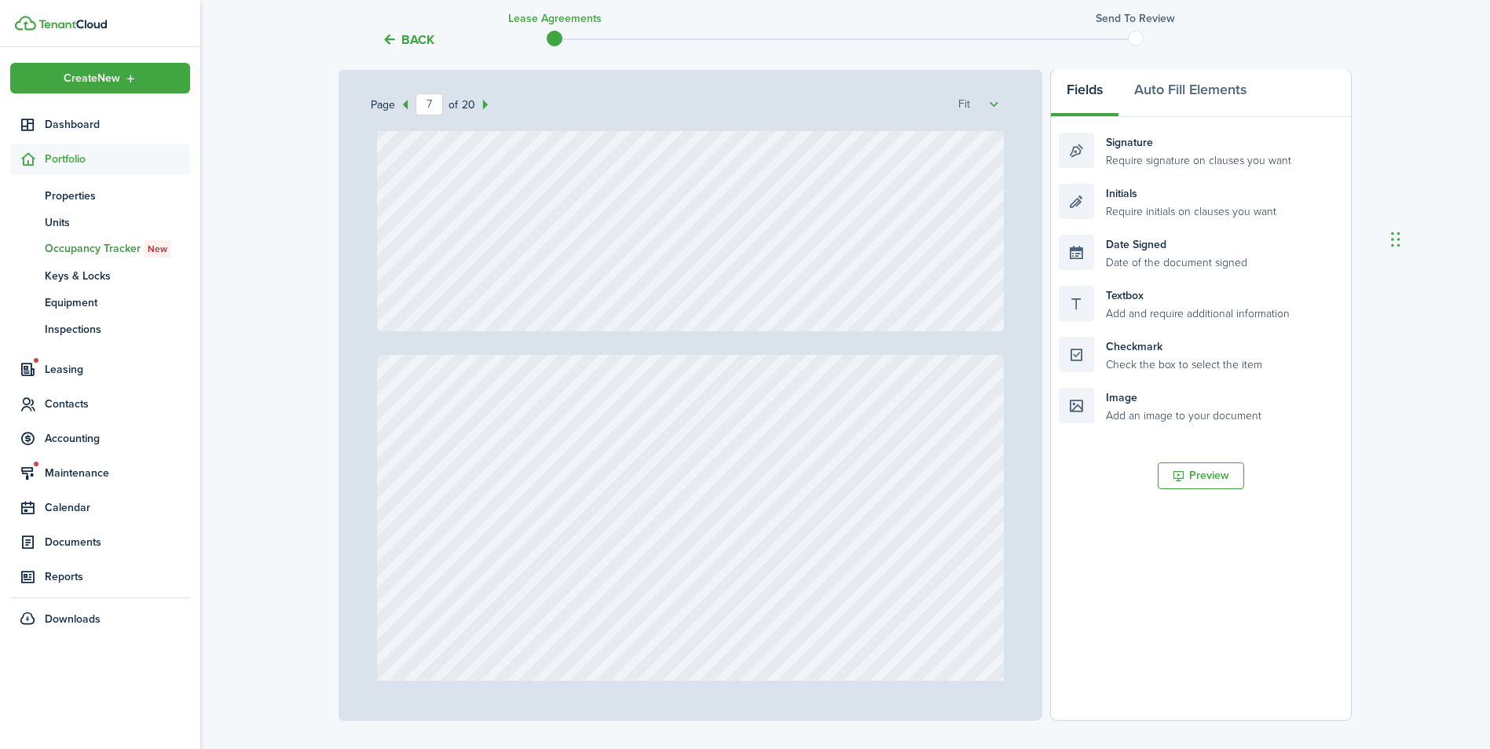
type input "8"
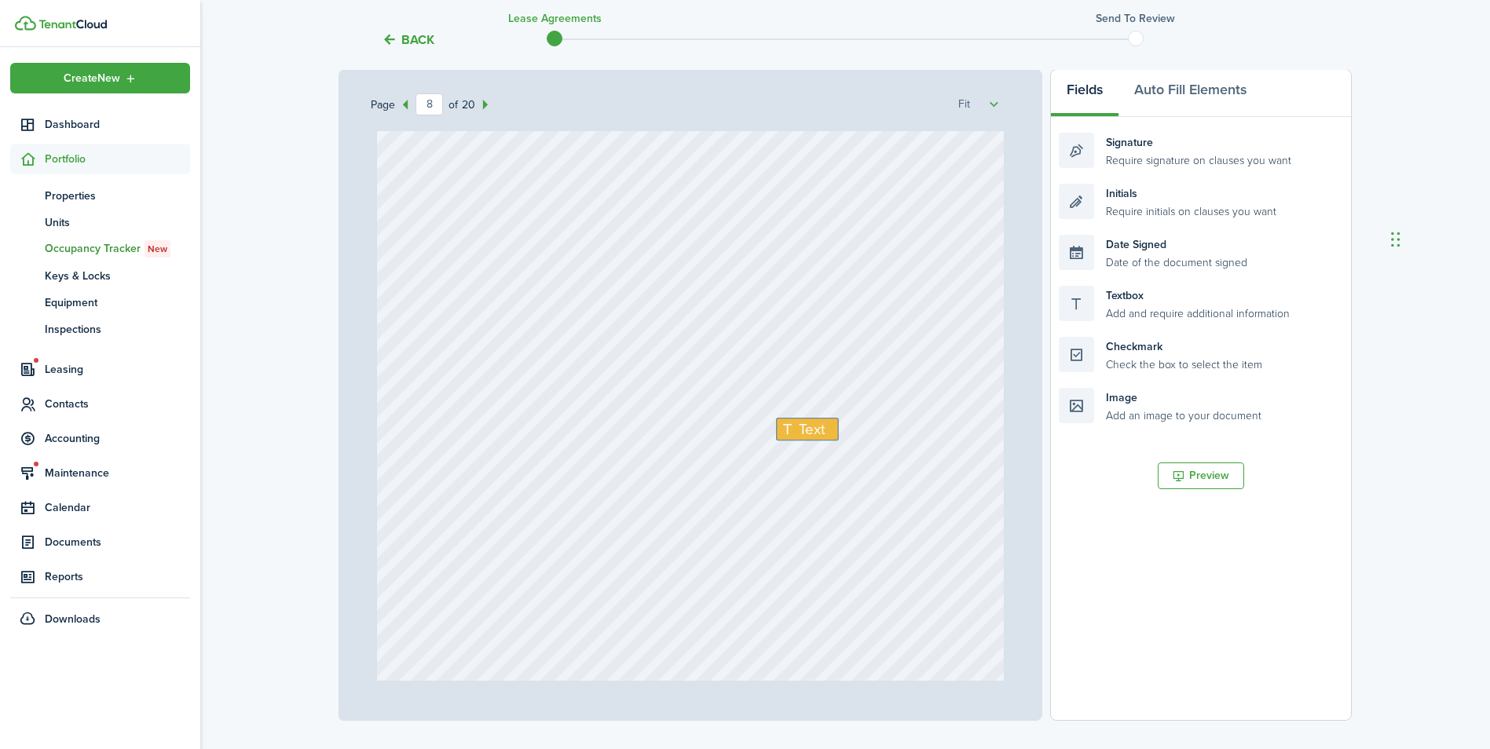
scroll to position [6205, 0]
click at [804, 423] on span "Text" at bounding box center [813, 427] width 26 height 22
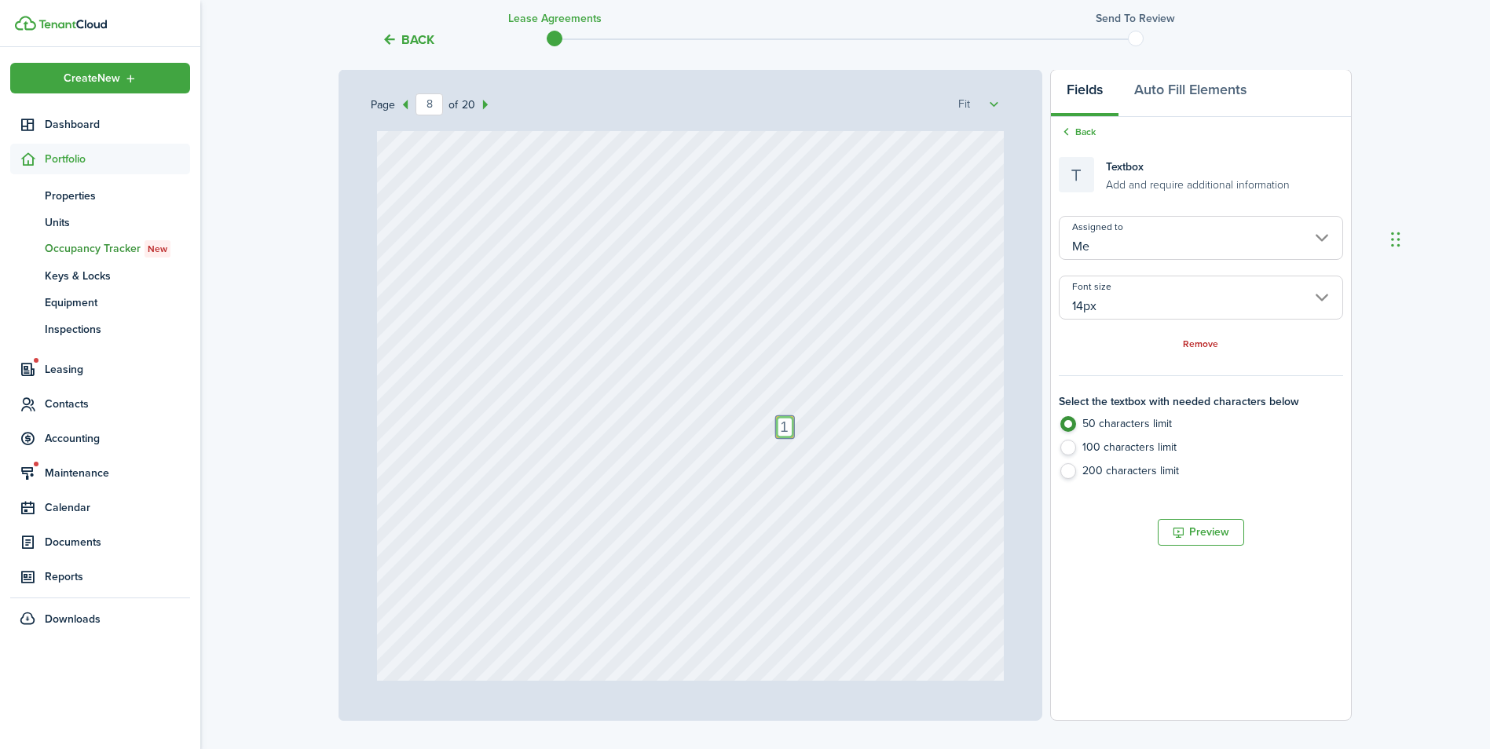
type textarea "1"
click at [745, 463] on div "Text 1" at bounding box center [691, 296] width 628 height 827
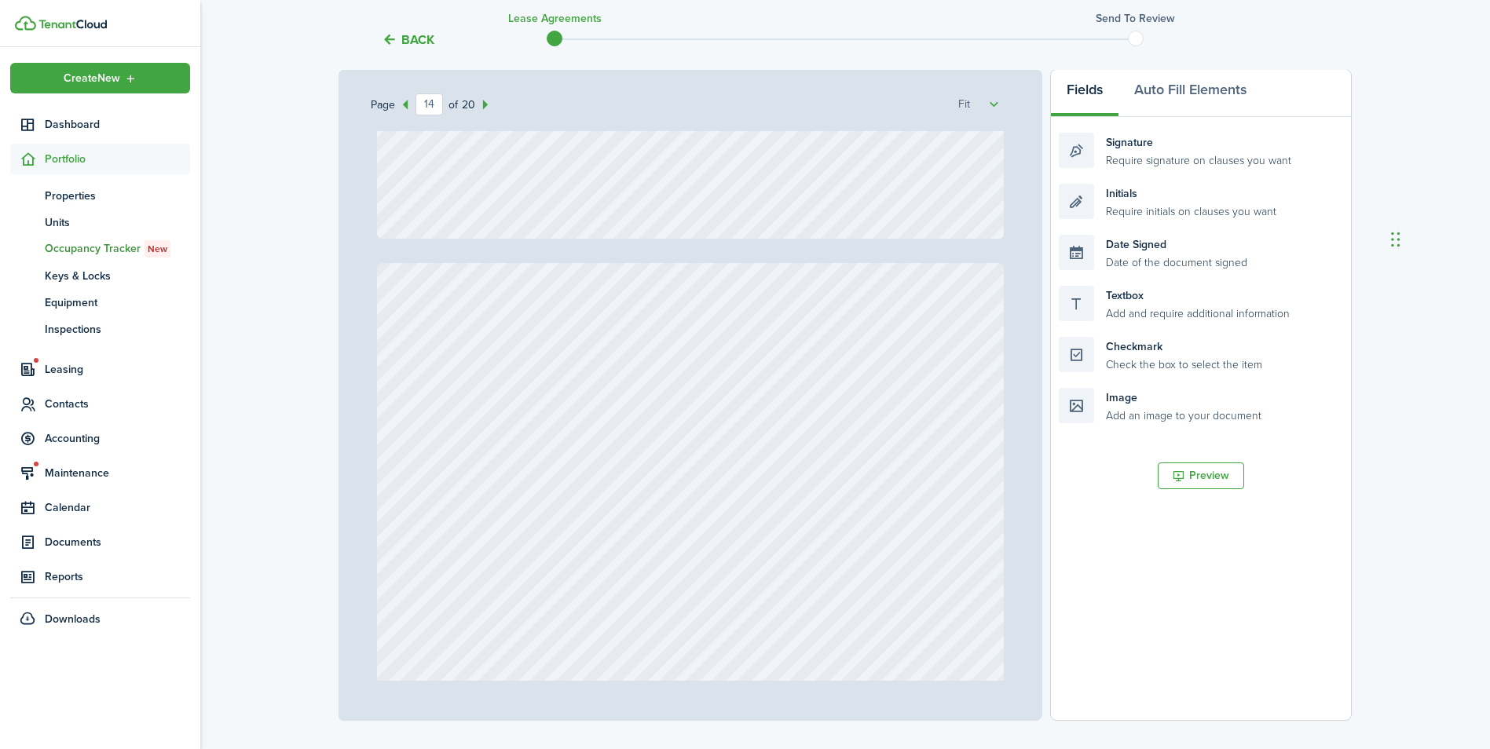
type input "15"
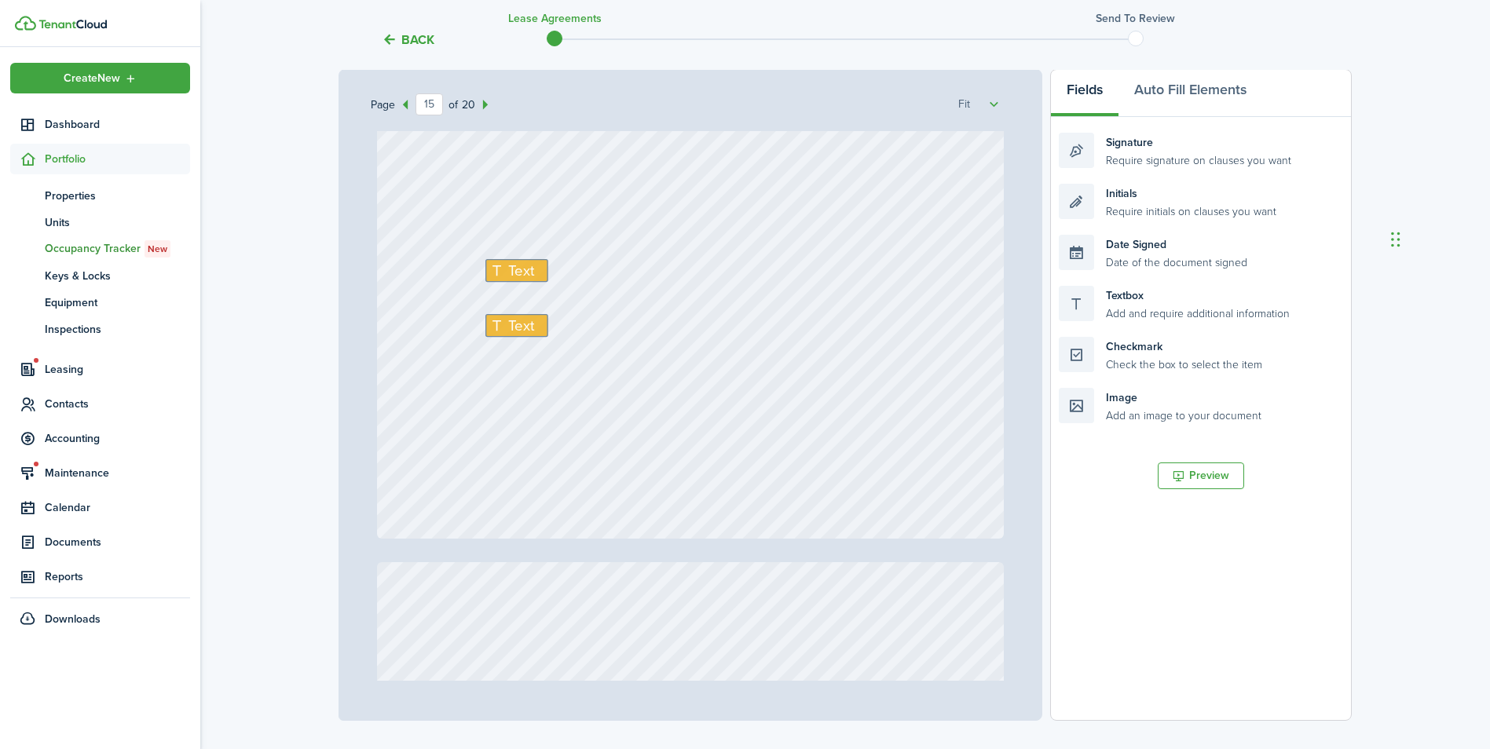
scroll to position [12332, 0]
click at [497, 333] on icon at bounding box center [498, 327] width 19 height 15
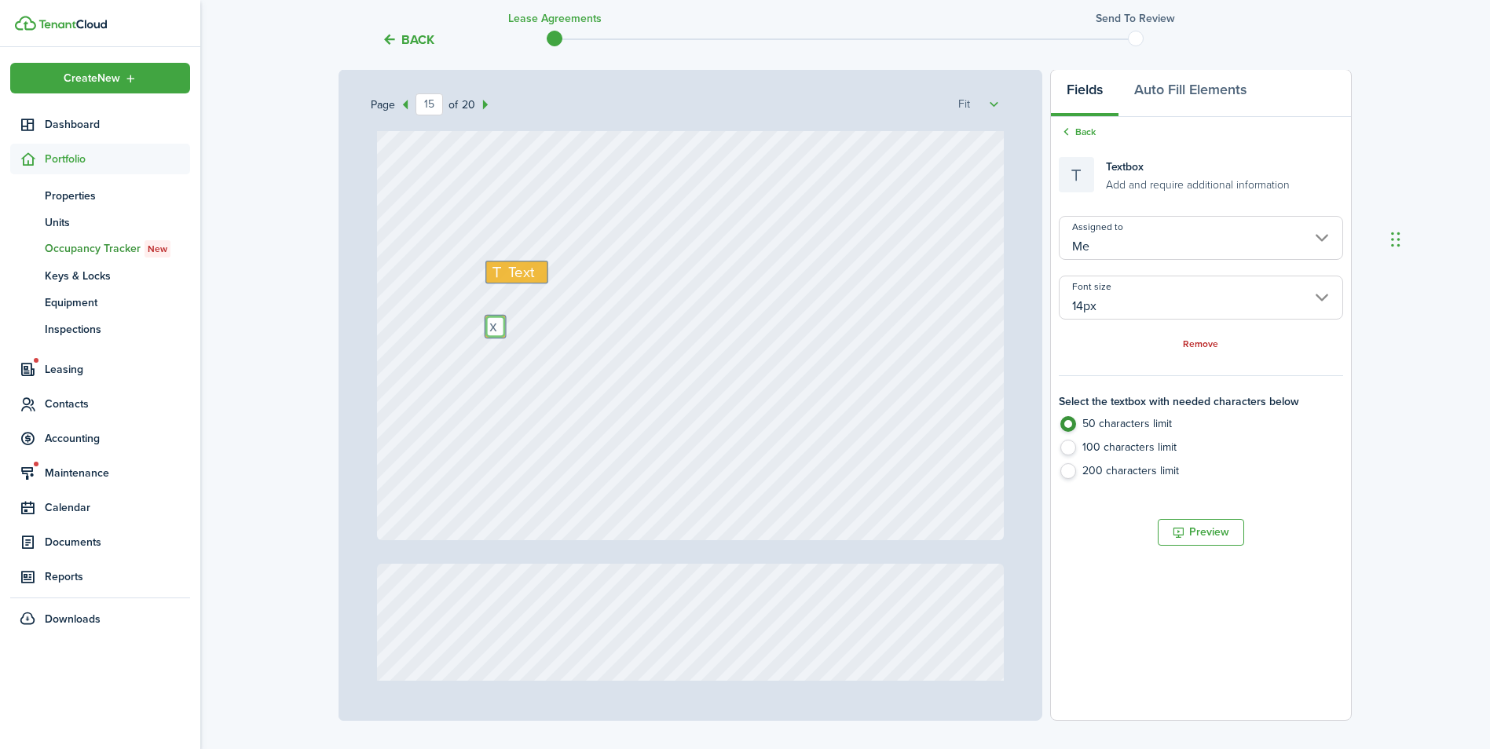
type textarea "x"
click at [576, 319] on div "Text Text x" at bounding box center [691, 126] width 628 height 827
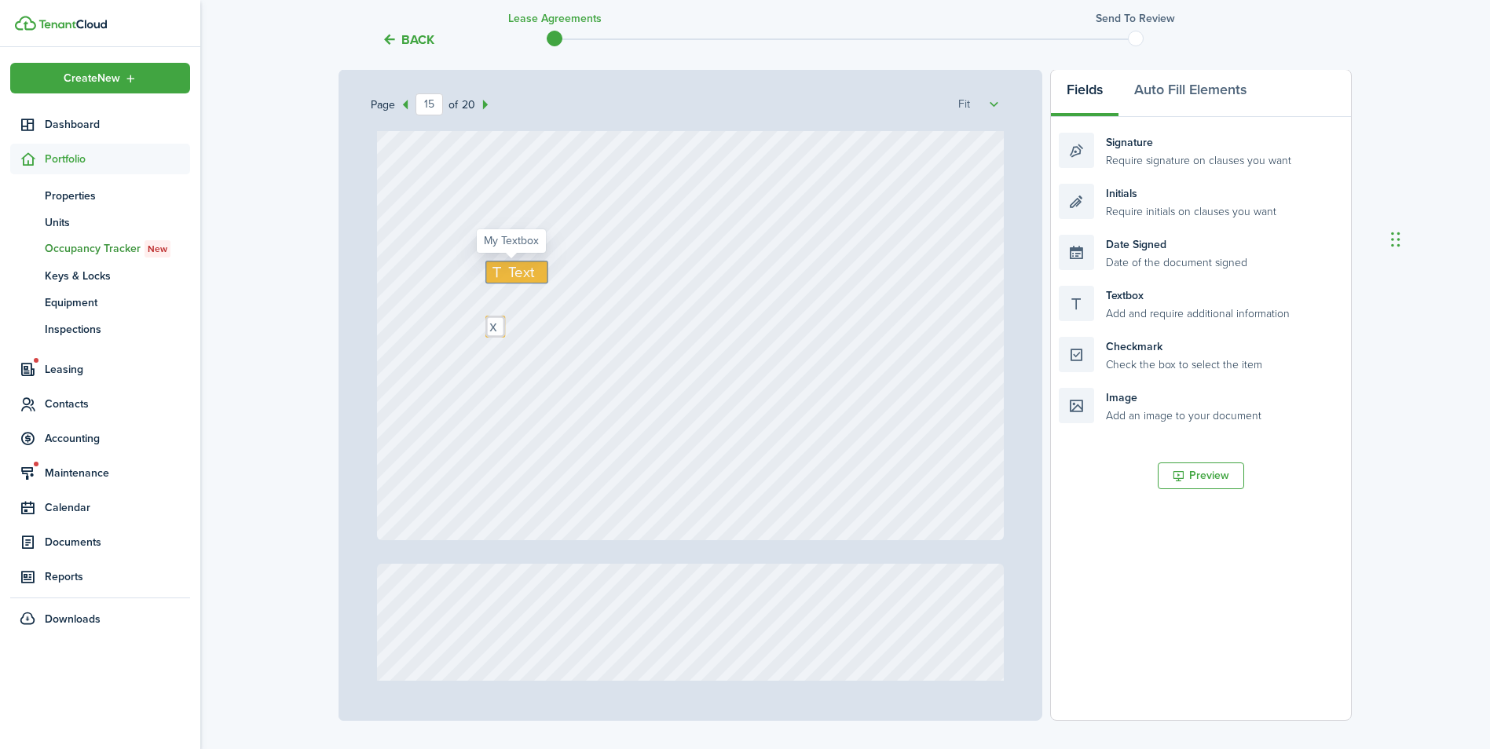
click at [522, 273] on span "Text" at bounding box center [521, 272] width 26 height 22
click at [625, 291] on div "Text x" at bounding box center [691, 126] width 628 height 827
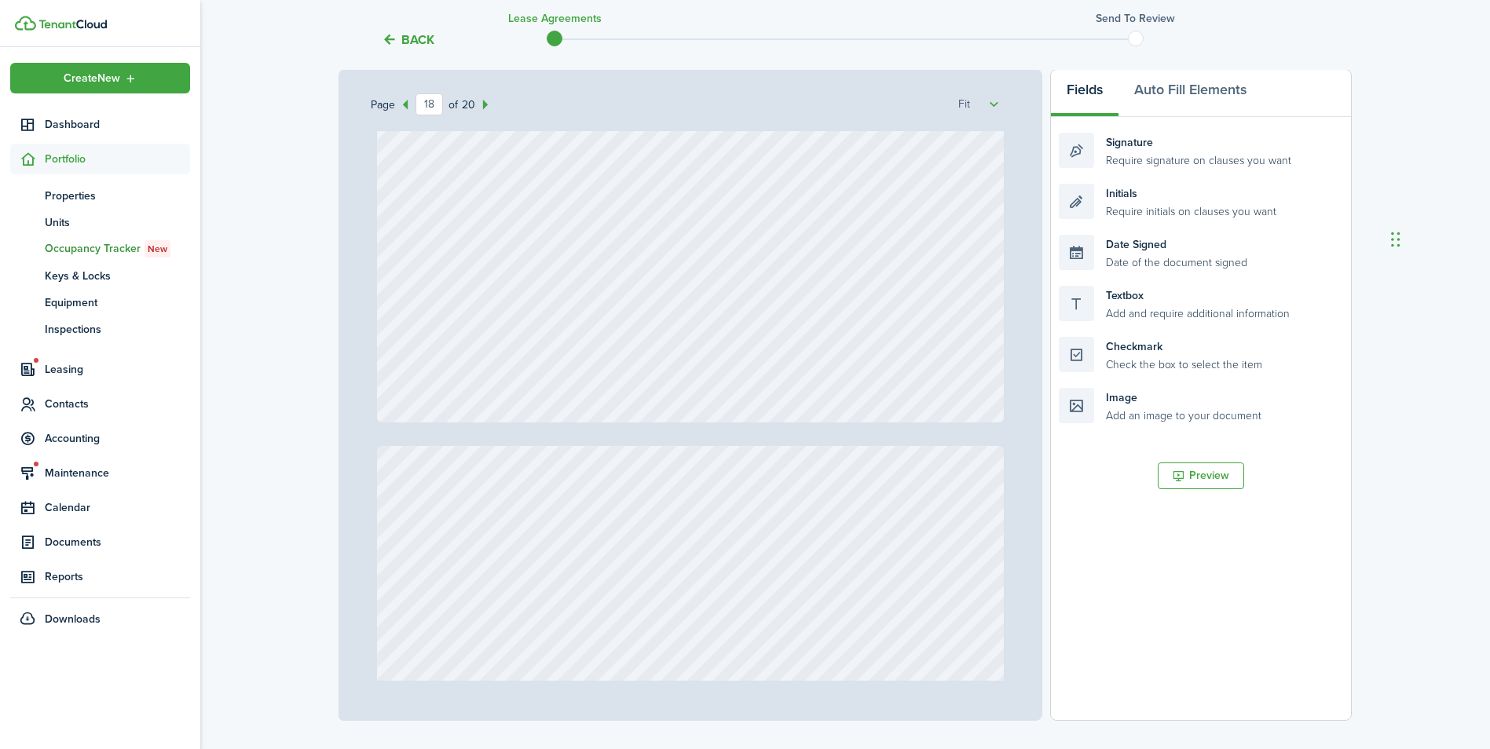
type input "19"
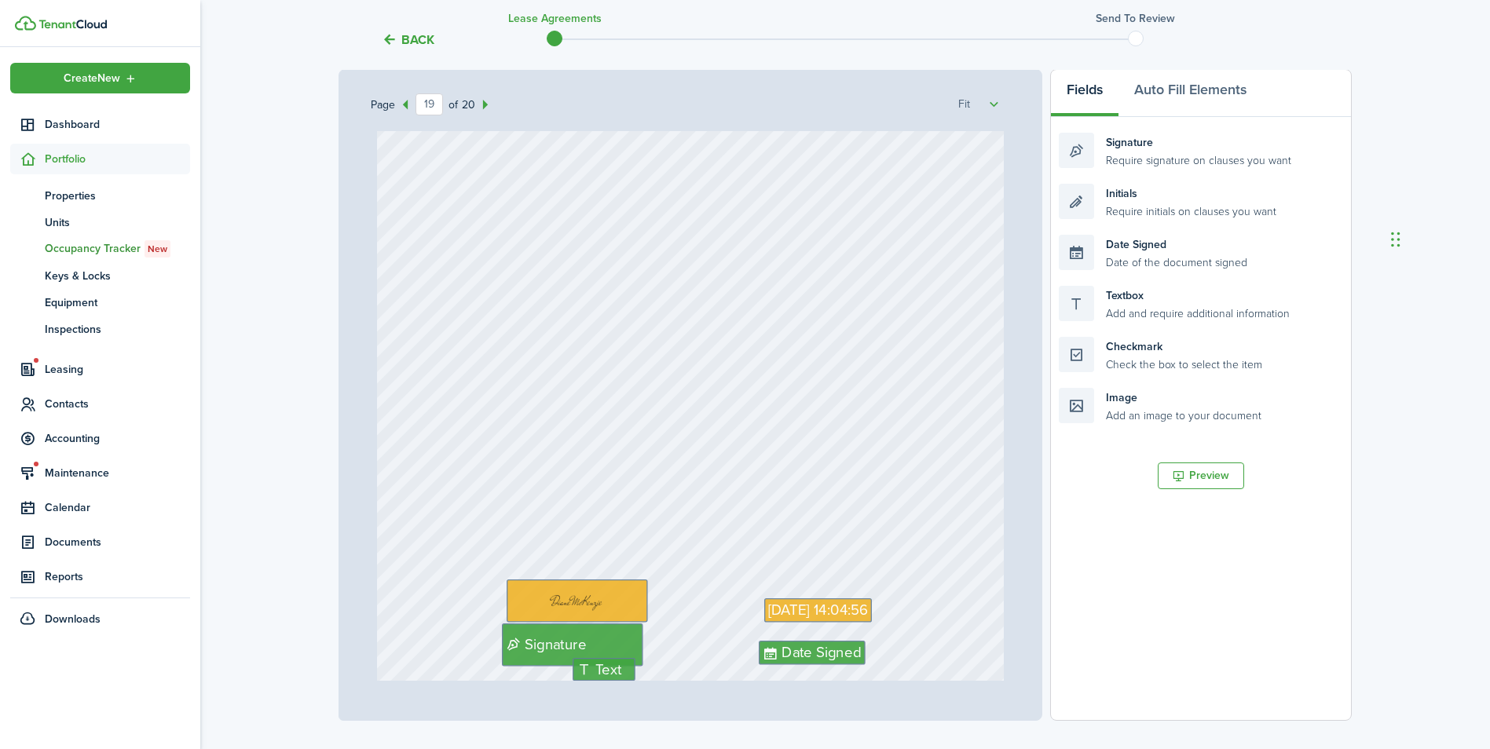
scroll to position [15552, 0]
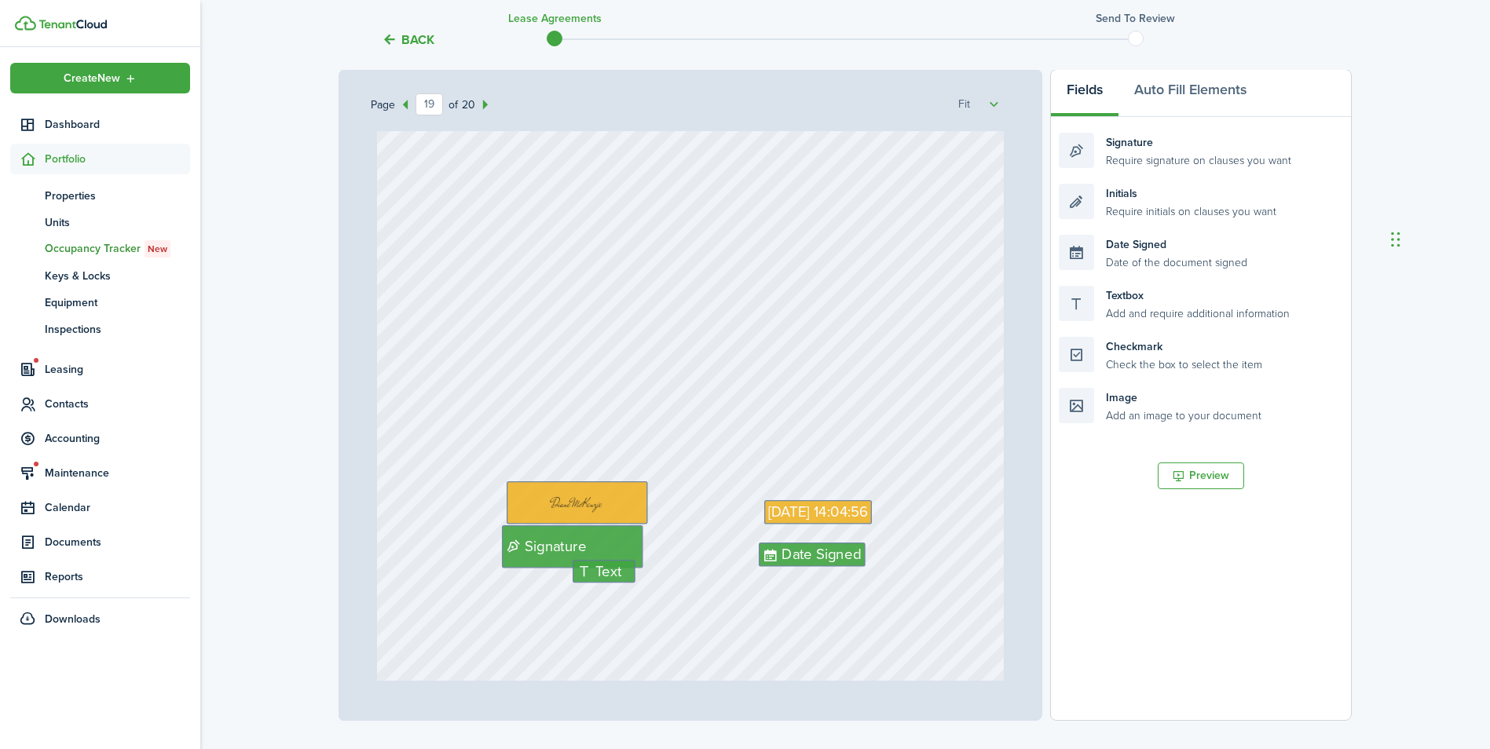
click at [701, 412] on div "[DATE] 14:04:56 Date Signed Signature Text" at bounding box center [691, 309] width 628 height 827
click at [1199, 480] on button "Preview" at bounding box center [1201, 476] width 86 height 27
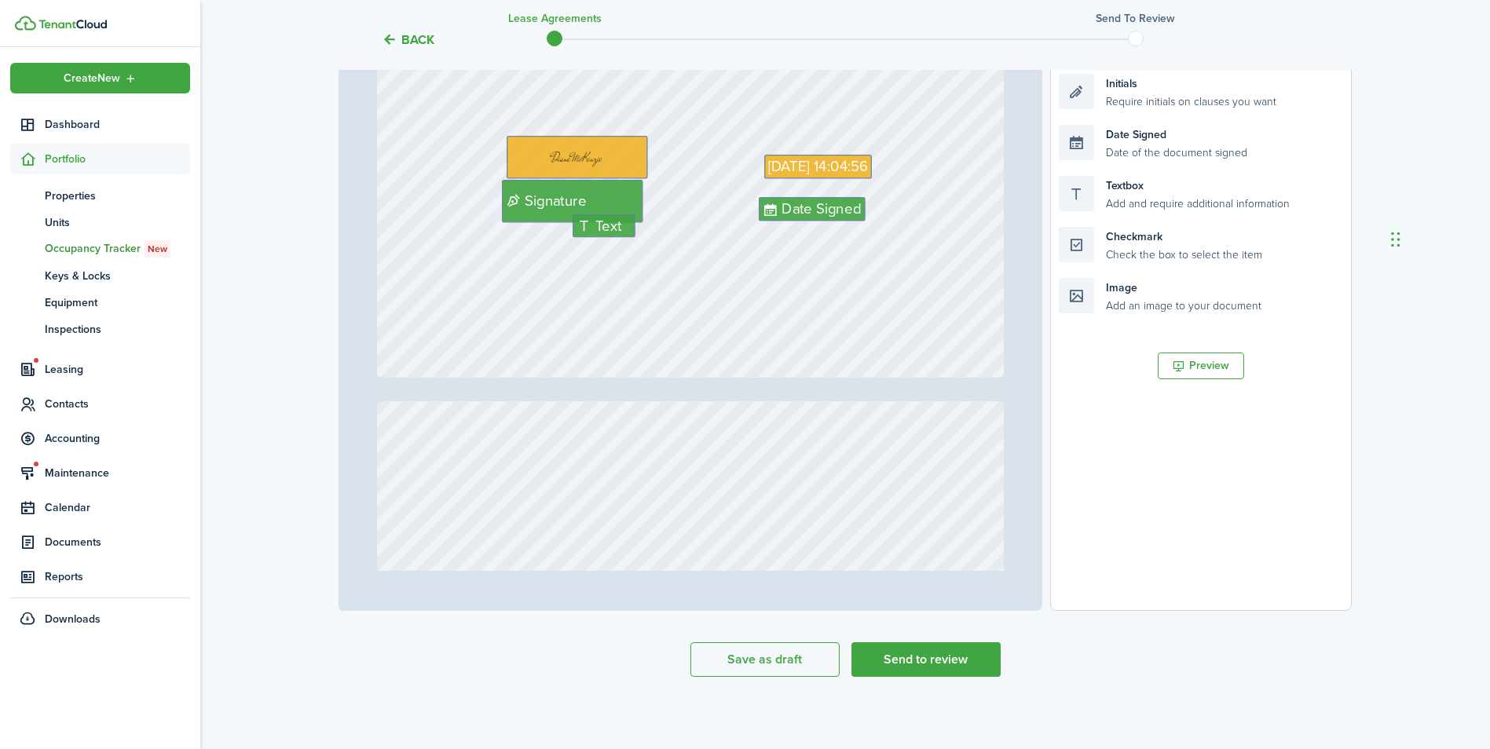
scroll to position [348, 0]
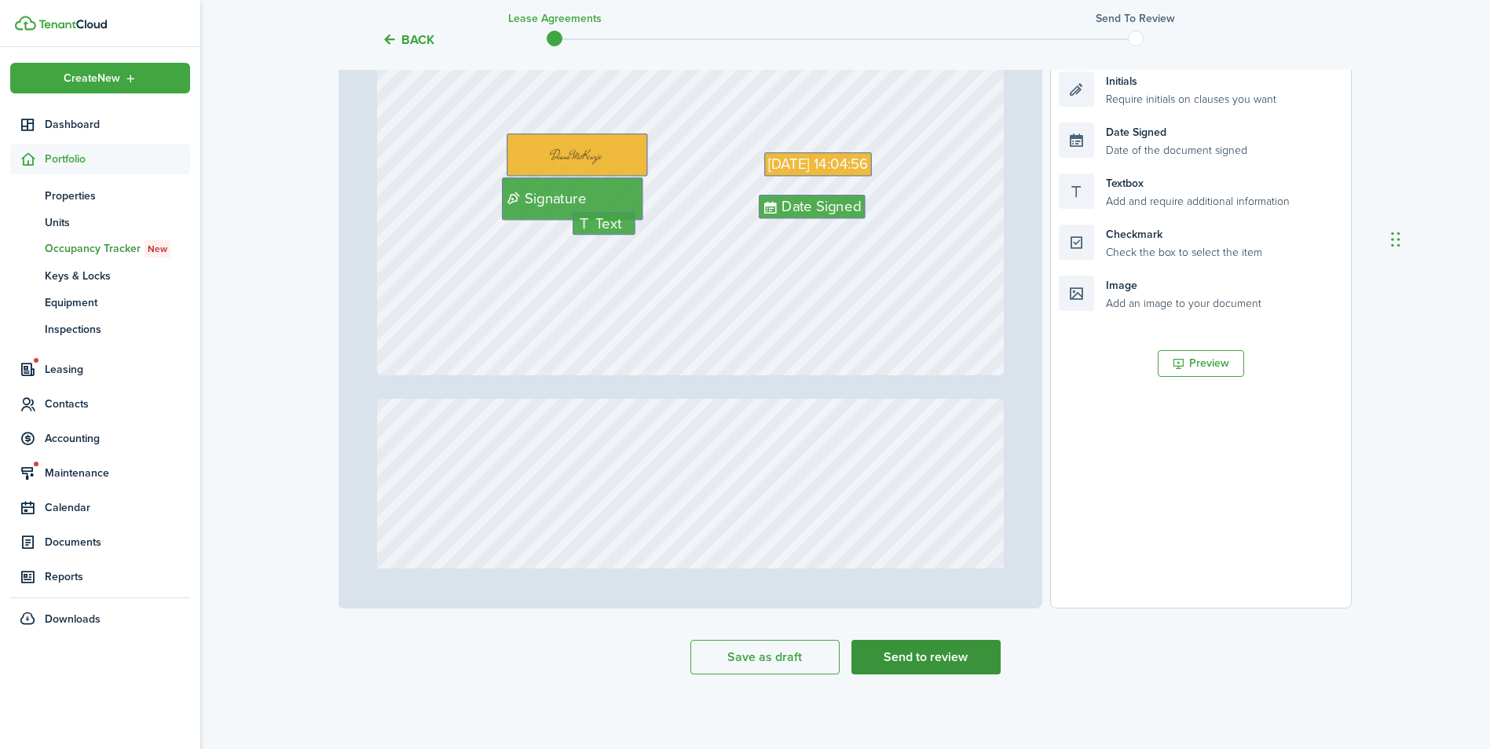
click at [883, 650] on button "Send to review" at bounding box center [925, 657] width 149 height 35
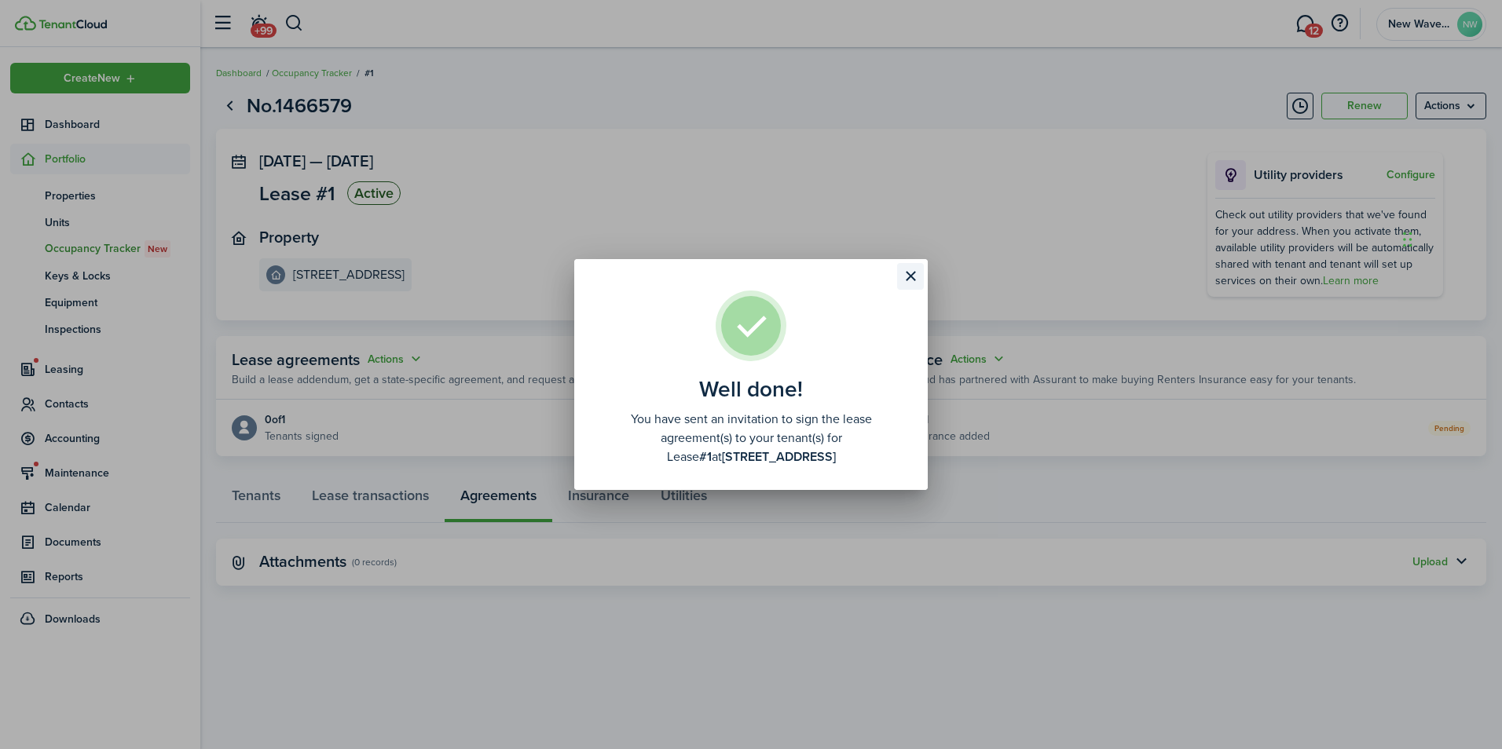
click at [914, 276] on button "Close modal" at bounding box center [910, 276] width 27 height 27
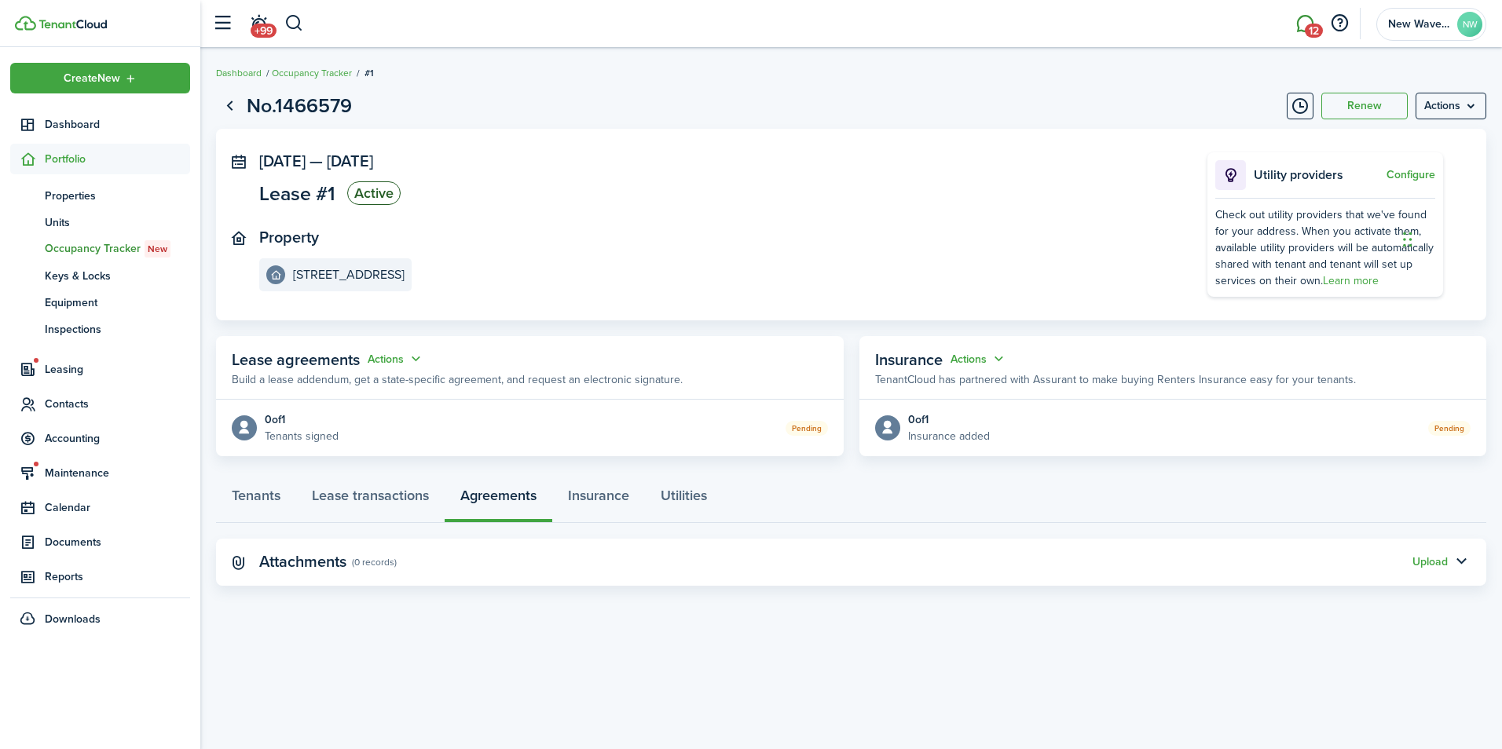
click at [1296, 31] on link "12" at bounding box center [1305, 24] width 30 height 40
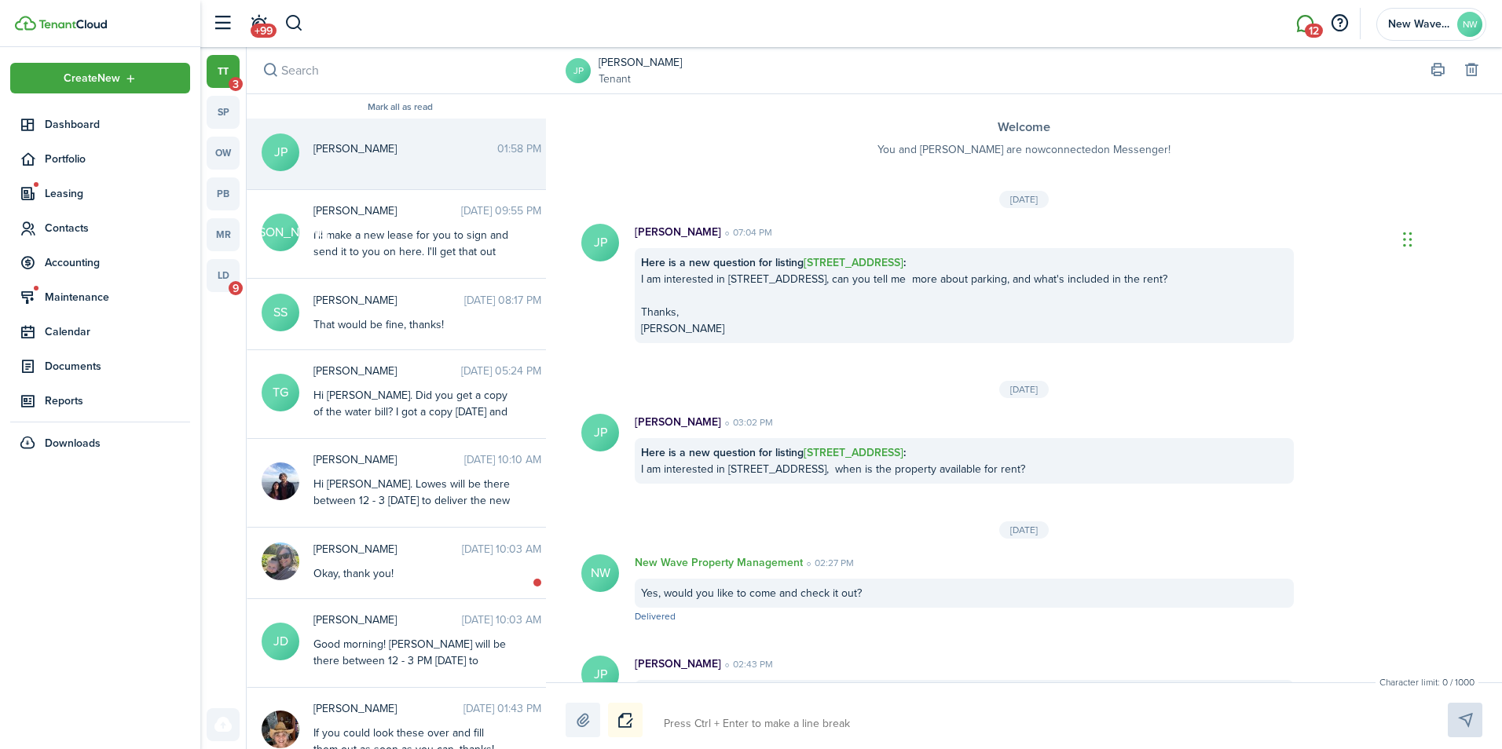
scroll to position [1337, 0]
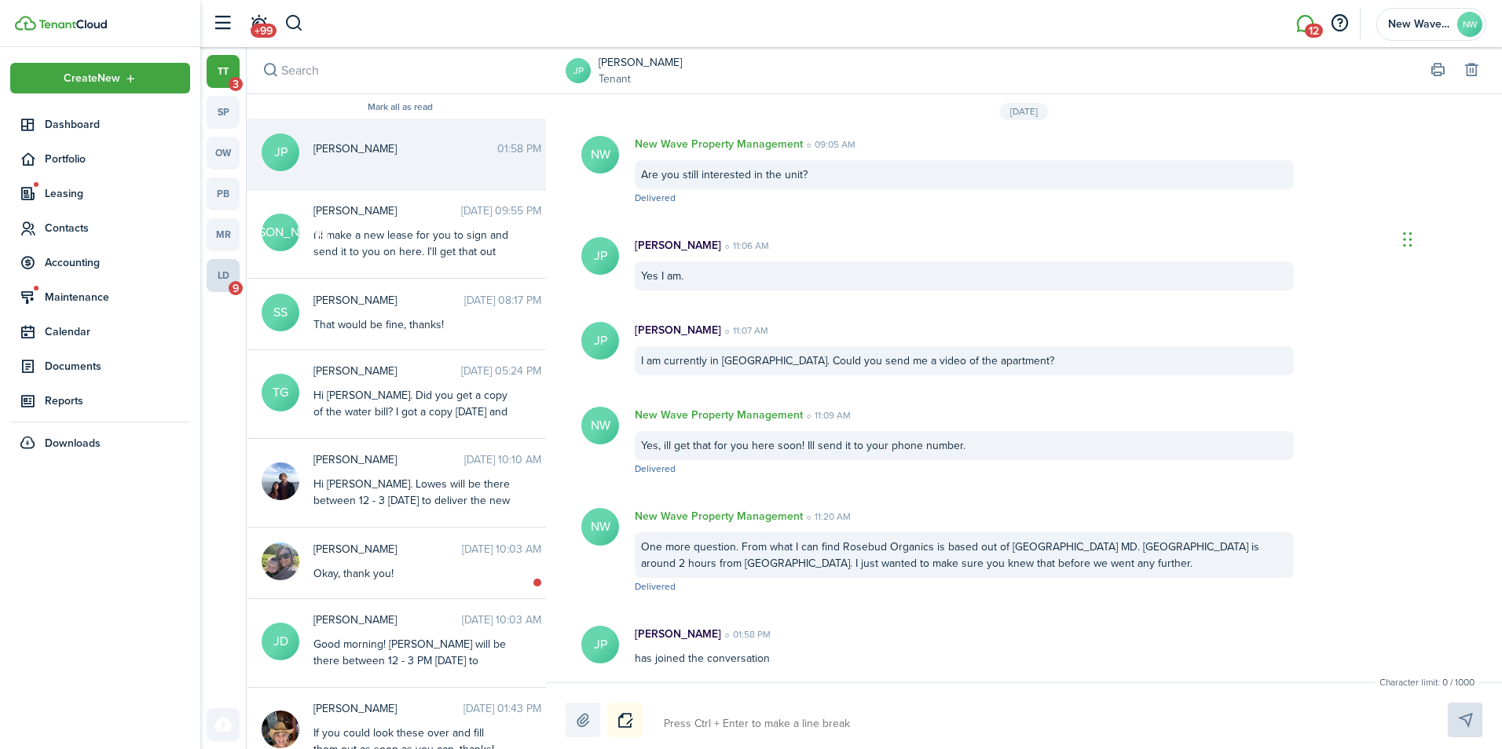
click at [220, 270] on link "ld 9" at bounding box center [223, 275] width 33 height 33
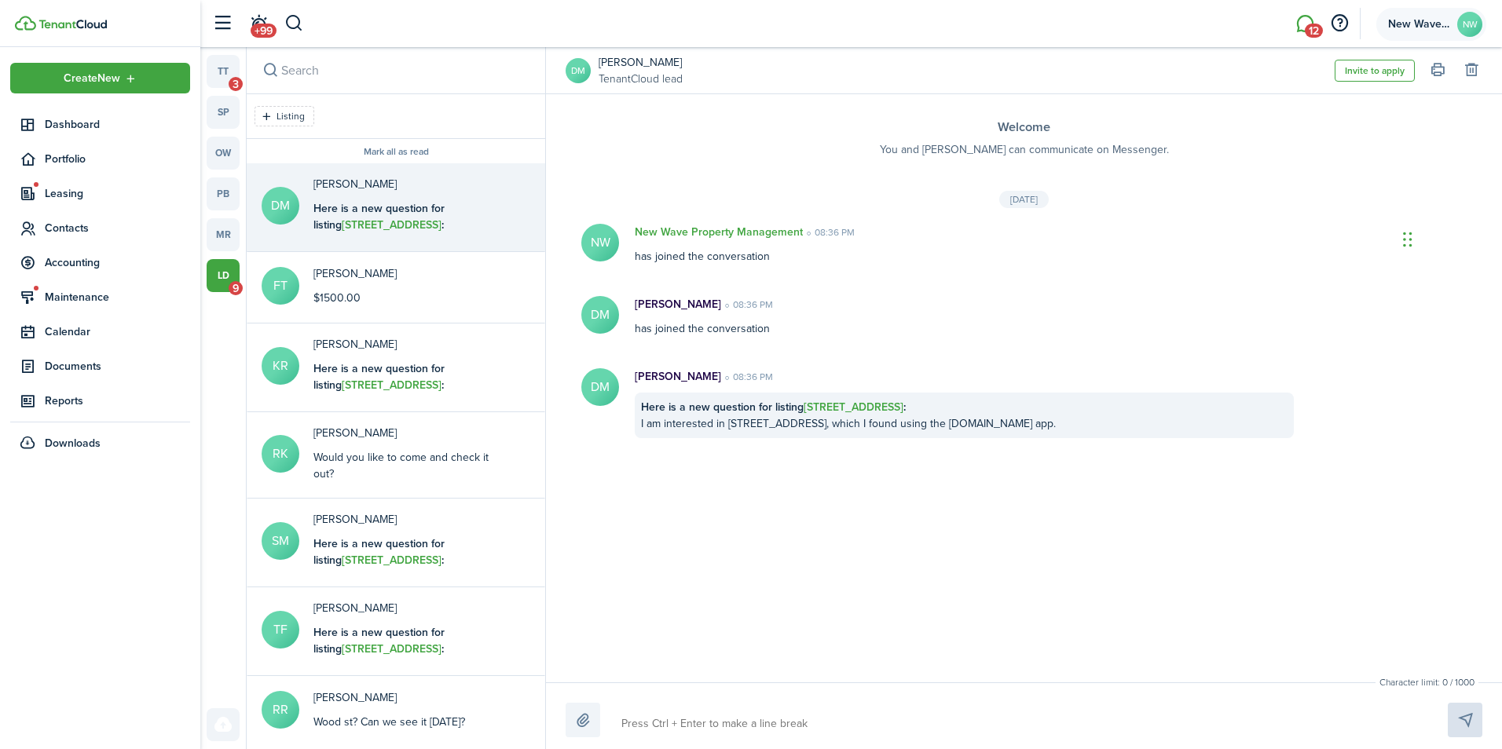
click at [1421, 24] on span "New Wave Property Management" at bounding box center [1419, 24] width 63 height 11
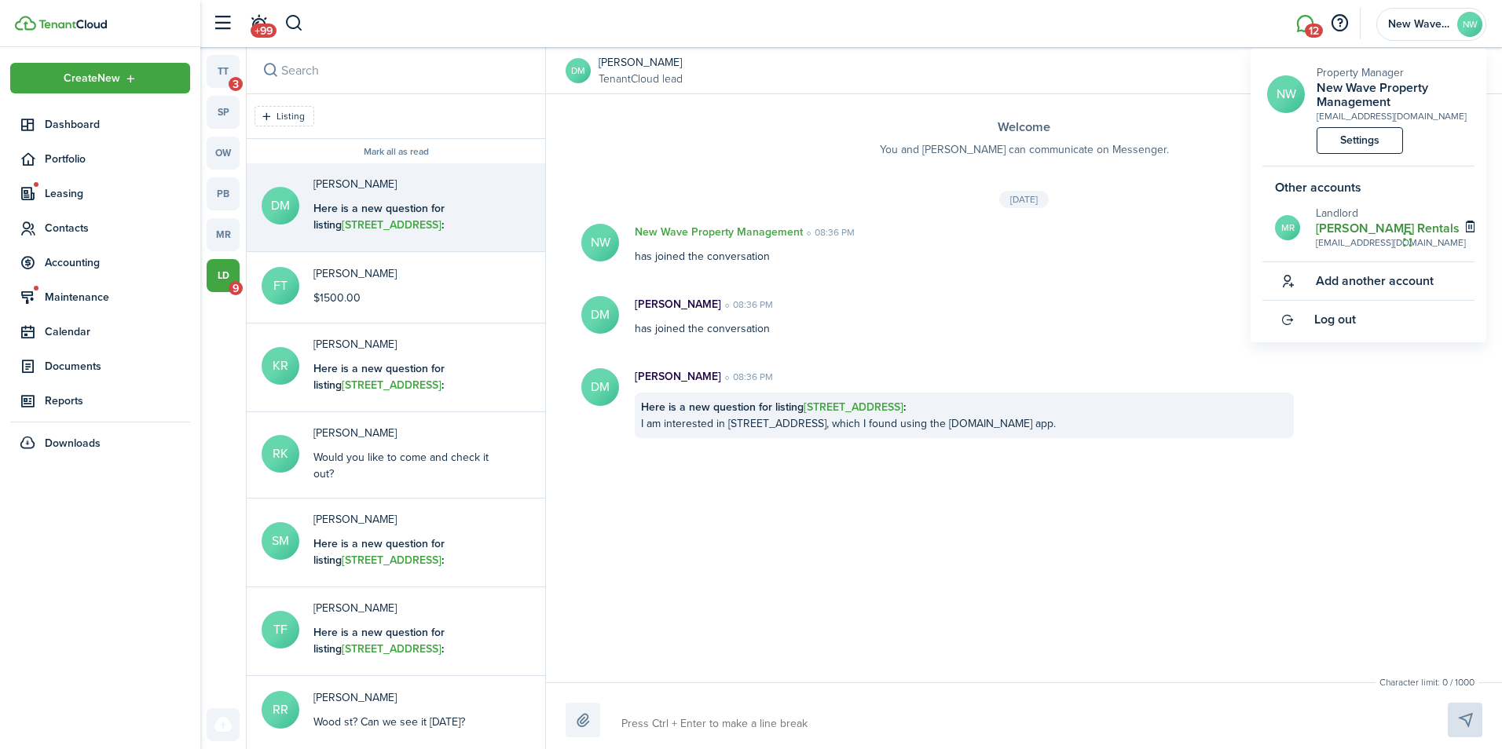
click at [1353, 227] on h2 "[PERSON_NAME] Rentals" at bounding box center [1391, 228] width 150 height 14
